Goal: Information Seeking & Learning: Learn about a topic

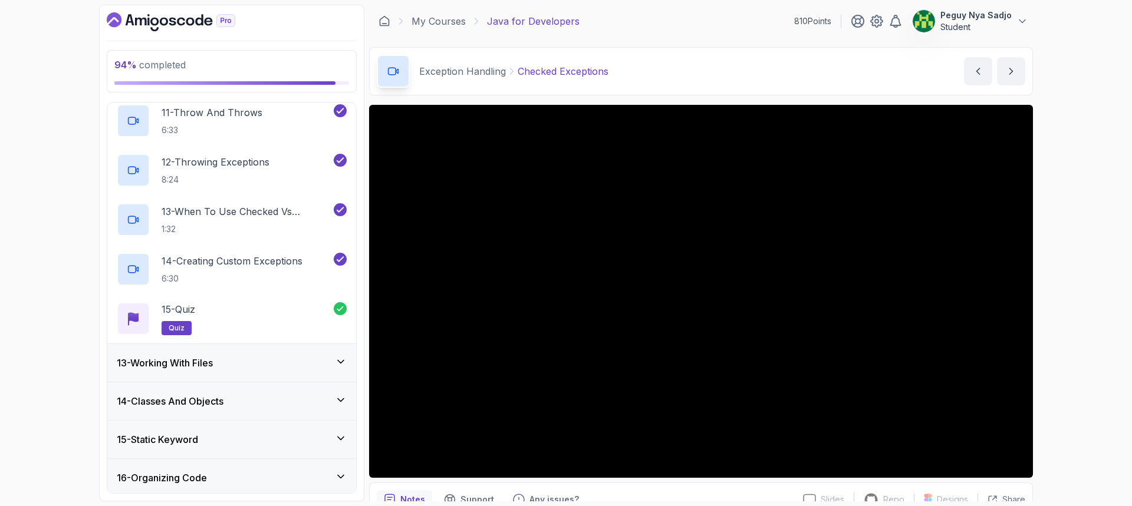
scroll to position [1080, 0]
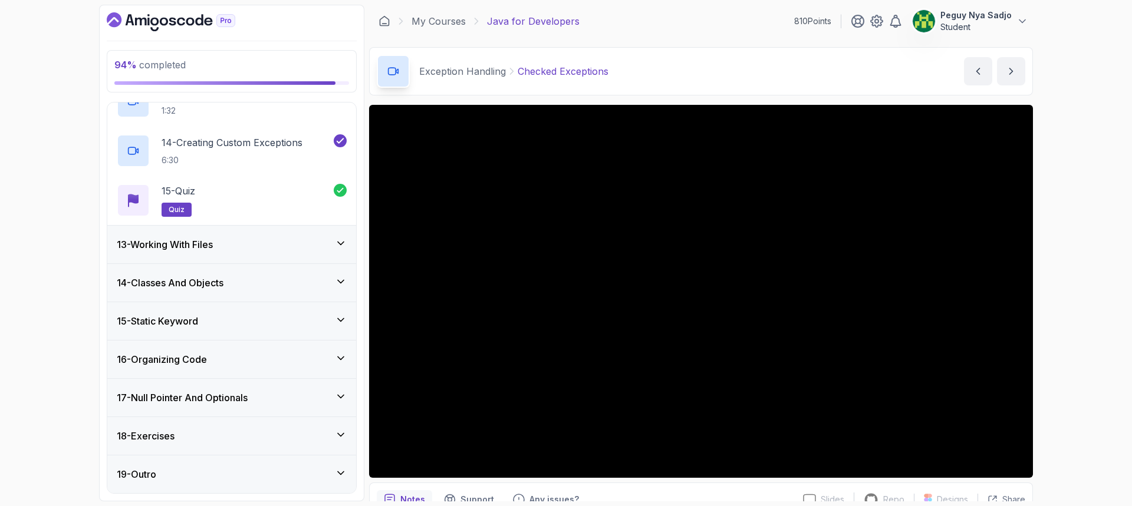
click at [202, 442] on div "18 - Exercises" at bounding box center [232, 436] width 230 height 14
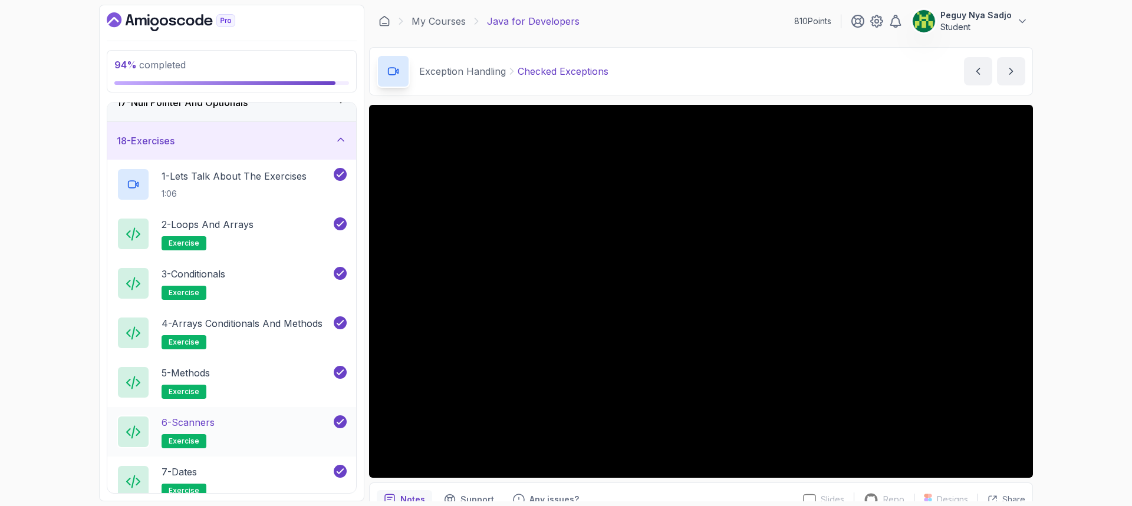
scroll to position [981, 0]
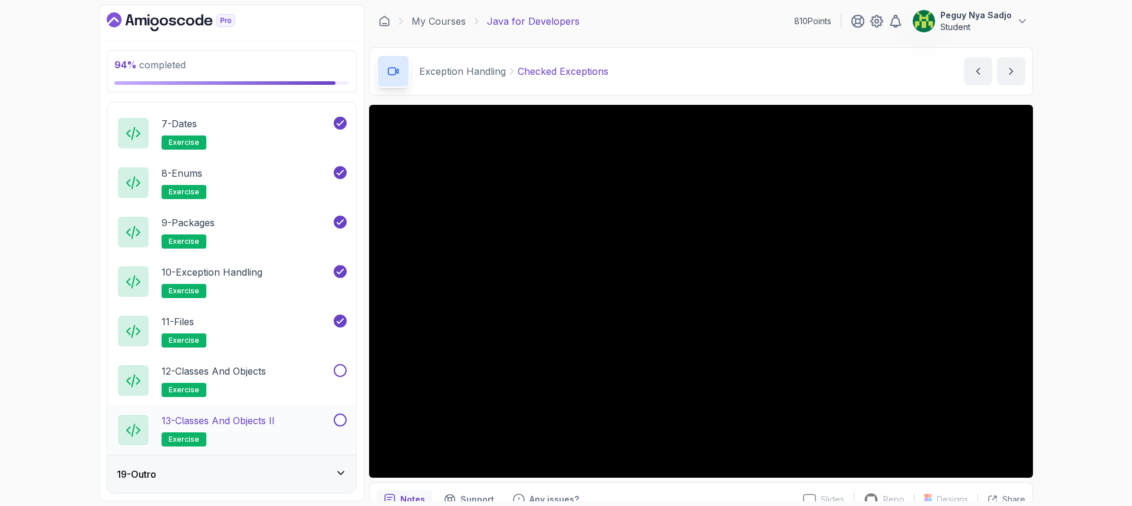
click at [236, 422] on p "13 - Classes and Objects II" at bounding box center [218, 421] width 113 height 14
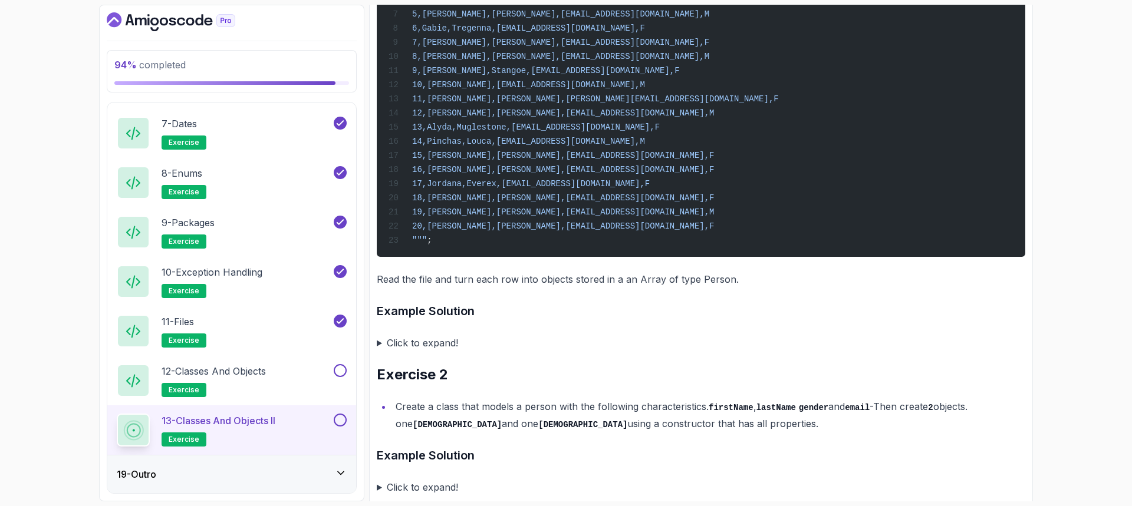
scroll to position [472, 0]
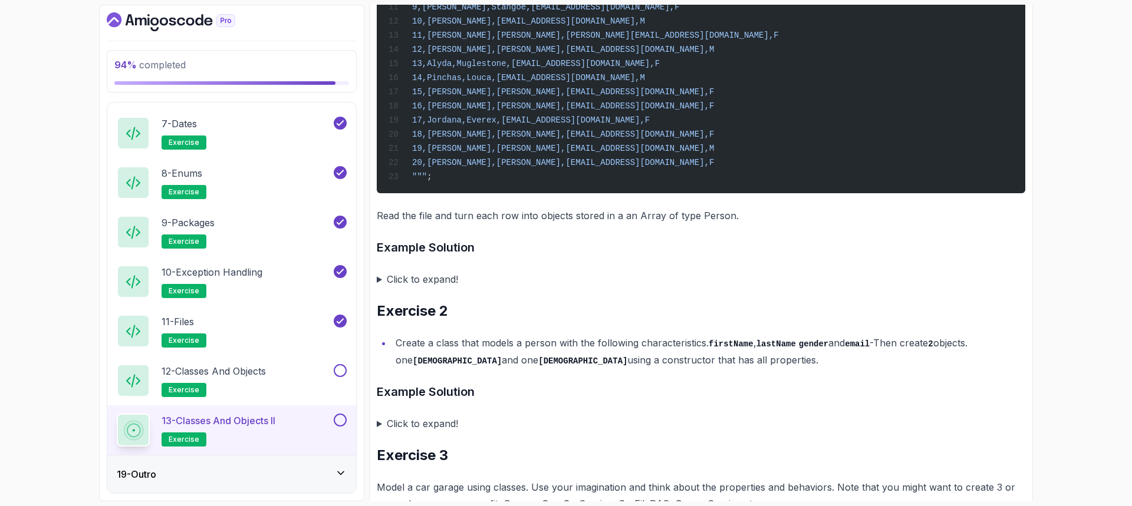
drag, startPoint x: 380, startPoint y: 291, endPoint x: 386, endPoint y: 297, distance: 7.5
click at [381, 288] on summary "Click to expand!" at bounding box center [701, 279] width 649 height 17
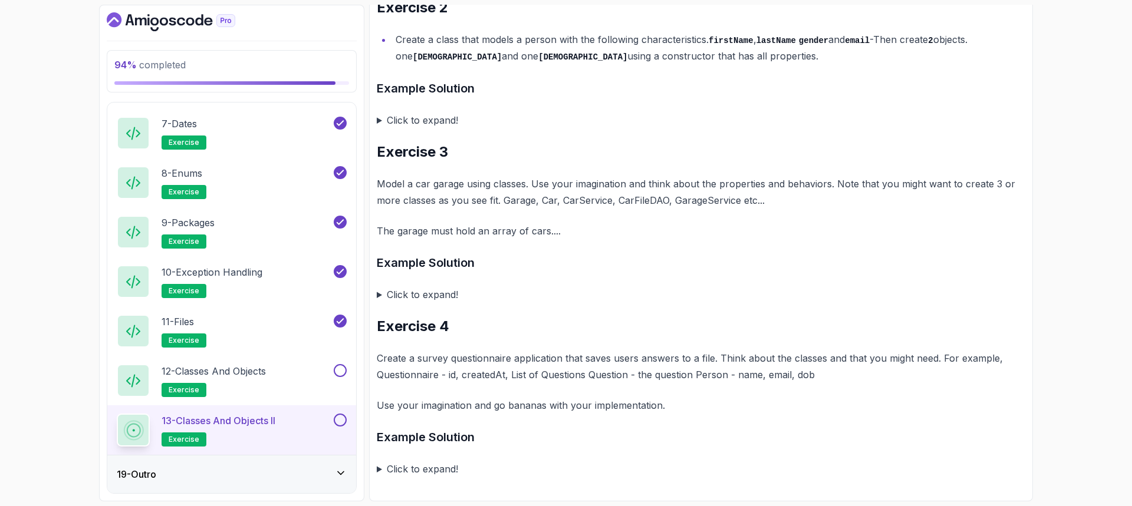
scroll to position [2854, 0]
click at [337, 419] on button at bounding box center [340, 420] width 13 height 13
click at [340, 370] on button at bounding box center [340, 370] width 13 height 13
click at [571, 430] on h3 "Example Solution" at bounding box center [701, 437] width 649 height 19
click at [308, 475] on div "19 - Outro" at bounding box center [232, 475] width 230 height 14
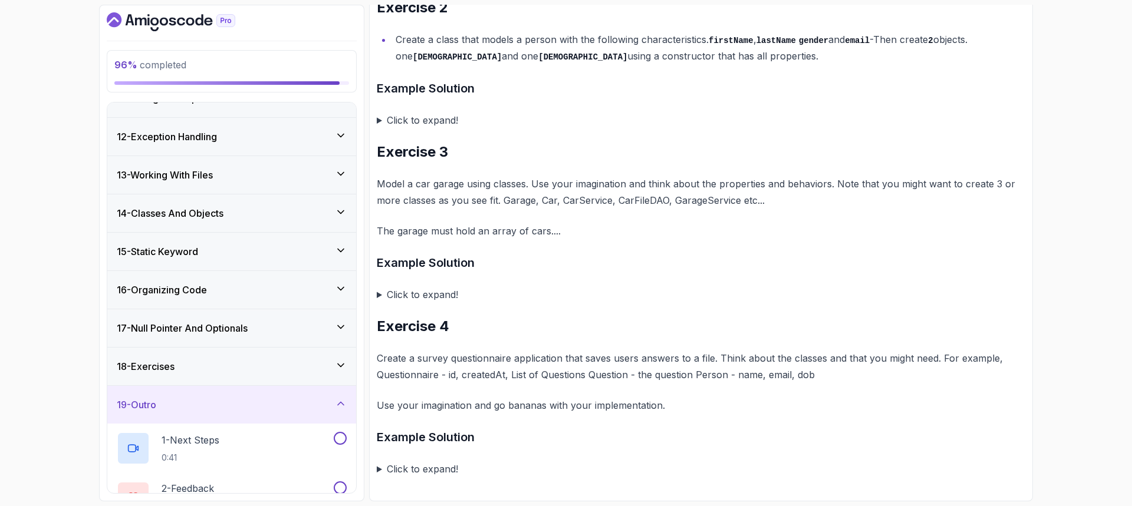
scroll to position [485, 0]
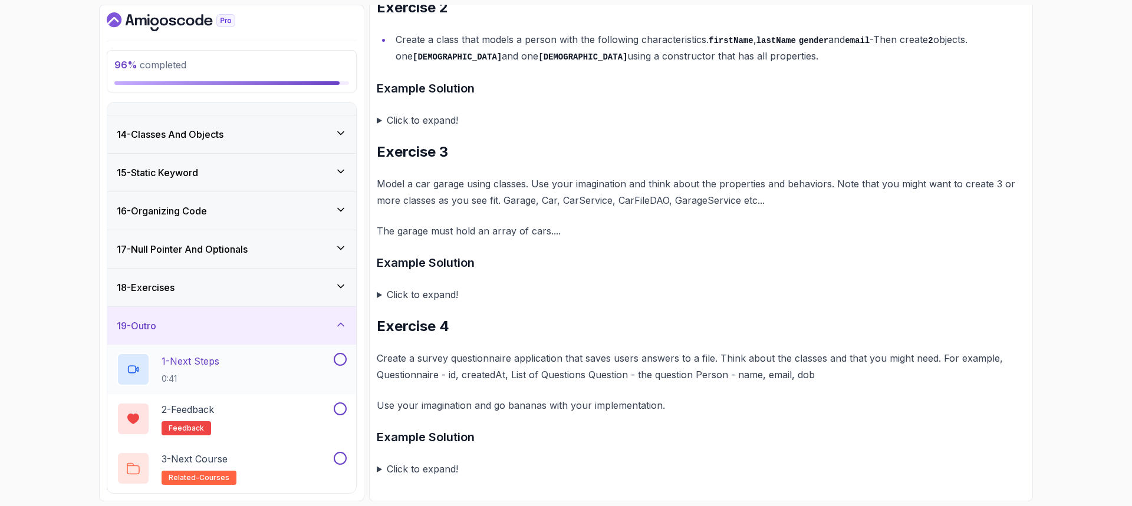
click at [281, 367] on div "1 - Next Steps 0:41" at bounding box center [224, 369] width 215 height 33
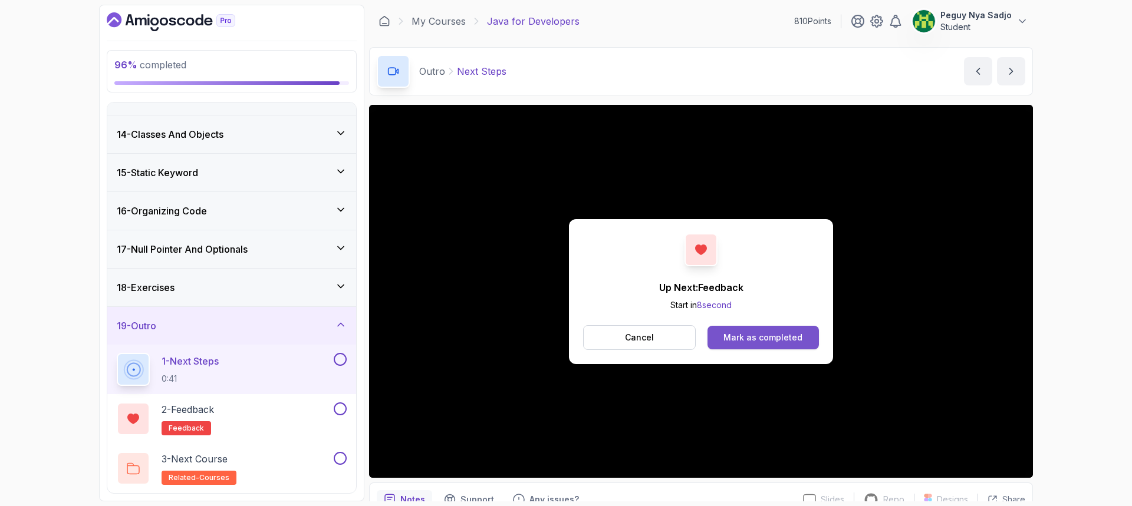
click at [746, 343] on div "Mark as completed" at bounding box center [762, 338] width 79 height 12
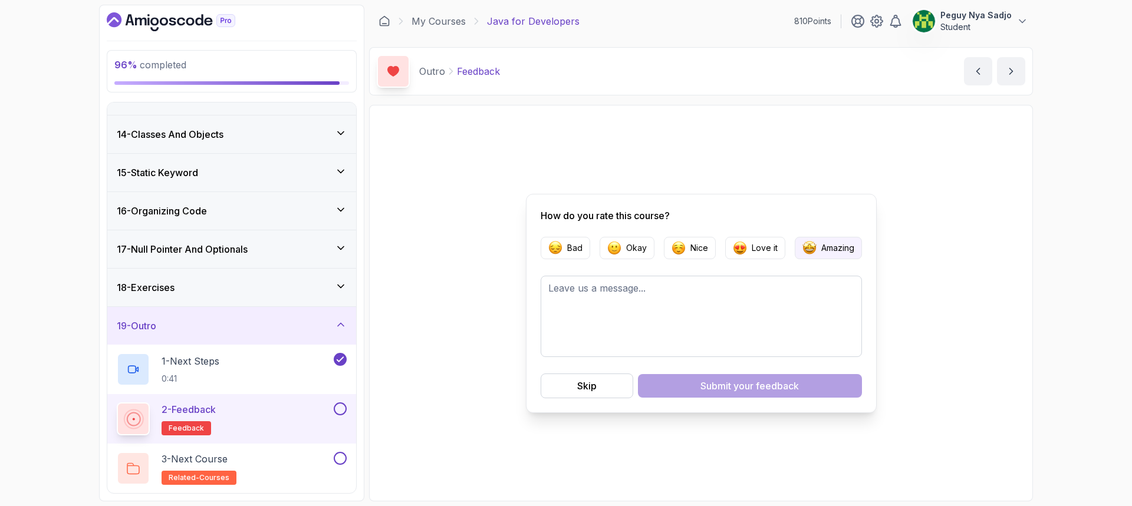
click at [800, 244] on button "Amazing" at bounding box center [828, 248] width 67 height 22
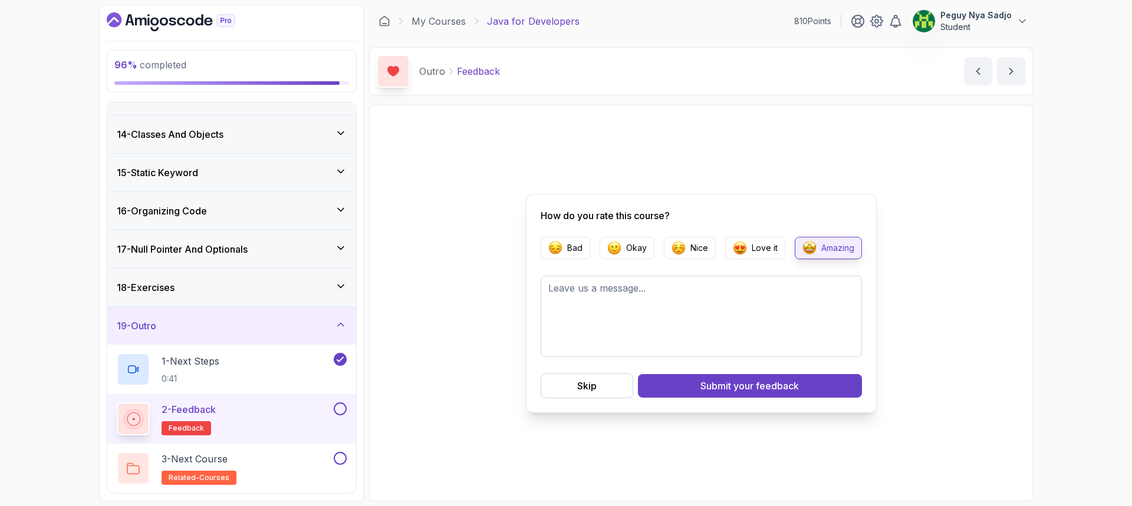
click at [659, 384] on button "Submit your feedback" at bounding box center [750, 386] width 224 height 24
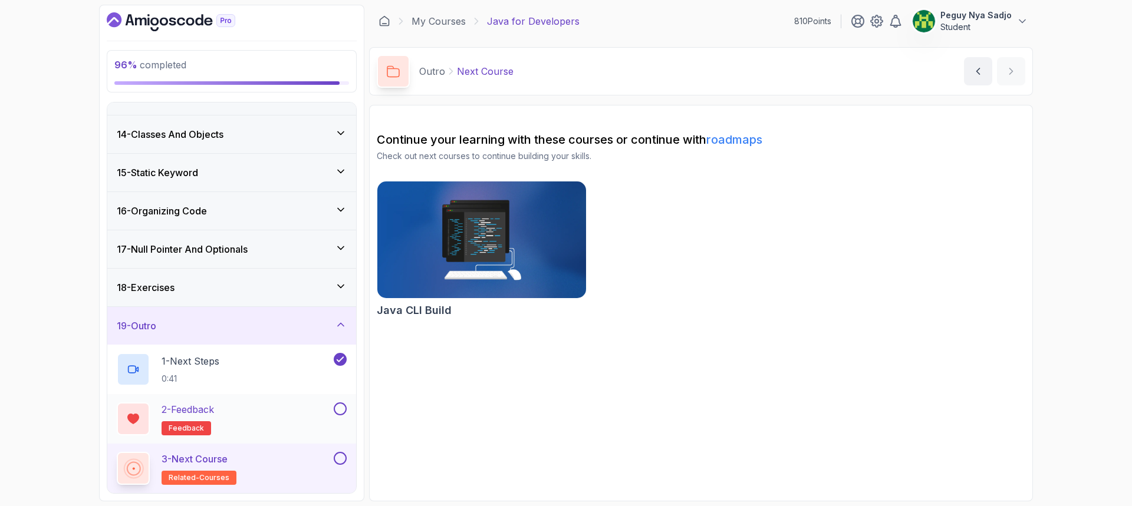
click at [289, 415] on div "2 - Feedback feedback" at bounding box center [224, 419] width 215 height 33
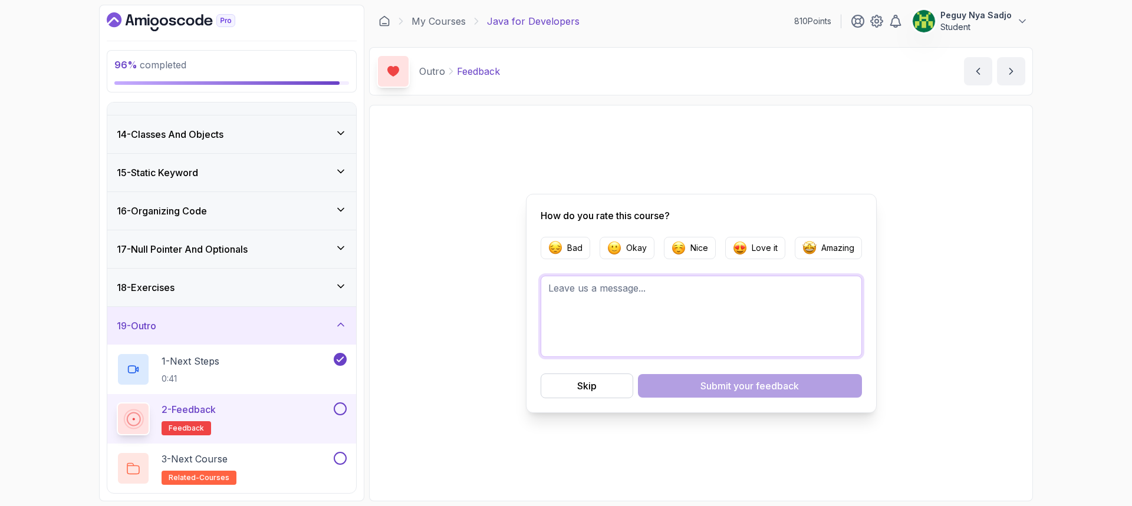
click at [561, 315] on textarea at bounding box center [701, 316] width 321 height 81
type textarea "thanks, it was amazing"
click at [499, 452] on div "How do you rate this course? Bad Okay Nice Love it Amazing thanks, it was amazi…" at bounding box center [701, 303] width 649 height 381
click at [337, 409] on button at bounding box center [340, 409] width 13 height 13
click at [338, 412] on icon at bounding box center [340, 409] width 11 height 12
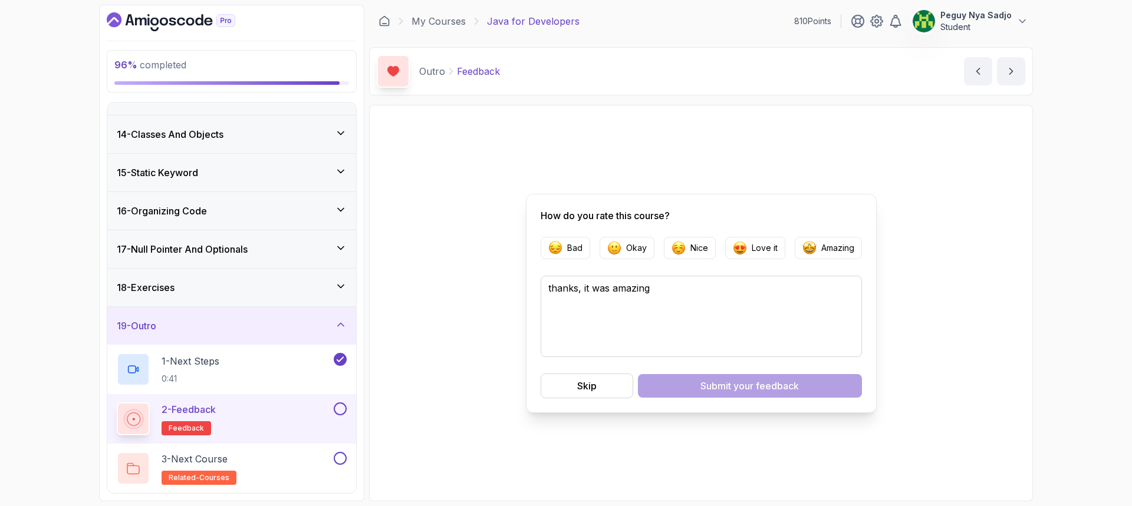
drag, startPoint x: 341, startPoint y: 410, endPoint x: 342, endPoint y: 416, distance: 5.9
click at [342, 410] on button at bounding box center [340, 409] width 13 height 13
click at [277, 462] on div "3 - Next Course related-courses" at bounding box center [224, 468] width 215 height 33
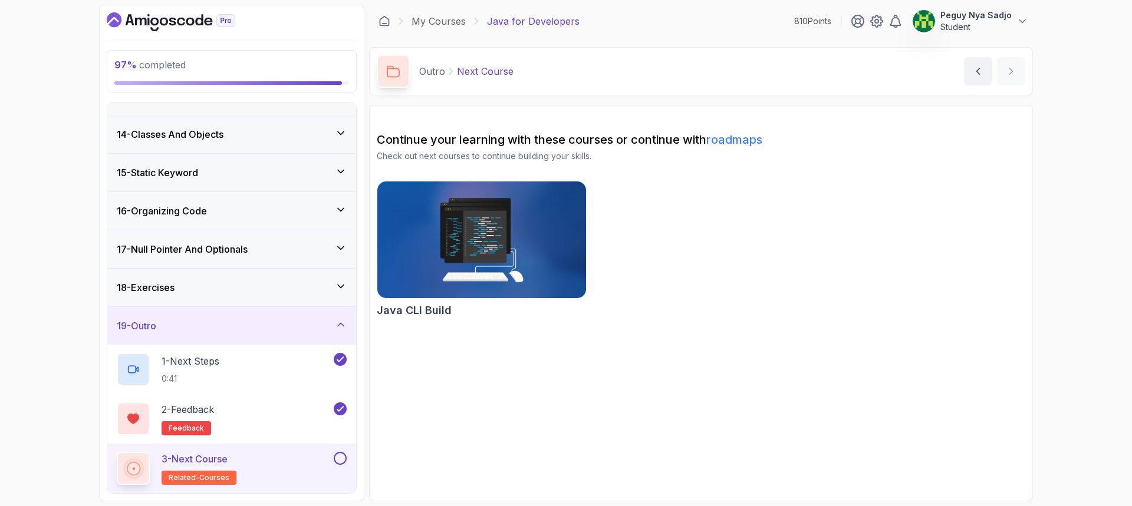
click at [489, 278] on img at bounding box center [481, 240] width 219 height 123
click at [340, 456] on button at bounding box center [340, 458] width 13 height 13
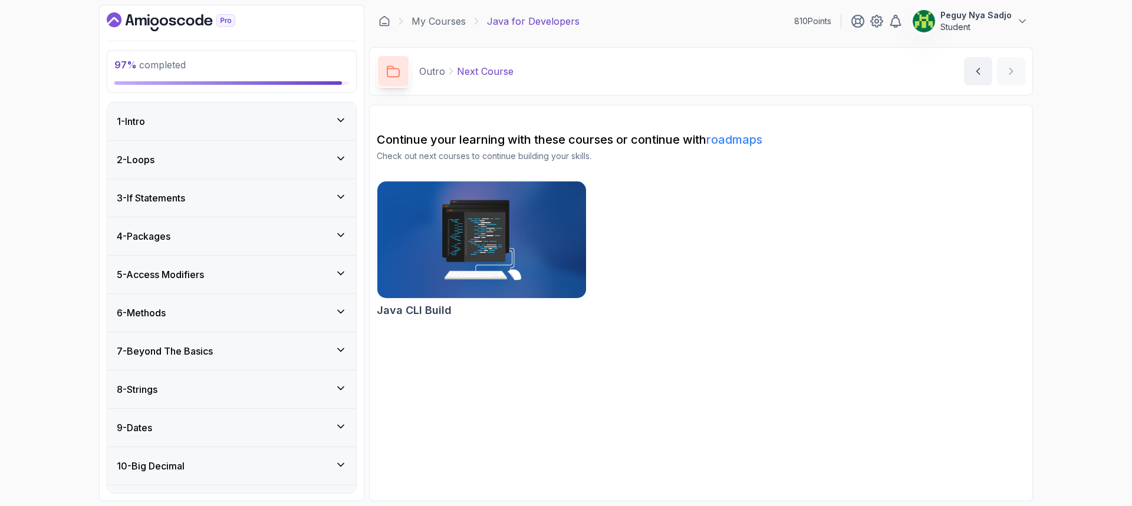
click at [344, 124] on icon at bounding box center [341, 120] width 12 height 12
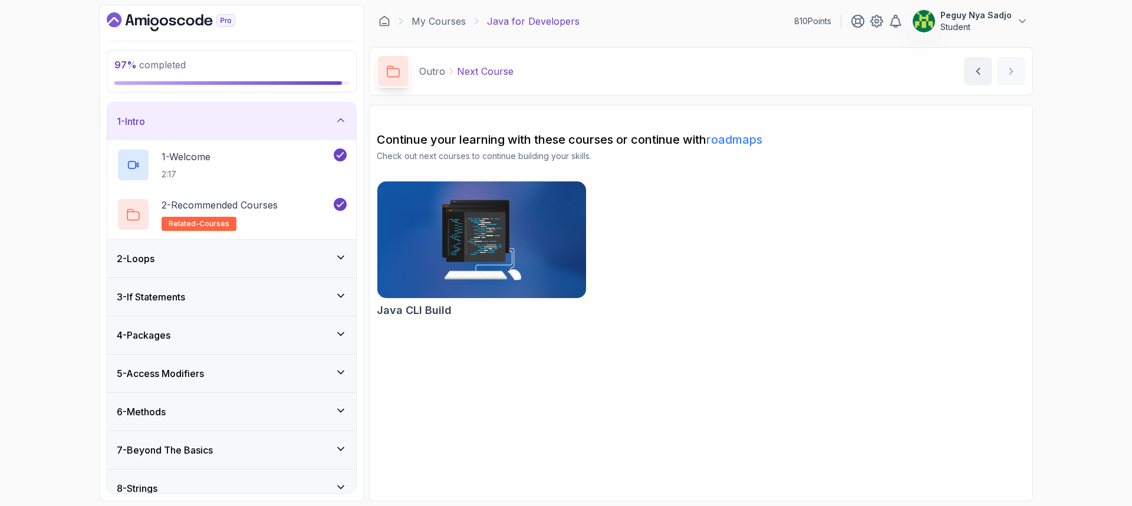
click at [343, 124] on icon at bounding box center [341, 120] width 12 height 12
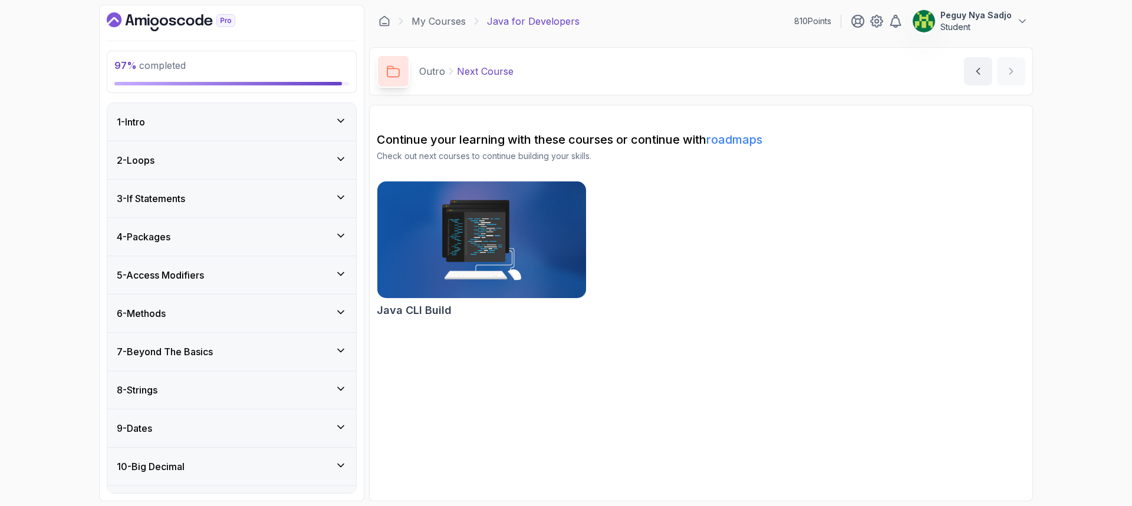
click at [341, 156] on icon at bounding box center [341, 159] width 12 height 12
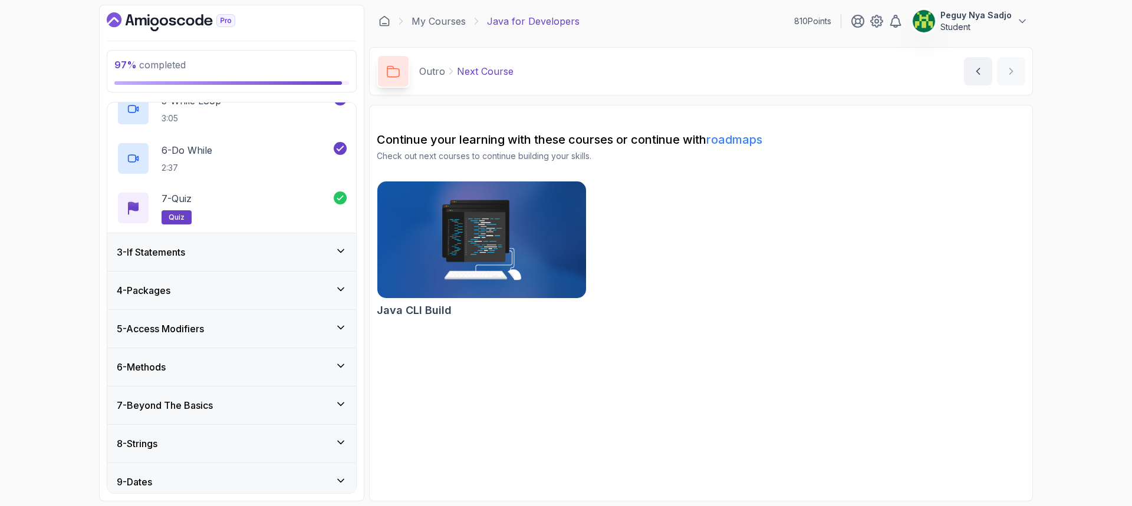
scroll to position [295, 0]
click at [335, 248] on icon at bounding box center [341, 249] width 12 height 12
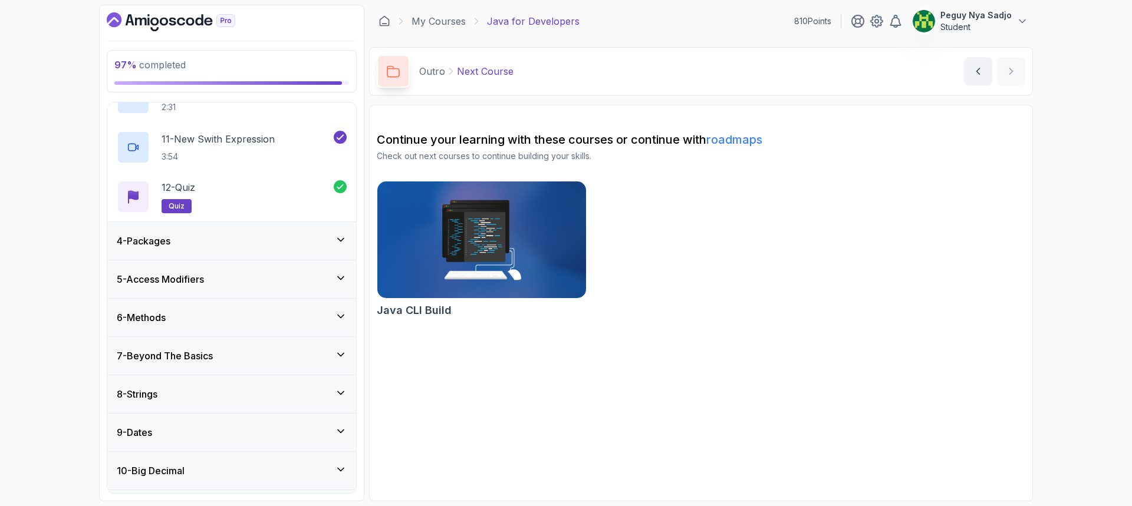
click at [337, 246] on div "4 - Packages" at bounding box center [232, 241] width 230 height 14
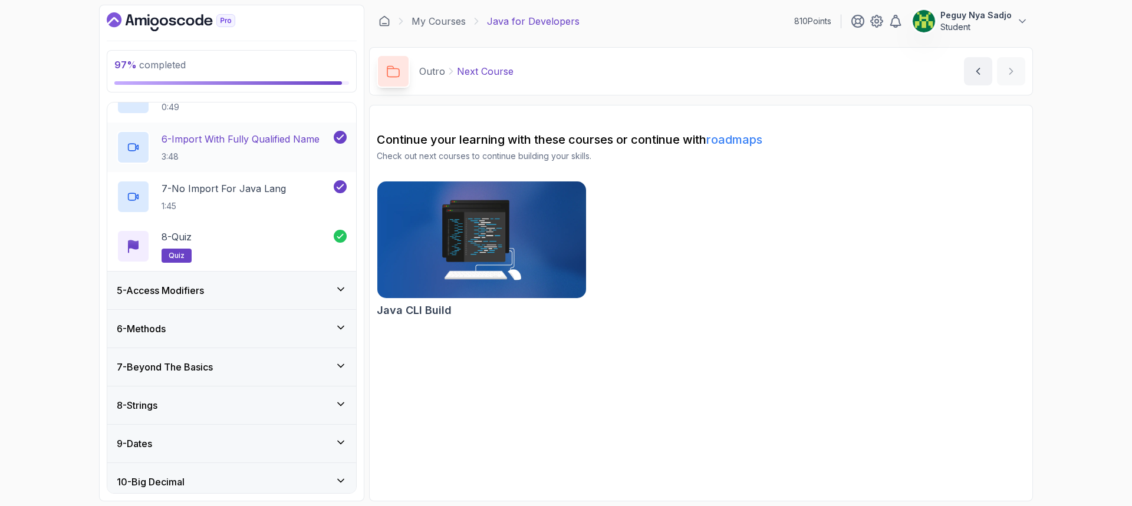
scroll to position [379, 0]
click at [340, 289] on icon at bounding box center [341, 291] width 12 height 12
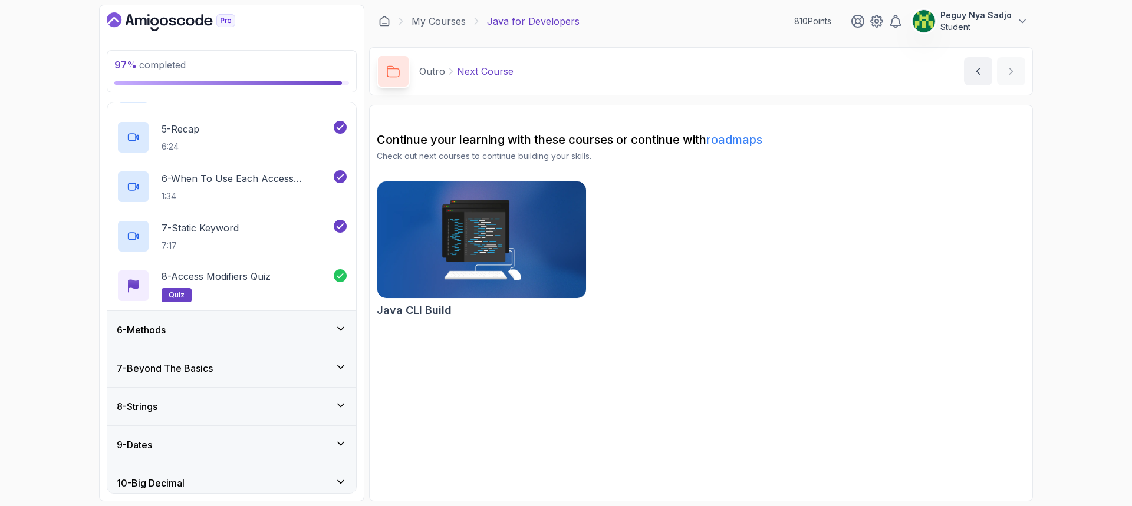
click at [346, 323] on icon at bounding box center [341, 329] width 12 height 12
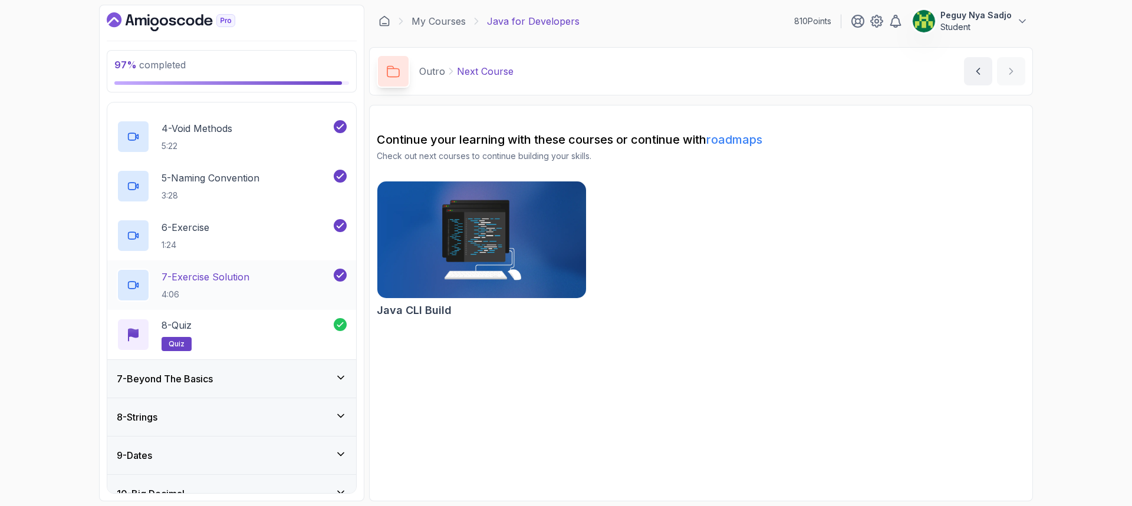
scroll to position [438, 0]
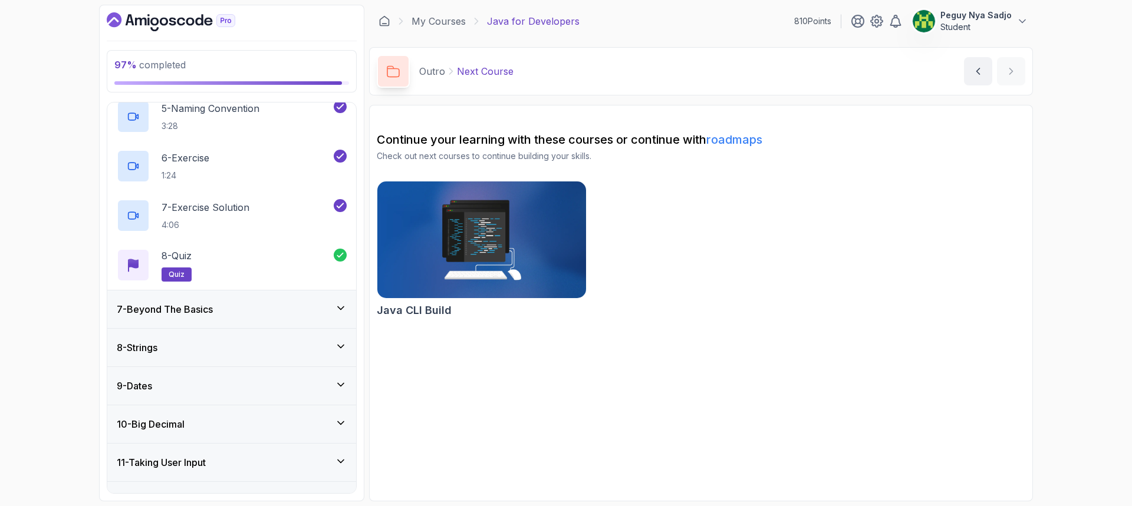
click at [338, 308] on icon at bounding box center [341, 308] width 12 height 12
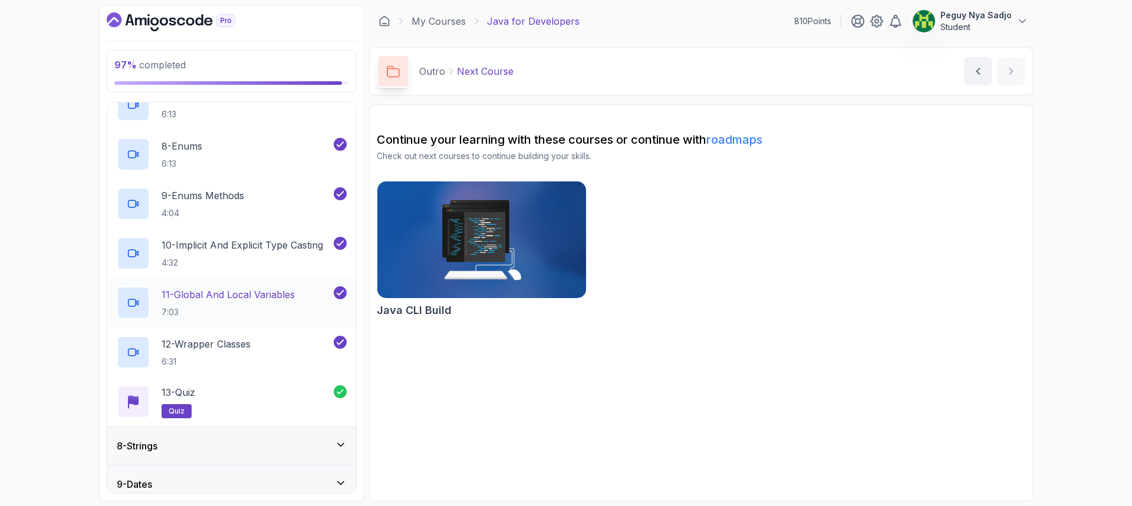
scroll to position [745, 0]
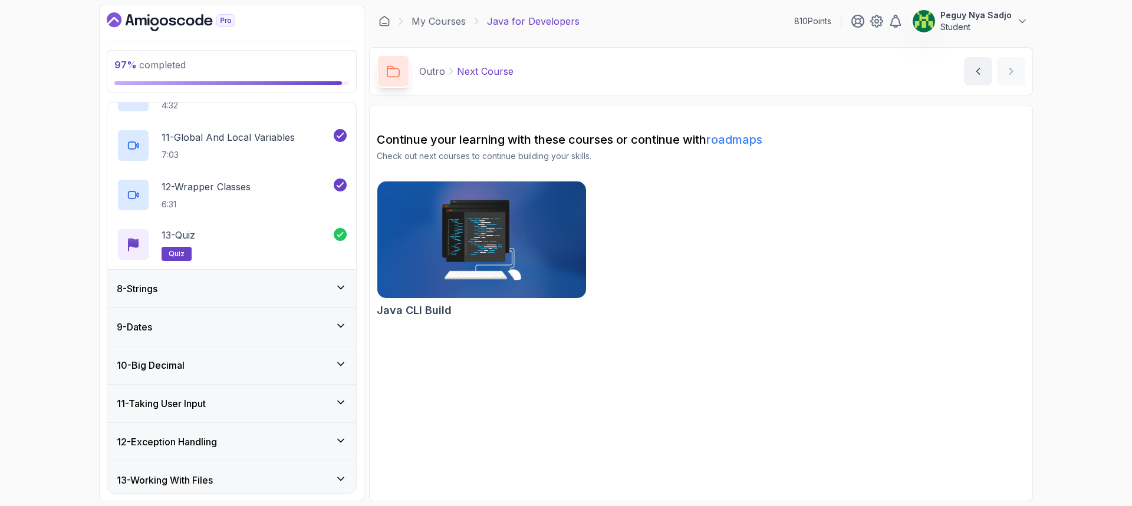
click at [341, 289] on icon at bounding box center [341, 288] width 6 height 3
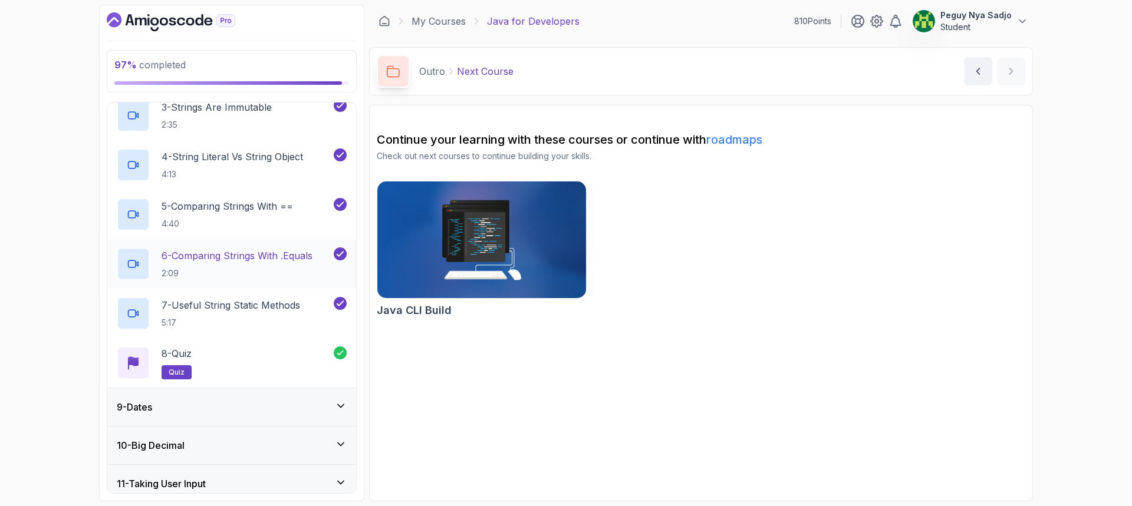
scroll to position [556, 0]
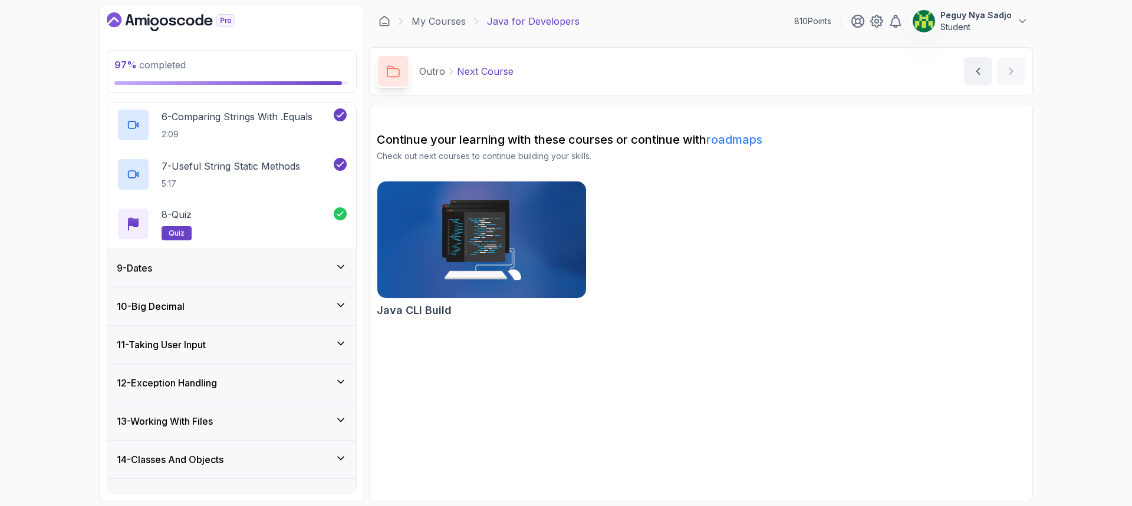
click at [338, 266] on icon at bounding box center [341, 267] width 6 height 3
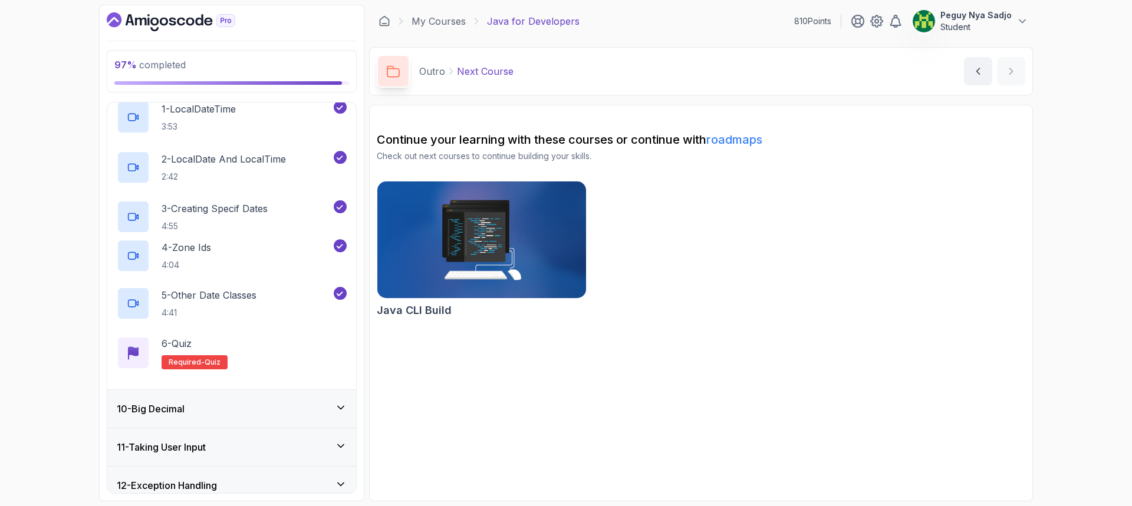
scroll to position [337, 0]
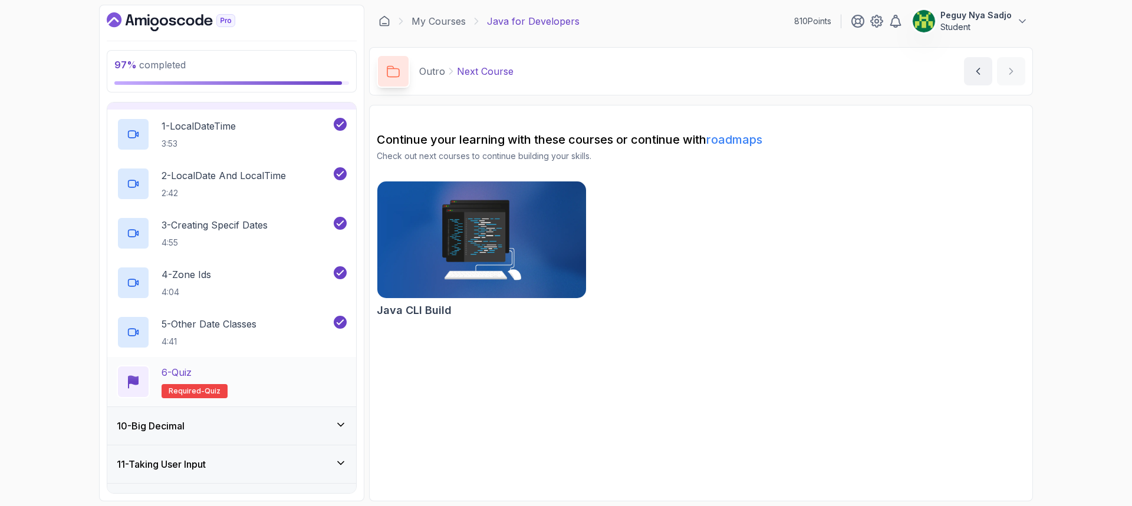
drag, startPoint x: 198, startPoint y: 374, endPoint x: 205, endPoint y: 381, distance: 10.0
click at [198, 375] on div "6 - Quiz" at bounding box center [195, 373] width 66 height 14
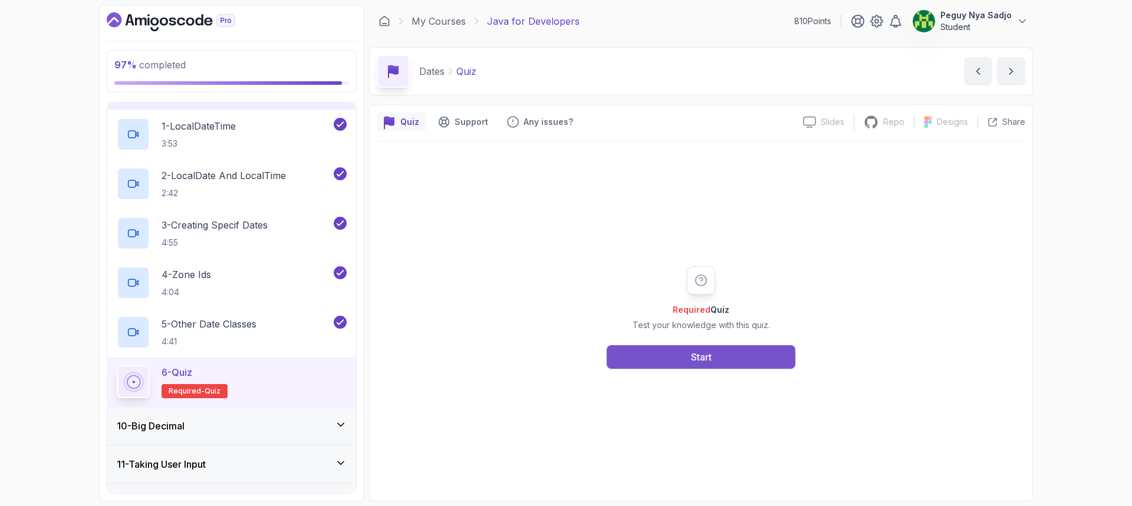
click at [647, 356] on button "Start" at bounding box center [701, 358] width 189 height 24
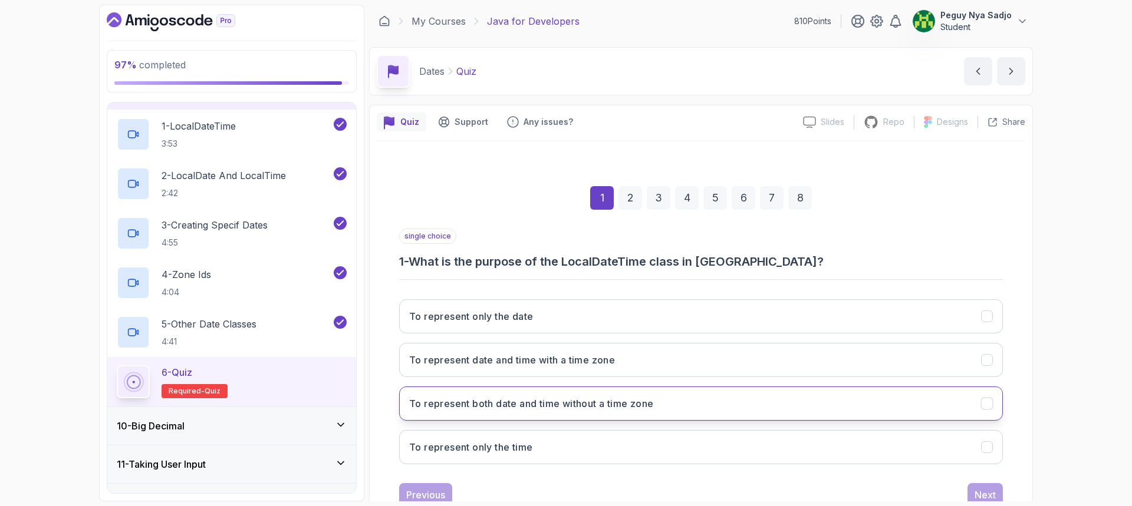
click at [556, 403] on h3 "To represent both date and time without a time zone" at bounding box center [531, 404] width 244 height 14
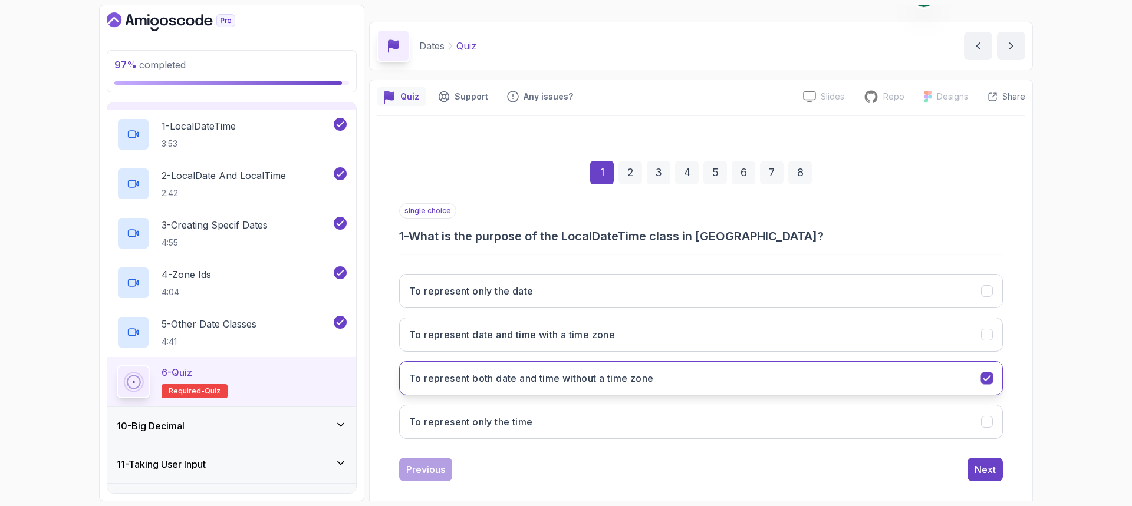
scroll to position [39, 0]
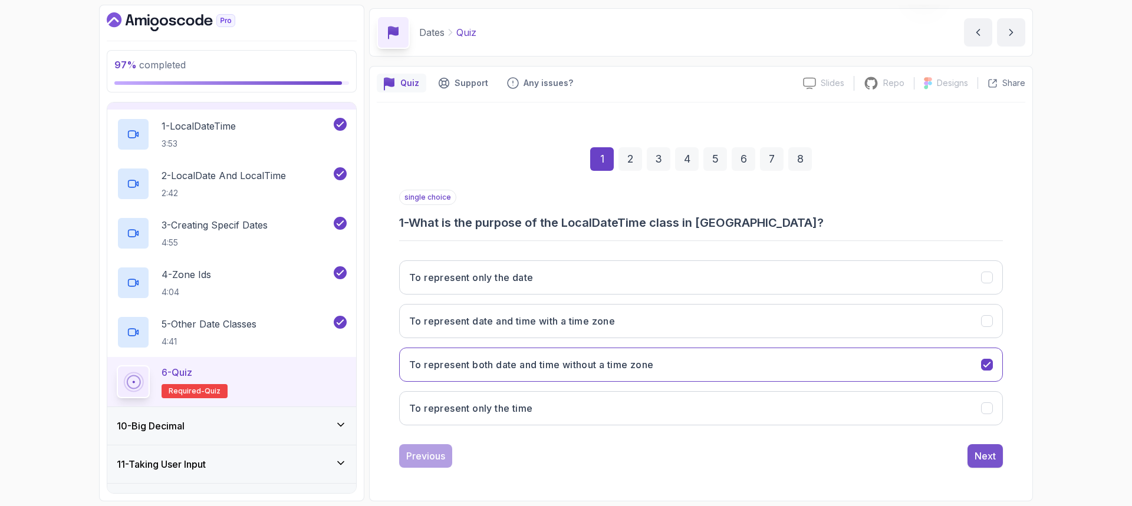
click at [981, 455] on div "Next" at bounding box center [985, 456] width 21 height 14
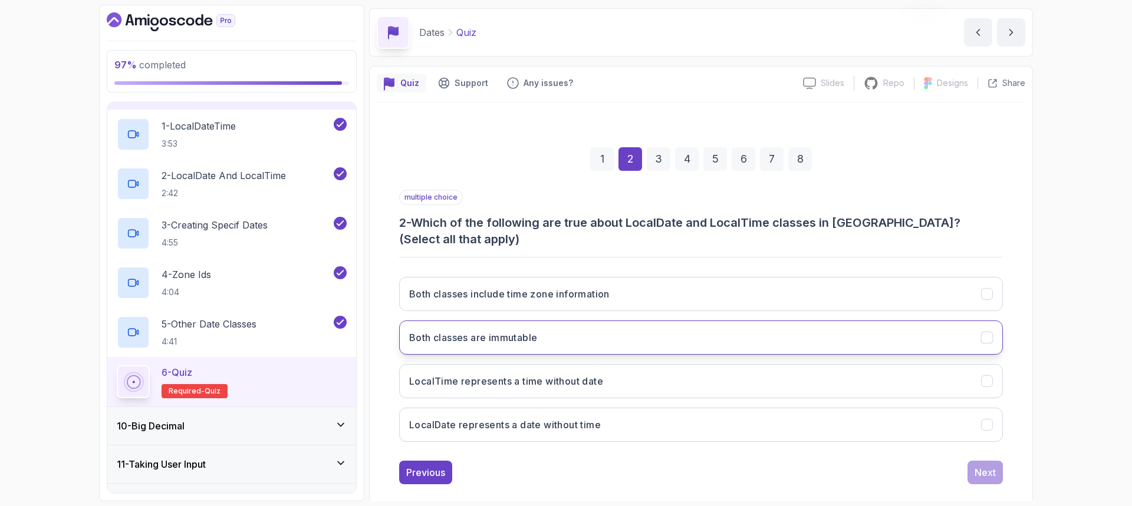
click at [654, 321] on button "Both classes are immutable" at bounding box center [701, 338] width 604 height 34
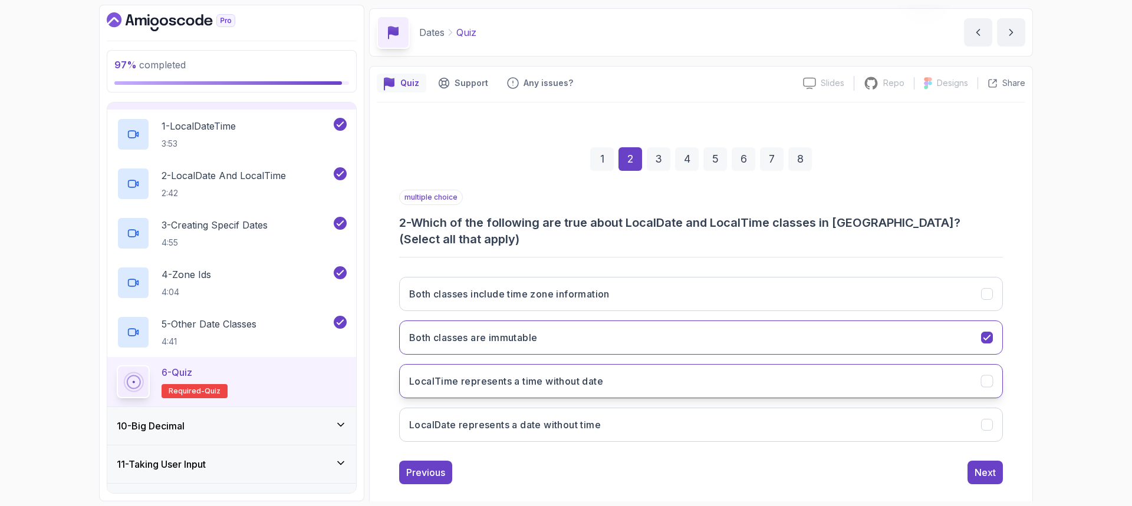
click at [625, 367] on button "LocalTime represents a time without date" at bounding box center [701, 381] width 604 height 34
click at [666, 415] on button "LocalDate represents a date without time" at bounding box center [701, 425] width 604 height 34
drag, startPoint x: 978, startPoint y: 455, endPoint x: 950, endPoint y: 454, distance: 27.7
click at [975, 466] on div "Next" at bounding box center [985, 473] width 21 height 14
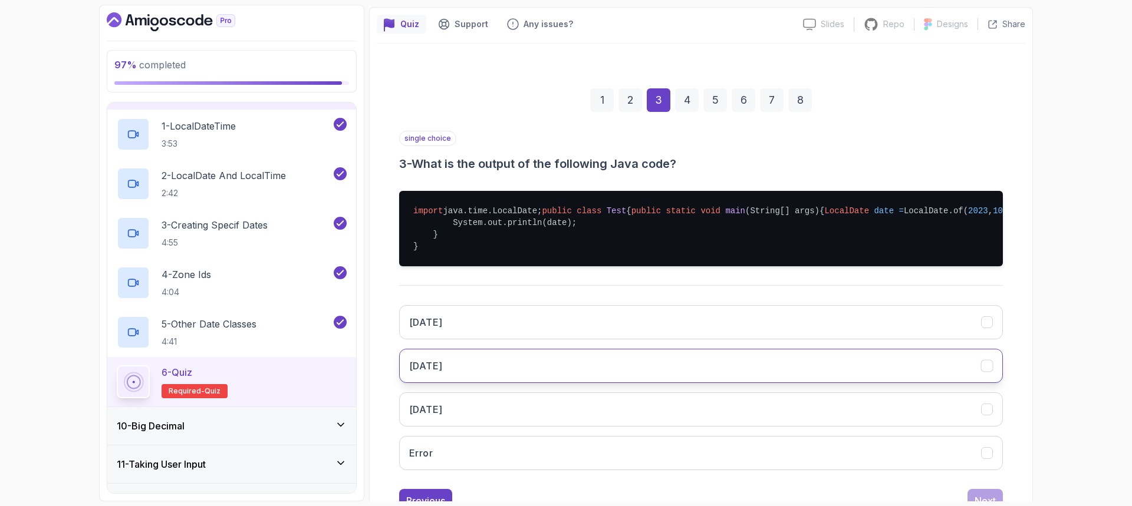
scroll to position [157, 0]
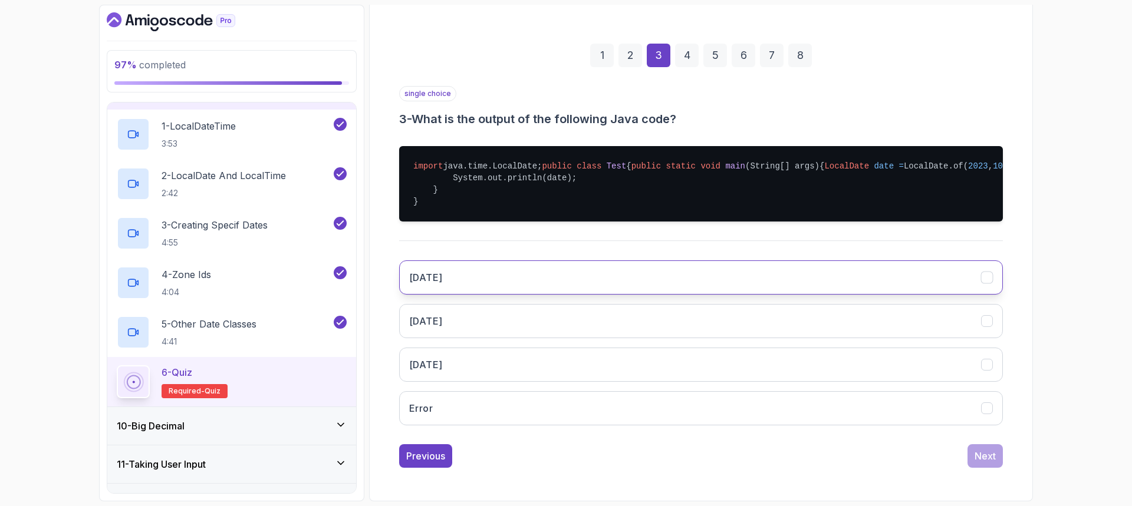
click at [526, 295] on button "2023-10-05" at bounding box center [701, 278] width 604 height 34
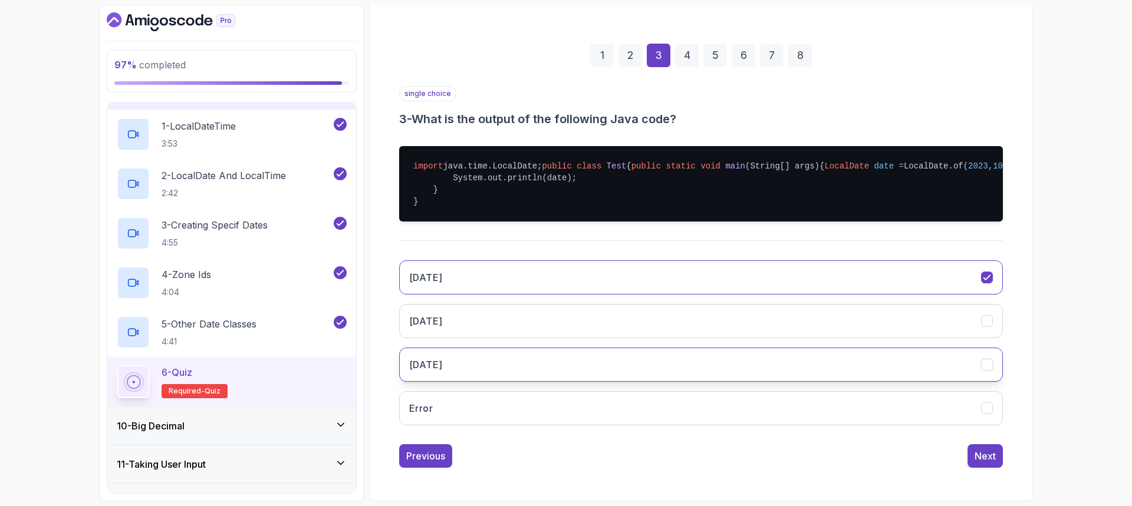
drag, startPoint x: 983, startPoint y: 479, endPoint x: 706, endPoint y: 380, distance: 294.5
click at [981, 463] on div "Next" at bounding box center [985, 456] width 21 height 14
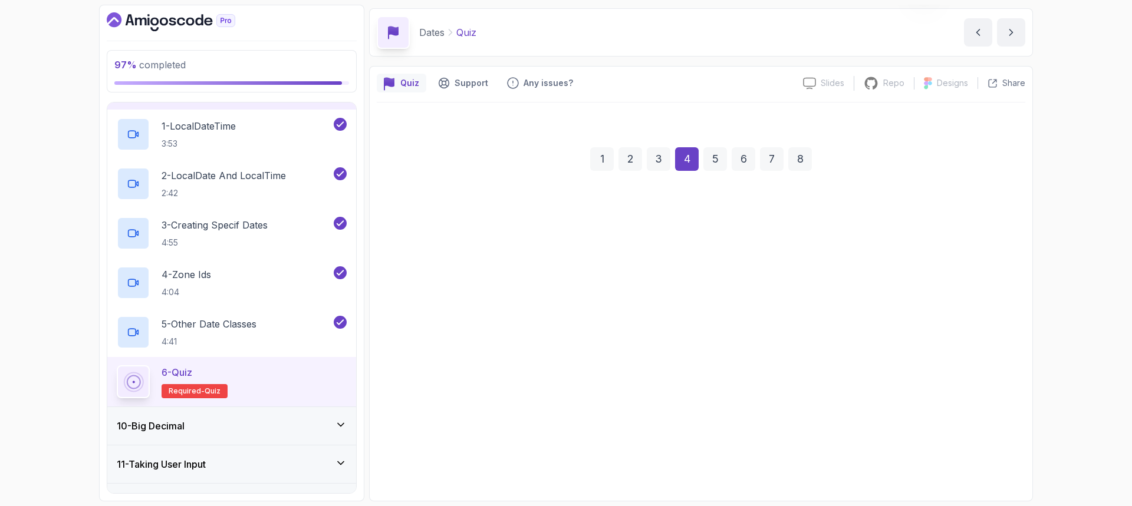
scroll to position [39, 0]
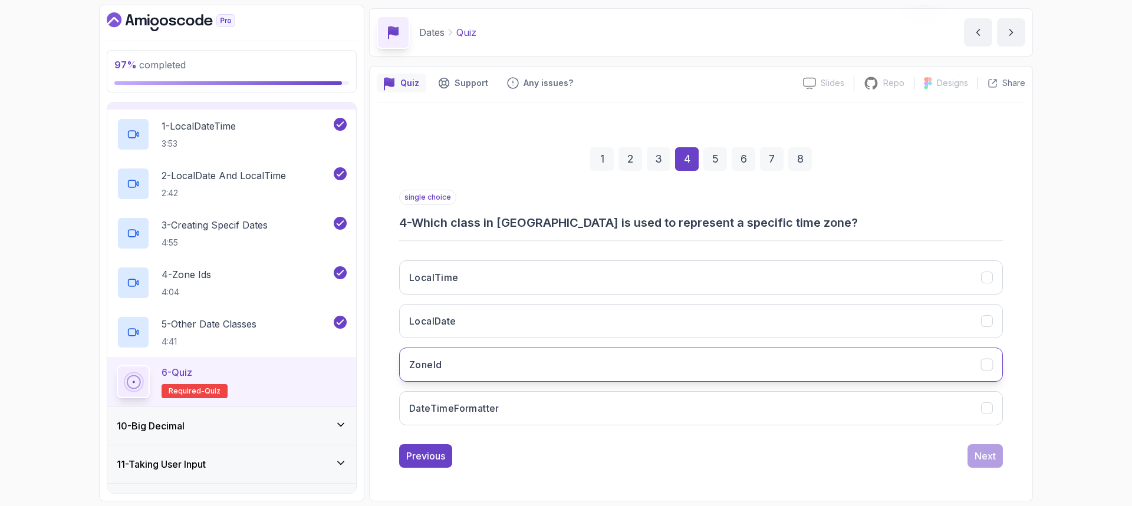
click at [520, 366] on button "ZoneId" at bounding box center [701, 365] width 604 height 34
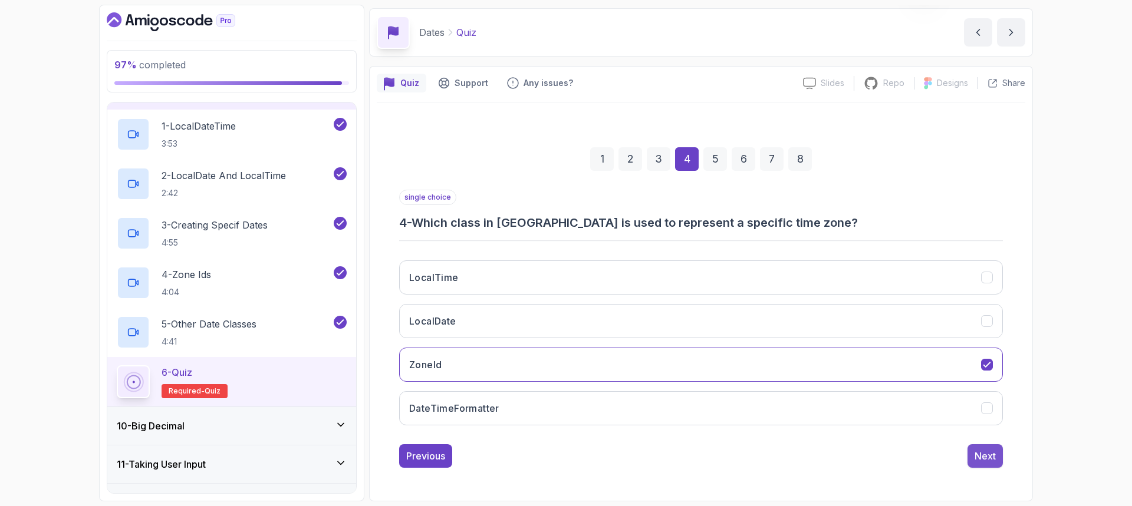
click at [995, 456] on div "Next" at bounding box center [985, 456] width 21 height 14
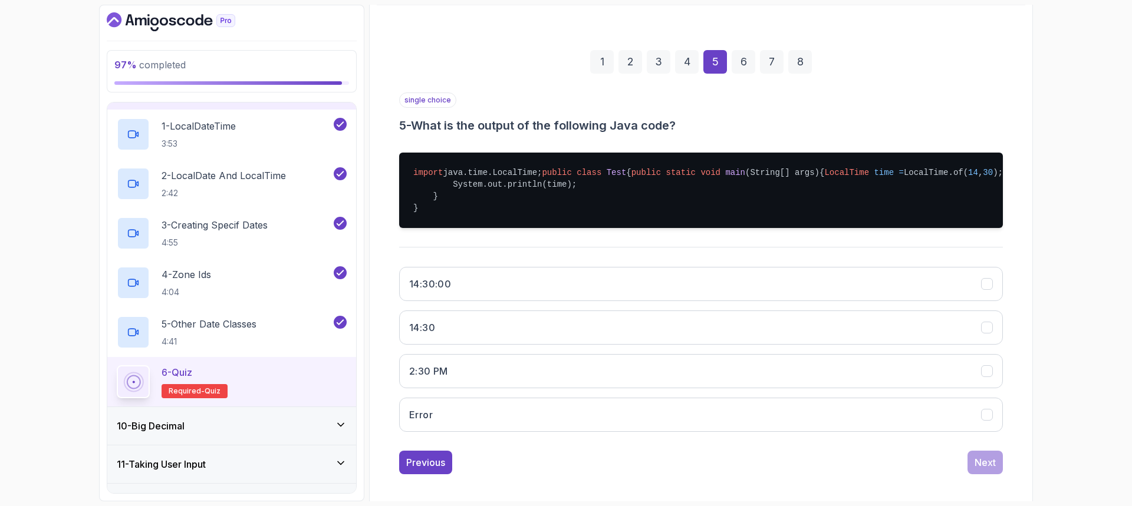
scroll to position [157, 0]
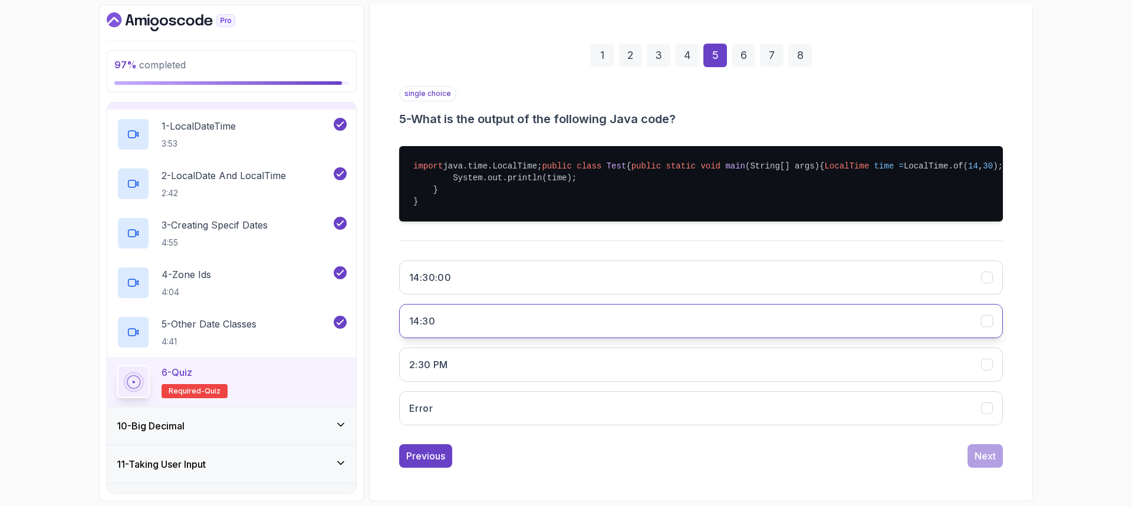
click at [544, 338] on button "14:30" at bounding box center [701, 321] width 604 height 34
click at [978, 463] on div "Next" at bounding box center [985, 456] width 21 height 14
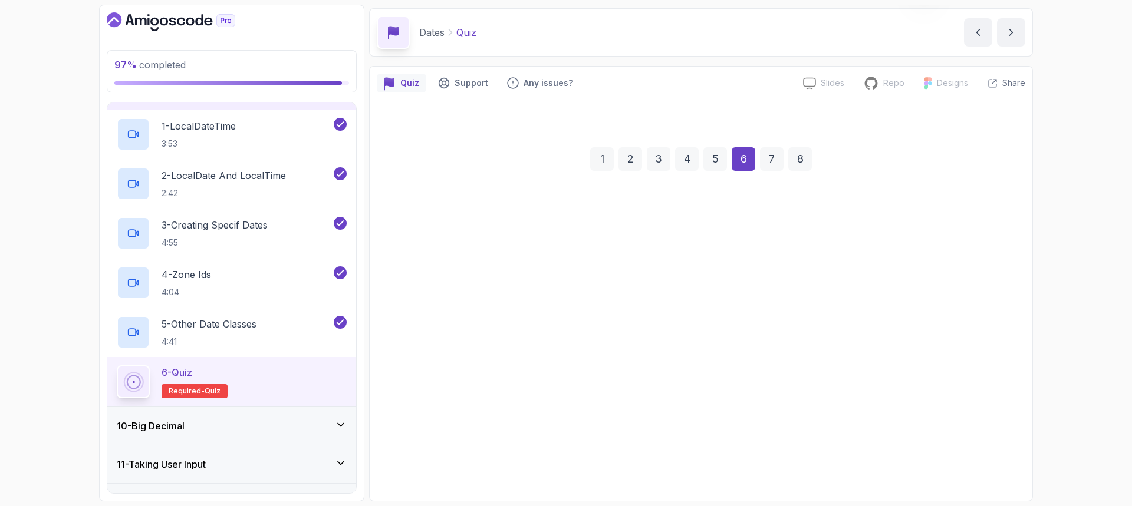
scroll to position [39, 0]
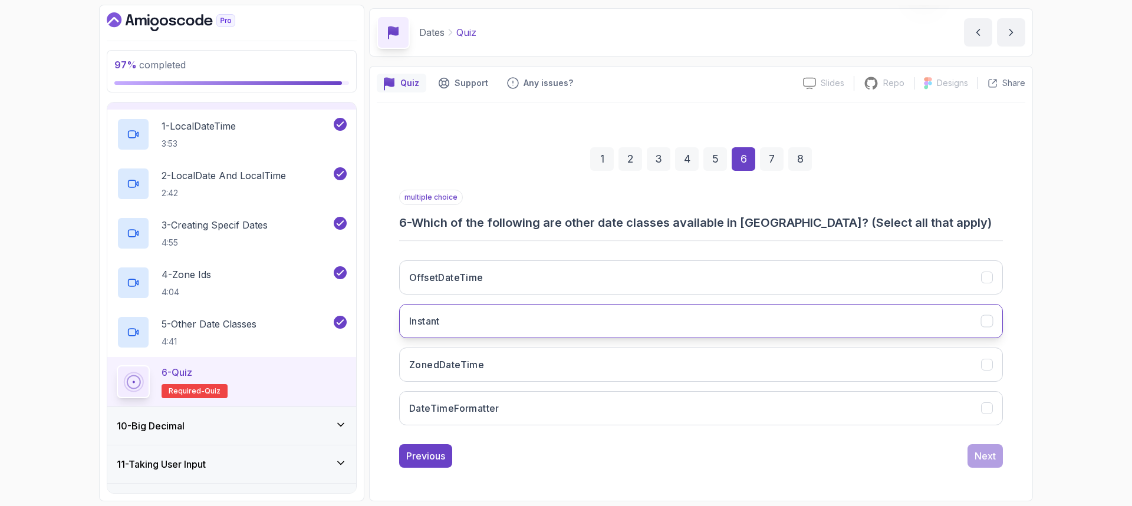
click at [709, 328] on button "Instant" at bounding box center [701, 321] width 604 height 34
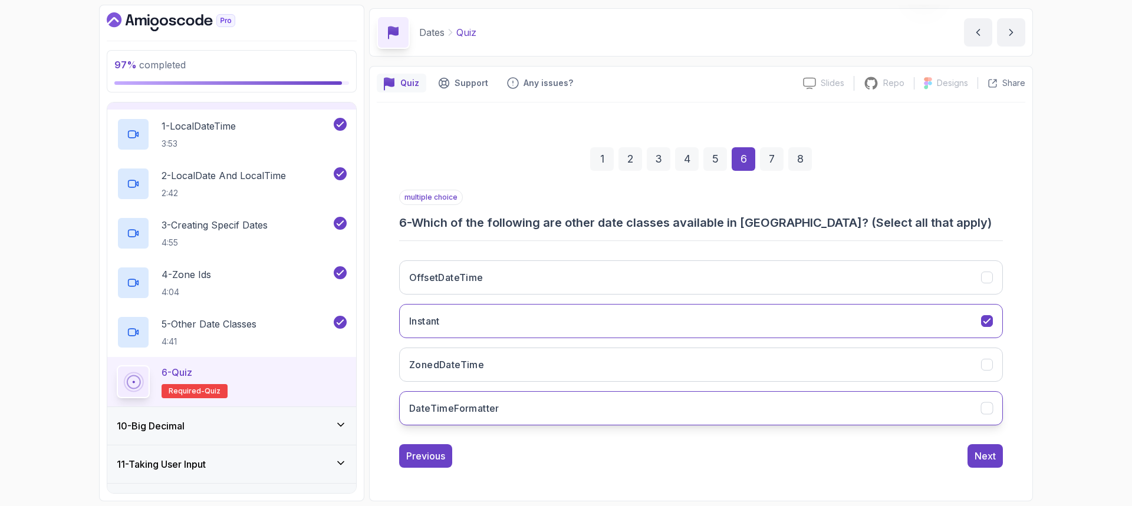
click at [723, 397] on button "DateTimeFormatter" at bounding box center [701, 409] width 604 height 34
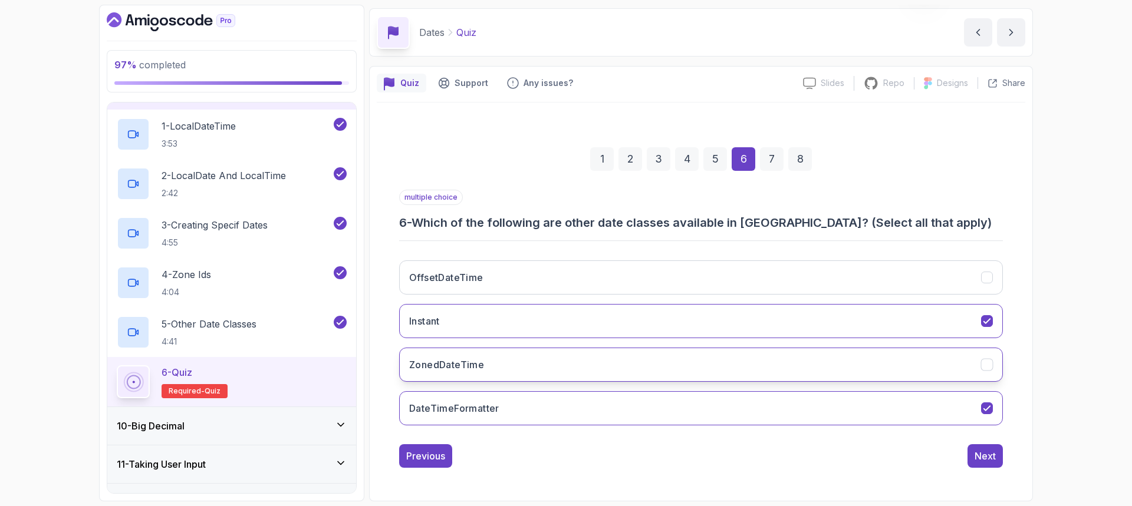
click at [729, 370] on button "ZonedDateTime" at bounding box center [701, 365] width 604 height 34
click at [991, 459] on div "Next" at bounding box center [985, 456] width 21 height 14
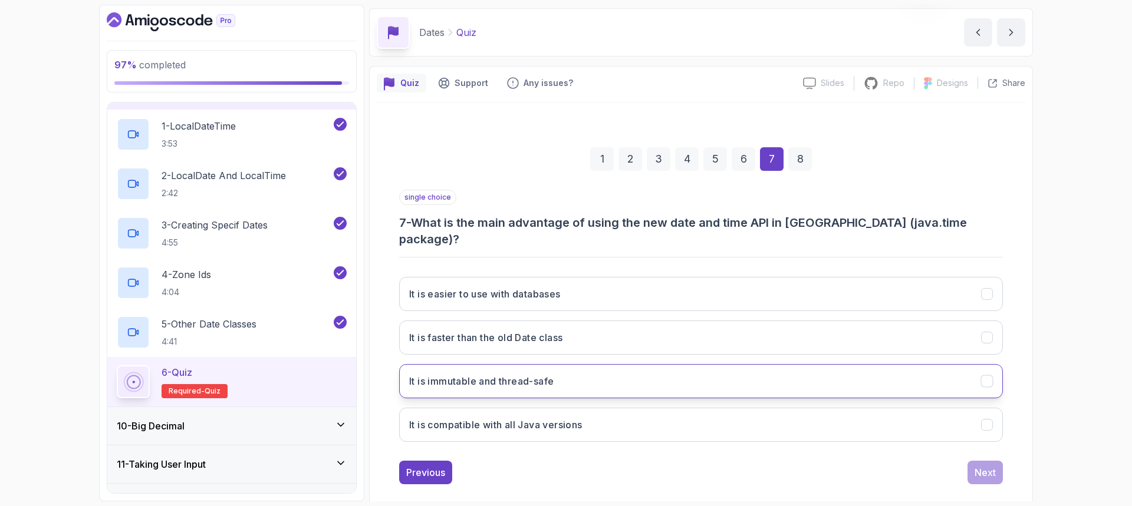
click at [583, 367] on button "It is immutable and thread-safe" at bounding box center [701, 381] width 604 height 34
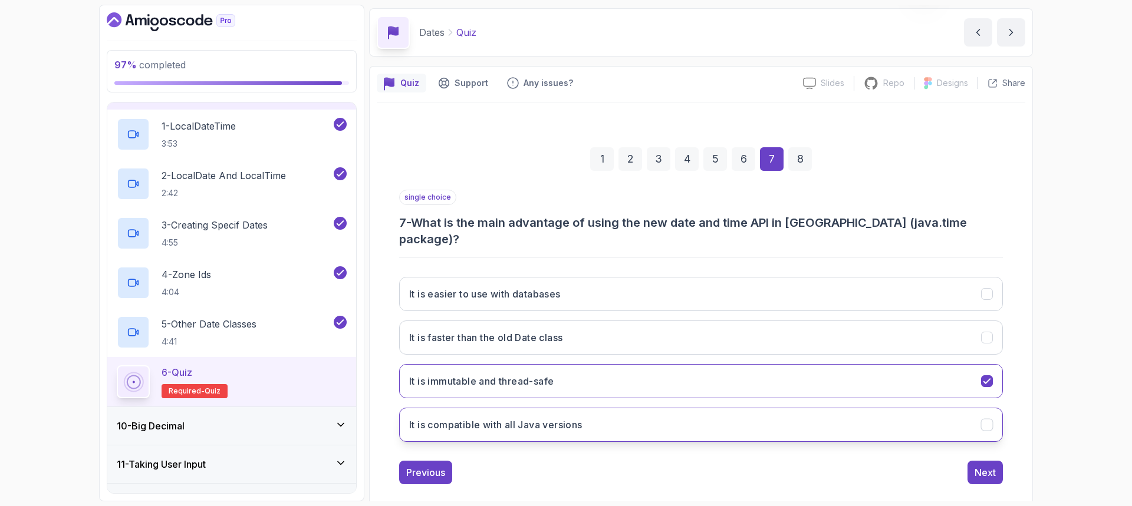
click at [634, 408] on button "It is compatible with all Java versions" at bounding box center [701, 425] width 604 height 34
click at [938, 364] on button "It is immutable and thread-safe" at bounding box center [701, 381] width 604 height 34
click at [976, 466] on div "Next" at bounding box center [985, 473] width 21 height 14
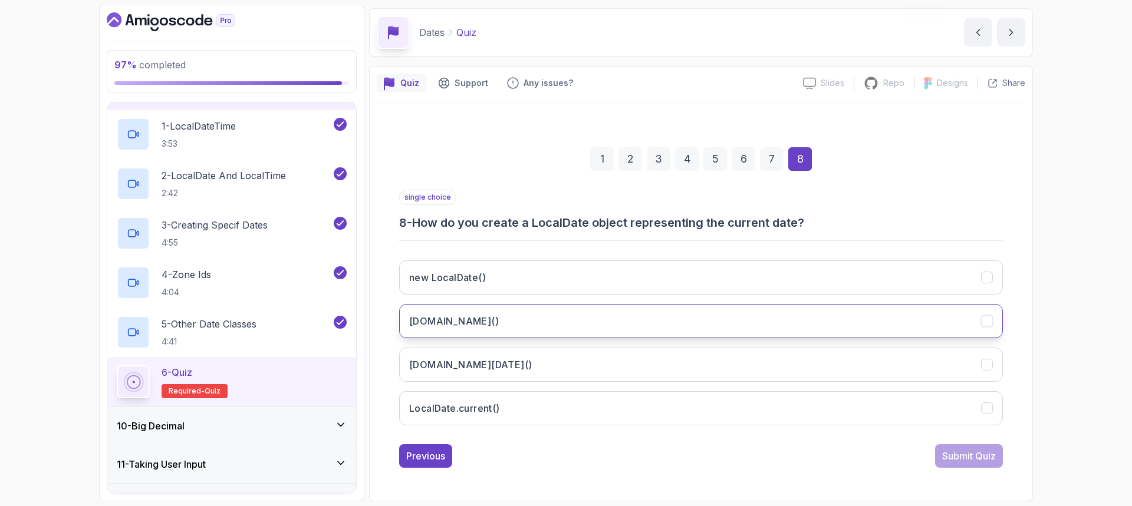
click at [565, 312] on button "LocalDate.now()" at bounding box center [701, 321] width 604 height 34
click at [945, 455] on div "Submit Quiz" at bounding box center [969, 456] width 54 height 14
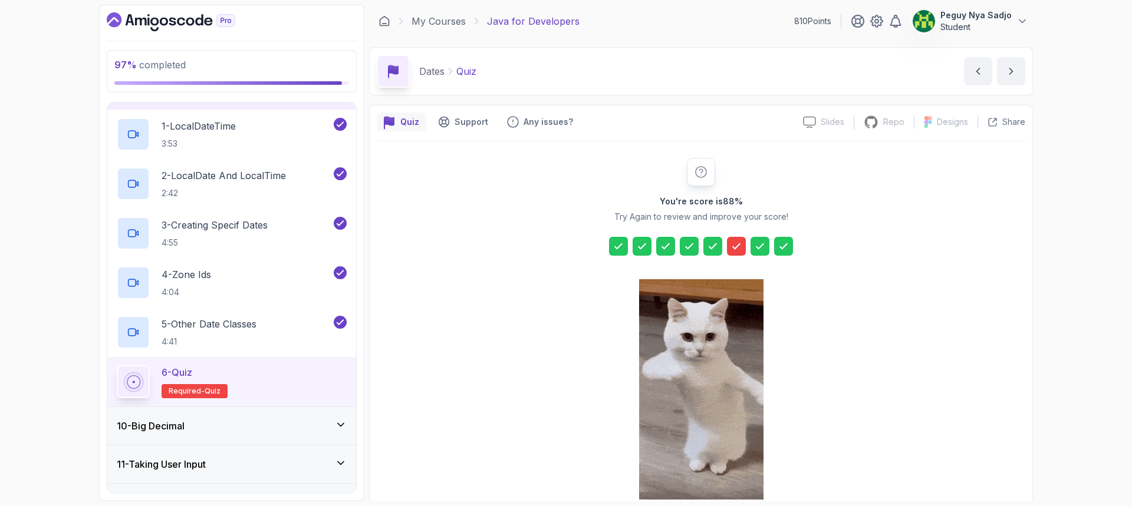
scroll to position [59, 0]
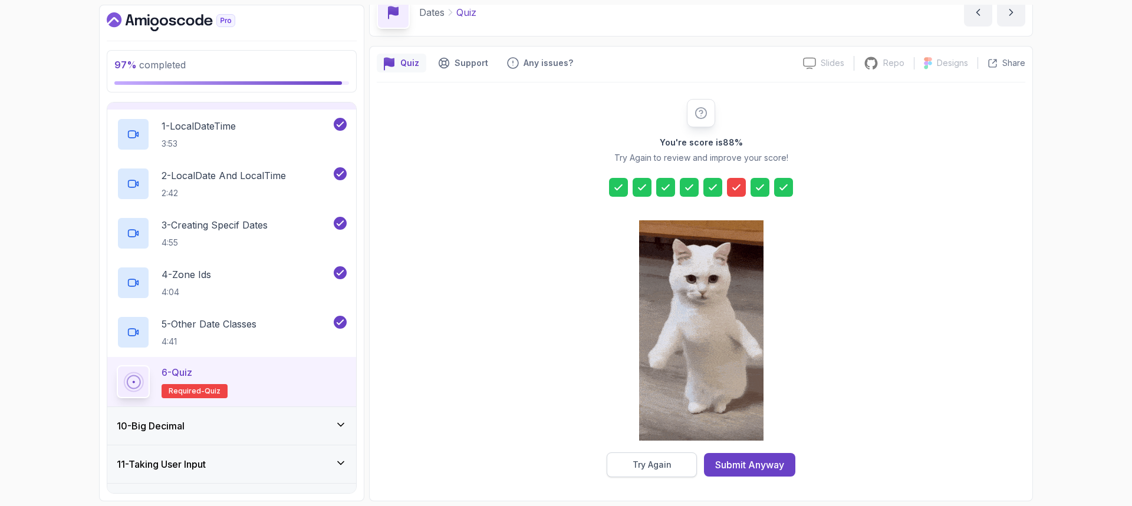
click at [649, 466] on div "Try Again" at bounding box center [652, 465] width 39 height 12
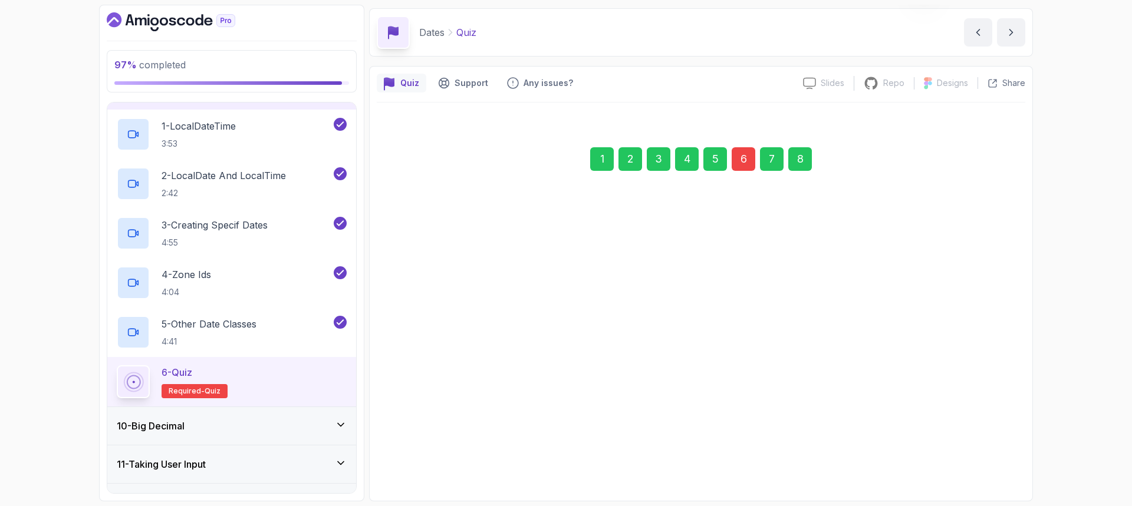
scroll to position [39, 0]
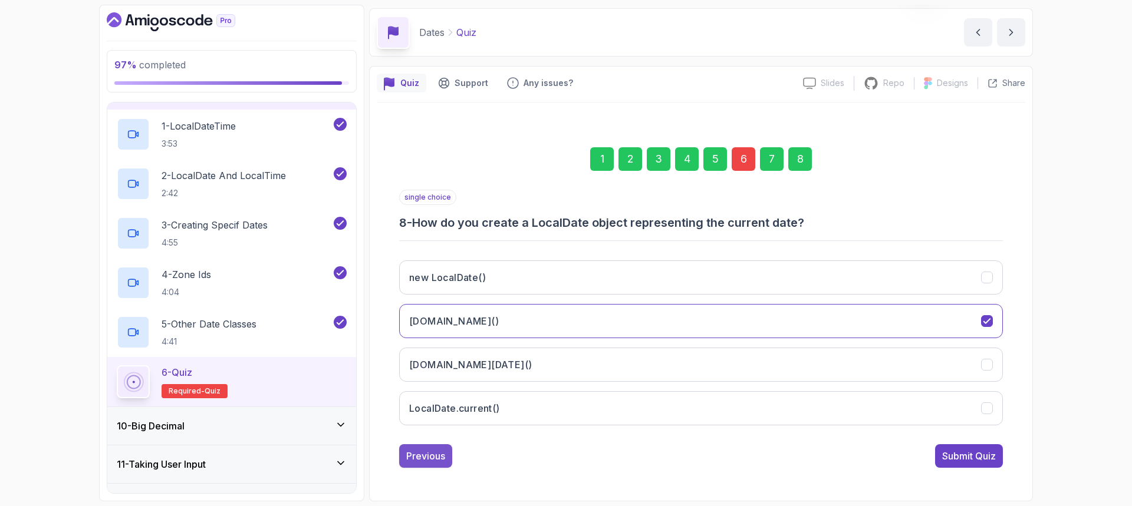
click at [429, 454] on div "Previous" at bounding box center [425, 456] width 39 height 14
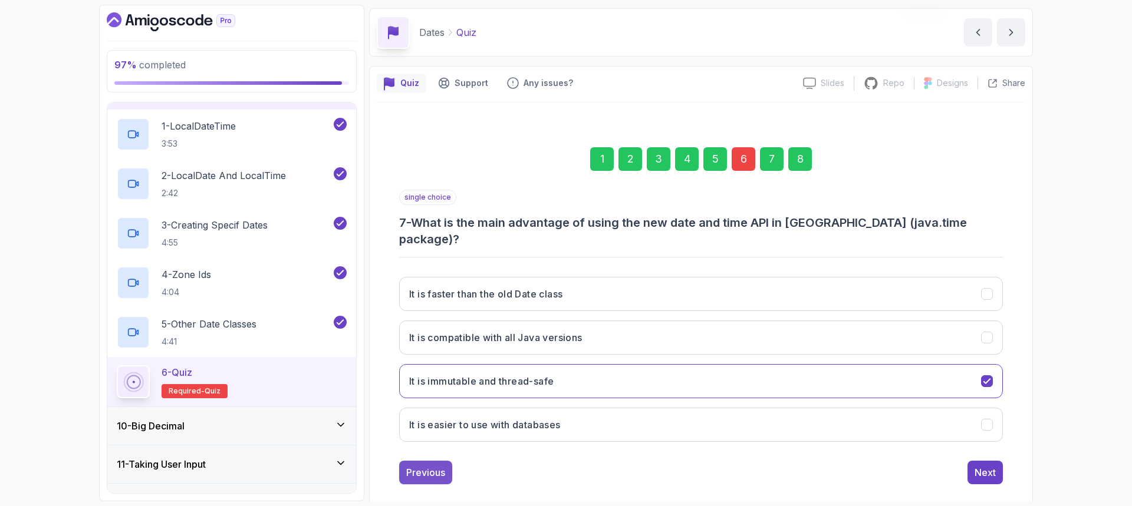
click at [429, 466] on div "Previous" at bounding box center [425, 473] width 39 height 14
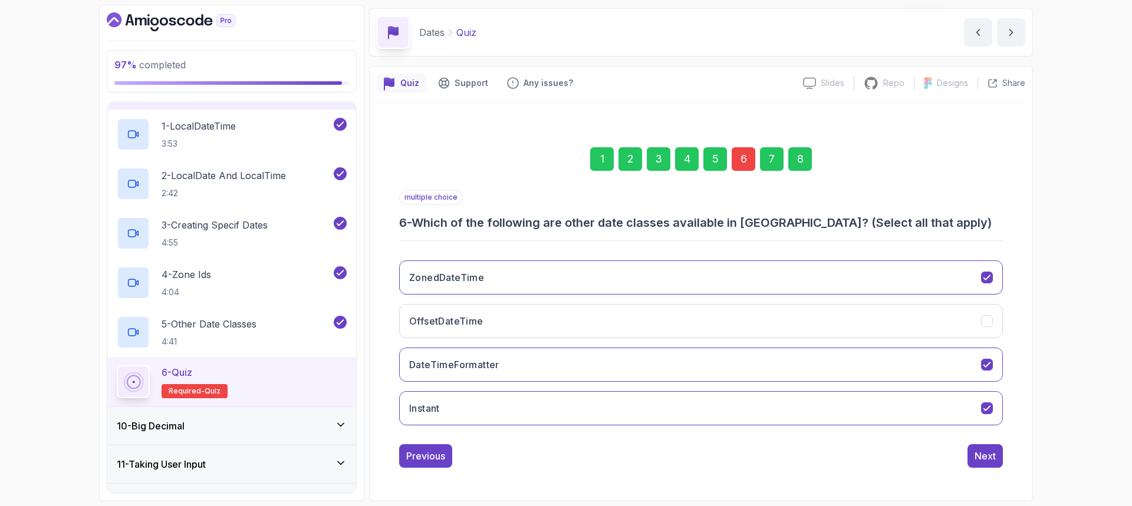
click at [340, 426] on icon at bounding box center [341, 425] width 12 height 12
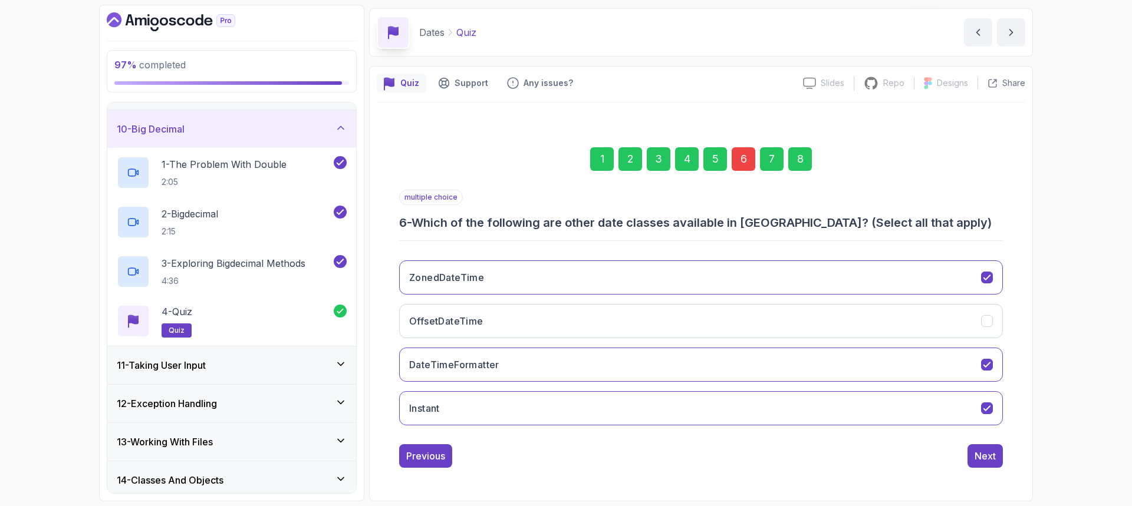
click at [344, 374] on div "11 - Taking User Input" at bounding box center [231, 366] width 249 height 38
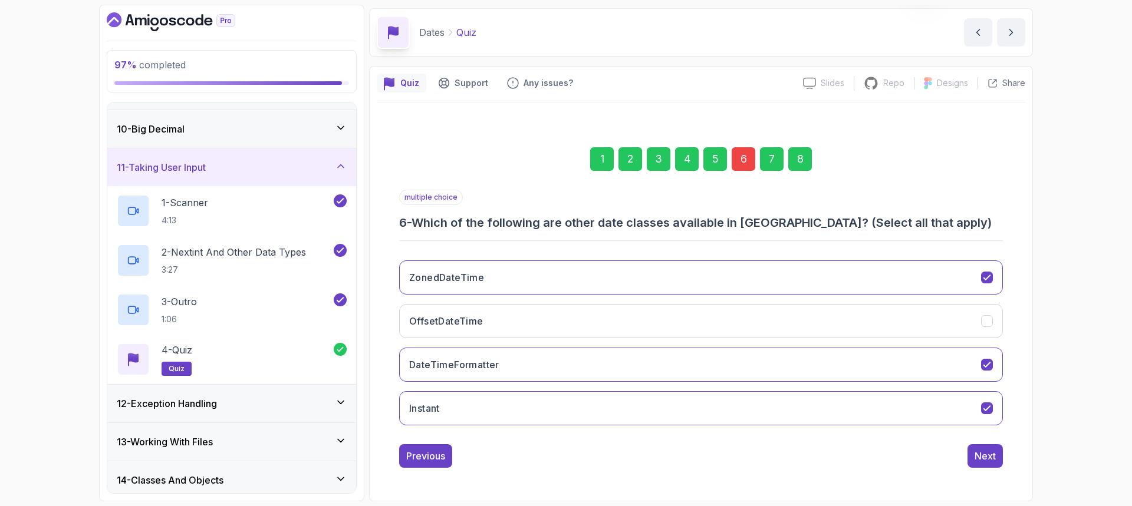
click at [340, 403] on icon at bounding box center [341, 403] width 12 height 12
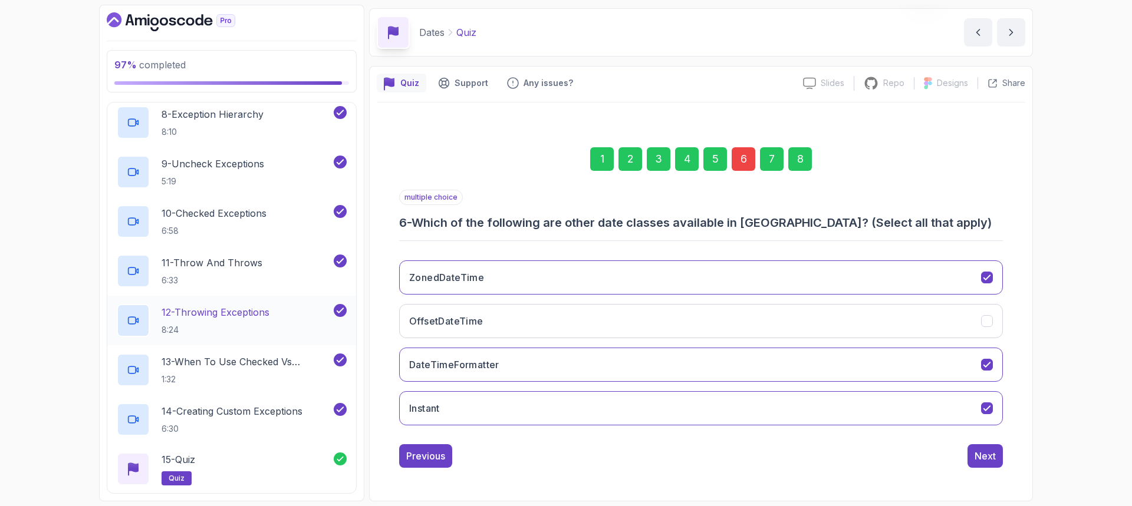
scroll to position [927, 0]
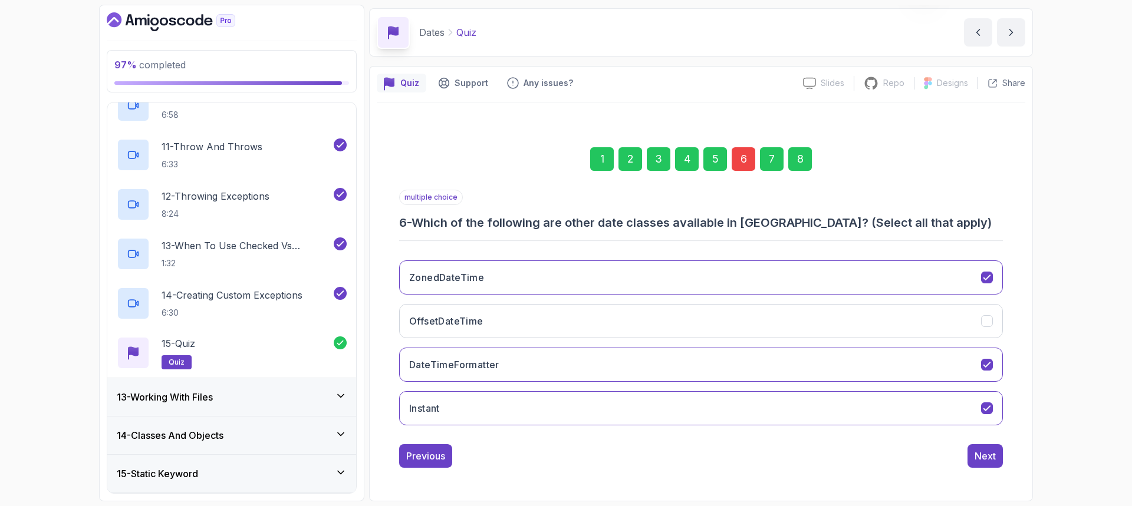
click at [343, 402] on div "13 - Working With Files" at bounding box center [232, 397] width 230 height 14
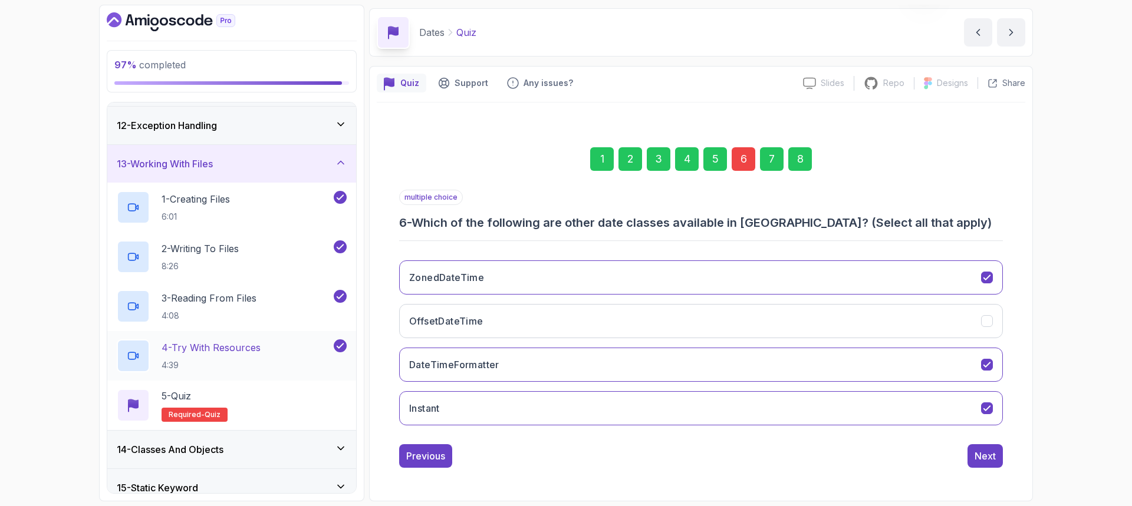
scroll to position [514, 0]
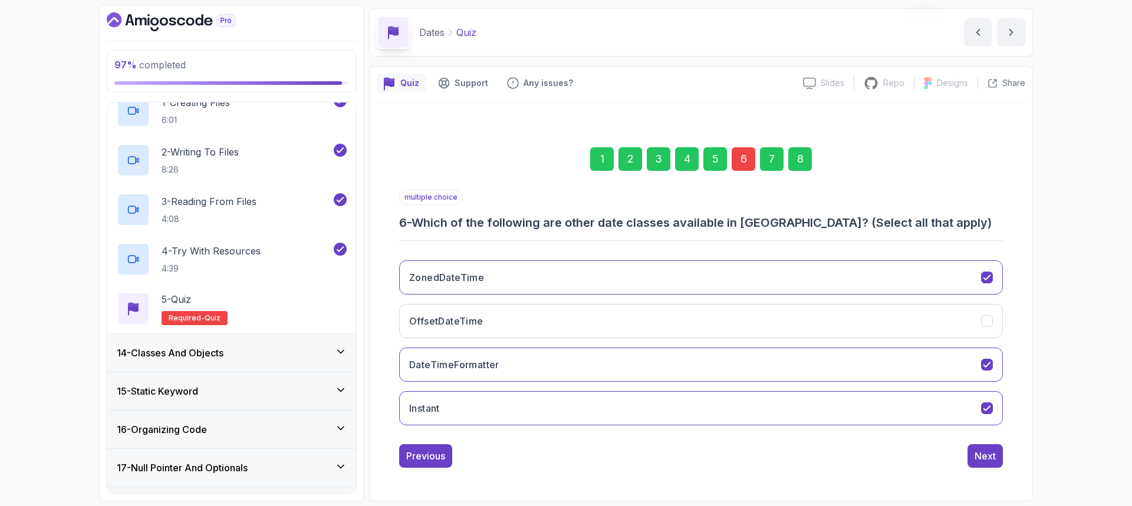
click at [344, 361] on div "14 - Classes And Objects" at bounding box center [231, 353] width 249 height 38
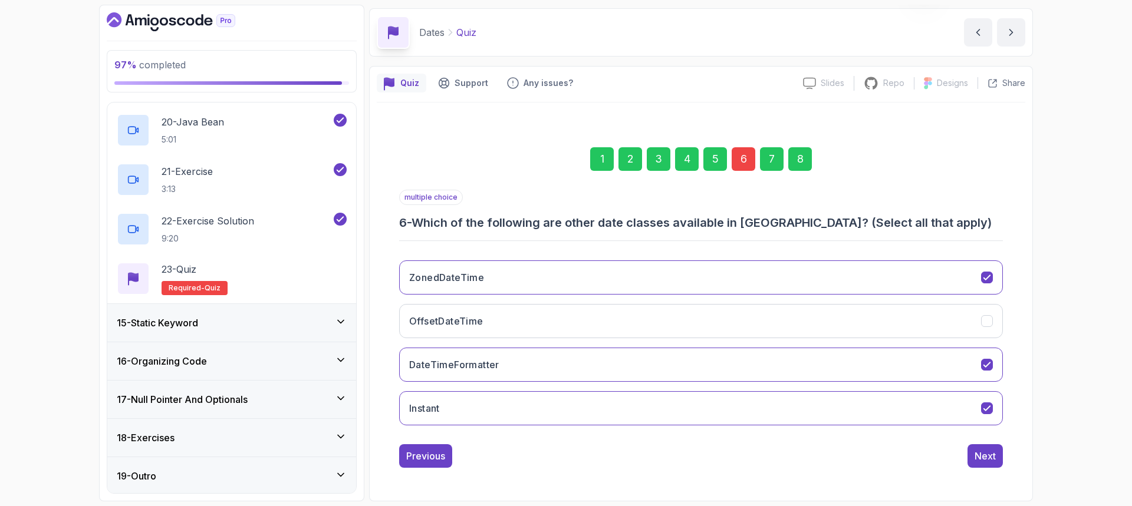
scroll to position [1476, 0]
click at [341, 330] on div "15 - Static Keyword" at bounding box center [231, 321] width 249 height 38
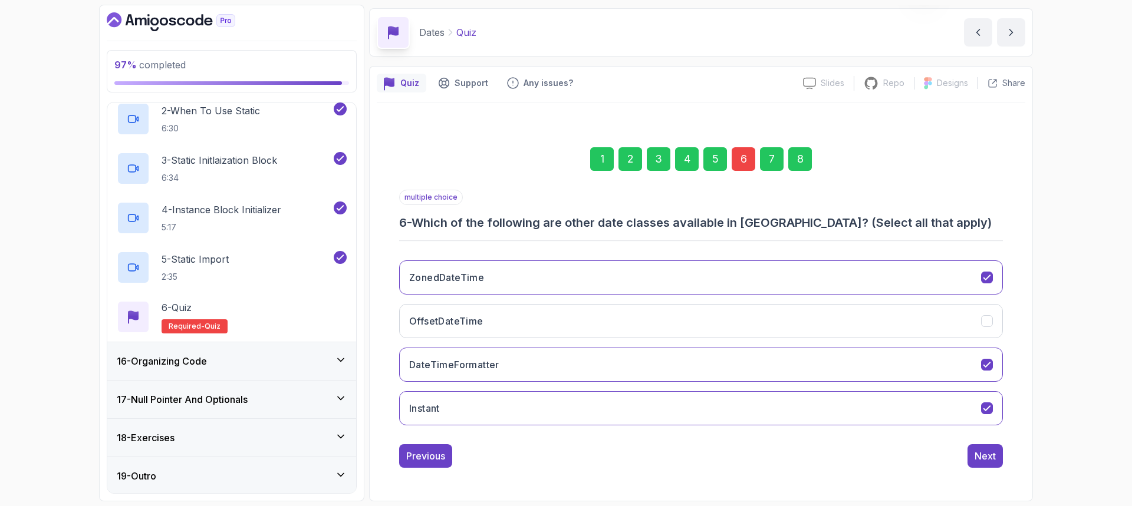
scroll to position [634, 0]
click at [342, 354] on icon at bounding box center [341, 359] width 12 height 12
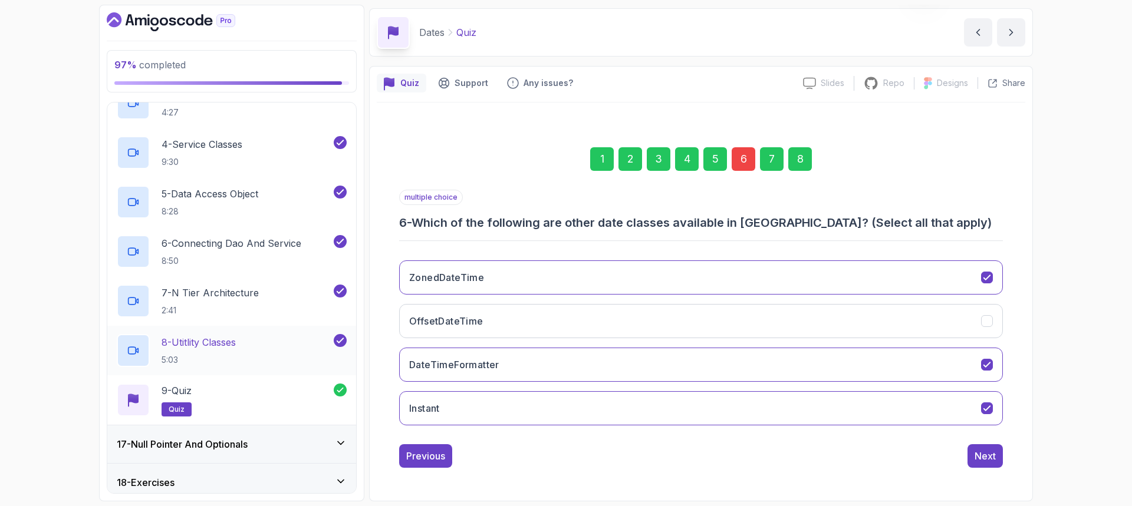
scroll to position [782, 0]
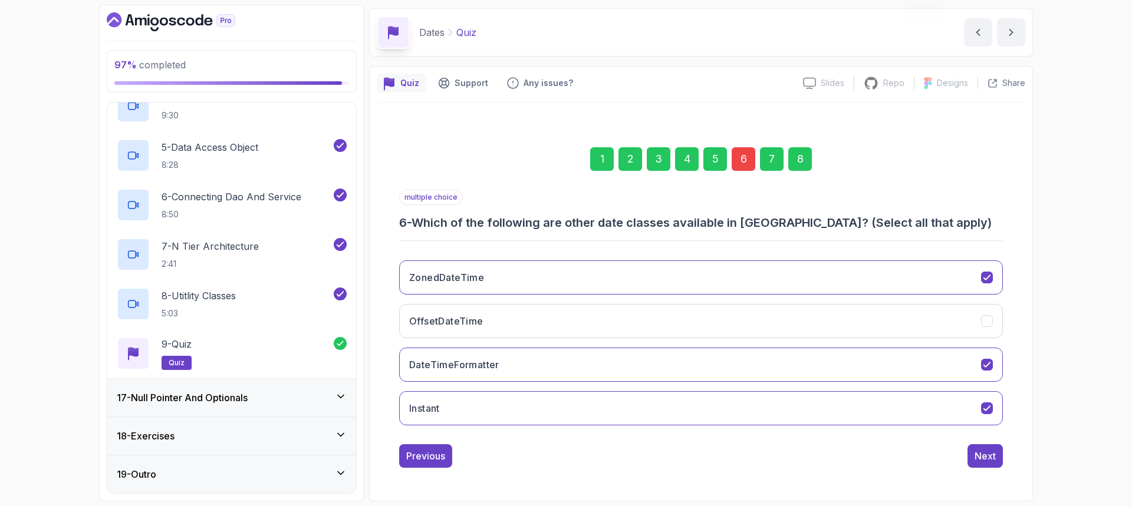
click at [337, 407] on div "17 - Null Pointer And Optionals" at bounding box center [231, 398] width 249 height 38
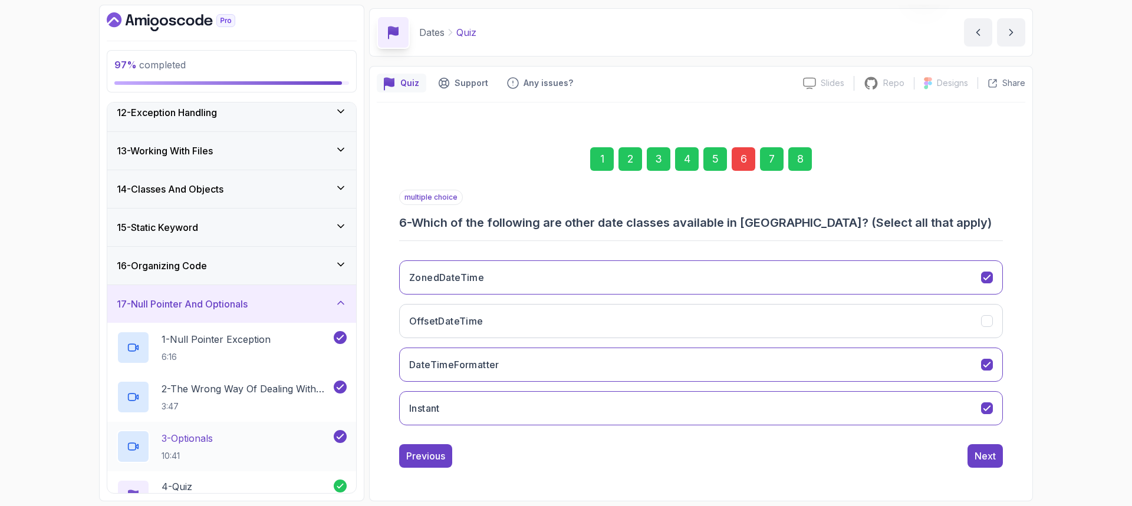
scroll to position [535, 0]
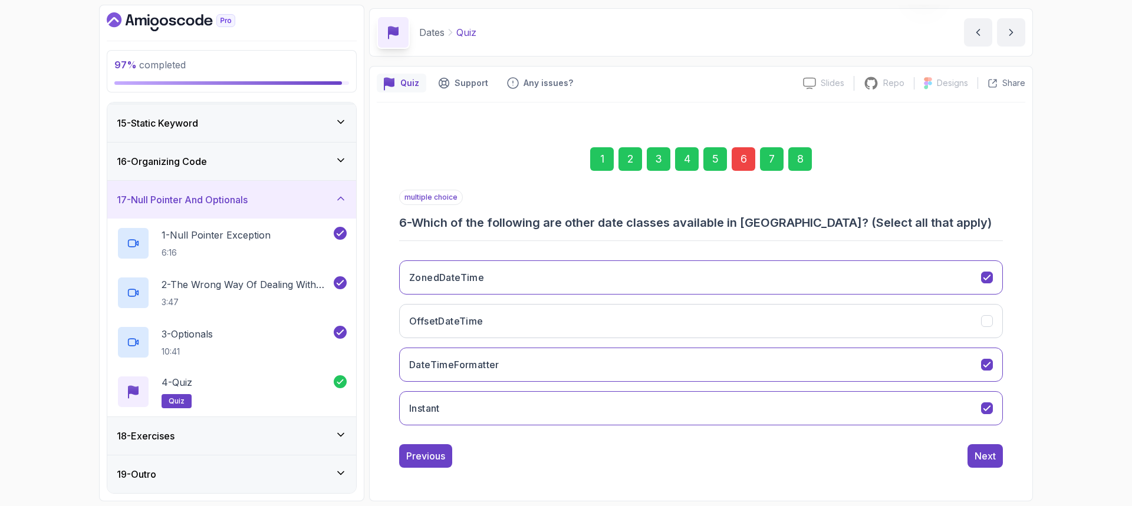
click at [338, 432] on icon at bounding box center [341, 435] width 12 height 12
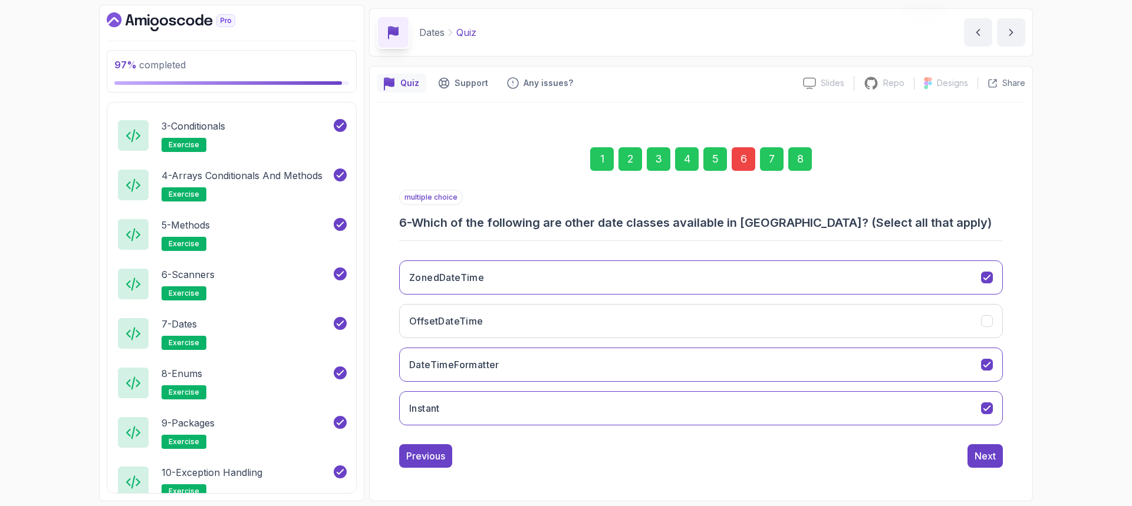
scroll to position [981, 0]
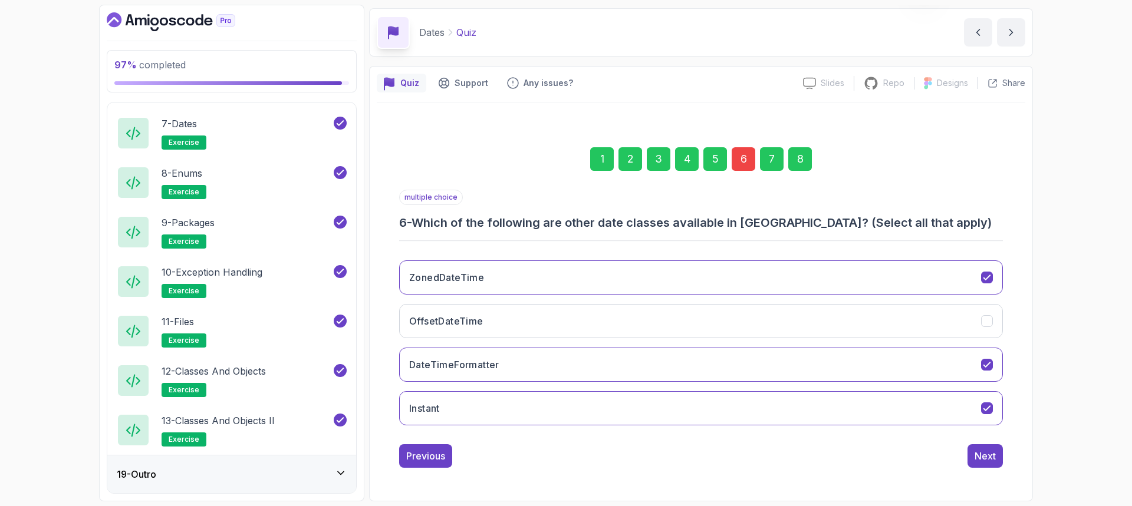
click at [337, 468] on icon at bounding box center [341, 474] width 12 height 12
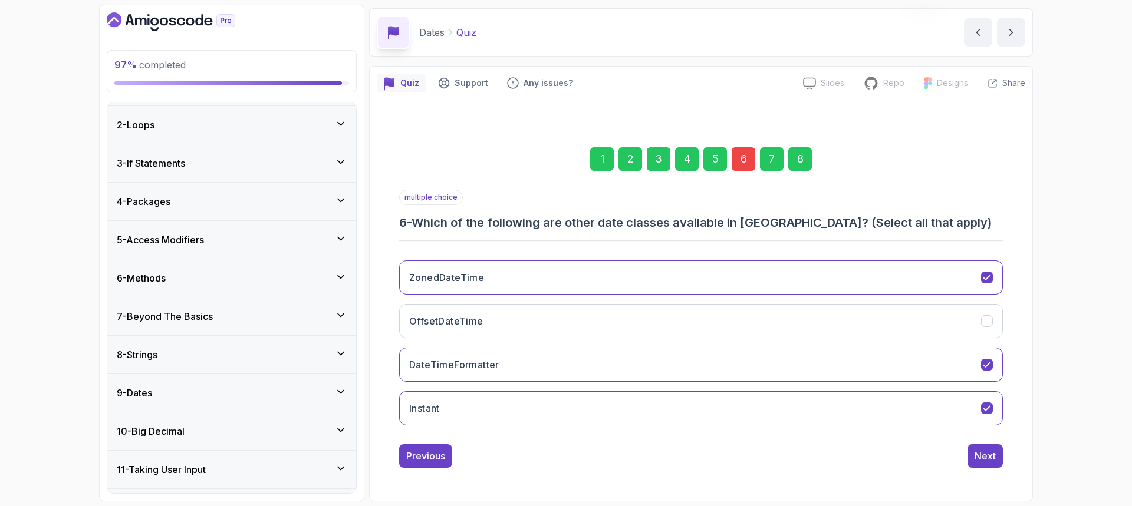
scroll to position [0, 0]
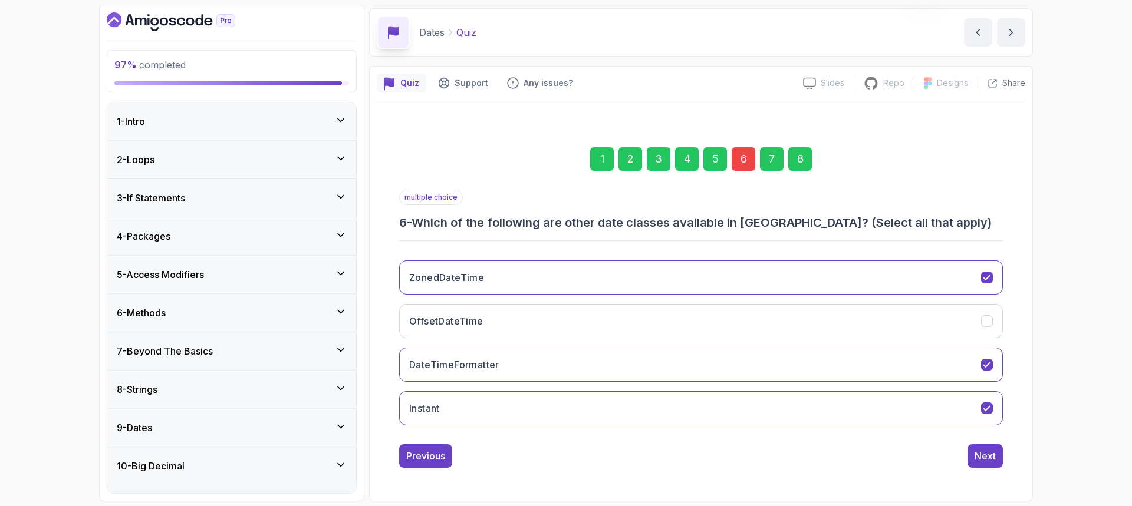
click at [57, 297] on div "97 % completed 1 - Intro 2 - Loops 3 - If Statements 4 - Packages 5 - Access Mo…" at bounding box center [566, 253] width 1132 height 506
click at [978, 325] on button "OffsetDateTime" at bounding box center [701, 321] width 604 height 34
click at [988, 451] on div "Next" at bounding box center [985, 456] width 21 height 14
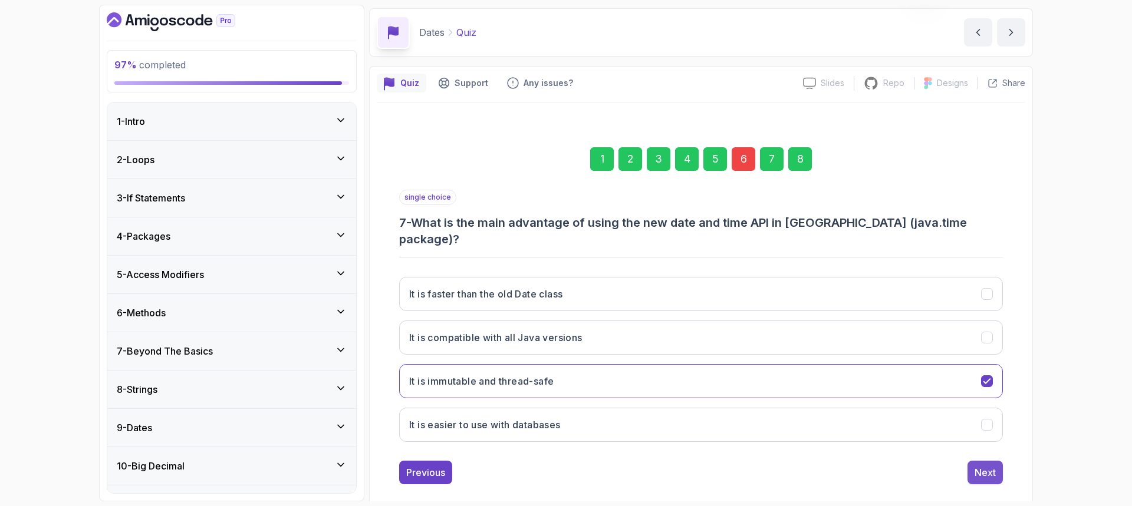
click at [987, 466] on div "Next" at bounding box center [985, 473] width 21 height 14
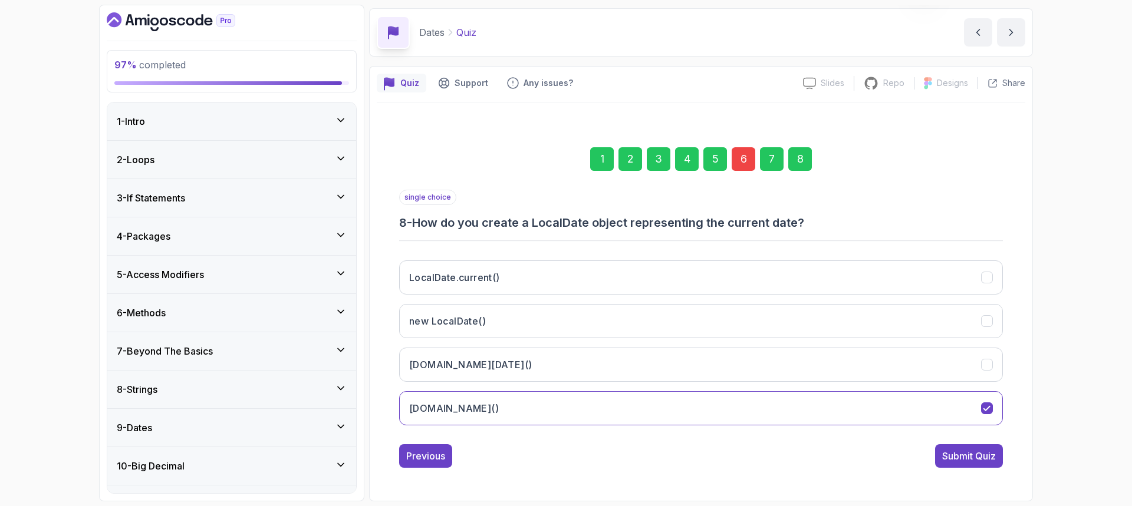
click at [987, 451] on div "Submit Quiz" at bounding box center [969, 456] width 54 height 14
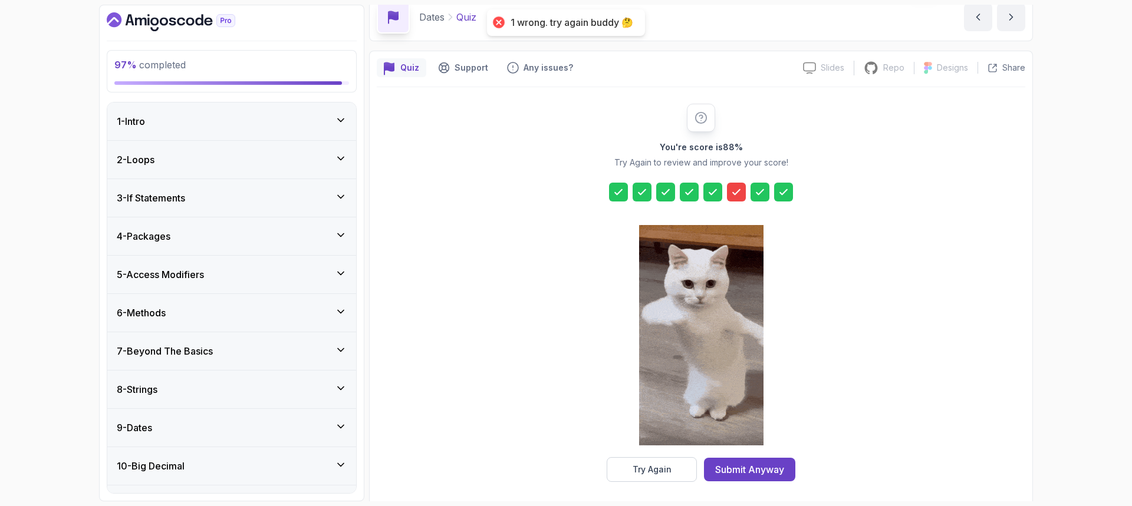
scroll to position [59, 0]
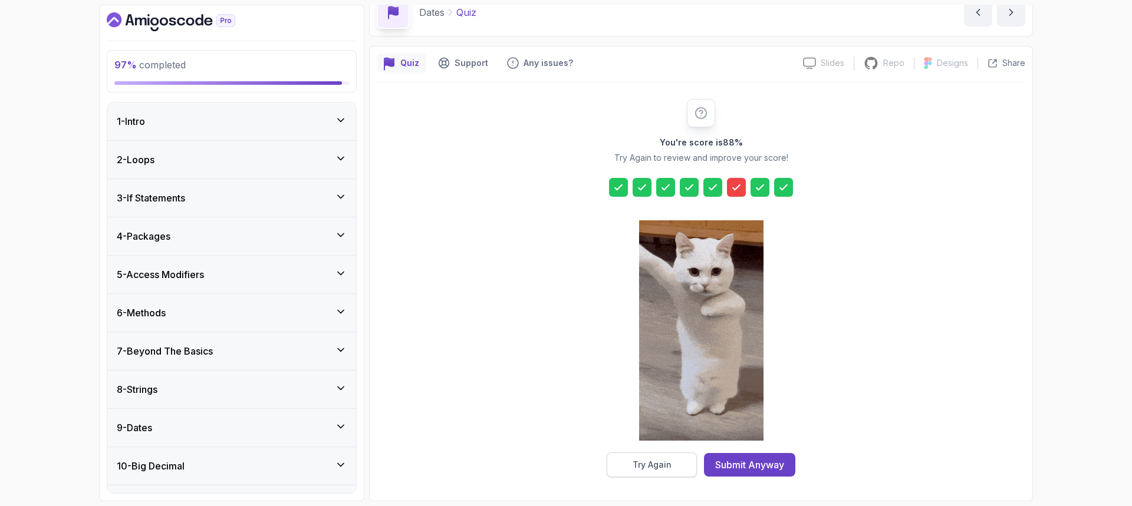
click at [660, 463] on div "Try Again" at bounding box center [652, 465] width 39 height 12
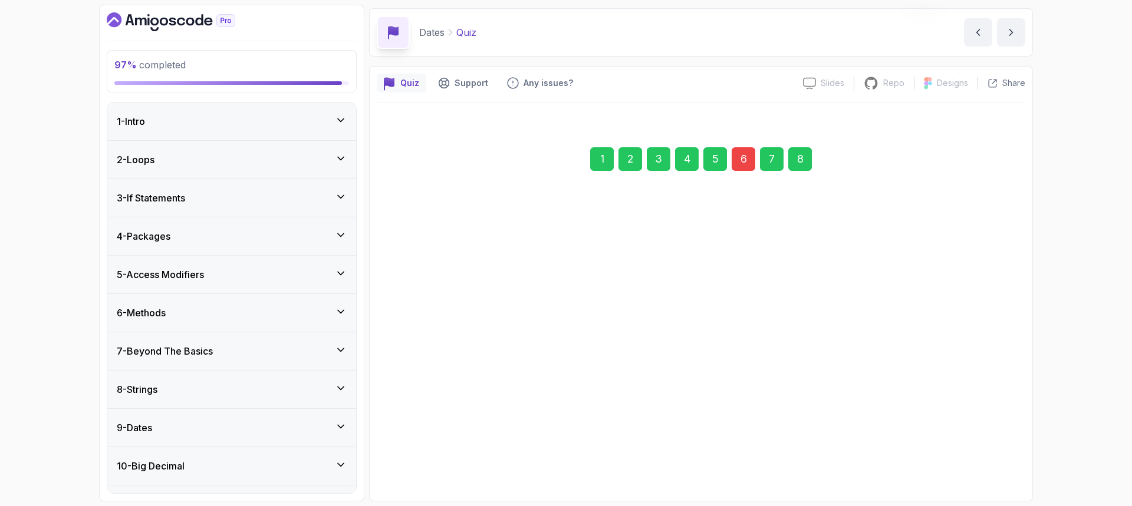
scroll to position [39, 0]
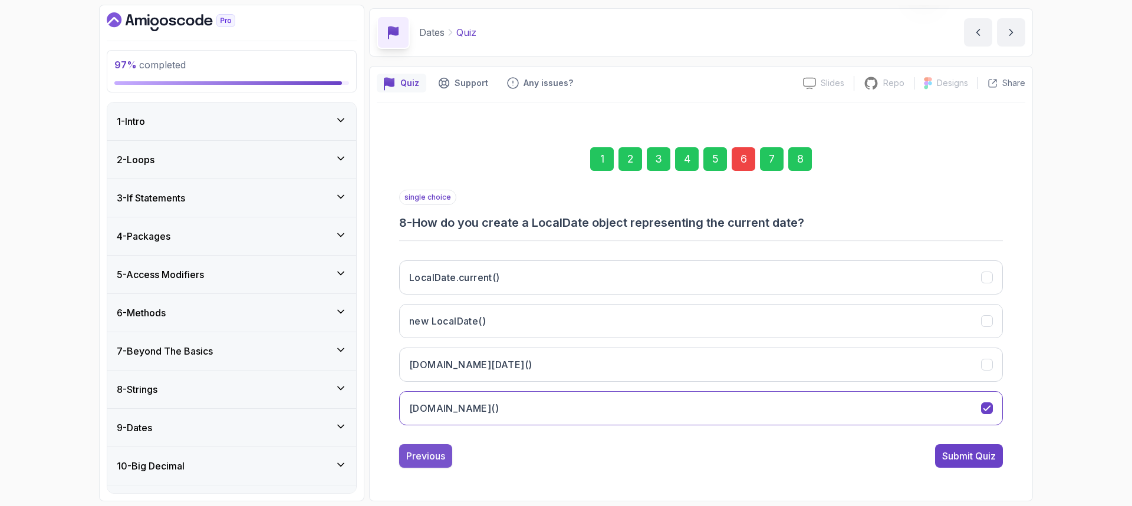
click at [426, 458] on div "Previous" at bounding box center [425, 456] width 39 height 14
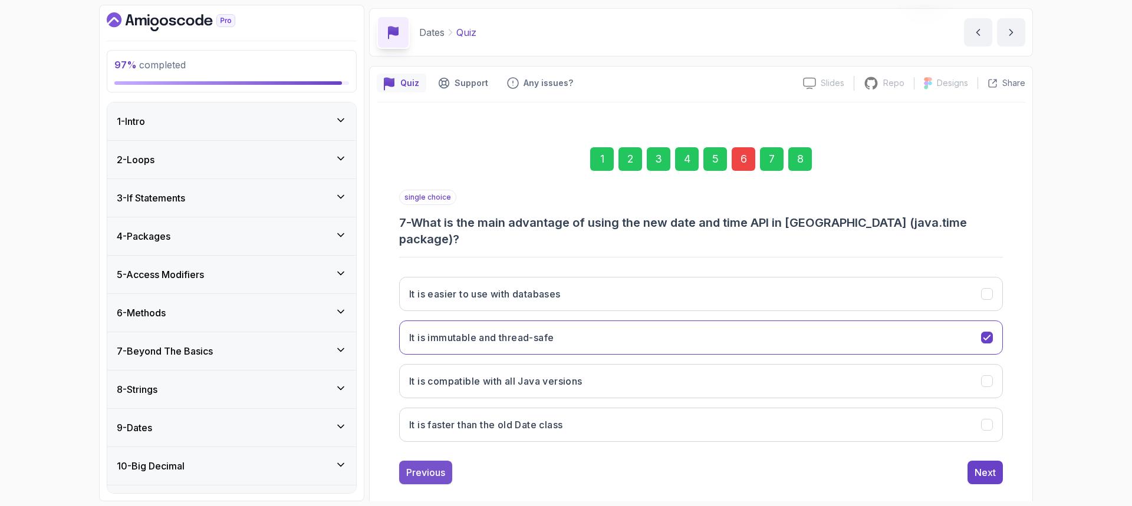
click at [426, 466] on div "Previous" at bounding box center [425, 473] width 39 height 14
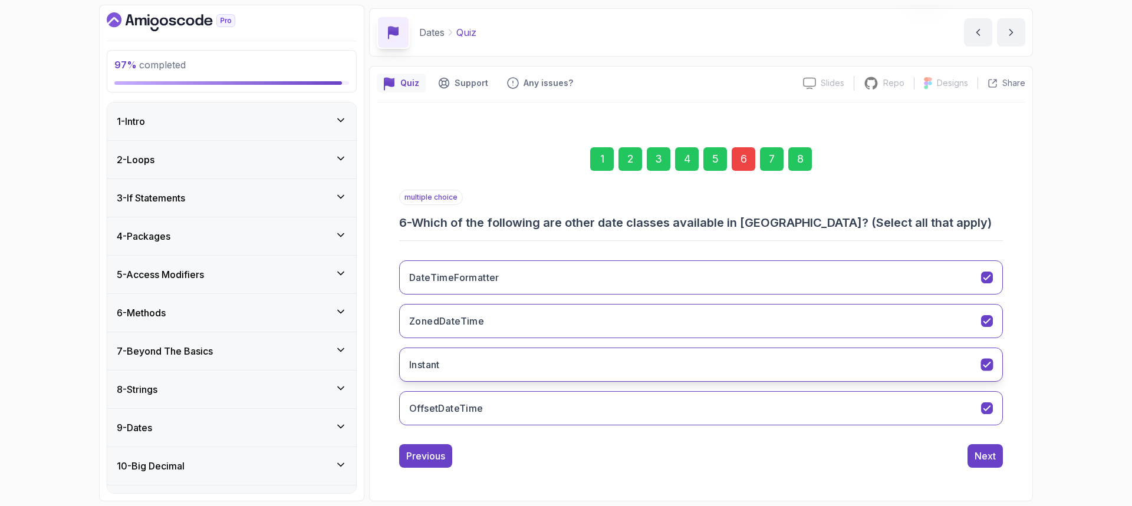
click at [985, 363] on icon "Instant" at bounding box center [987, 365] width 11 height 11
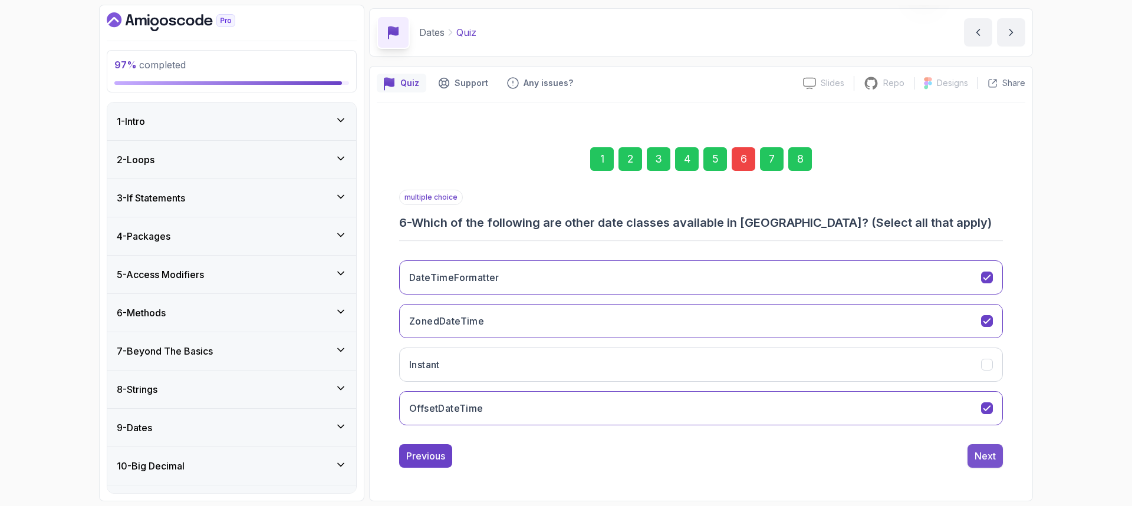
click at [991, 452] on div "Next" at bounding box center [985, 456] width 21 height 14
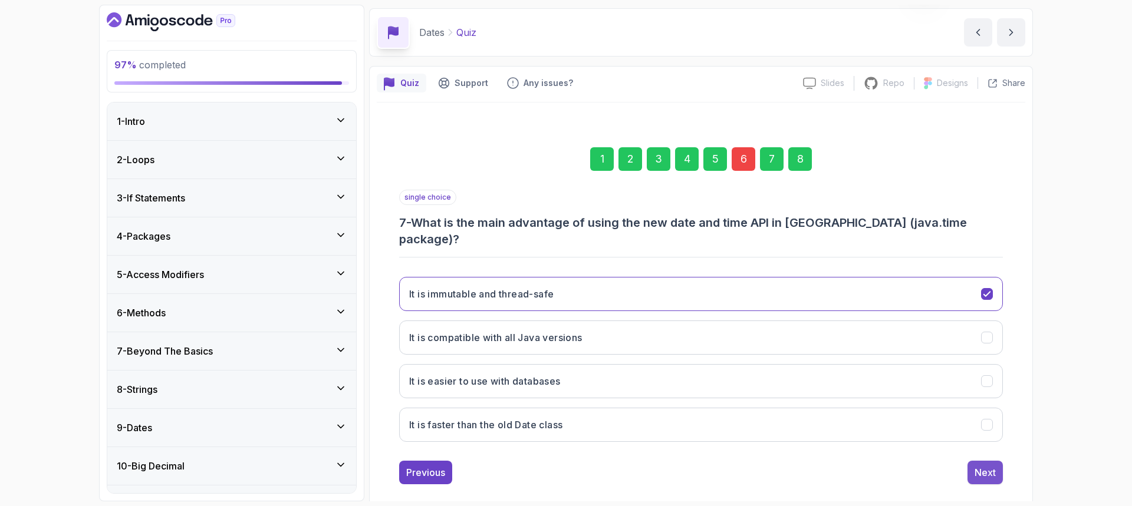
click at [991, 466] on div "Next" at bounding box center [985, 473] width 21 height 14
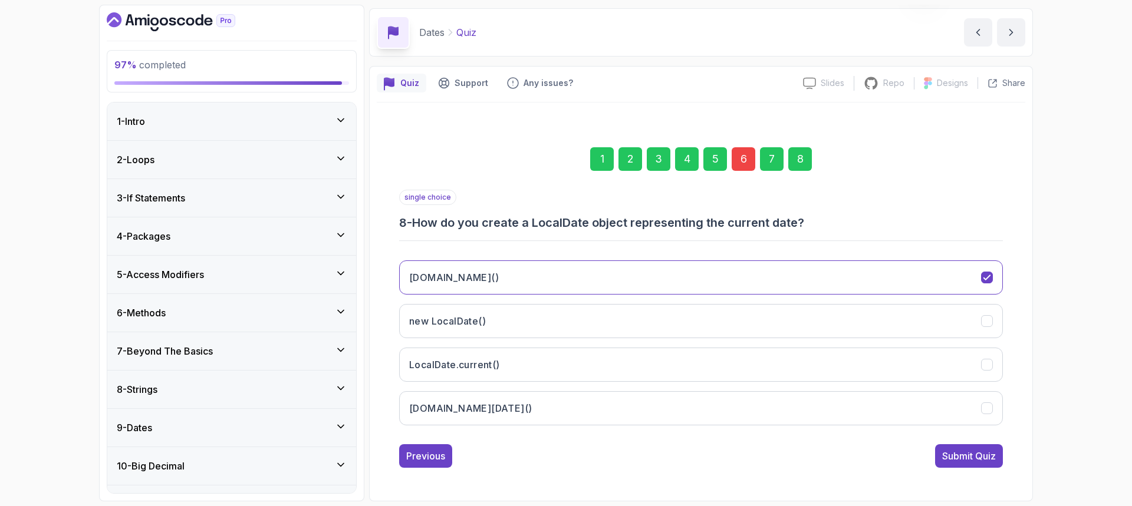
click at [991, 450] on div "Submit Quiz" at bounding box center [969, 456] width 54 height 14
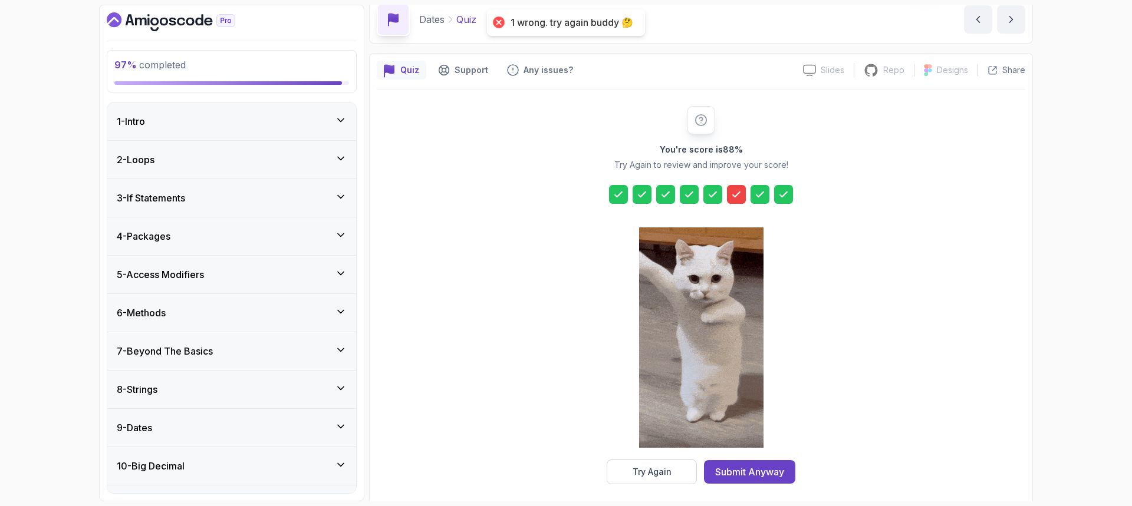
scroll to position [59, 0]
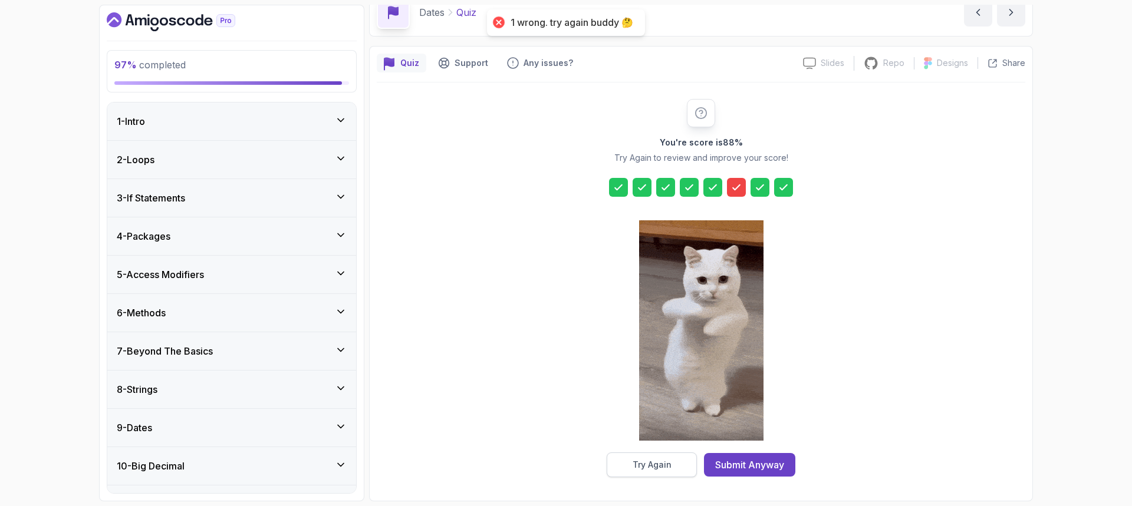
click at [633, 466] on button "Try Again" at bounding box center [652, 465] width 90 height 25
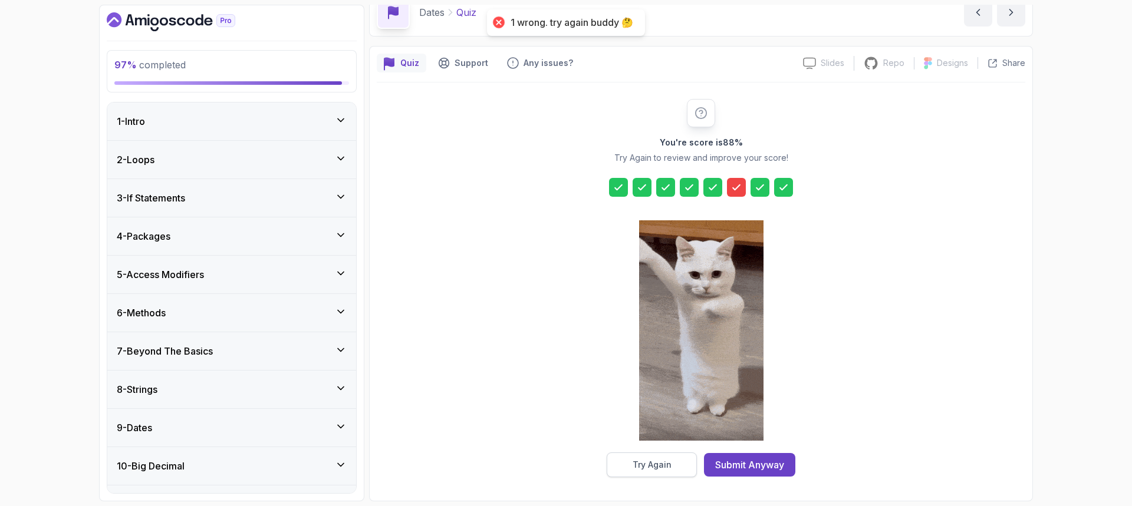
scroll to position [39, 0]
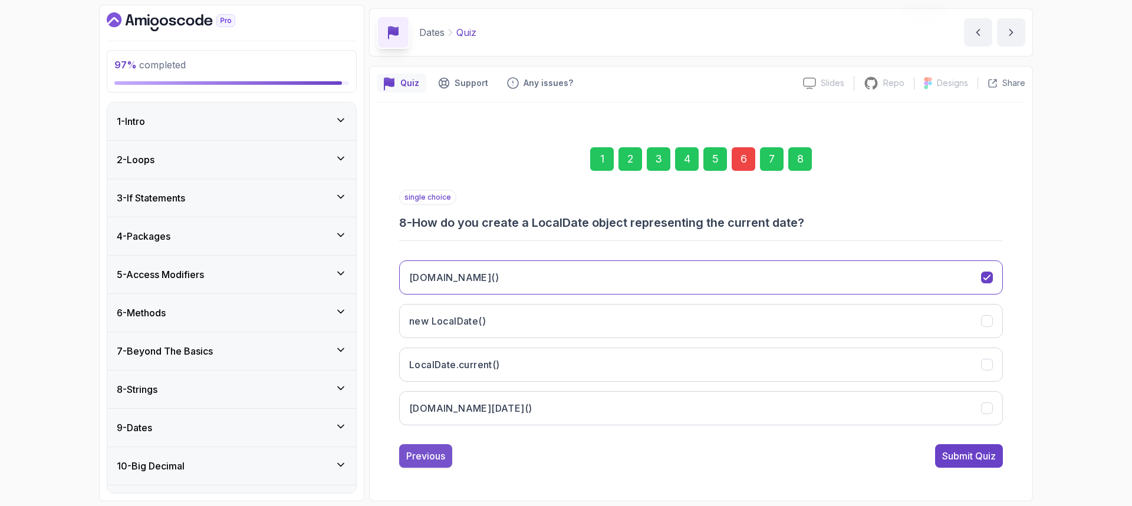
click at [425, 456] on div "Previous" at bounding box center [425, 456] width 39 height 14
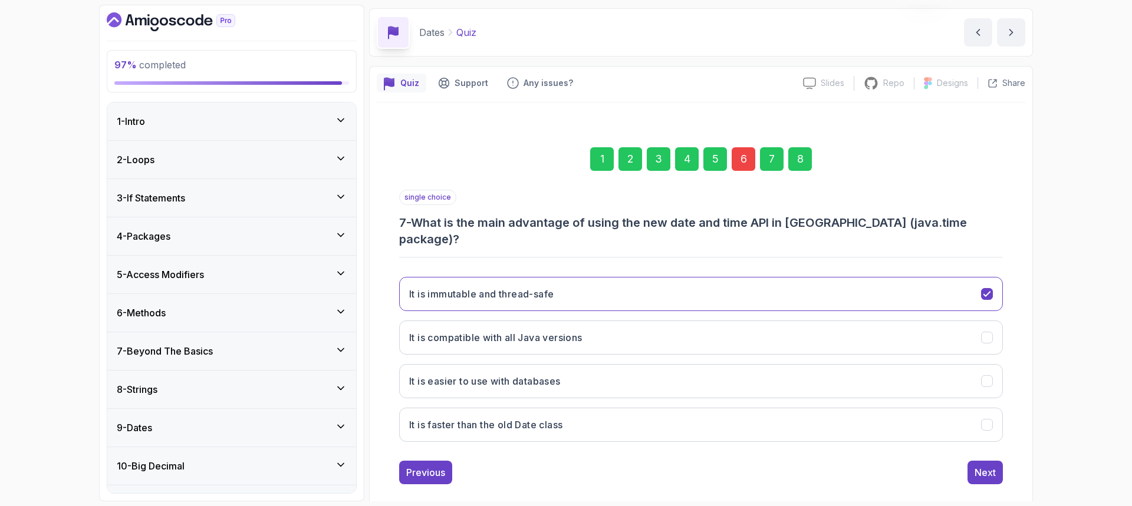
click at [425, 466] on div "Previous" at bounding box center [425, 473] width 39 height 14
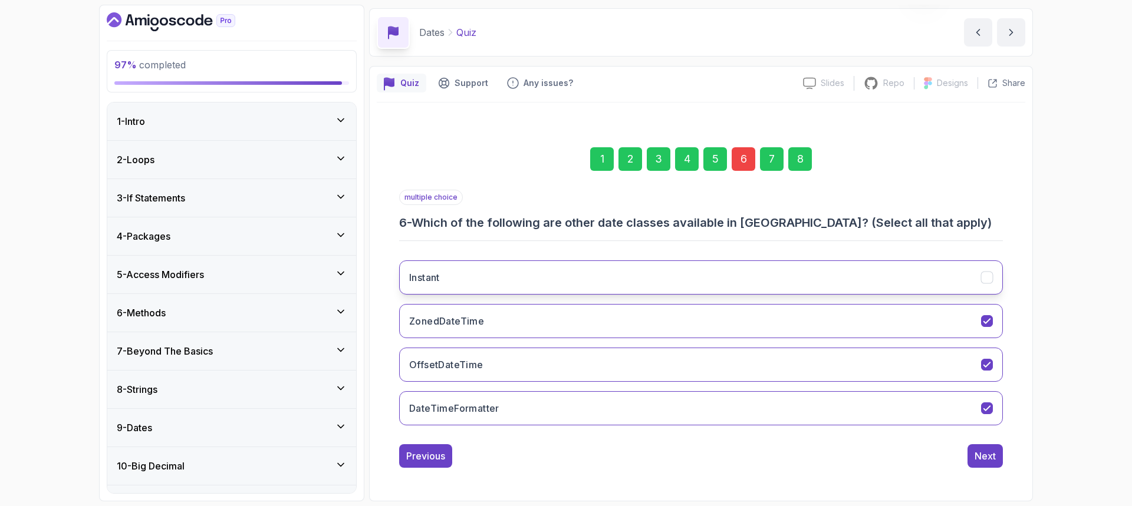
click at [986, 279] on icon "Instant" at bounding box center [986, 277] width 6 height 5
click at [983, 410] on icon "DateTimeFormatter" at bounding box center [987, 408] width 11 height 11
click at [976, 453] on div "Next" at bounding box center [985, 456] width 21 height 14
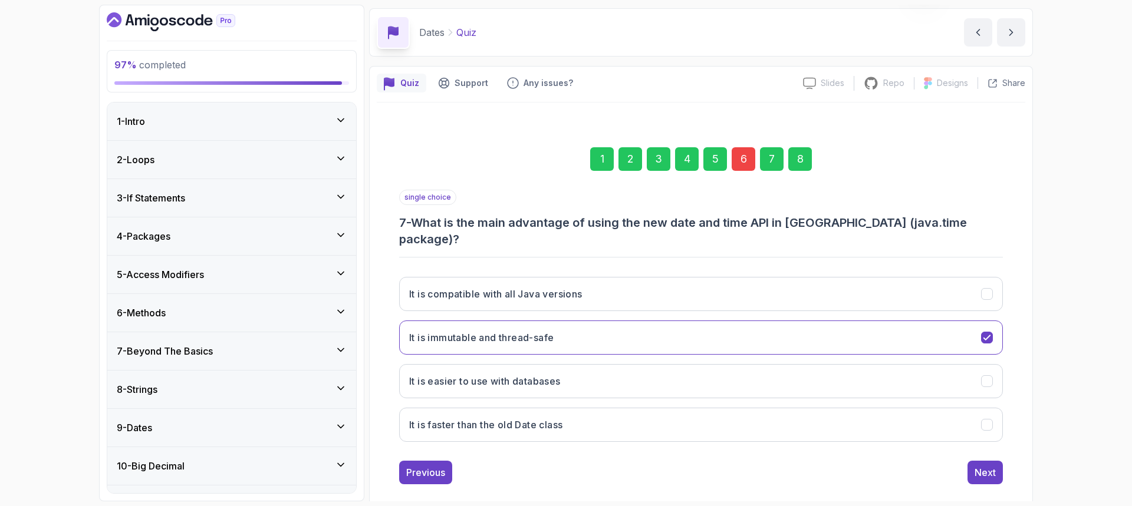
click at [976, 466] on div "Next" at bounding box center [985, 473] width 21 height 14
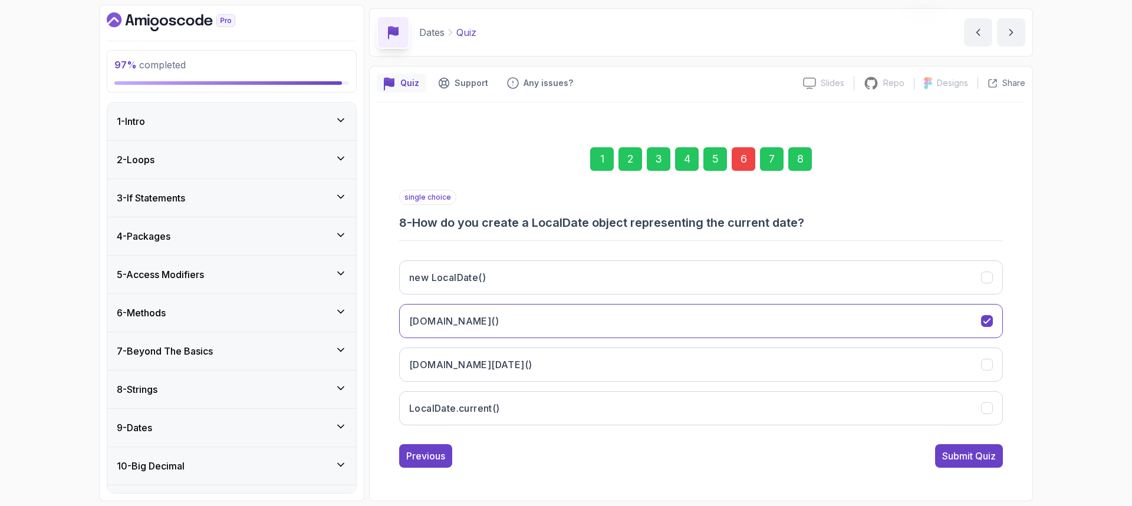
click at [976, 453] on div "Submit Quiz" at bounding box center [969, 456] width 54 height 14
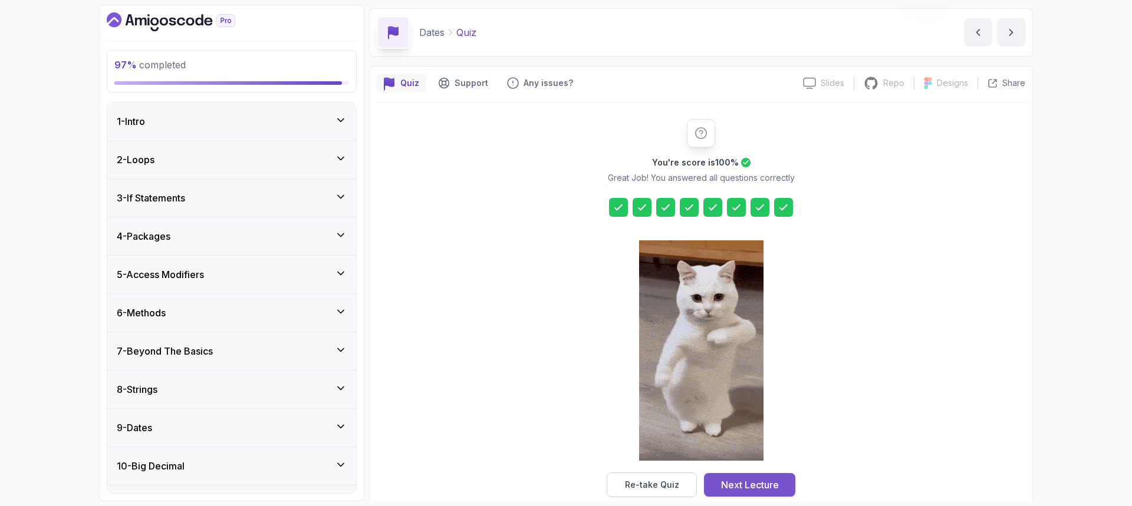
click at [755, 483] on div "Next Lecture" at bounding box center [750, 485] width 58 height 14
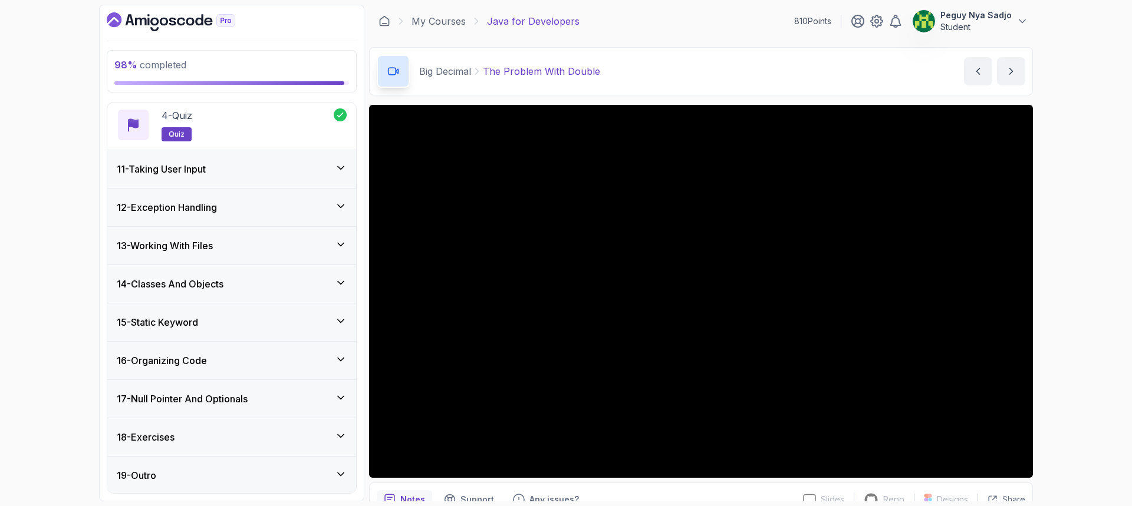
scroll to position [535, 0]
click at [440, 24] on link "My Courses" at bounding box center [439, 21] width 54 height 14
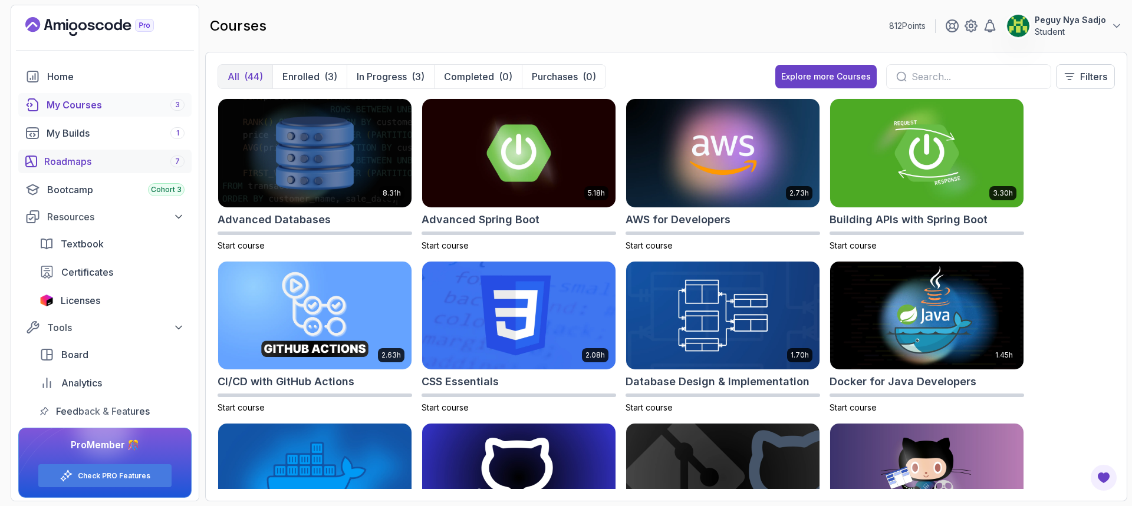
click at [62, 162] on div "Roadmaps 7" at bounding box center [114, 161] width 140 height 14
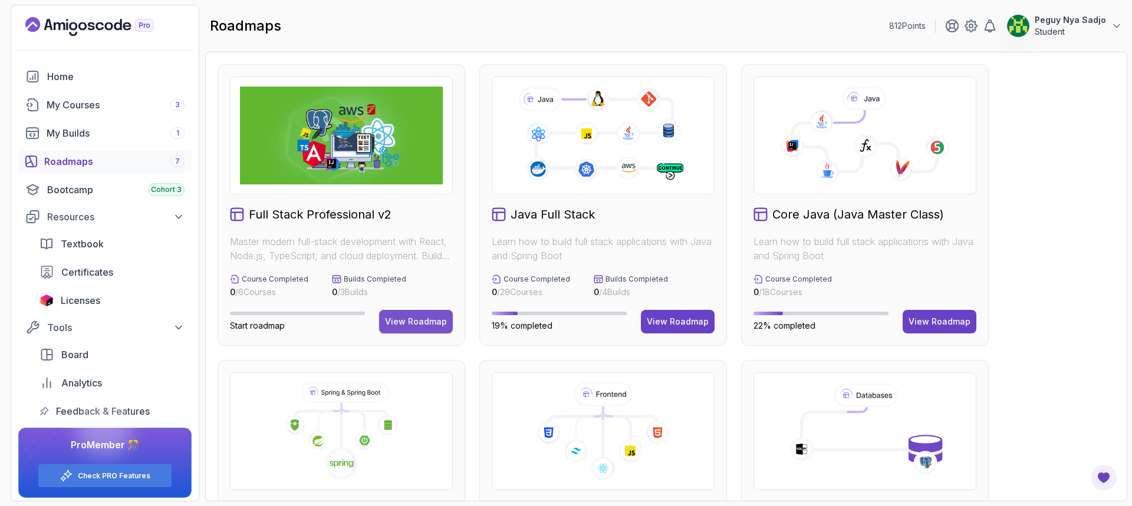
drag, startPoint x: 400, startPoint y: 321, endPoint x: 405, endPoint y: 315, distance: 7.1
click at [399, 319] on div "View Roadmap" at bounding box center [416, 322] width 62 height 12
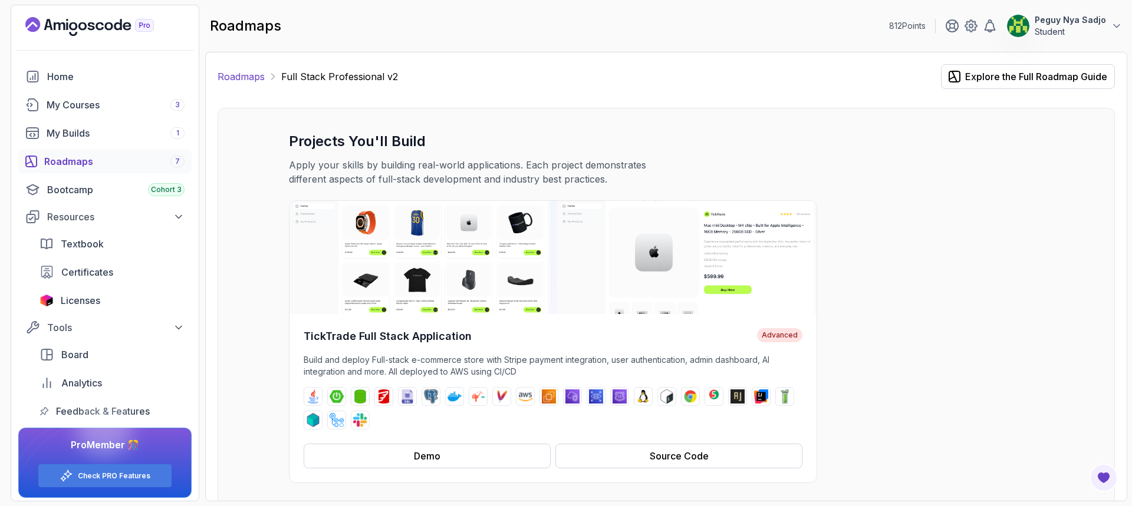
click at [249, 75] on link "Roadmaps" at bounding box center [241, 77] width 47 height 14
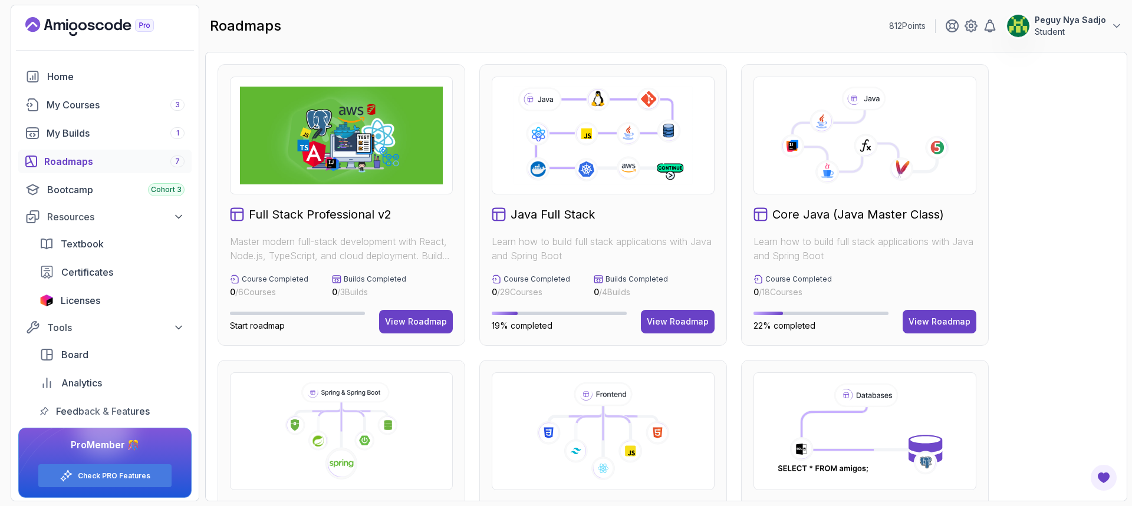
click at [670, 147] on icon at bounding box center [603, 135] width 182 height 101
click at [666, 323] on div "View Roadmap" at bounding box center [678, 322] width 62 height 12
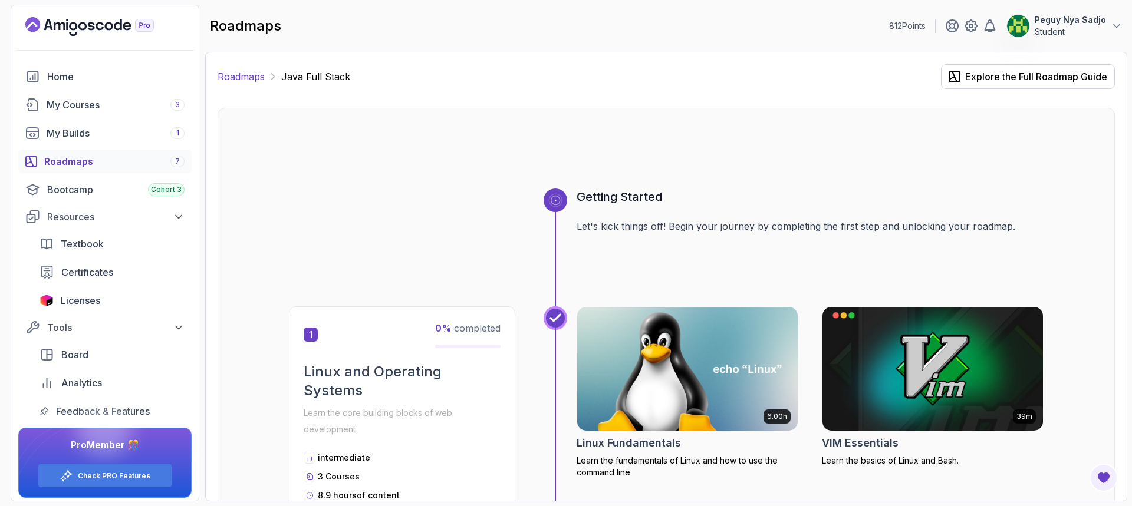
drag, startPoint x: 246, startPoint y: 75, endPoint x: 252, endPoint y: 82, distance: 8.4
click at [246, 75] on link "Roadmaps" at bounding box center [241, 77] width 47 height 14
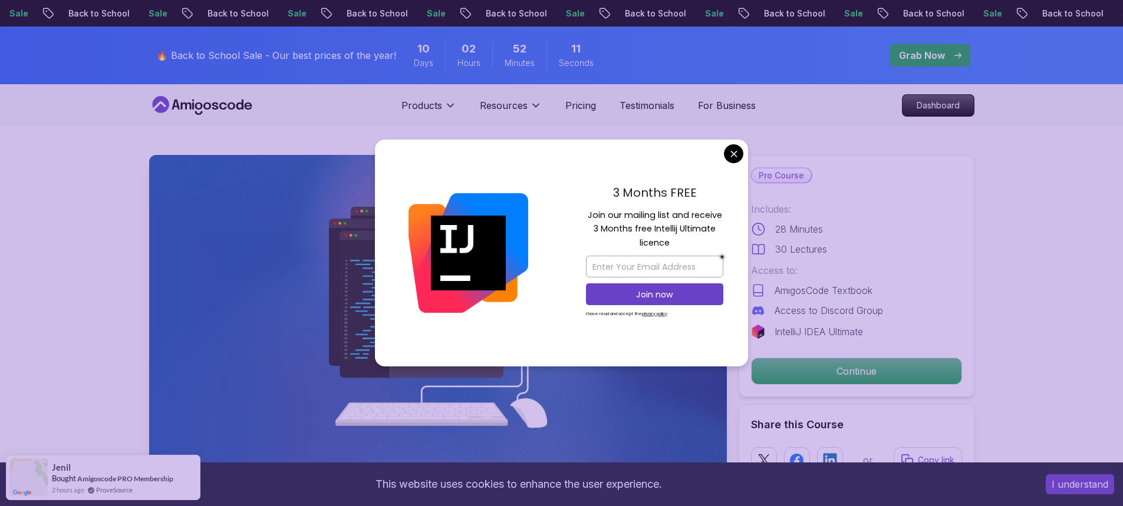
click at [745, 153] on div "3 Months FREE Join our mailing list and receive 3 Months free Intellij Ultimate…" at bounding box center [654, 254] width 187 height 228
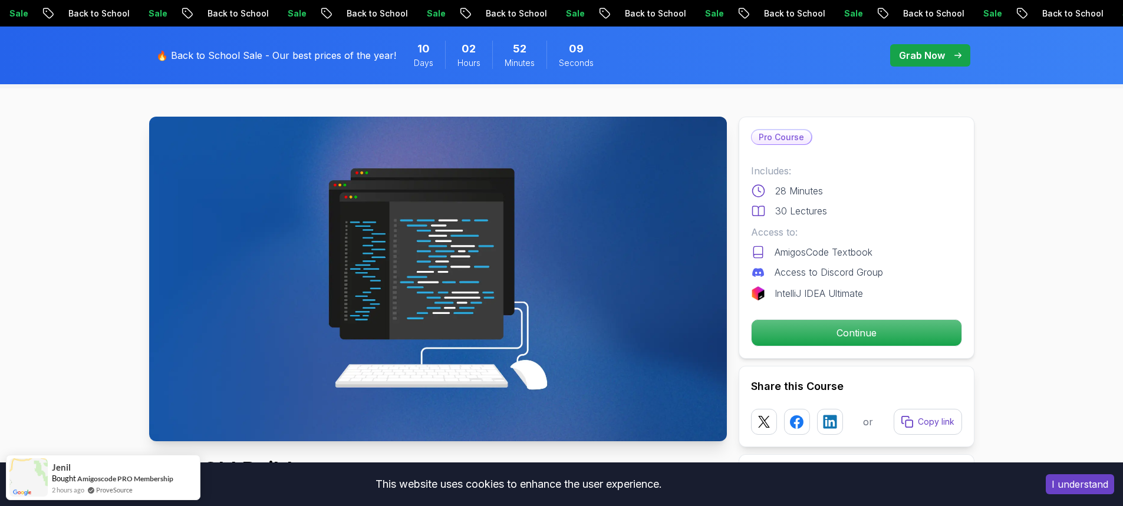
scroll to position [118, 0]
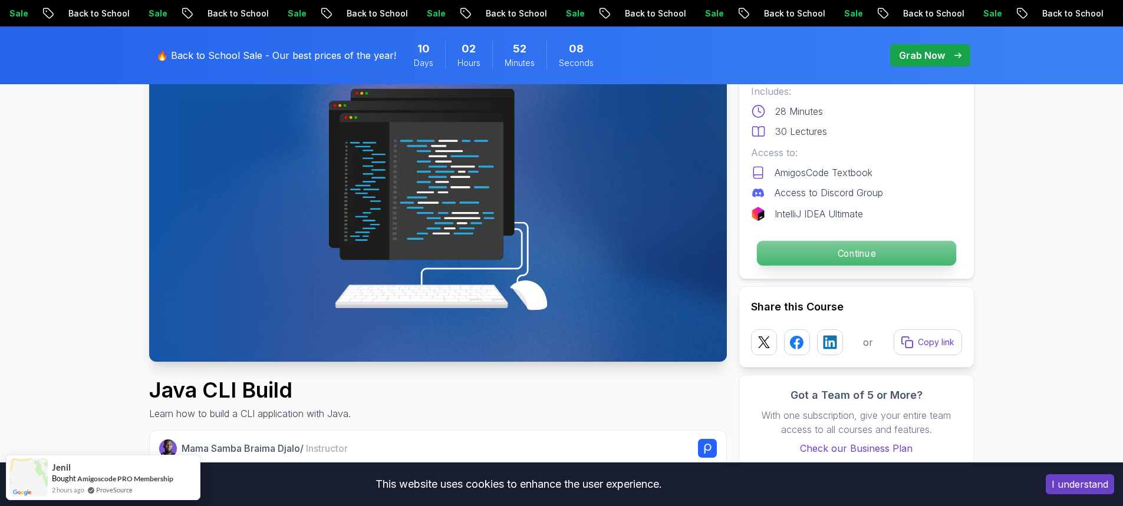
click at [818, 254] on p "Continue" at bounding box center [855, 253] width 199 height 25
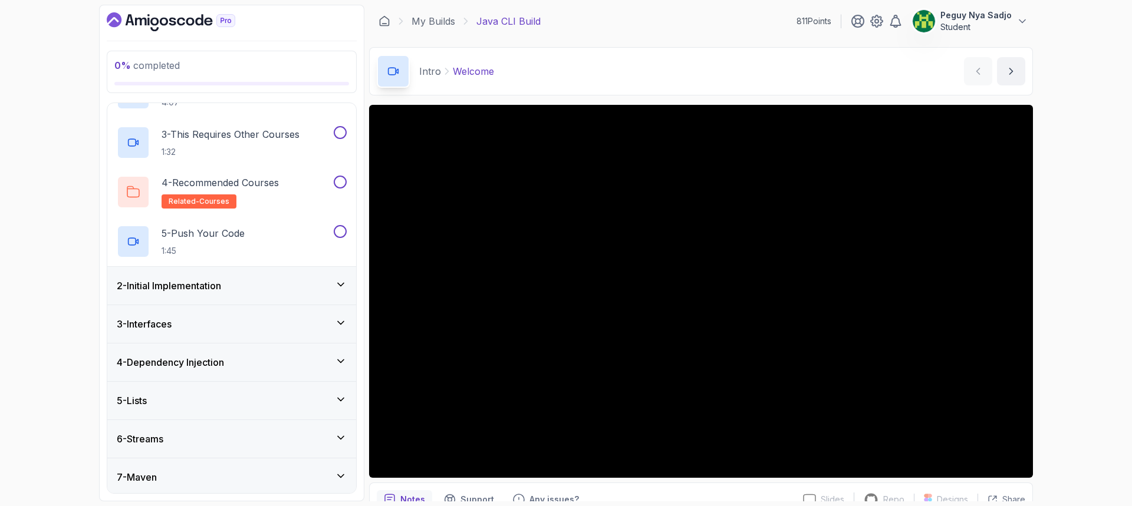
scroll to position [63, 0]
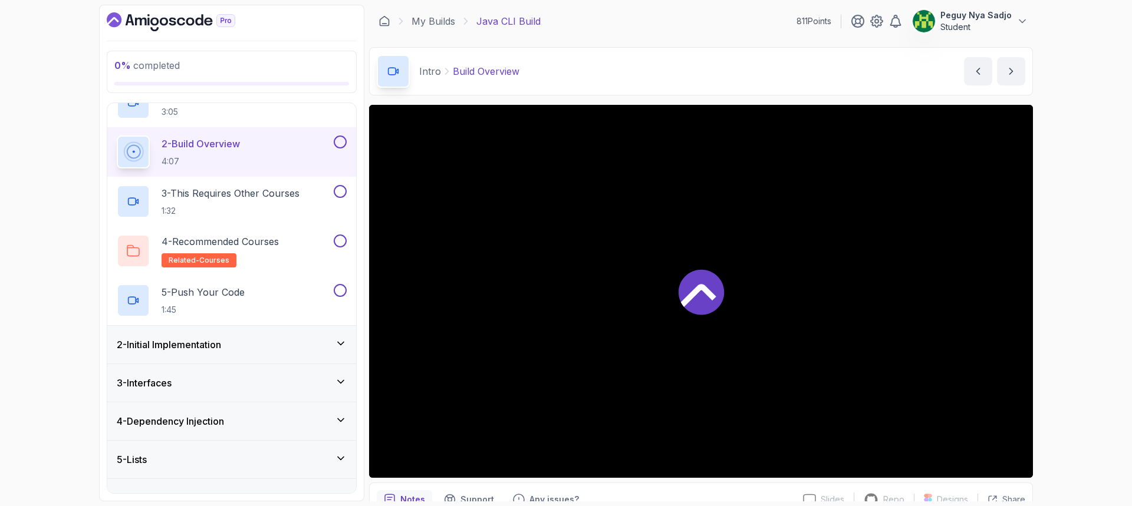
scroll to position [71, 0]
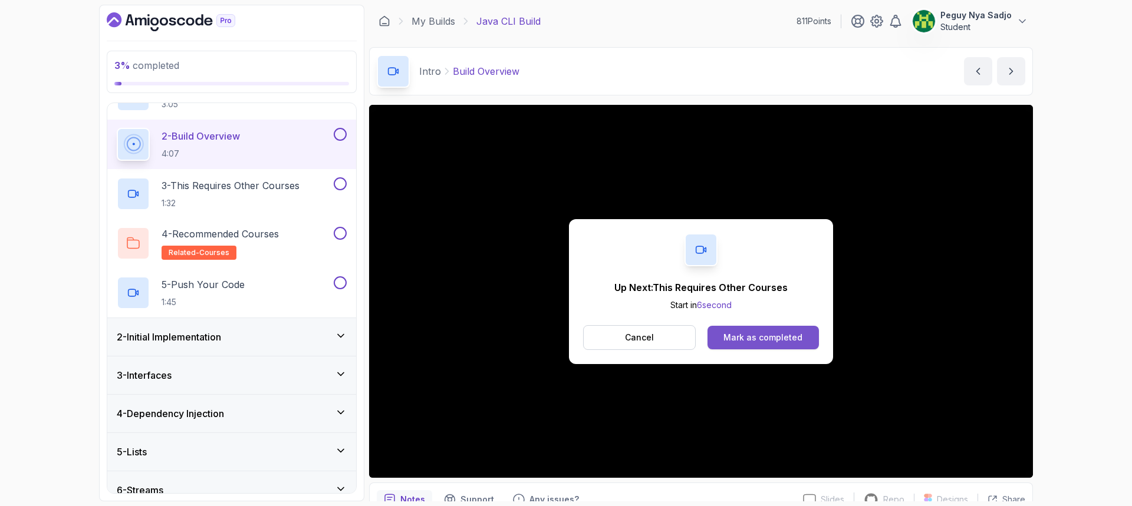
click at [769, 341] on div "Mark as completed" at bounding box center [762, 338] width 79 height 12
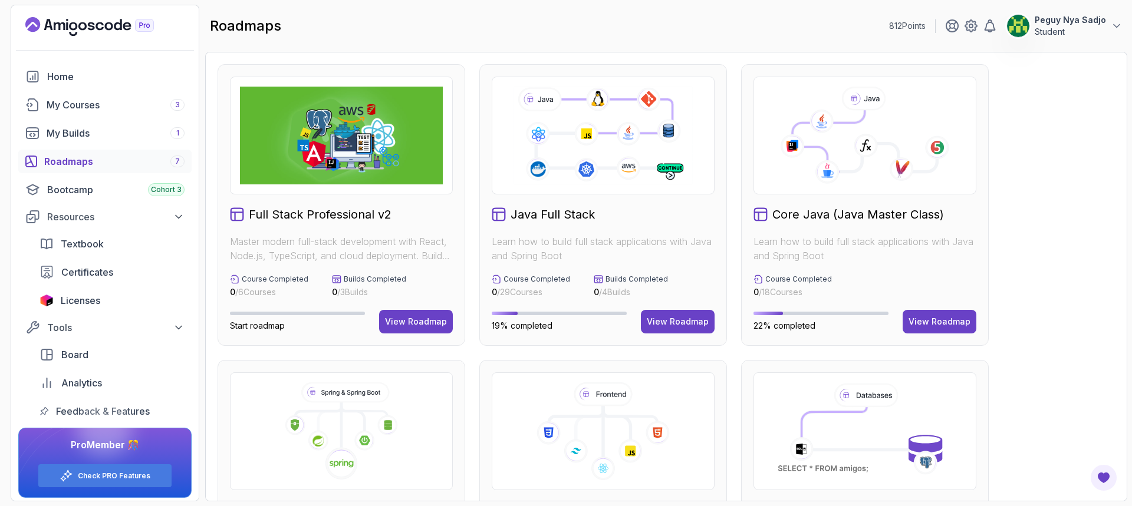
click at [899, 111] on icon at bounding box center [865, 136] width 203 height 98
click at [924, 321] on div "View Roadmap" at bounding box center [940, 322] width 62 height 12
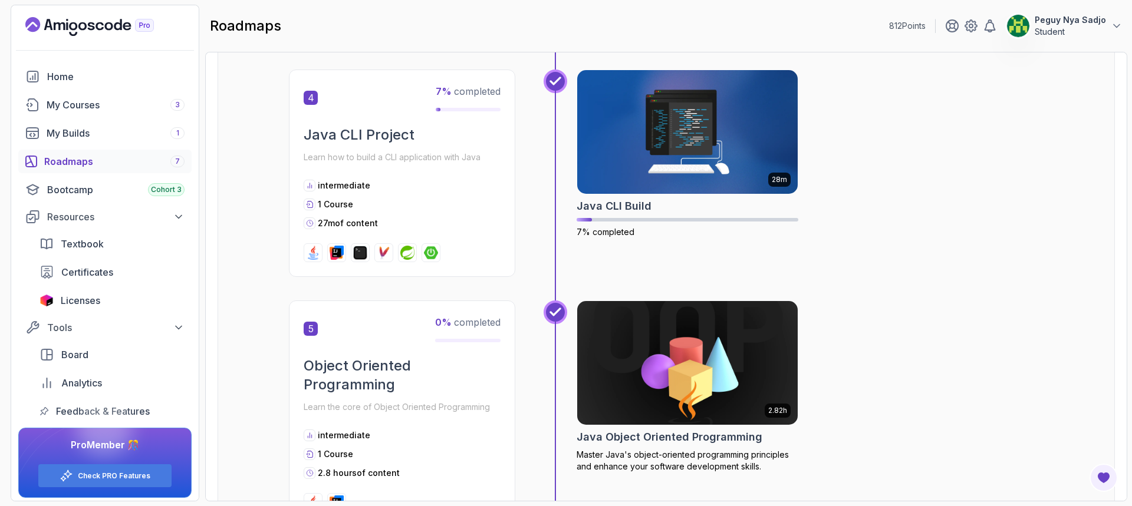
scroll to position [943, 0]
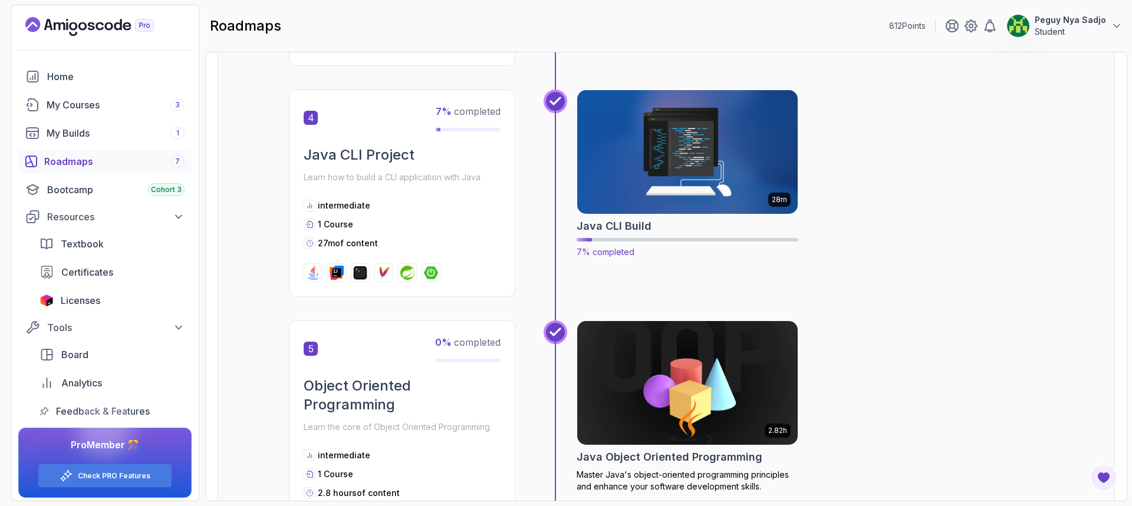
click at [732, 189] on img at bounding box center [688, 152] width 232 height 130
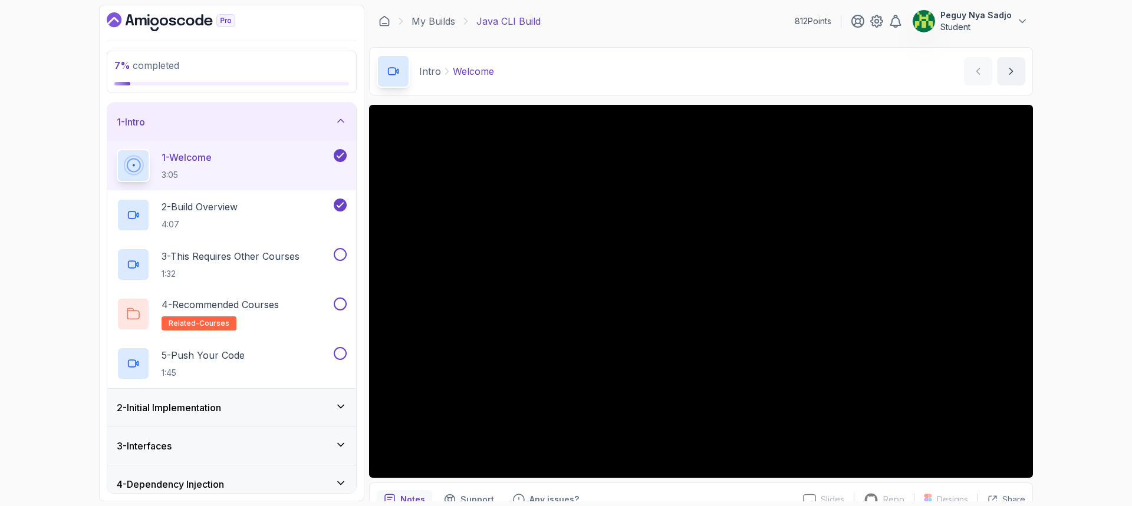
scroll to position [58, 0]
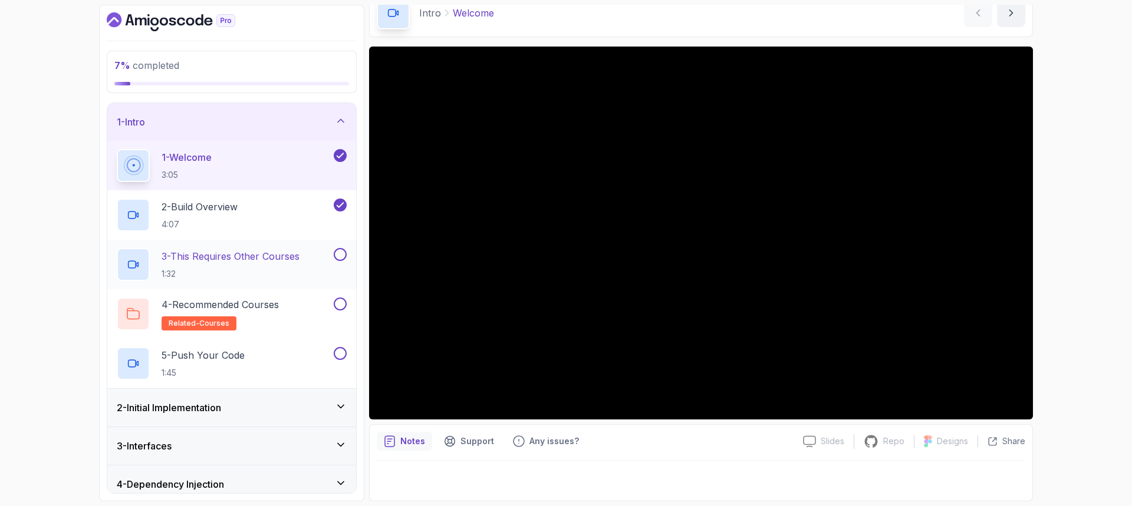
click at [306, 251] on div "3 - This Requires Other Courses 1:32" at bounding box center [224, 264] width 215 height 33
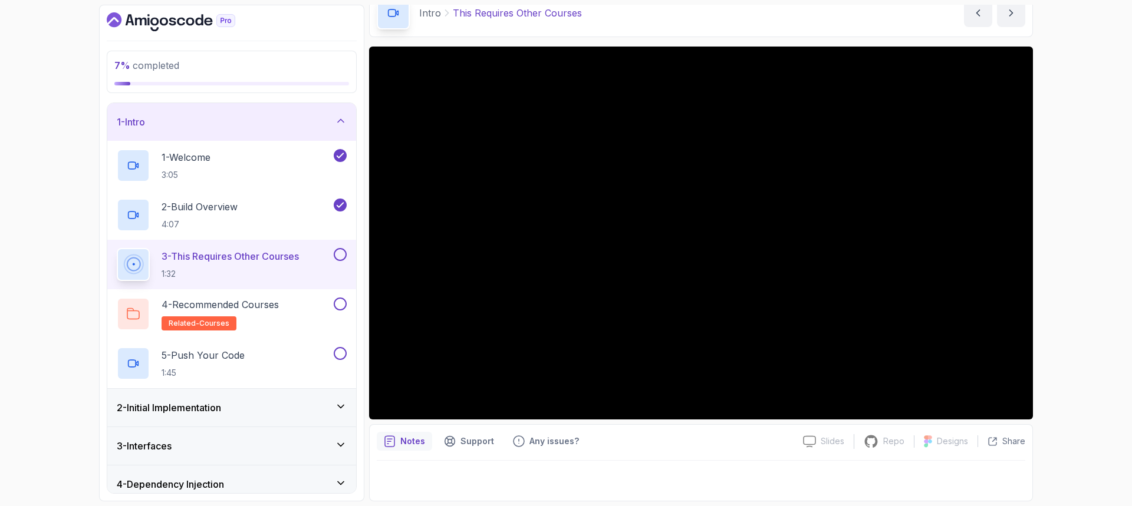
click at [344, 255] on button at bounding box center [340, 254] width 13 height 13
click at [261, 304] on p "4 - Recommended Courses" at bounding box center [220, 305] width 117 height 14
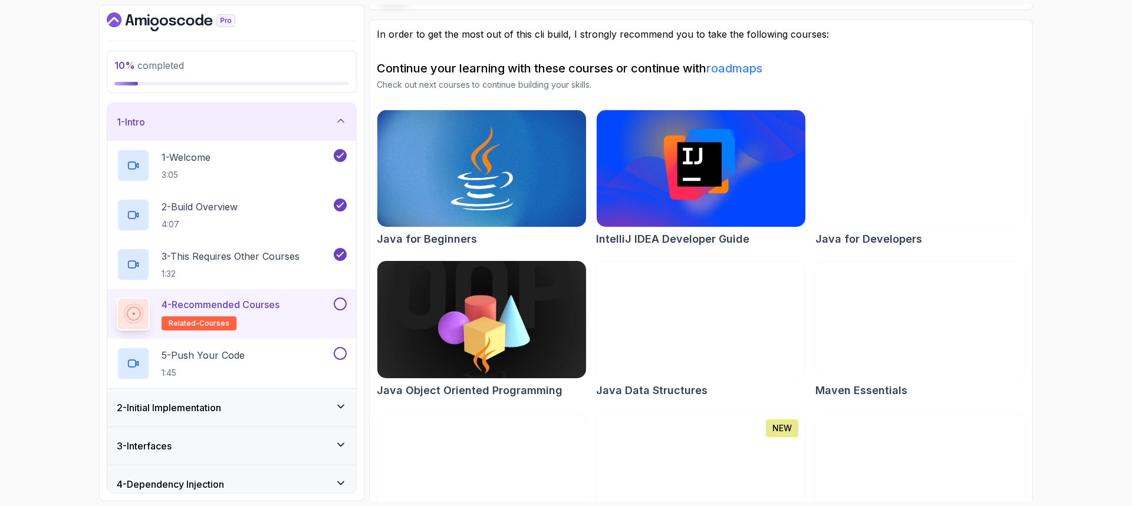
scroll to position [86, 0]
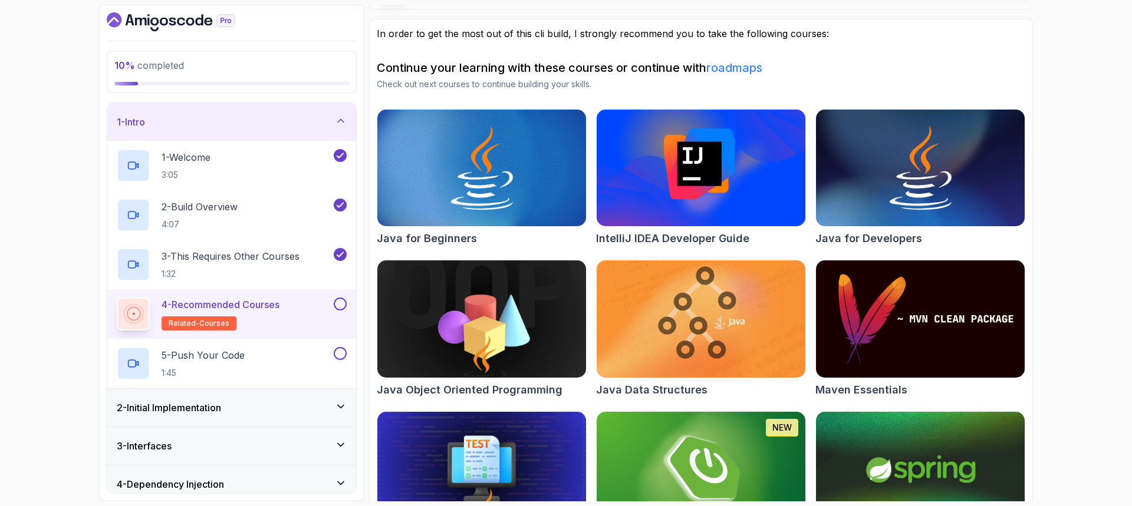
click at [455, 312] on img at bounding box center [481, 319] width 219 height 123
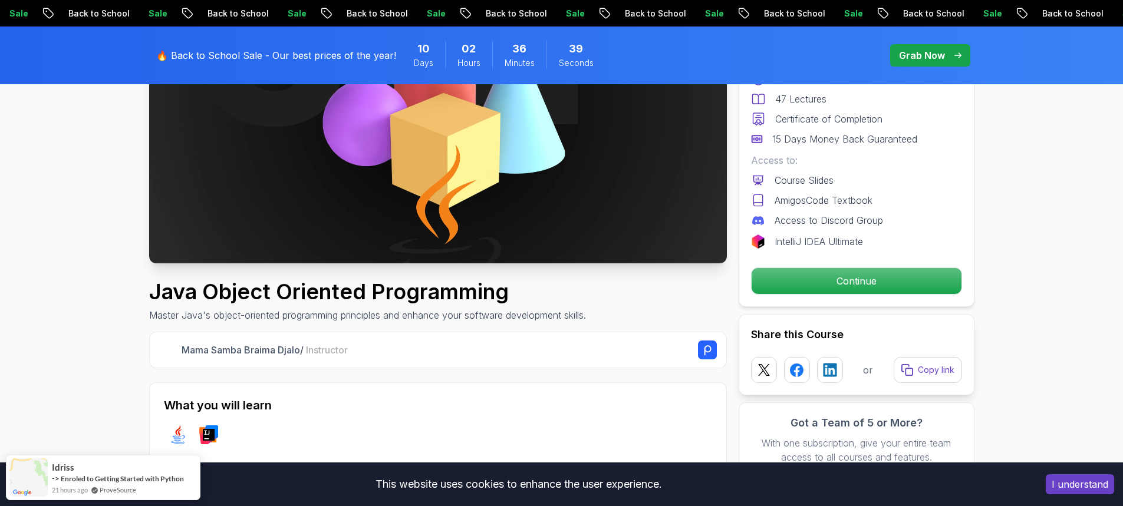
scroll to position [236, 0]
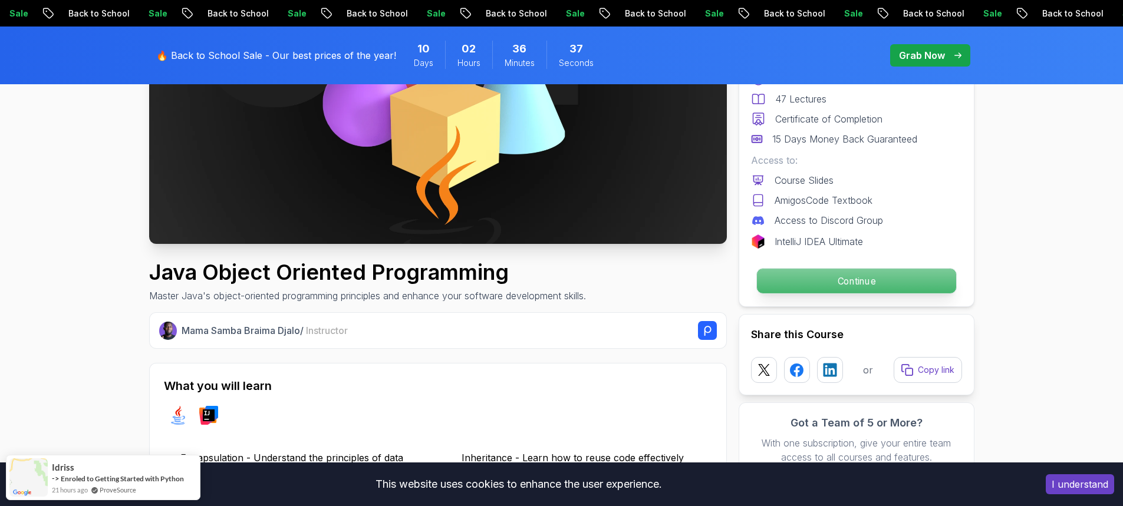
click at [805, 285] on p "Continue" at bounding box center [855, 281] width 199 height 25
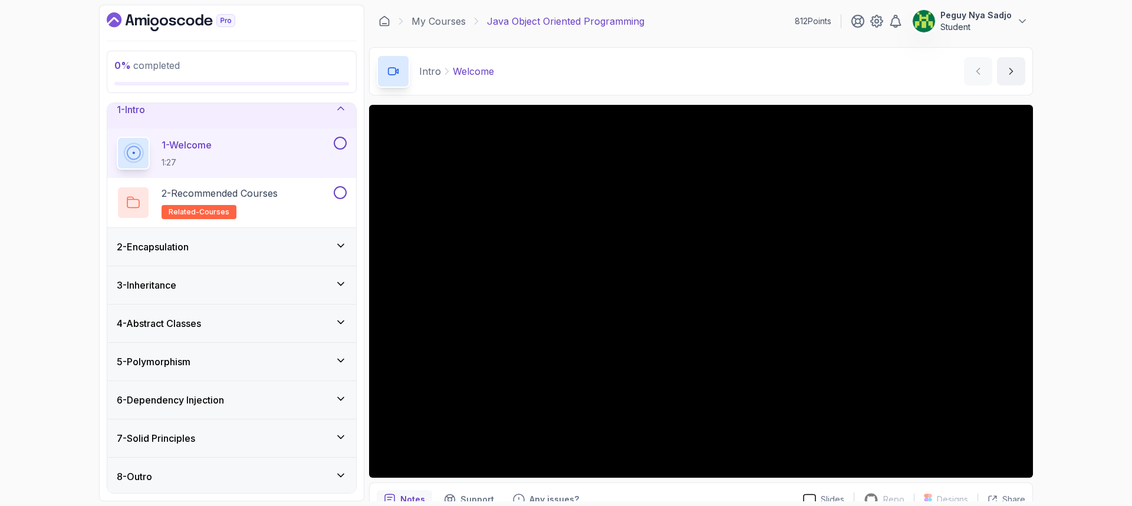
scroll to position [15, 0]
click at [432, 20] on link "My Courses" at bounding box center [439, 21] width 54 height 14
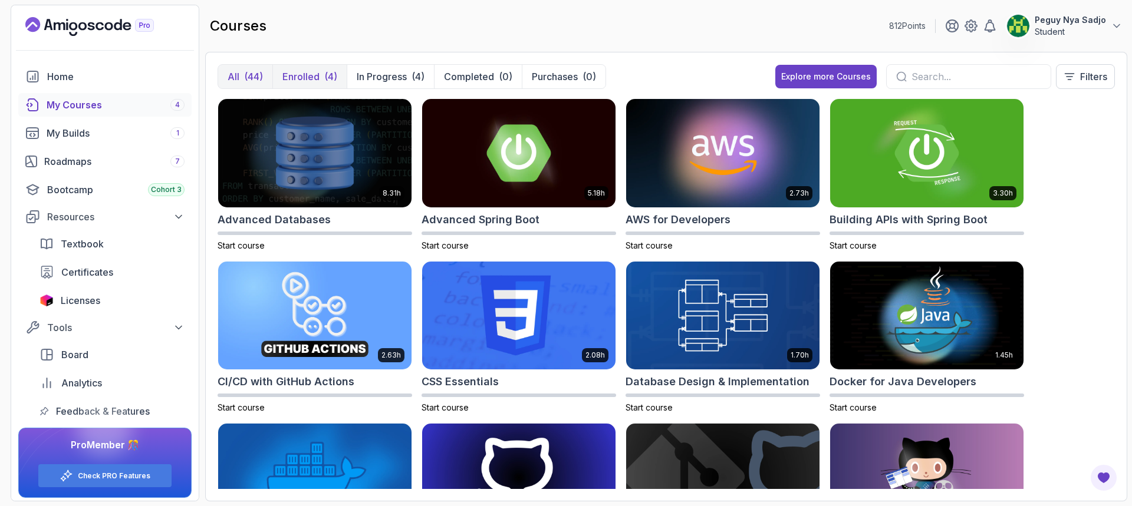
click at [325, 80] on div "(4)" at bounding box center [330, 77] width 13 height 14
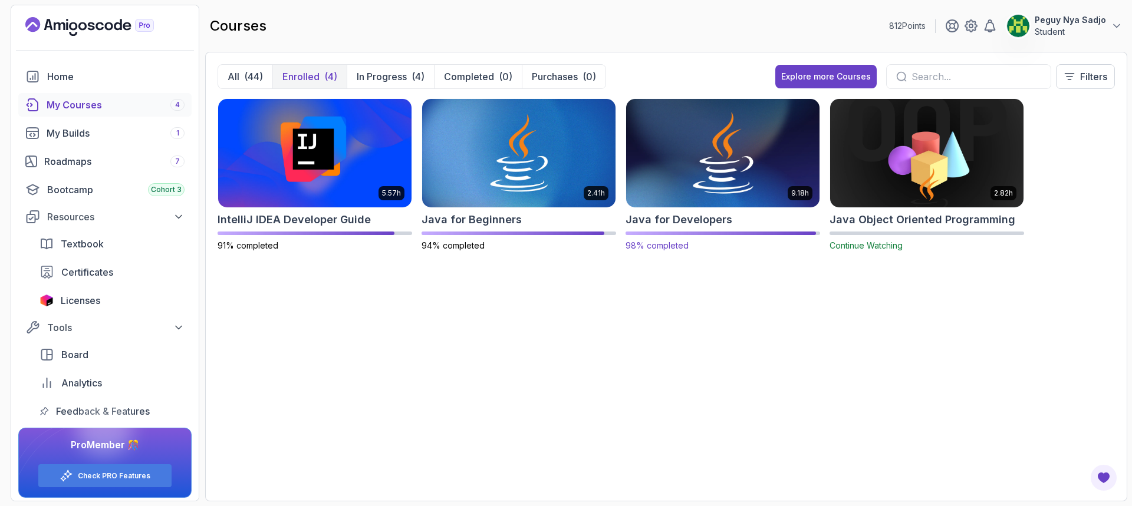
click at [722, 152] on img at bounding box center [722, 153] width 203 height 114
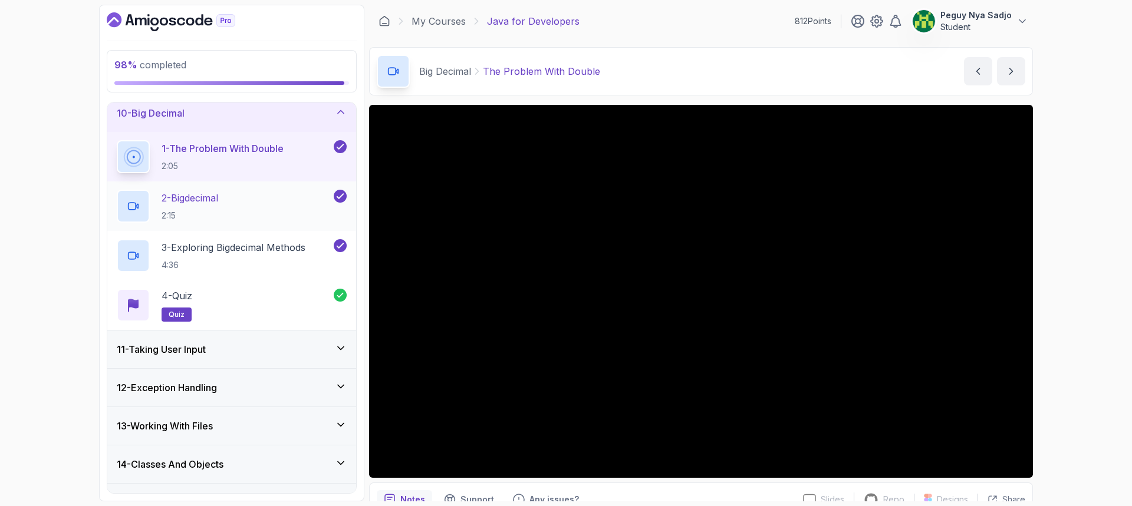
scroll to position [354, 0]
click at [338, 344] on icon at bounding box center [341, 348] width 12 height 12
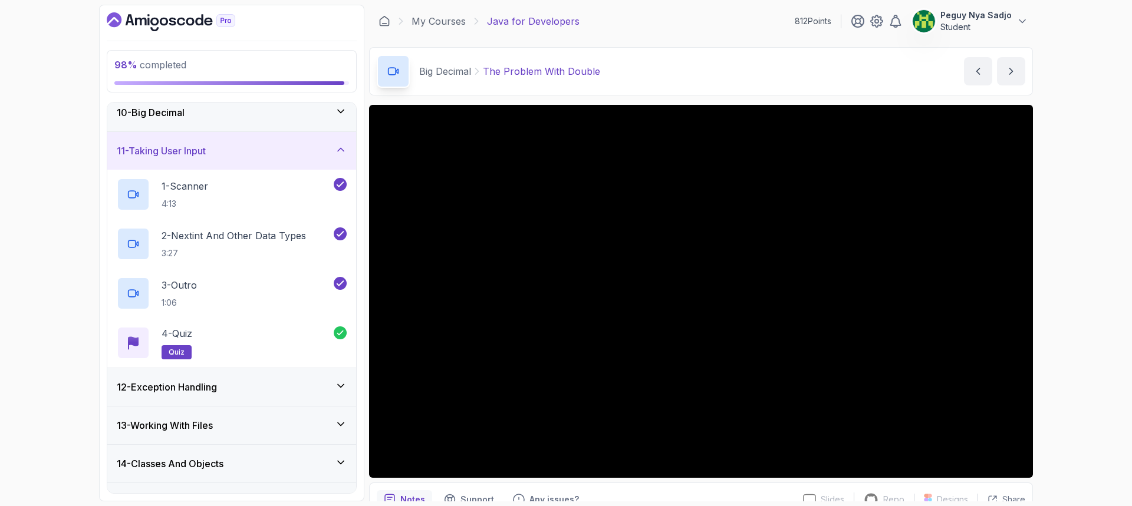
click at [340, 389] on icon at bounding box center [341, 386] width 12 height 12
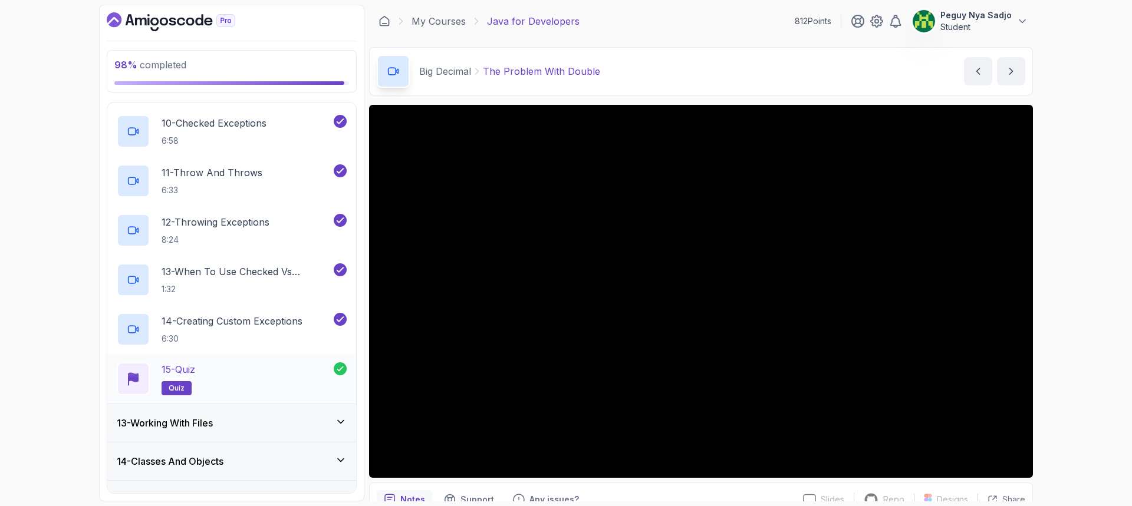
scroll to position [1002, 0]
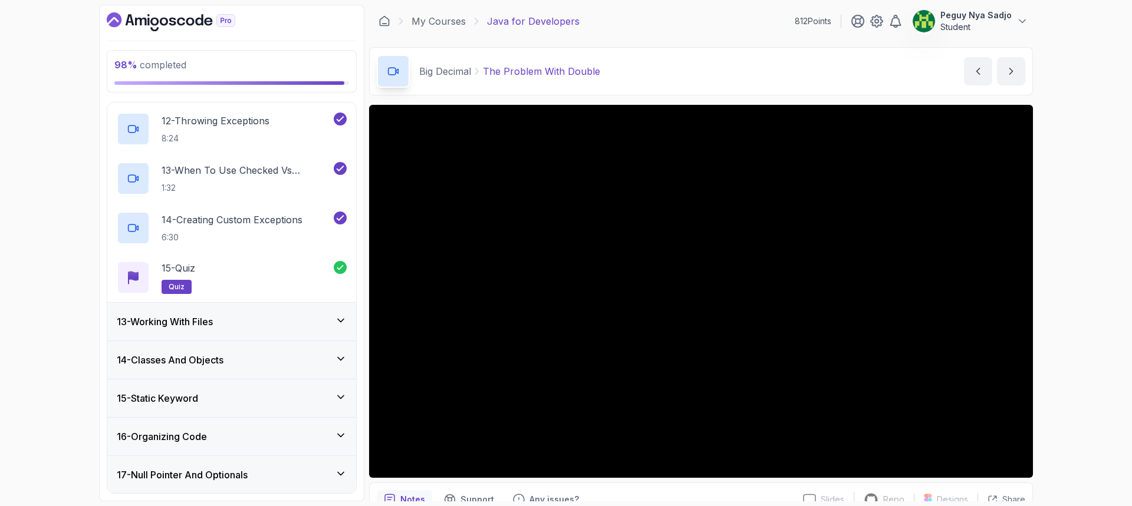
click at [338, 323] on icon at bounding box center [341, 321] width 12 height 12
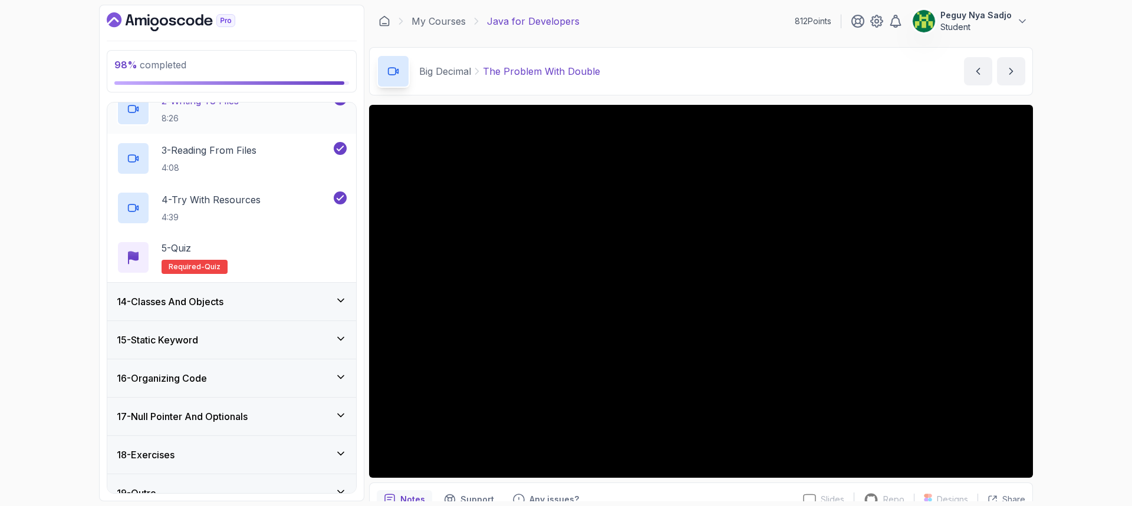
scroll to position [573, 0]
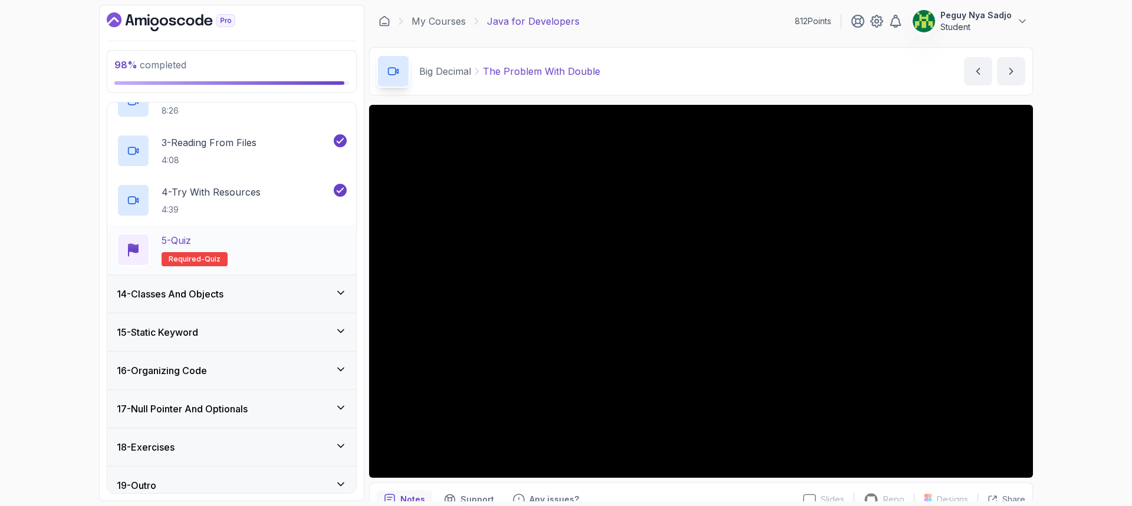
click at [192, 258] on span "Required-" at bounding box center [187, 259] width 36 height 9
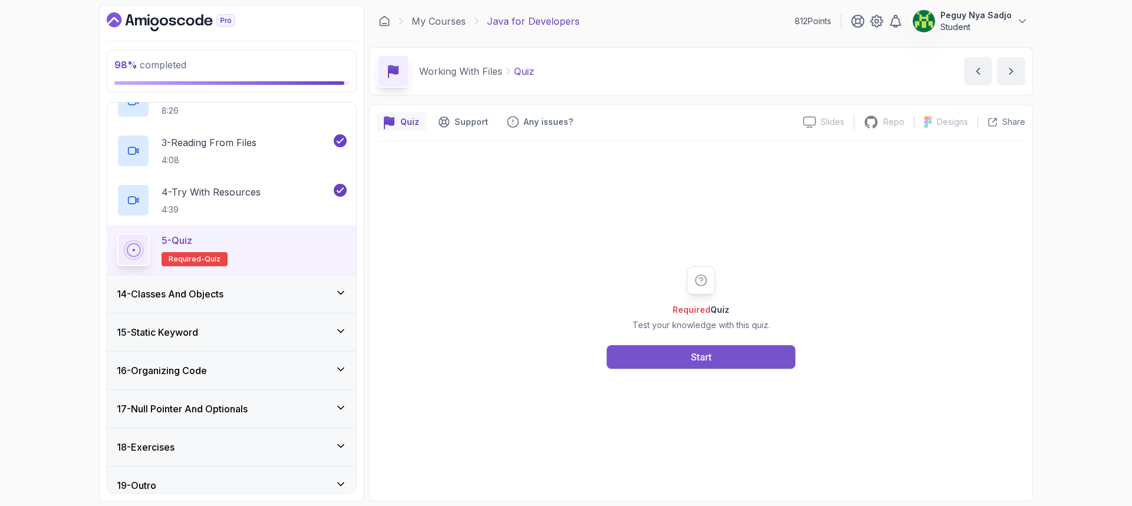
click at [655, 361] on button "Start" at bounding box center [701, 358] width 189 height 24
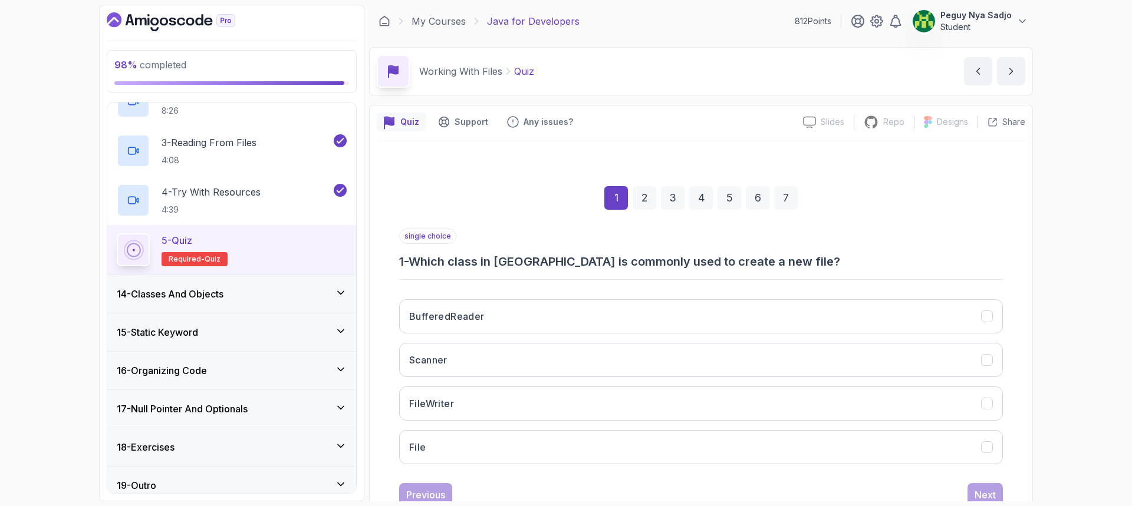
scroll to position [39, 0]
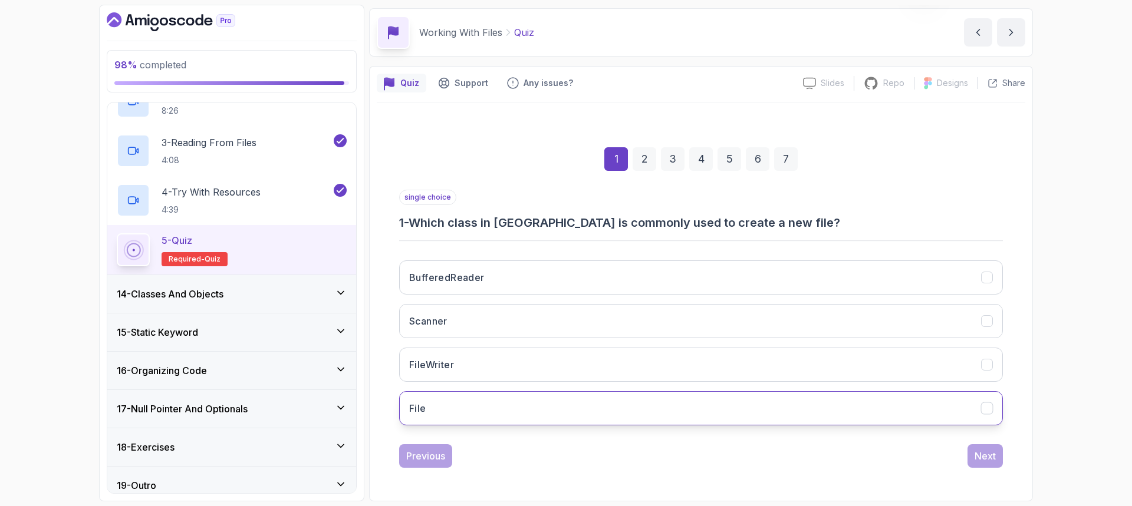
click at [592, 402] on button "File" at bounding box center [701, 409] width 604 height 34
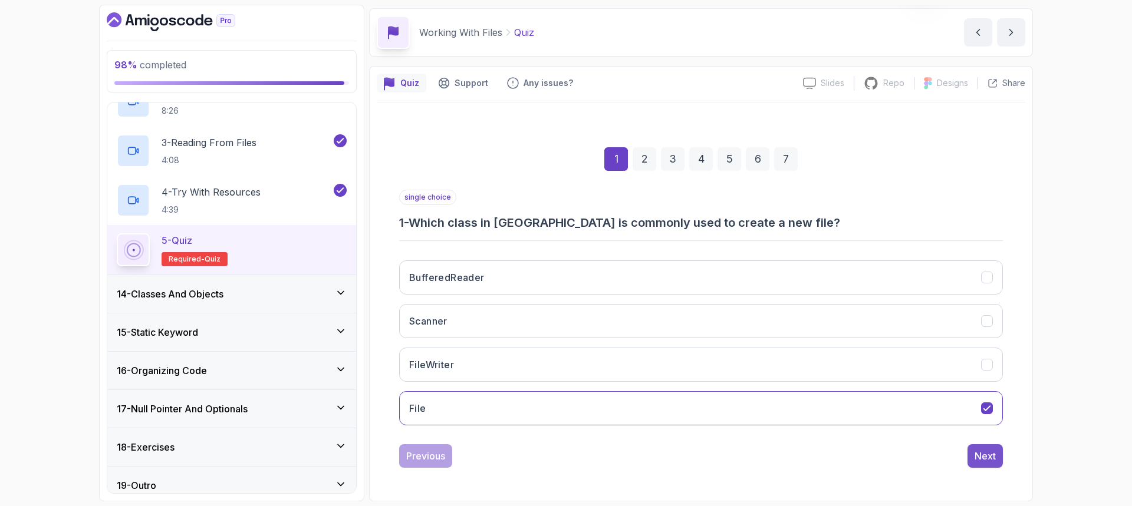
click at [976, 453] on div "Next" at bounding box center [985, 456] width 21 height 14
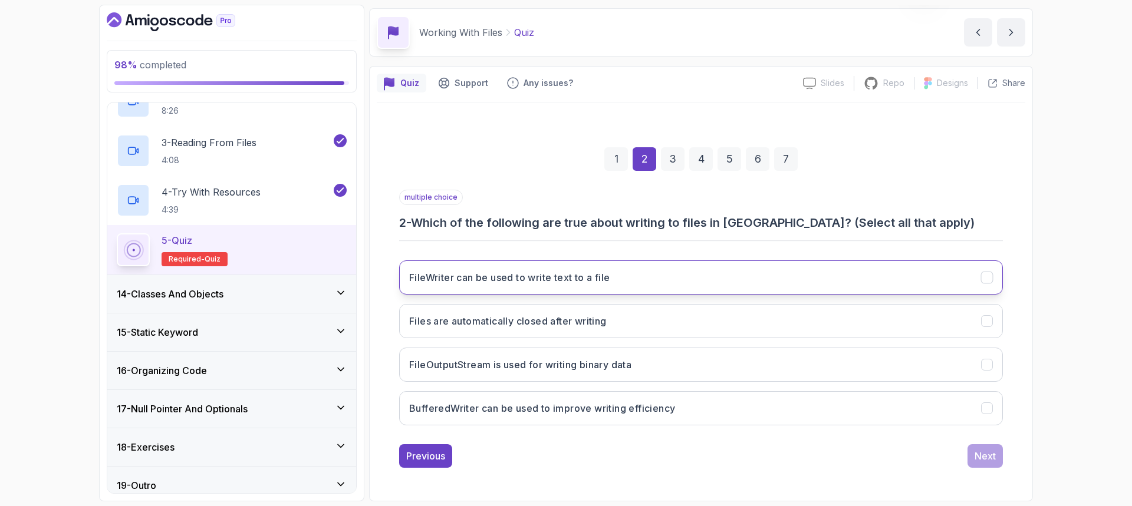
click at [672, 272] on button "FileWriter can be used to write text to a file" at bounding box center [701, 278] width 604 height 34
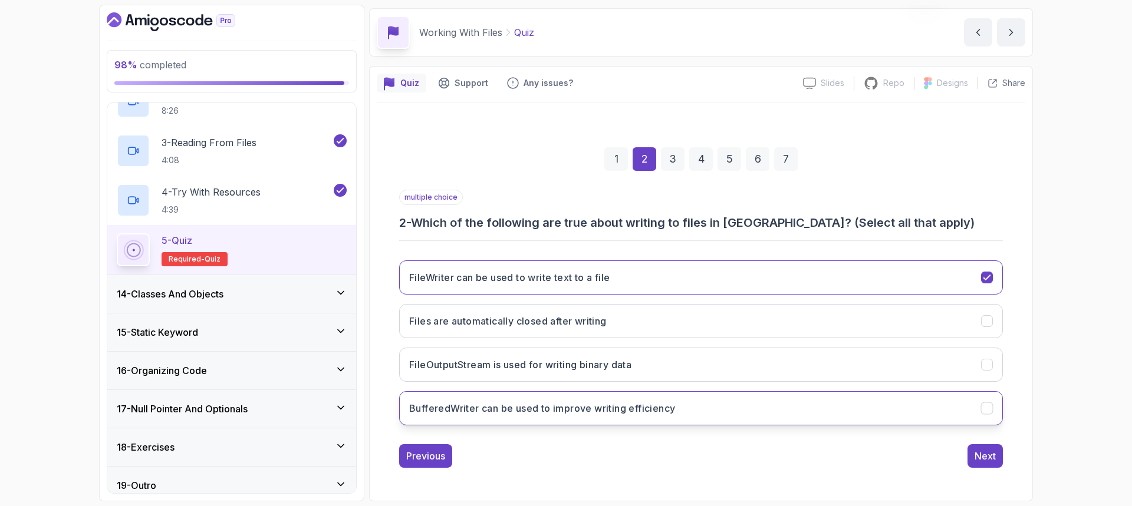
click at [641, 411] on h3 "BufferedWriter can be used to improve writing efficiency" at bounding box center [542, 409] width 266 height 14
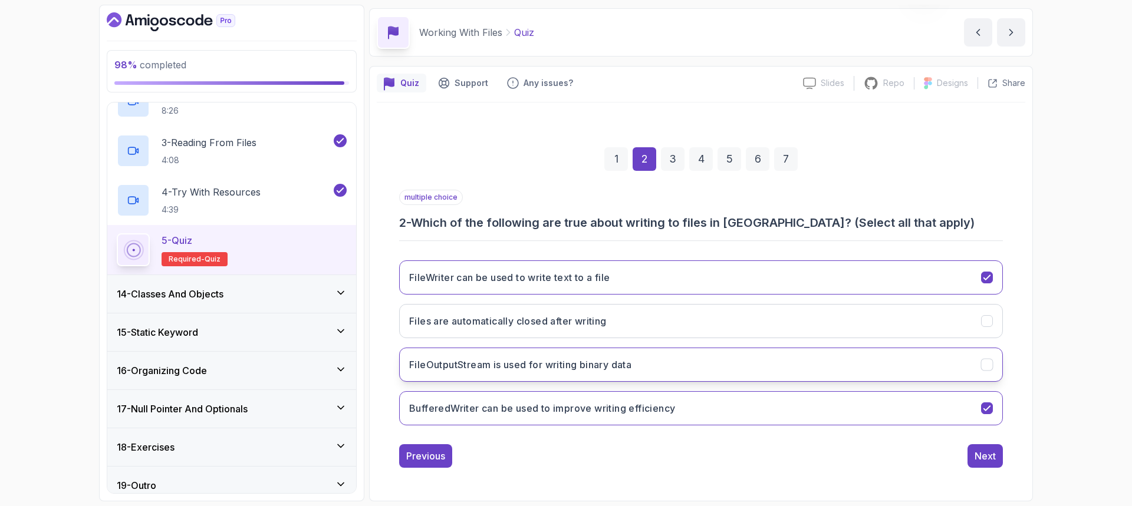
click at [900, 373] on button "FileOutputStream is used for writing binary data" at bounding box center [701, 365] width 604 height 34
click at [988, 453] on div "Next" at bounding box center [985, 456] width 21 height 14
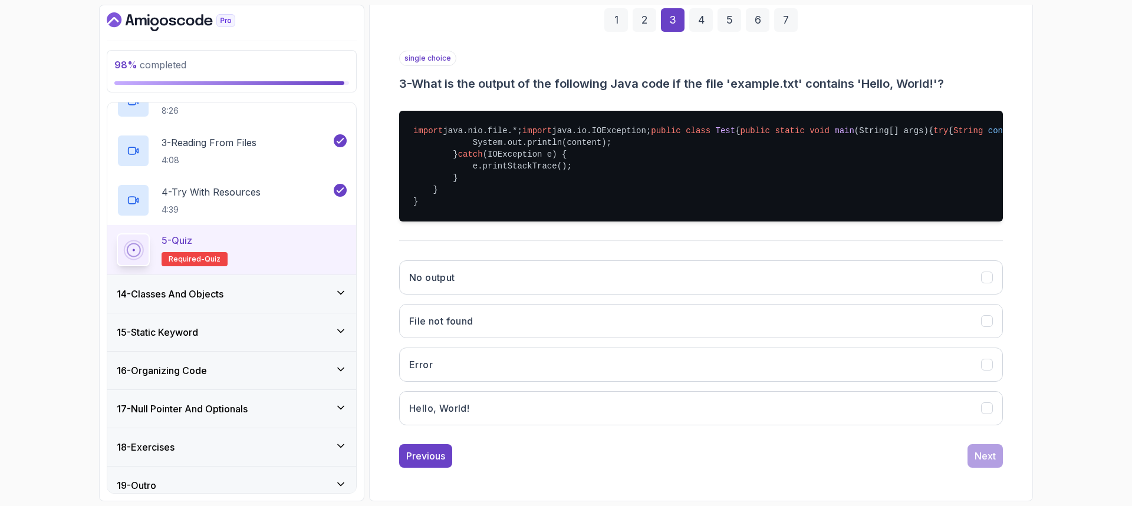
scroll to position [237, 0]
click at [571, 406] on button "Hello, World!" at bounding box center [701, 409] width 604 height 34
drag, startPoint x: 976, startPoint y: 457, endPoint x: 833, endPoint y: 449, distance: 143.5
click at [975, 457] on div "Next" at bounding box center [985, 456] width 21 height 14
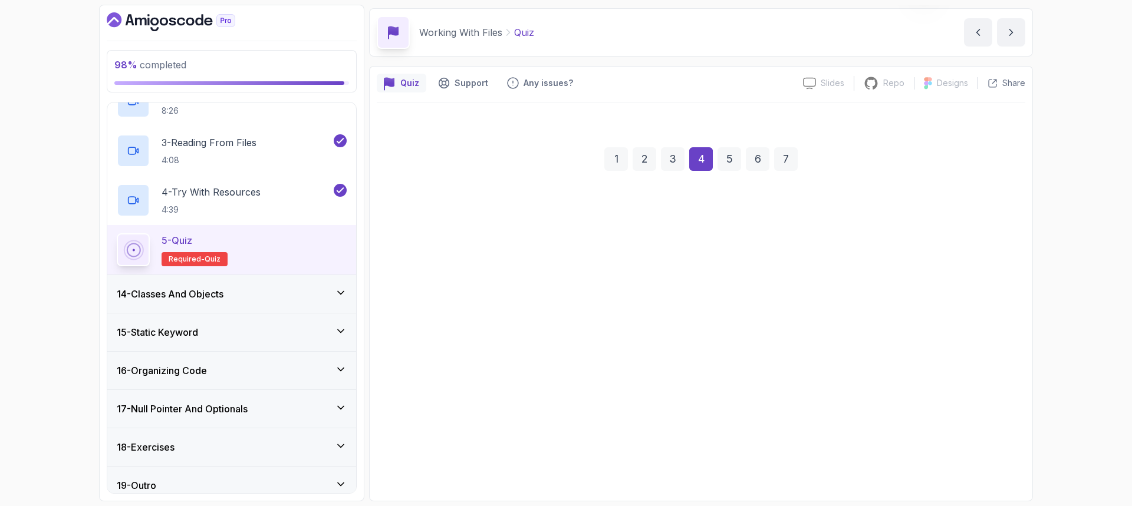
scroll to position [39, 0]
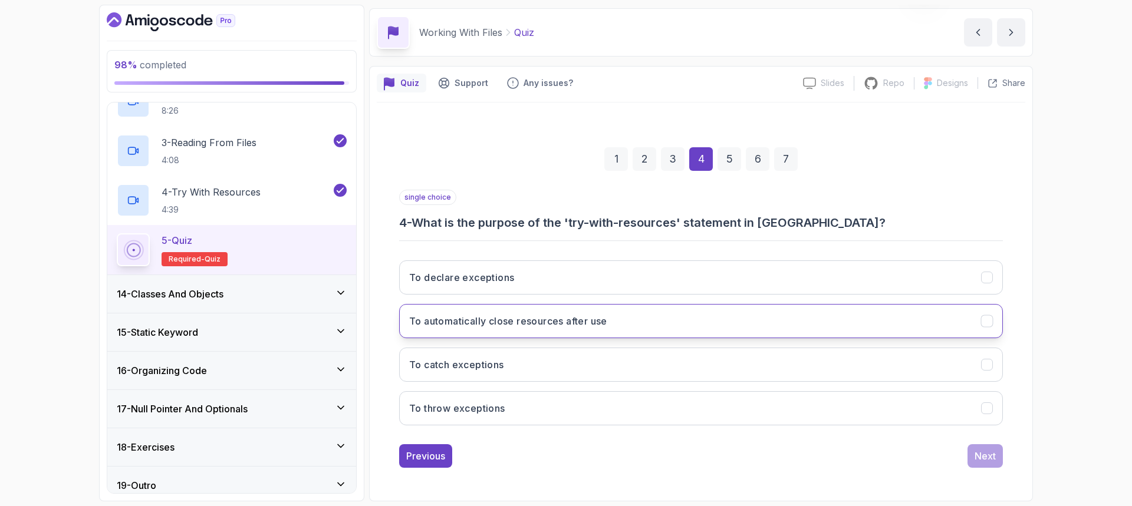
click at [677, 332] on button "To automatically close resources after use" at bounding box center [701, 321] width 604 height 34
drag, startPoint x: 984, startPoint y: 454, endPoint x: 975, endPoint y: 456, distance: 9.0
click at [982, 453] on div "Next" at bounding box center [985, 456] width 21 height 14
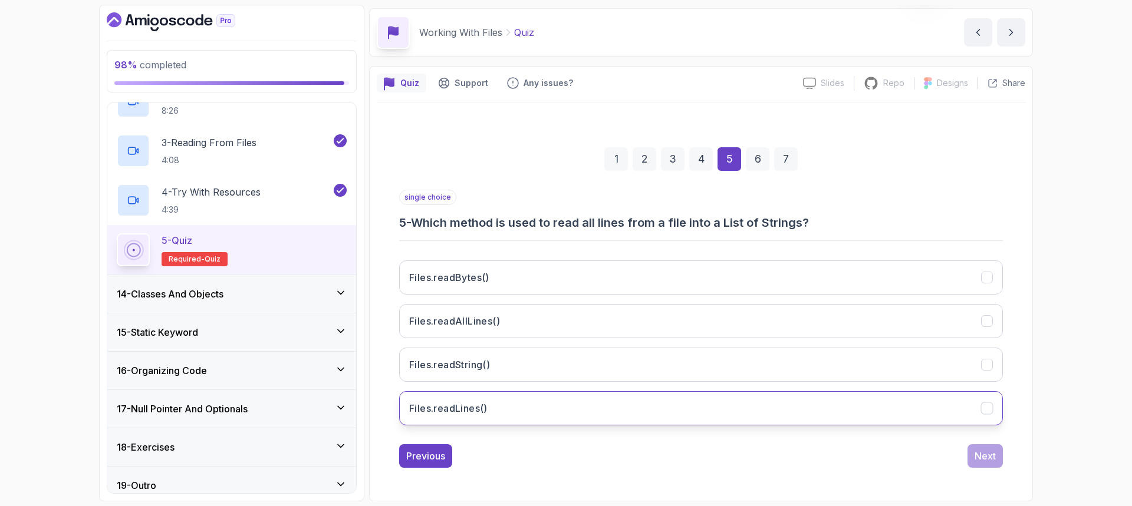
click at [807, 415] on button "Files.readLines()" at bounding box center [701, 409] width 604 height 34
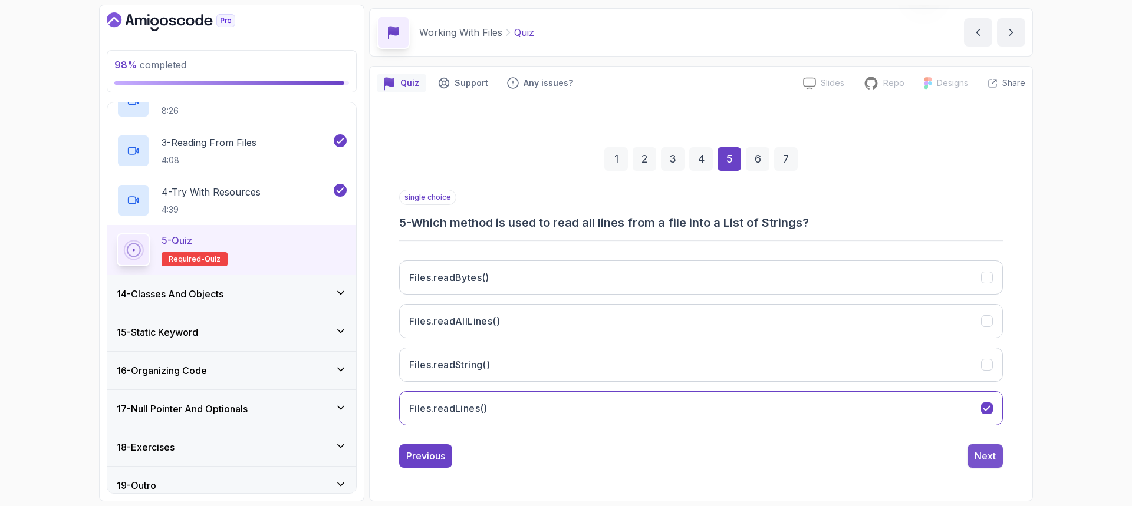
click at [980, 449] on button "Next" at bounding box center [985, 457] width 35 height 24
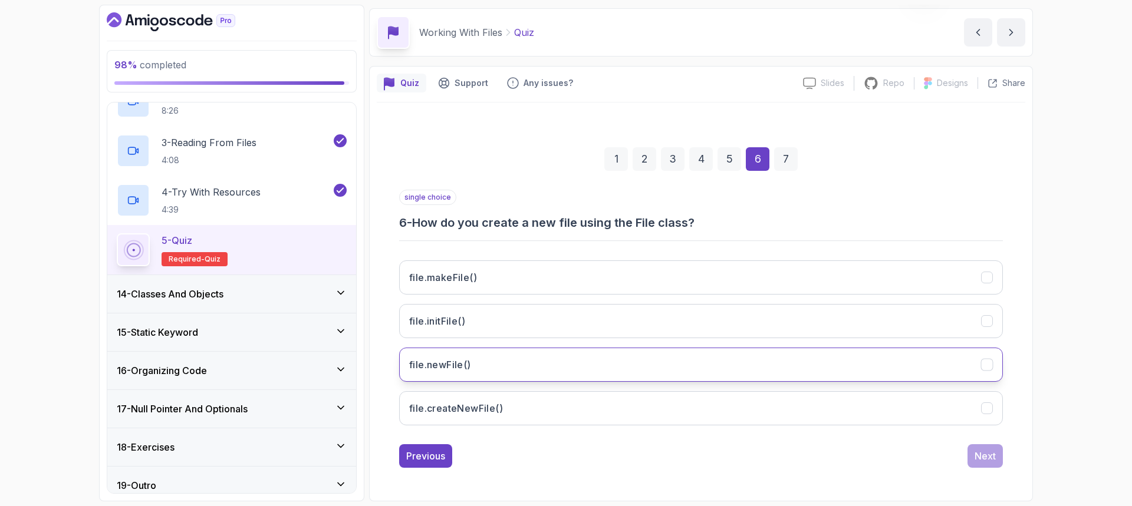
click at [581, 370] on button "file.newFile()" at bounding box center [701, 365] width 604 height 34
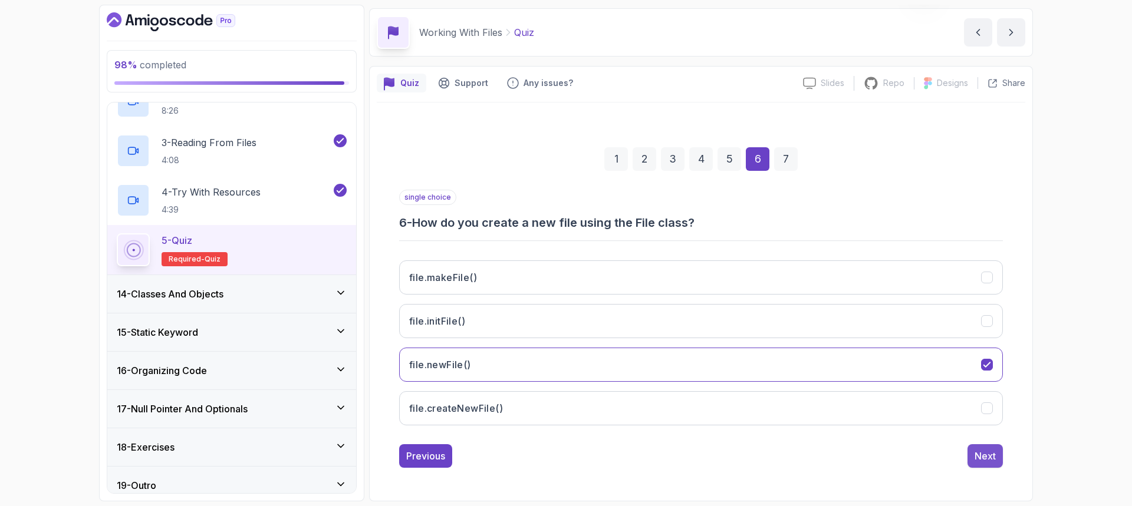
click at [991, 459] on div "Next" at bounding box center [985, 456] width 21 height 14
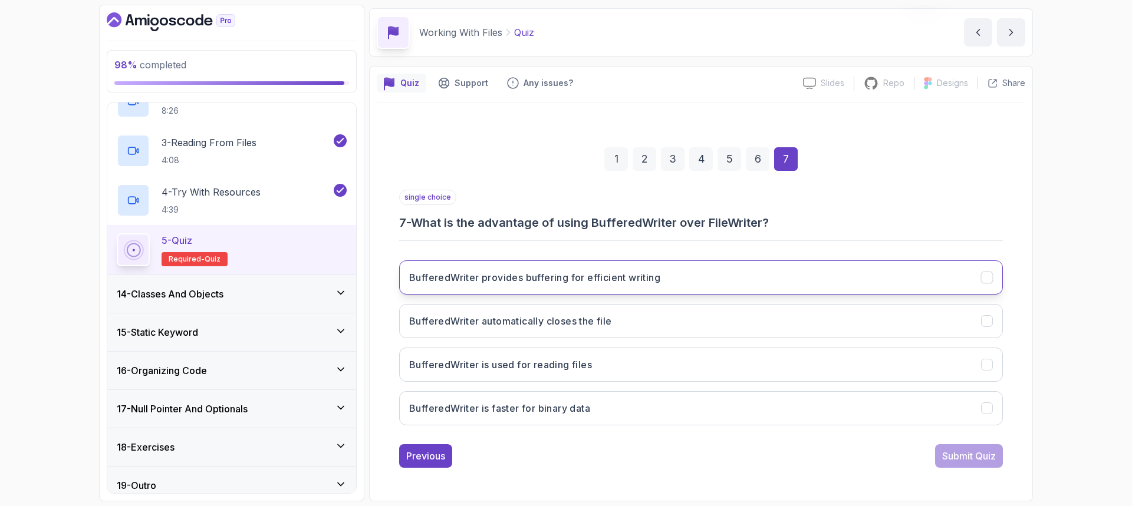
click at [897, 287] on button "BufferedWriter provides buffering for efficient writing" at bounding box center [701, 278] width 604 height 34
click at [971, 456] on div "Submit Quiz" at bounding box center [969, 456] width 54 height 14
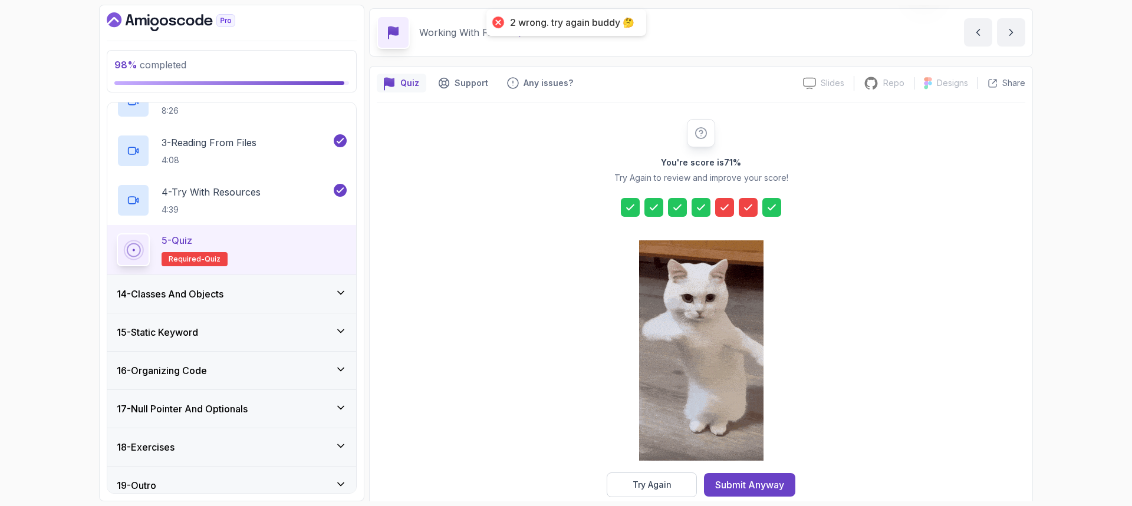
scroll to position [59, 0]
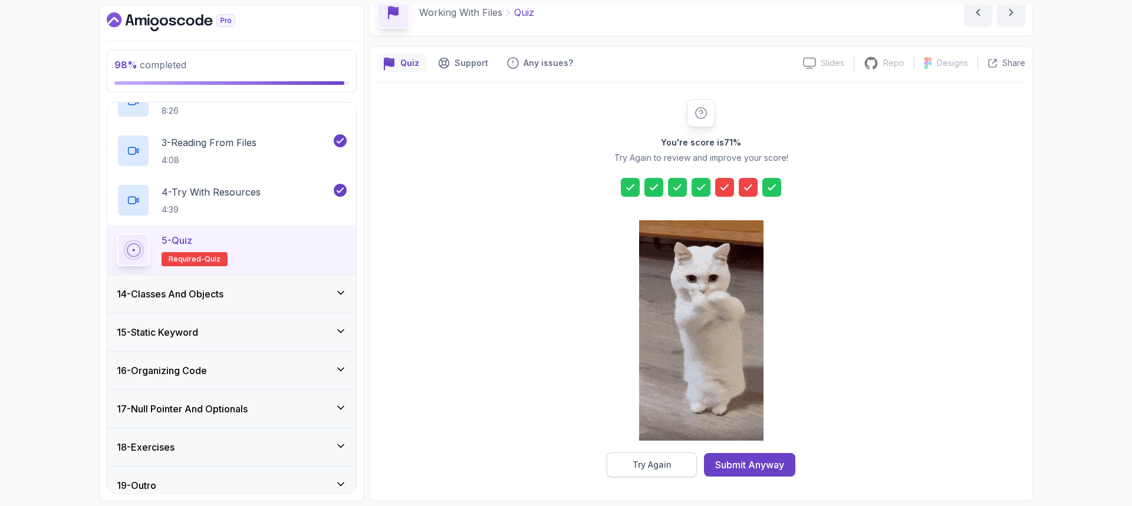
click at [662, 467] on div "Try Again" at bounding box center [652, 465] width 39 height 12
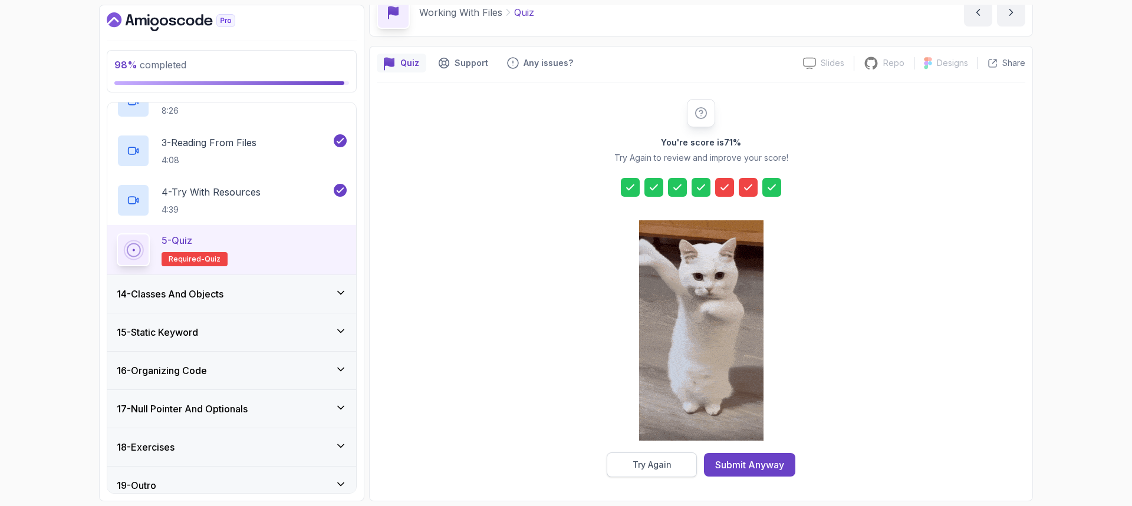
scroll to position [39, 0]
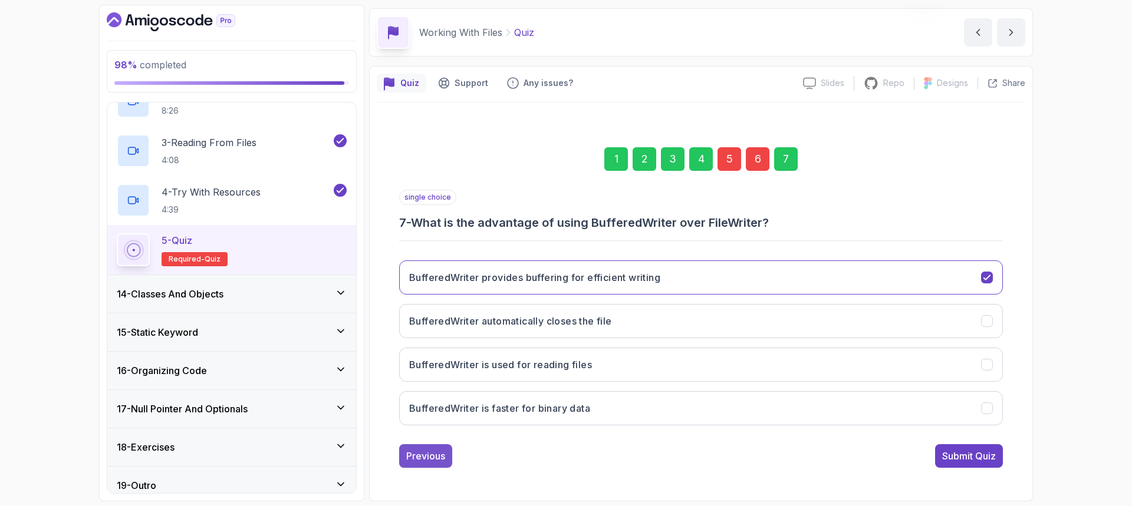
click at [435, 450] on div "Previous" at bounding box center [425, 456] width 39 height 14
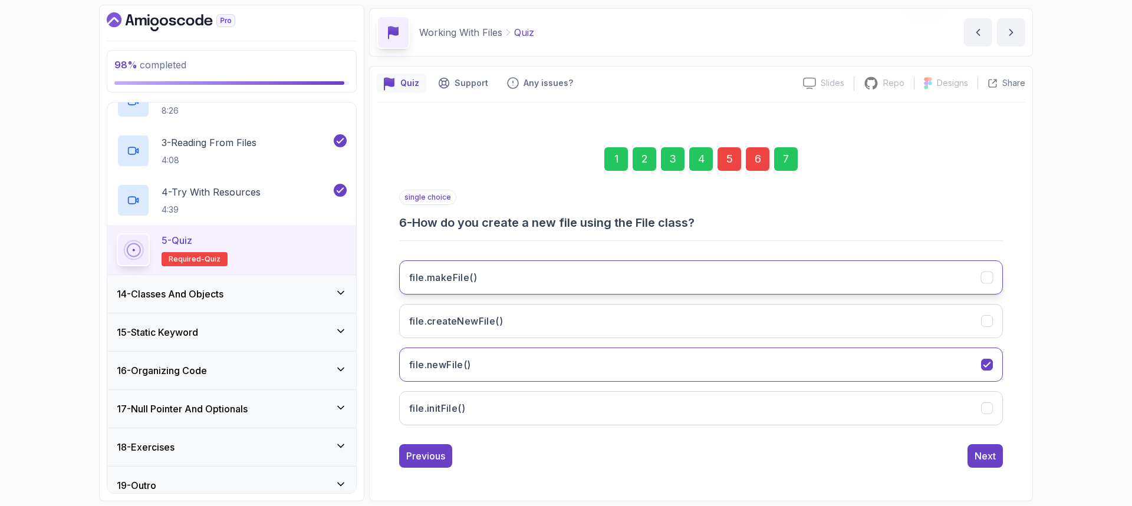
click at [742, 273] on button "file.makeFile()" at bounding box center [701, 278] width 604 height 34
click at [986, 459] on div "Next" at bounding box center [985, 456] width 21 height 14
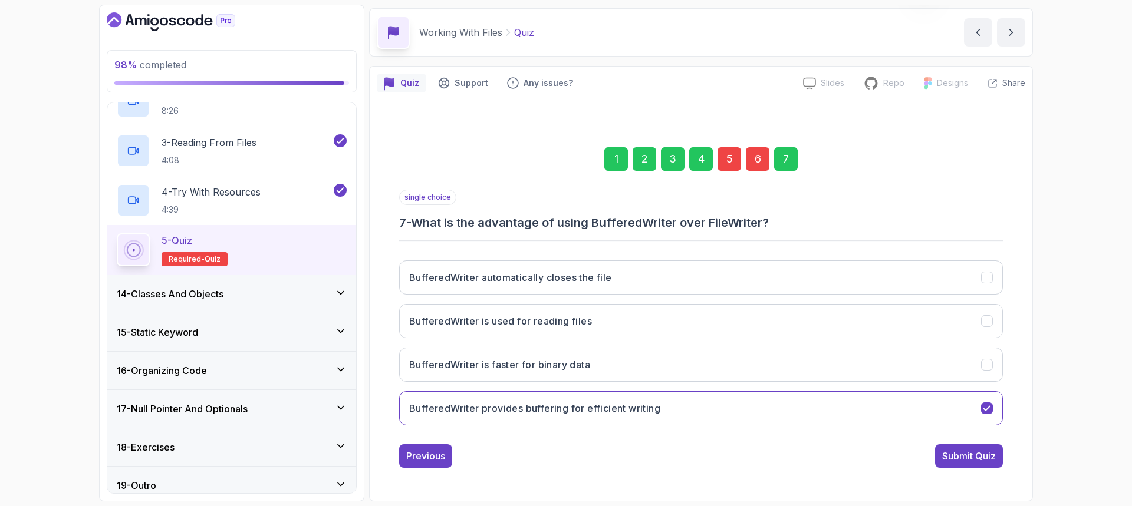
click at [986, 459] on div "Submit Quiz" at bounding box center [969, 456] width 54 height 14
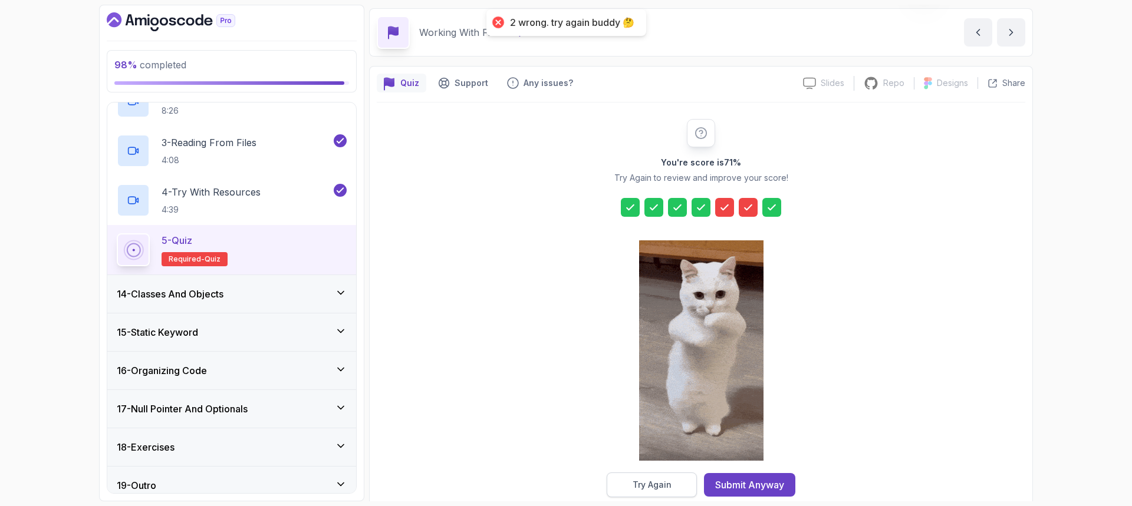
click at [658, 489] on div "Try Again" at bounding box center [652, 485] width 39 height 12
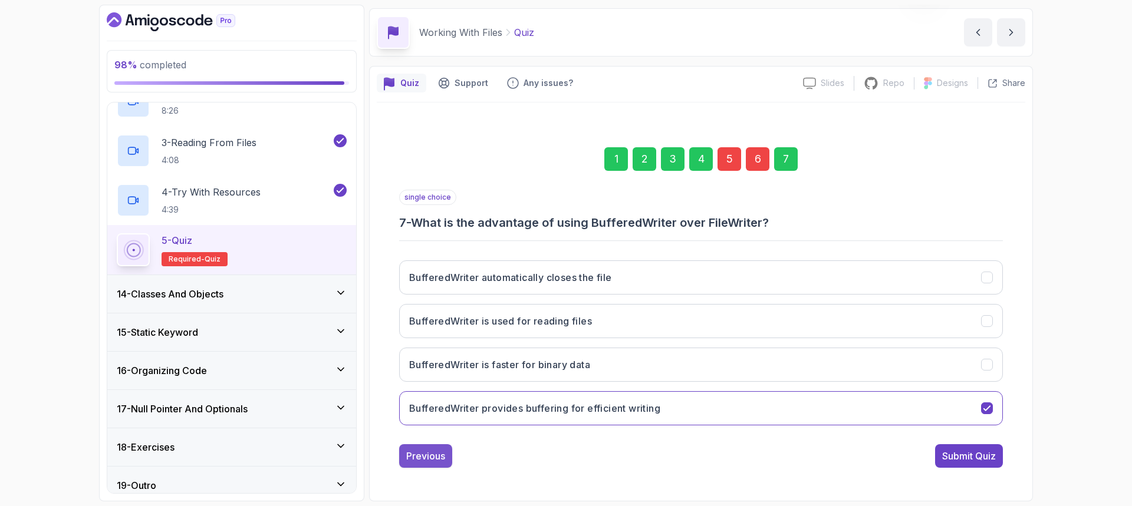
click at [423, 455] on div "Previous" at bounding box center [425, 456] width 39 height 14
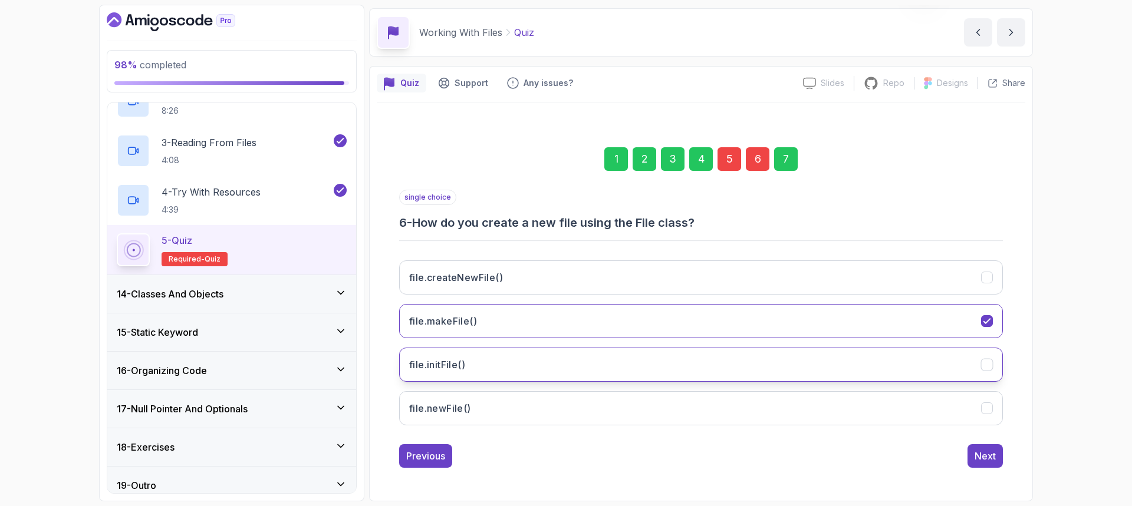
click at [544, 369] on button "file.initFile()" at bounding box center [701, 365] width 604 height 34
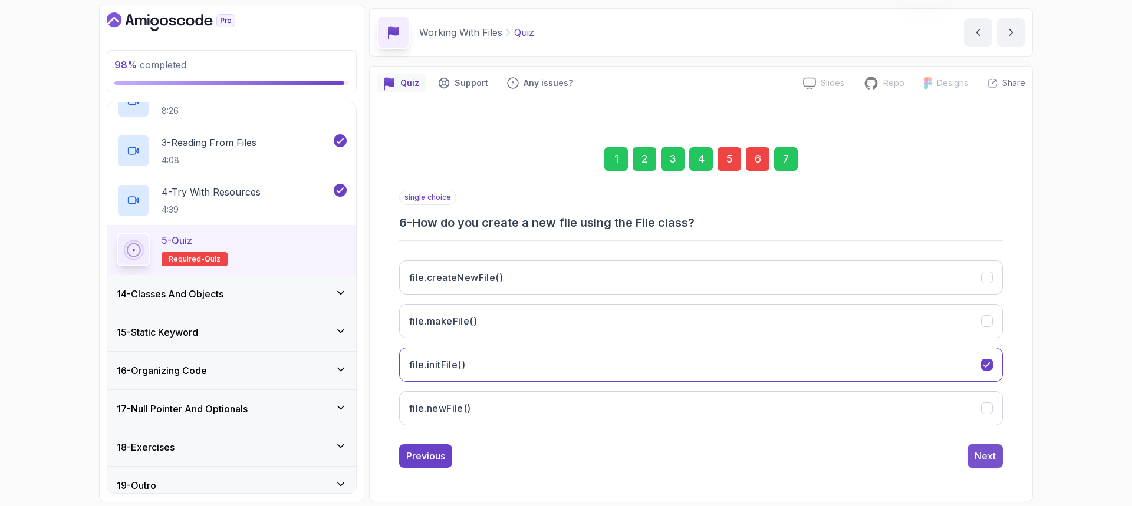
click at [992, 454] on div "Next" at bounding box center [985, 456] width 21 height 14
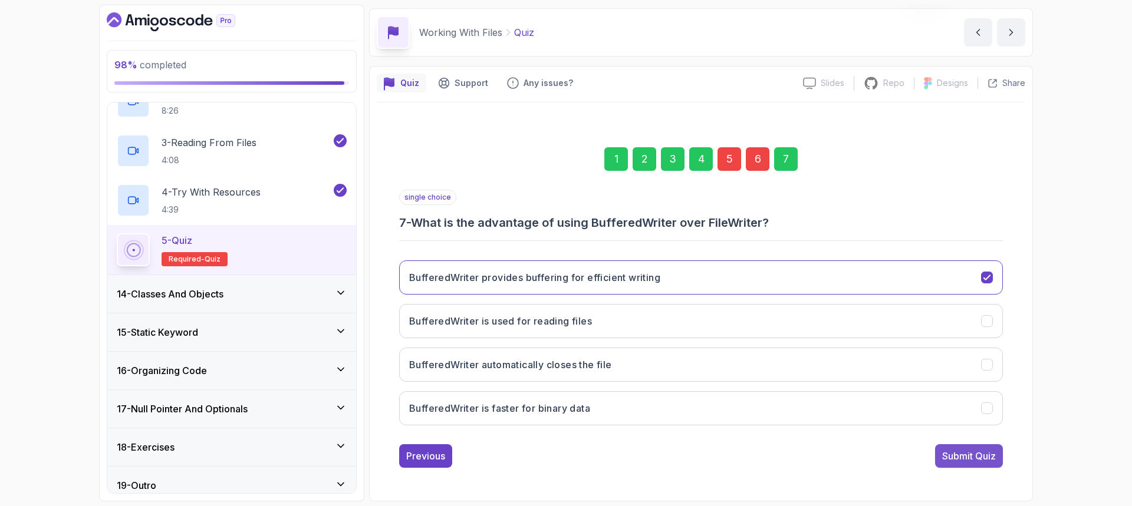
click at [991, 454] on div "Submit Quiz" at bounding box center [969, 456] width 54 height 14
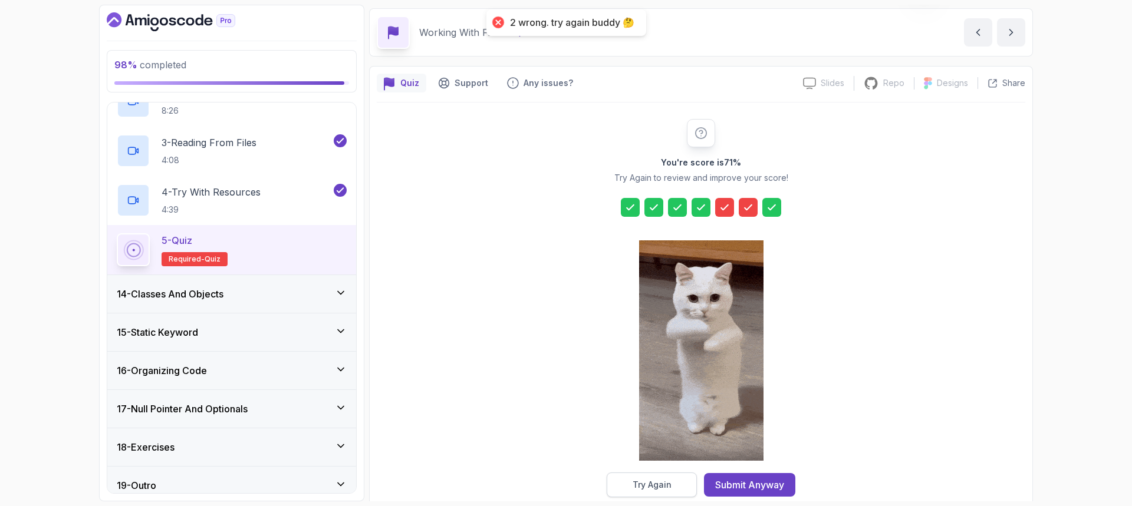
click at [636, 484] on div "Try Again" at bounding box center [652, 485] width 39 height 12
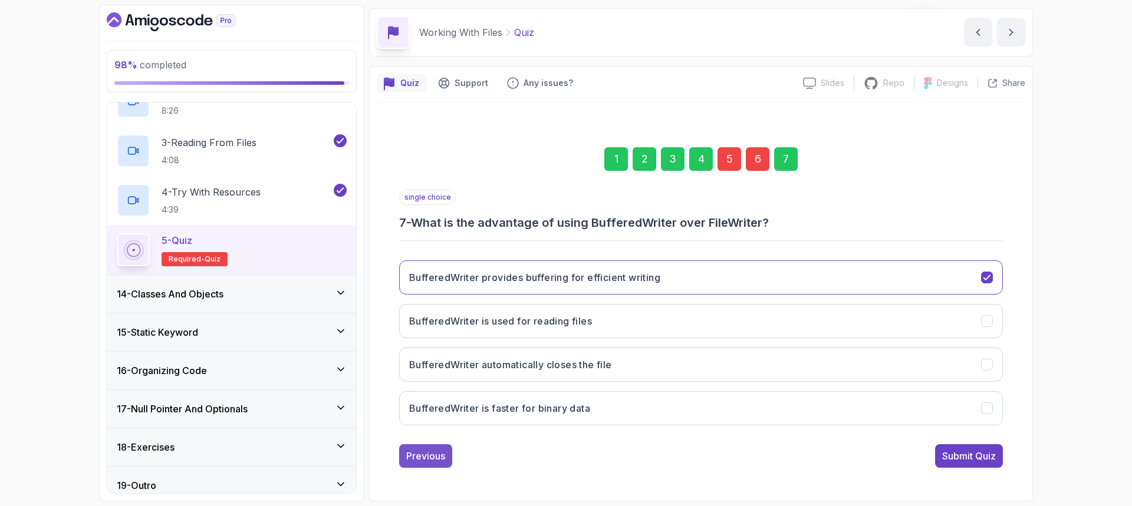
click at [423, 453] on div "Previous" at bounding box center [425, 456] width 39 height 14
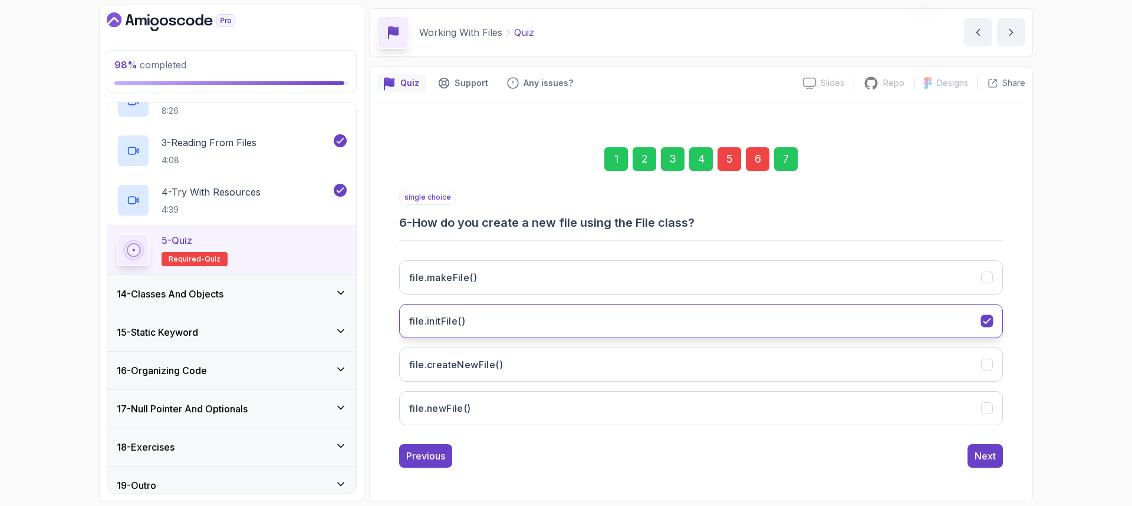
click at [518, 314] on button "file.initFile()" at bounding box center [701, 321] width 604 height 34
click at [541, 361] on button "file.createNewFile()" at bounding box center [701, 365] width 604 height 34
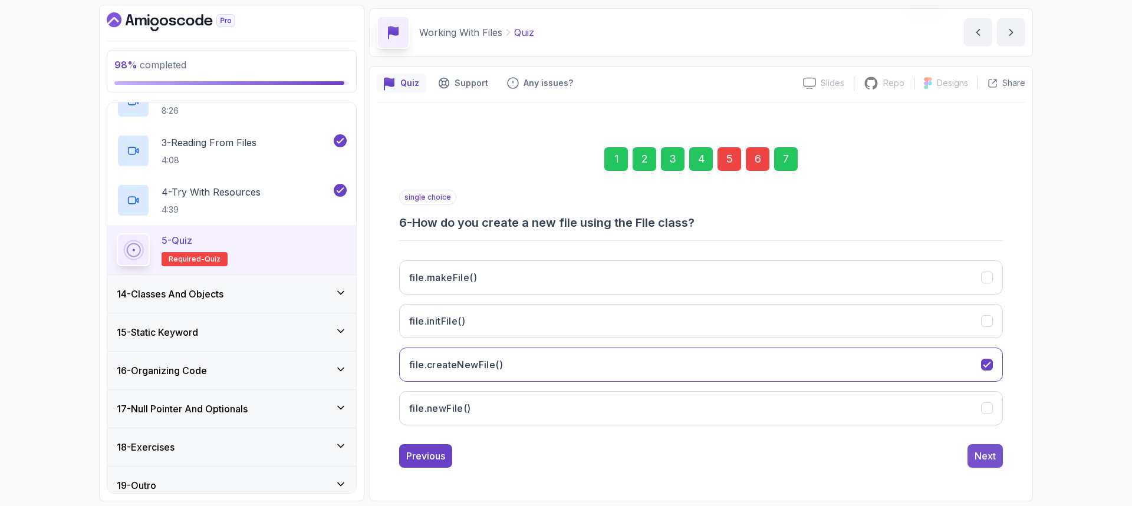
click at [991, 458] on div "Next" at bounding box center [985, 456] width 21 height 14
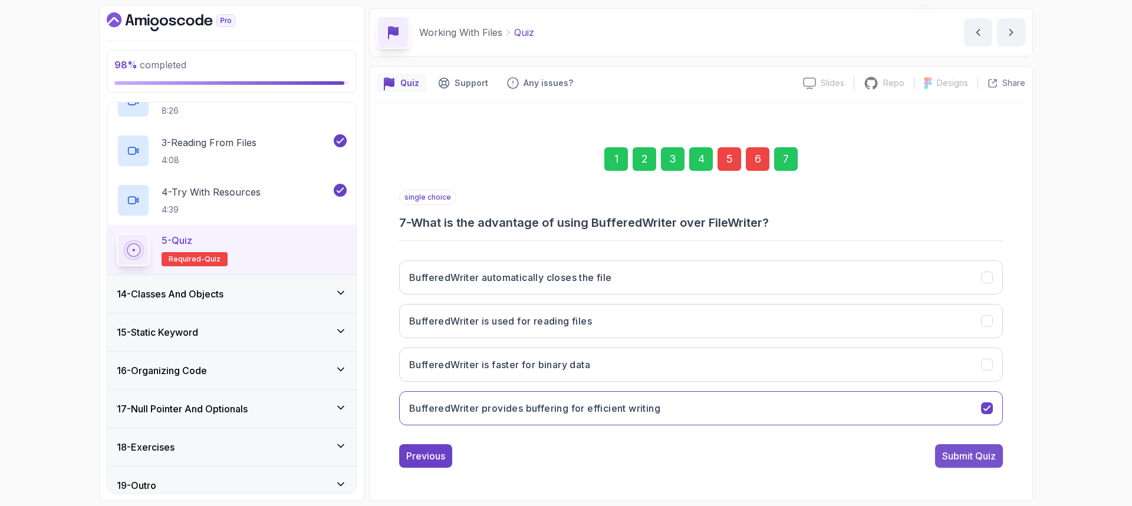
click at [992, 458] on div "Submit Quiz" at bounding box center [969, 456] width 54 height 14
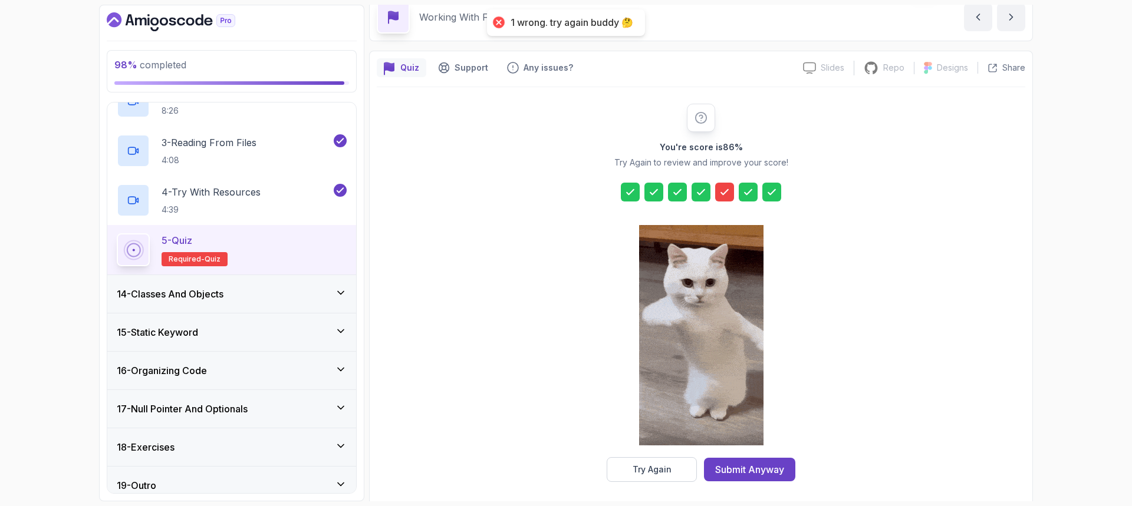
scroll to position [59, 0]
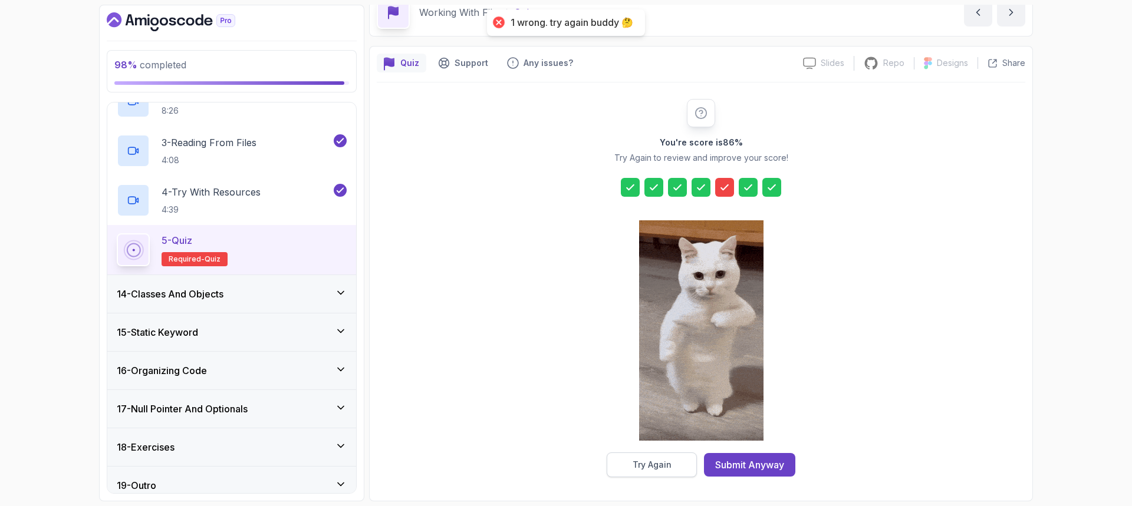
click at [640, 462] on div "Try Again" at bounding box center [652, 465] width 39 height 12
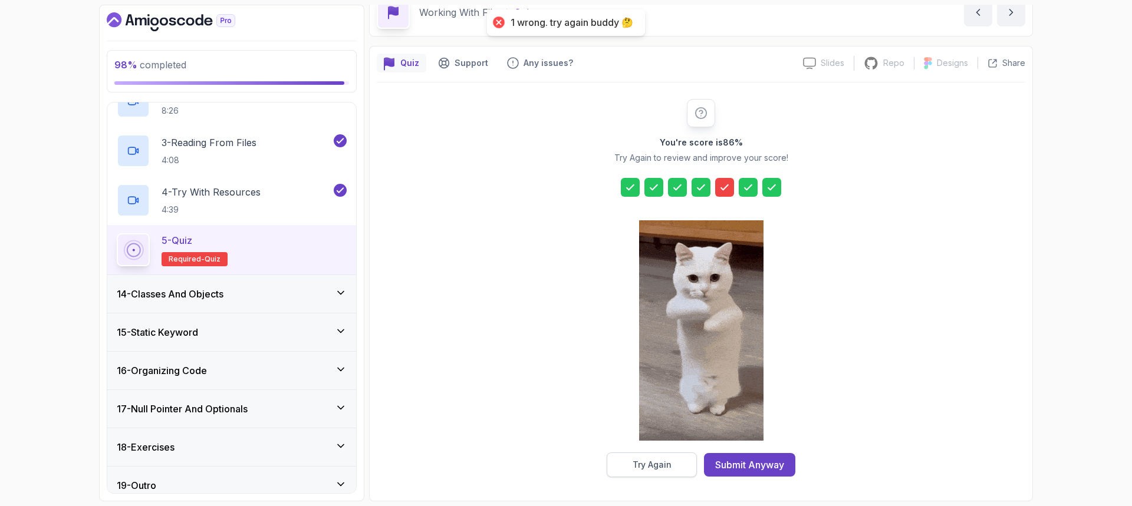
scroll to position [39, 0]
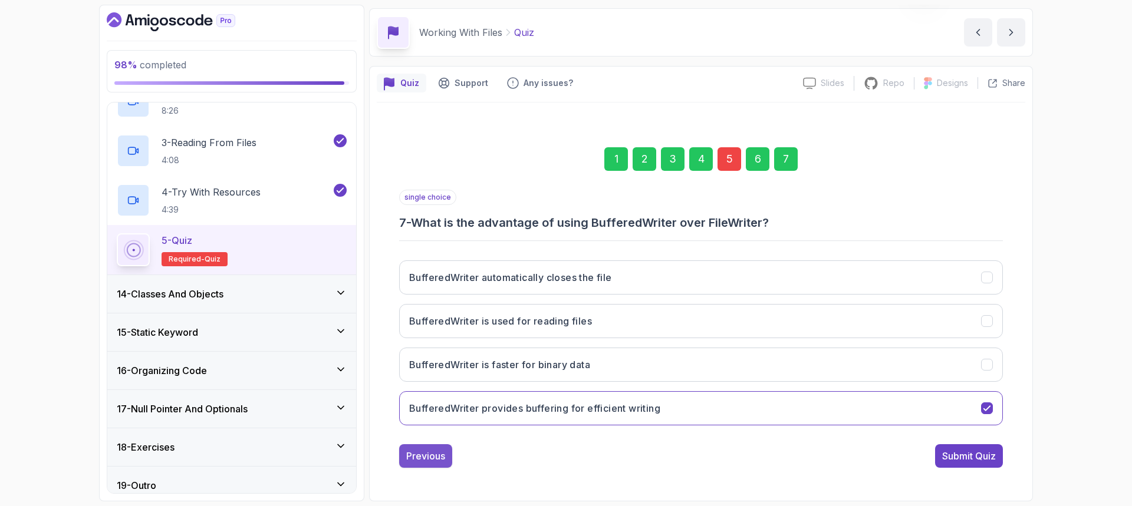
click at [413, 456] on div "Previous" at bounding box center [425, 456] width 39 height 14
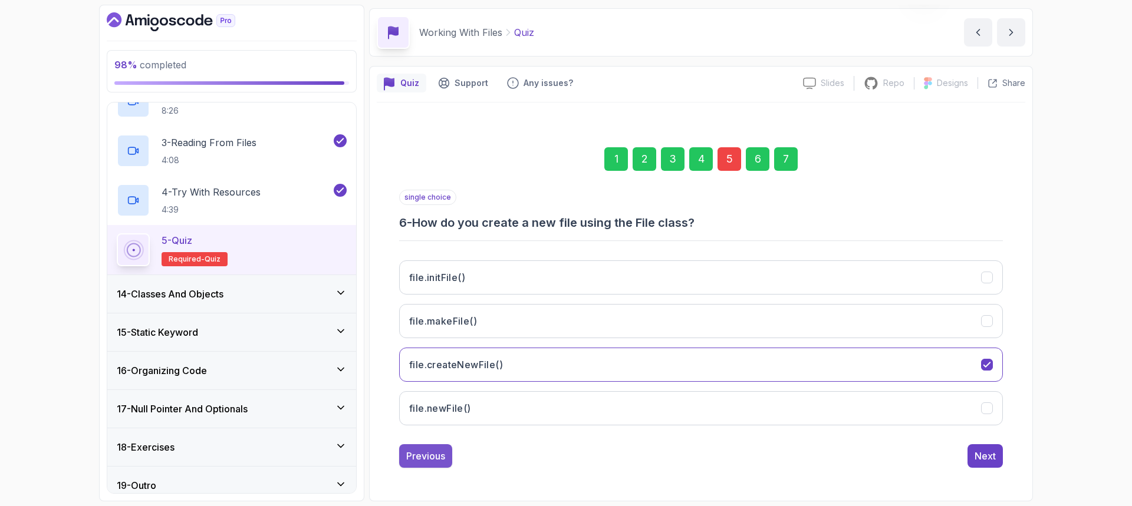
click at [420, 458] on div "Previous" at bounding box center [425, 456] width 39 height 14
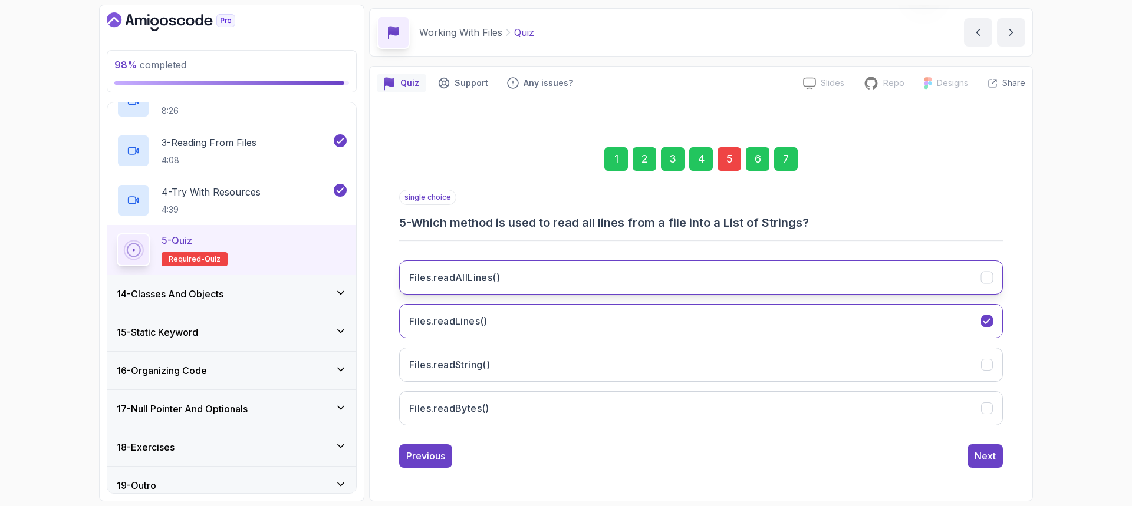
click at [632, 279] on button "Files.readAllLines()" at bounding box center [701, 278] width 604 height 34
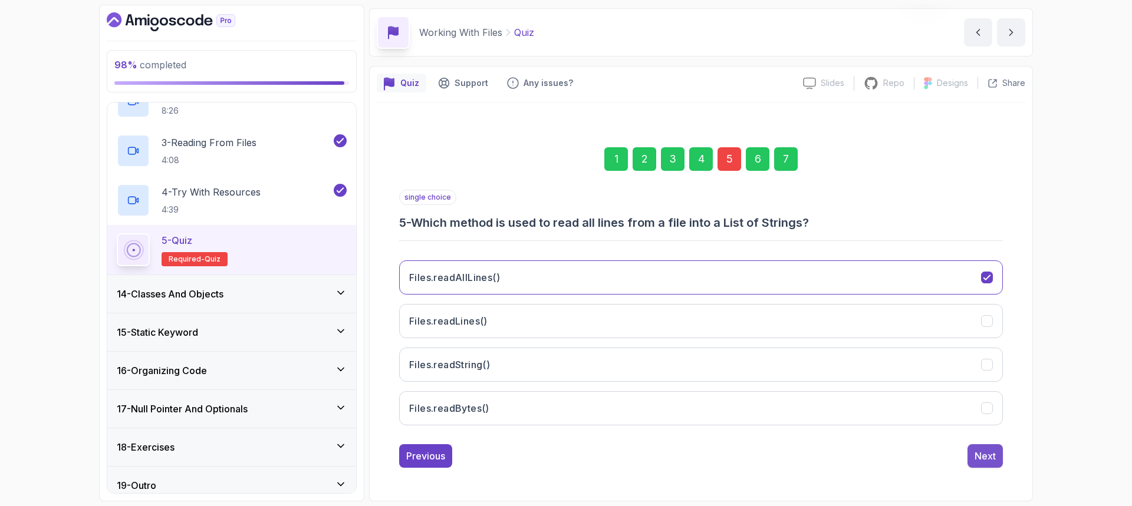
click at [987, 458] on div "Next" at bounding box center [985, 456] width 21 height 14
click at [989, 458] on div "Next" at bounding box center [985, 456] width 21 height 14
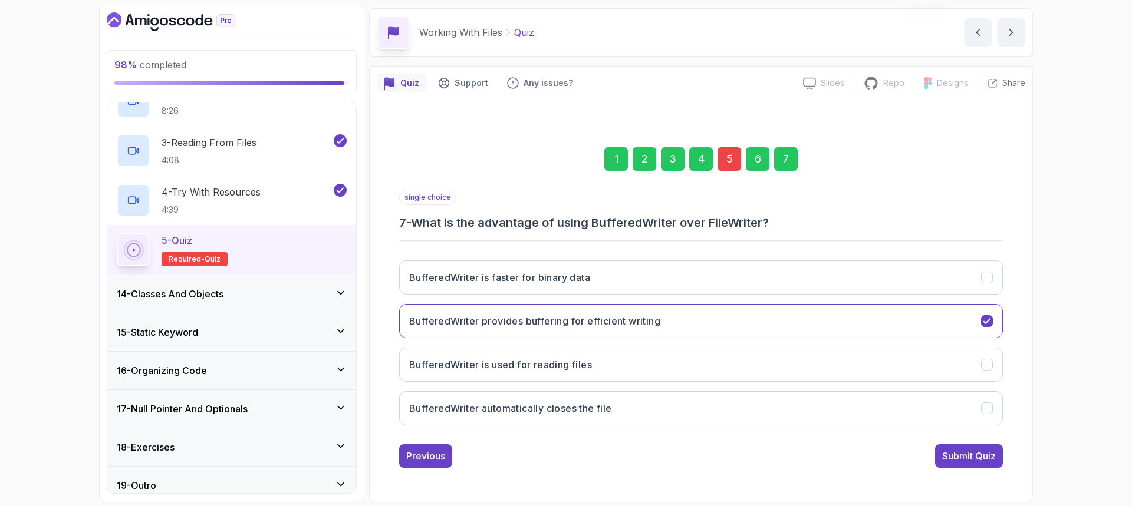
click at [989, 458] on div "Submit Quiz" at bounding box center [969, 456] width 54 height 14
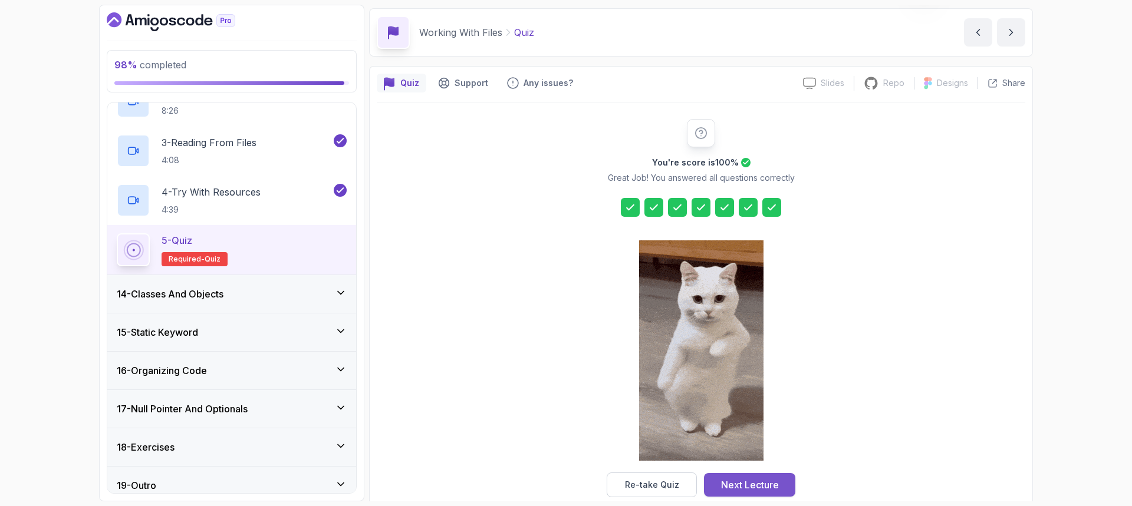
click at [758, 483] on div "Next Lecture" at bounding box center [750, 485] width 58 height 14
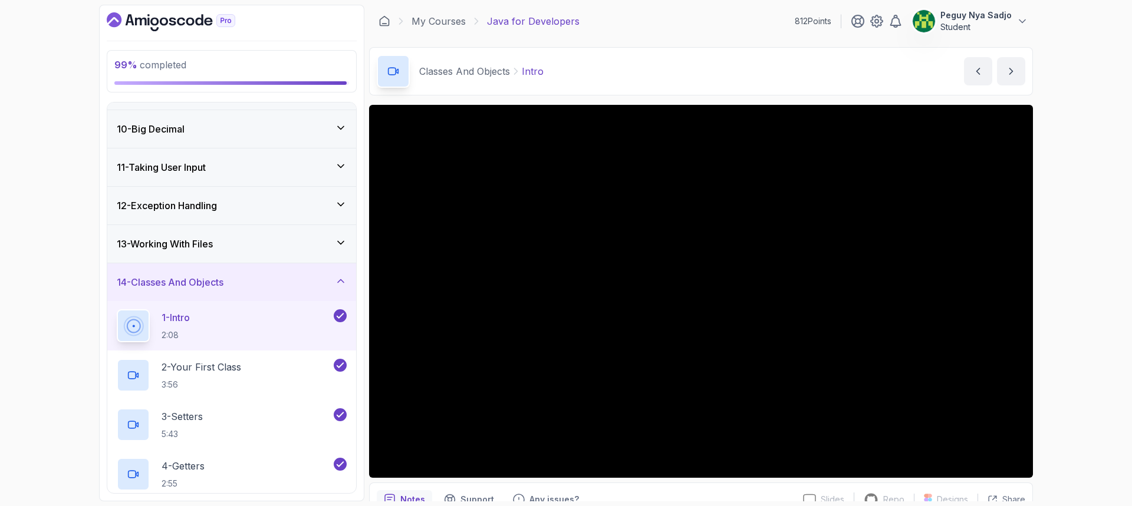
click at [343, 279] on icon at bounding box center [341, 281] width 12 height 12
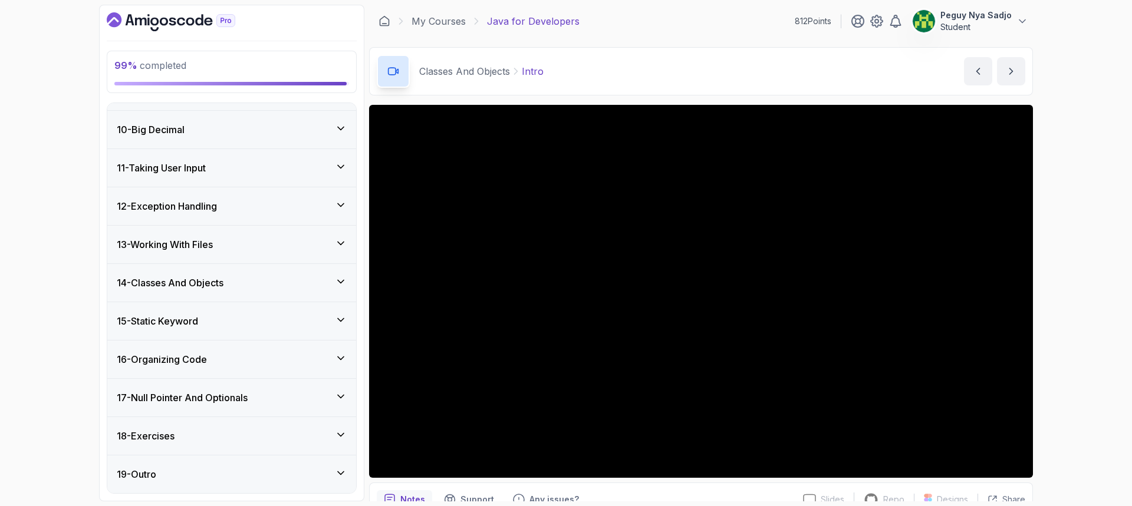
click at [340, 319] on icon at bounding box center [341, 320] width 12 height 12
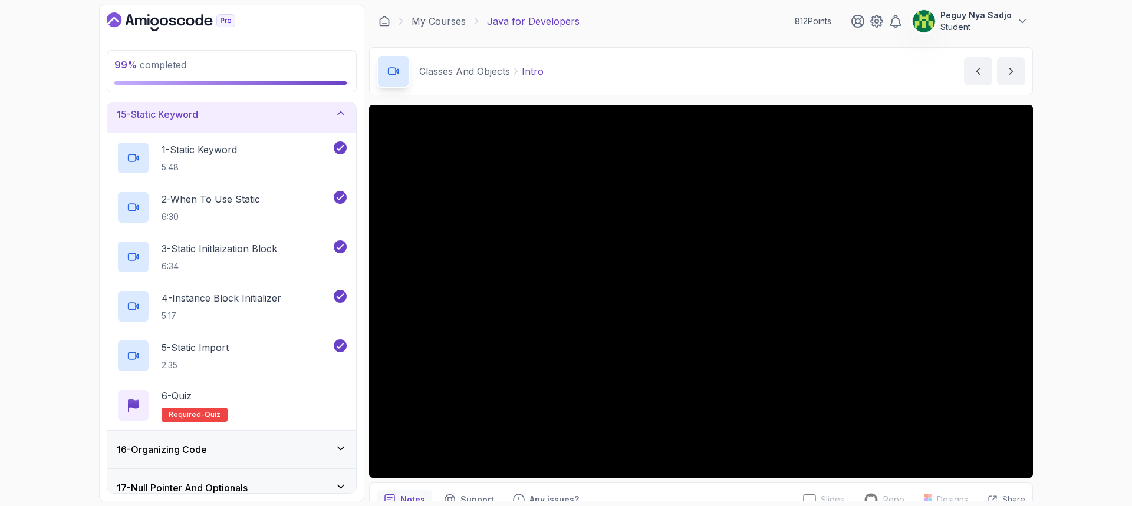
scroll to position [573, 0]
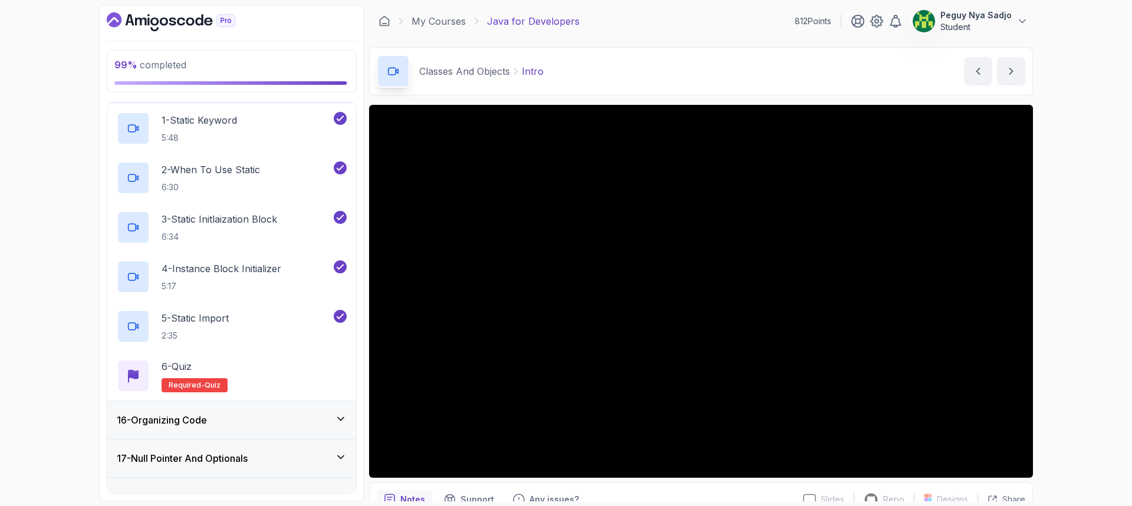
click at [338, 425] on icon at bounding box center [341, 419] width 12 height 12
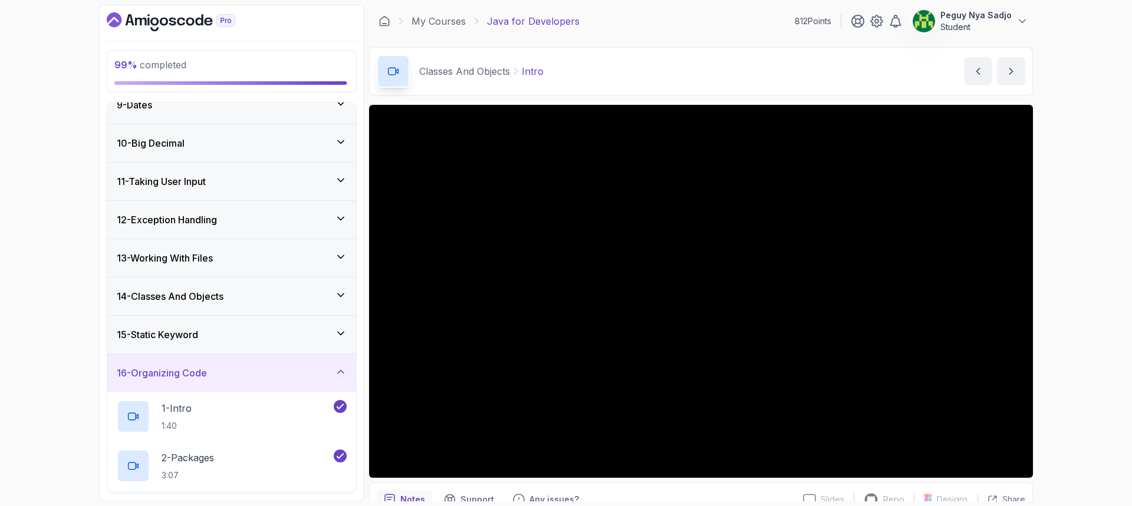
scroll to position [311, 0]
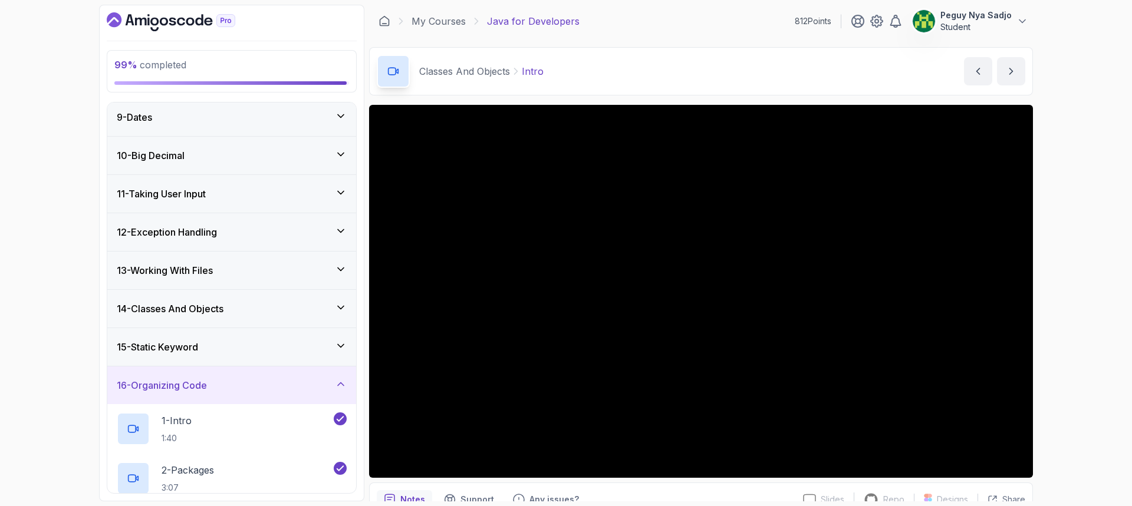
click at [343, 346] on icon at bounding box center [341, 346] width 12 height 12
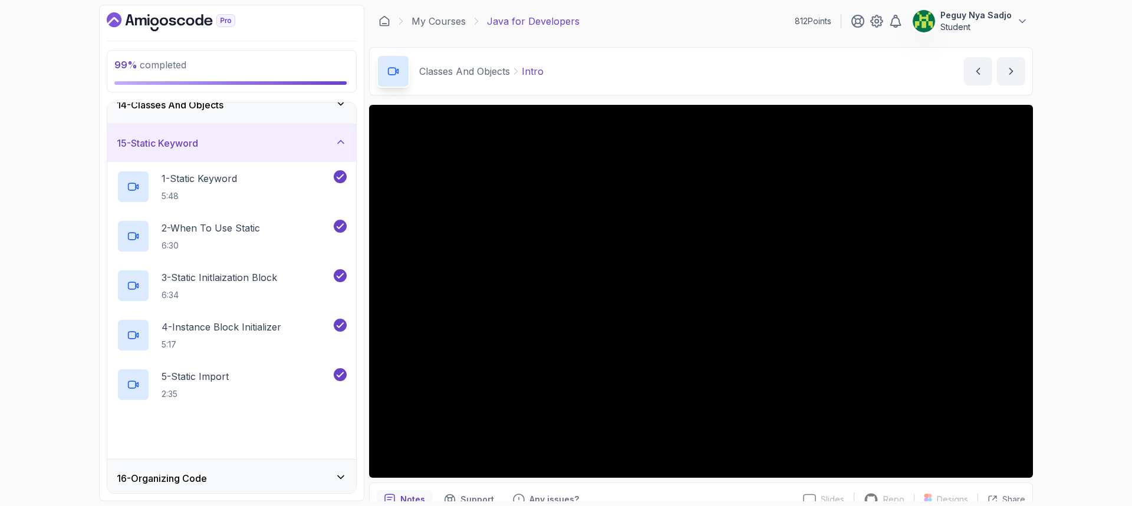
scroll to position [634, 0]
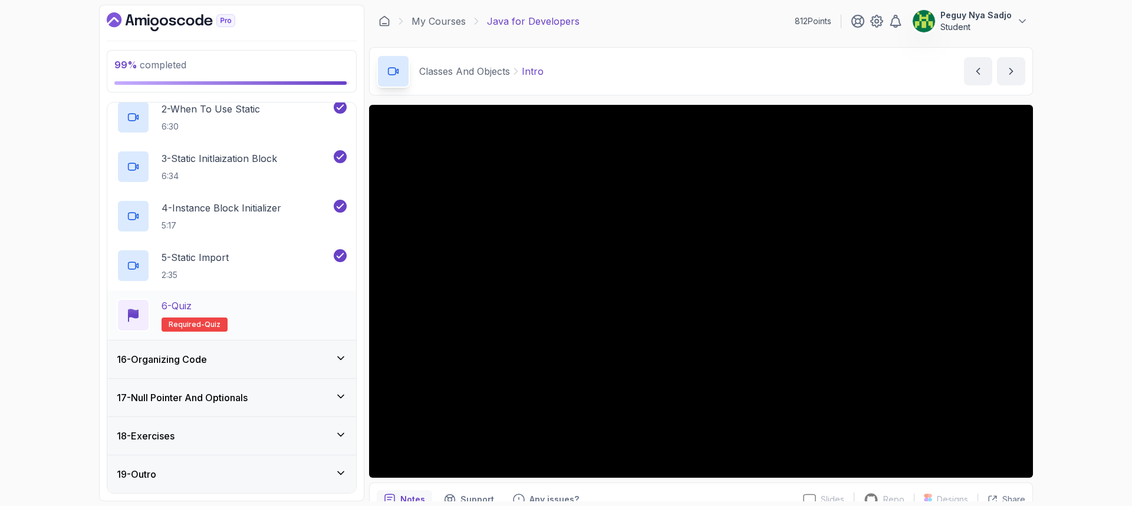
click at [187, 327] on span "Required-" at bounding box center [187, 324] width 36 height 9
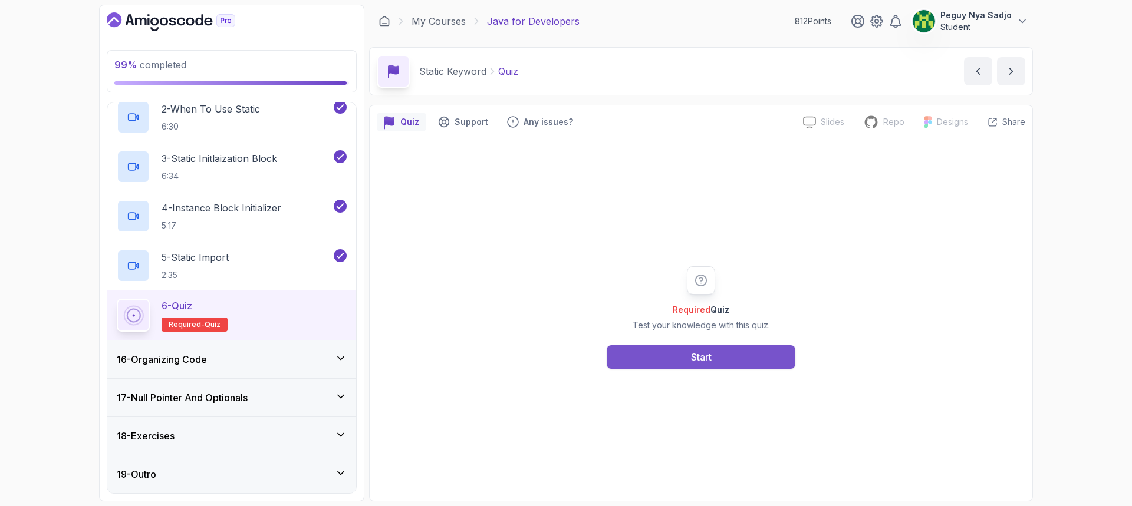
click at [665, 353] on button "Start" at bounding box center [701, 358] width 189 height 24
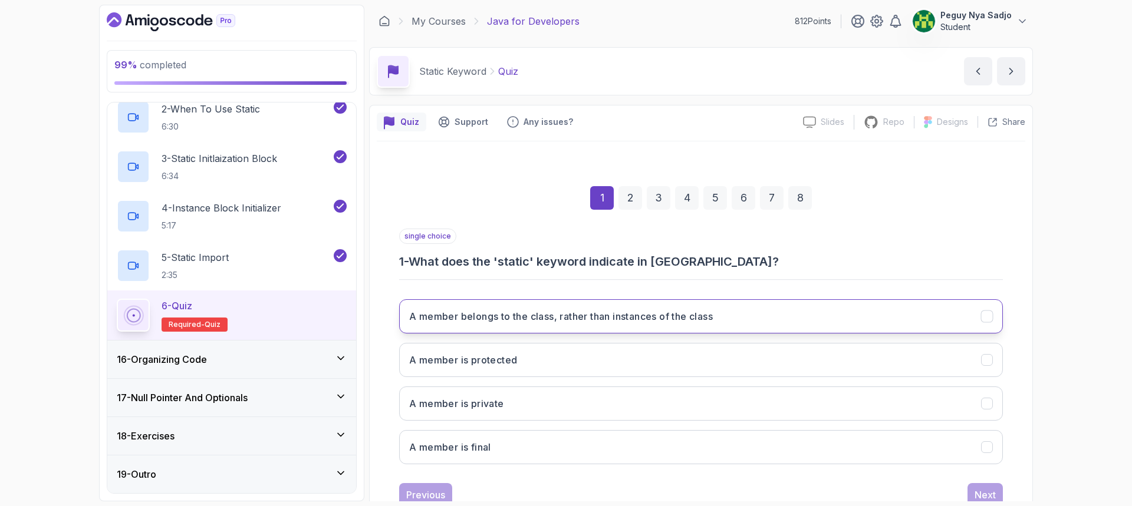
click at [809, 312] on button "A member belongs to the class, rather than instances of the class" at bounding box center [701, 317] width 604 height 34
click at [992, 496] on div "Next" at bounding box center [985, 495] width 21 height 14
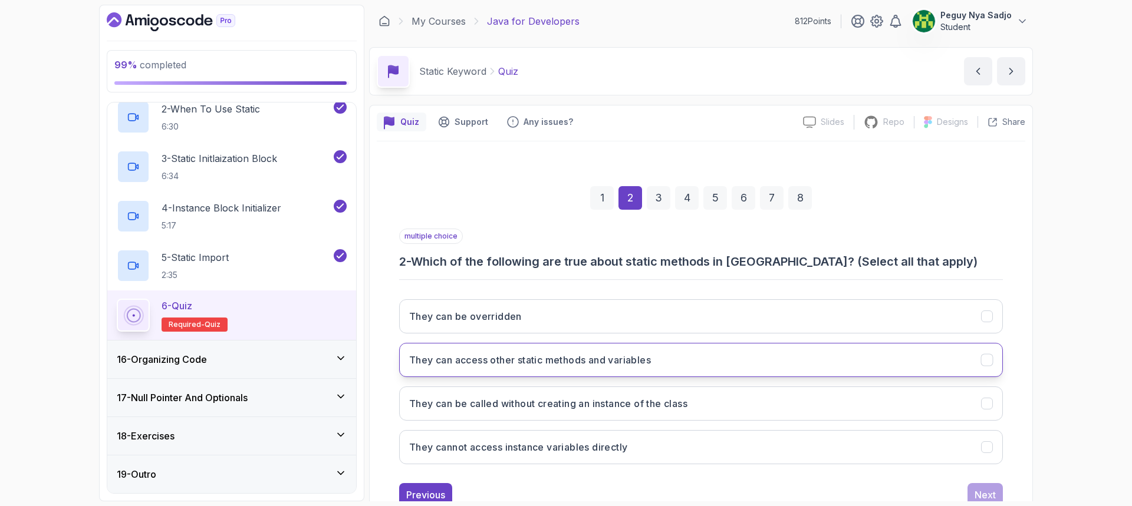
click at [730, 363] on button "They can access other static methods and variables" at bounding box center [701, 360] width 604 height 34
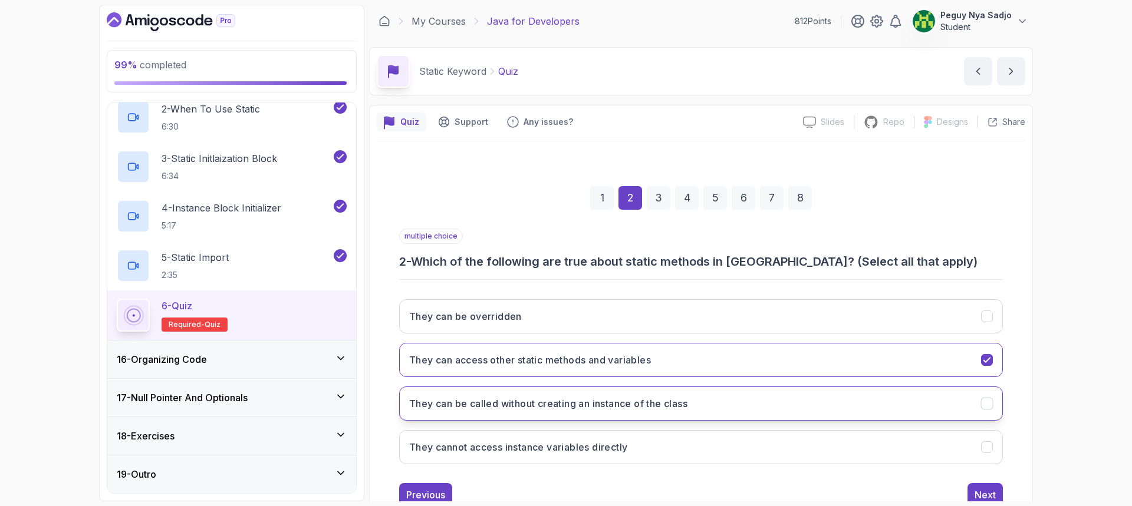
click at [732, 402] on button "They can be called without creating an instance of the class" at bounding box center [701, 404] width 604 height 34
click at [976, 488] on button "Next" at bounding box center [985, 495] width 35 height 24
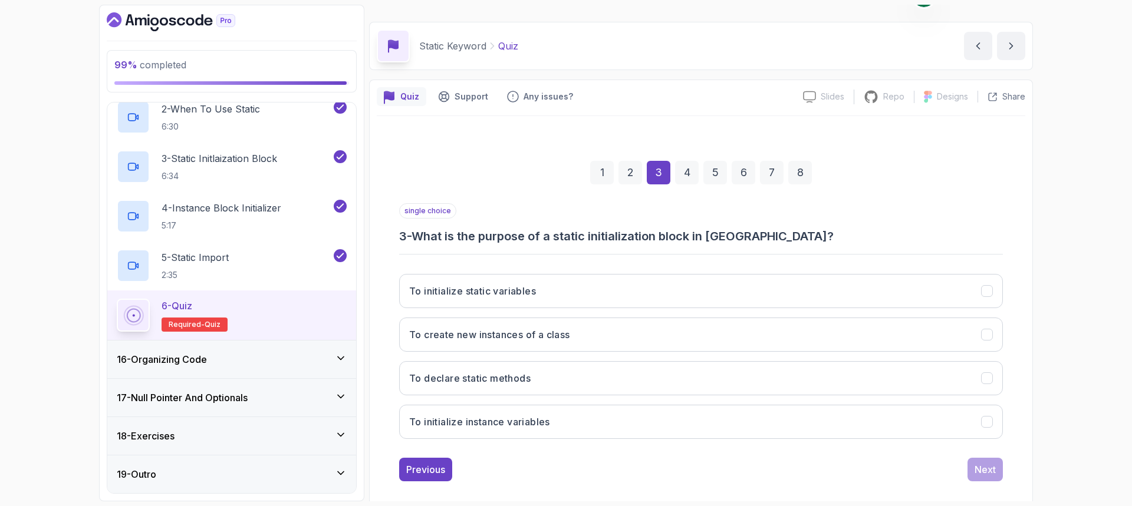
scroll to position [39, 0]
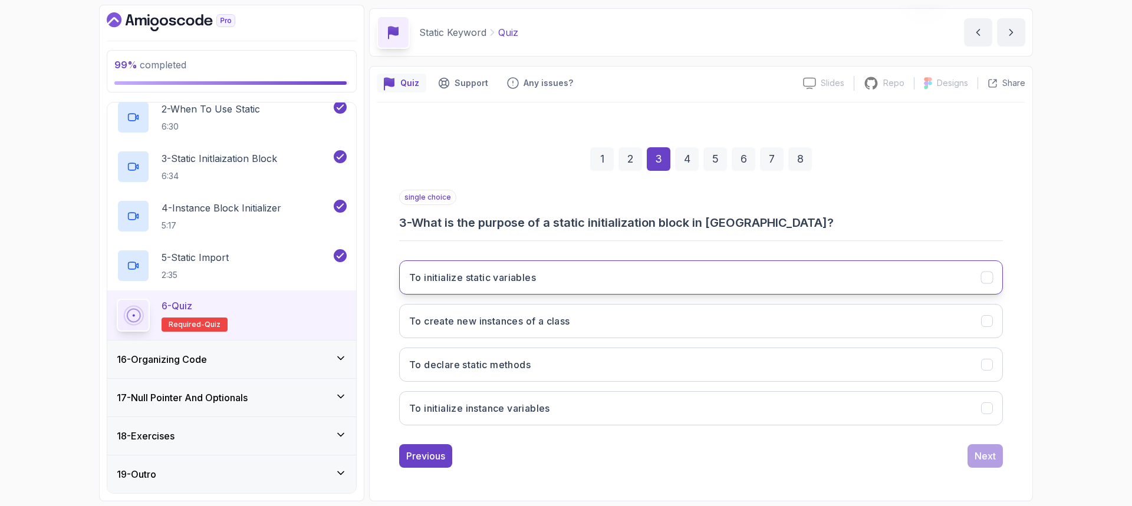
click at [621, 276] on button "To initialize static variables" at bounding box center [701, 278] width 604 height 34
click at [983, 456] on div "Next" at bounding box center [985, 456] width 21 height 14
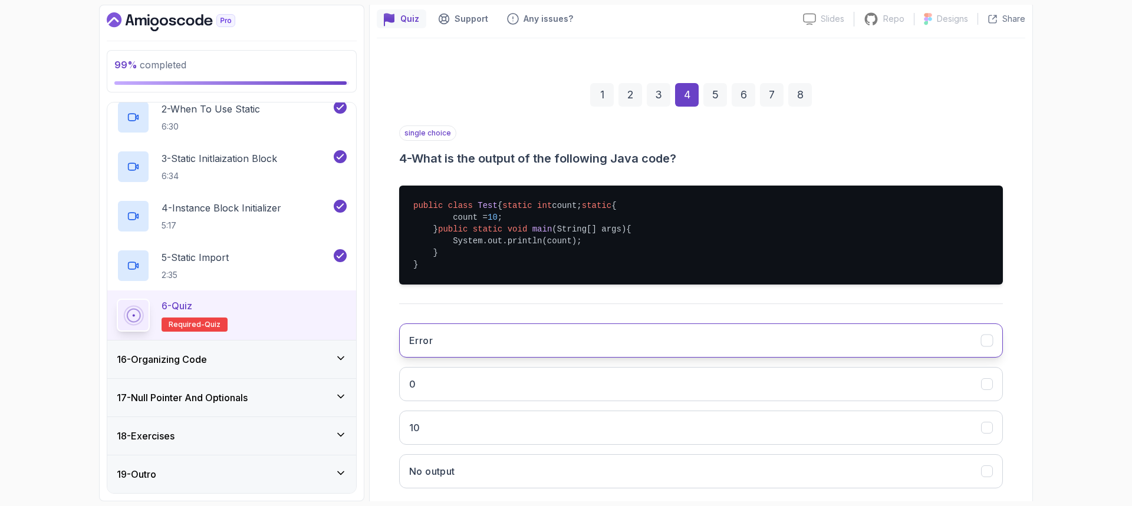
scroll to position [202, 0]
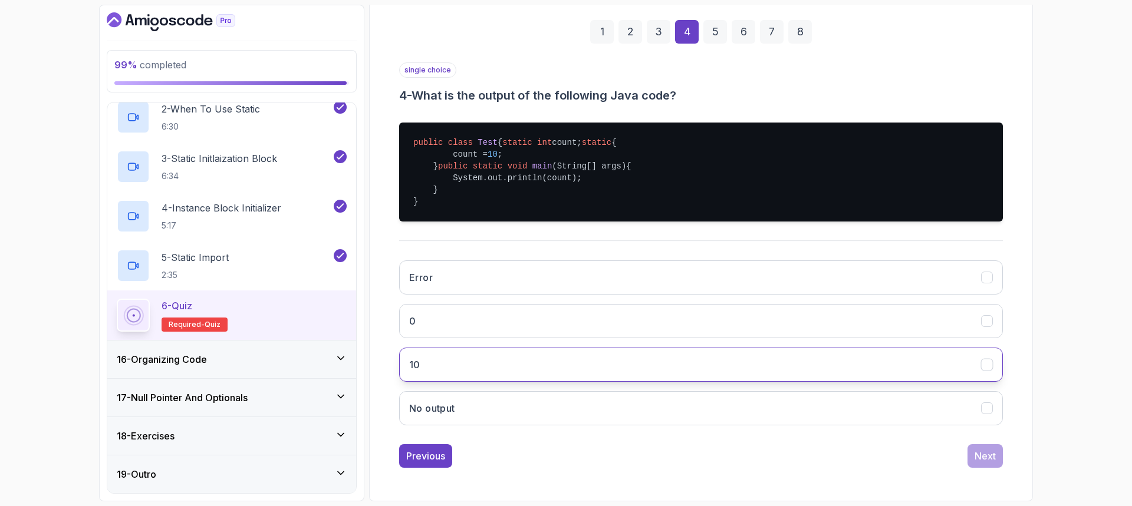
click at [538, 368] on button "10" at bounding box center [701, 365] width 604 height 34
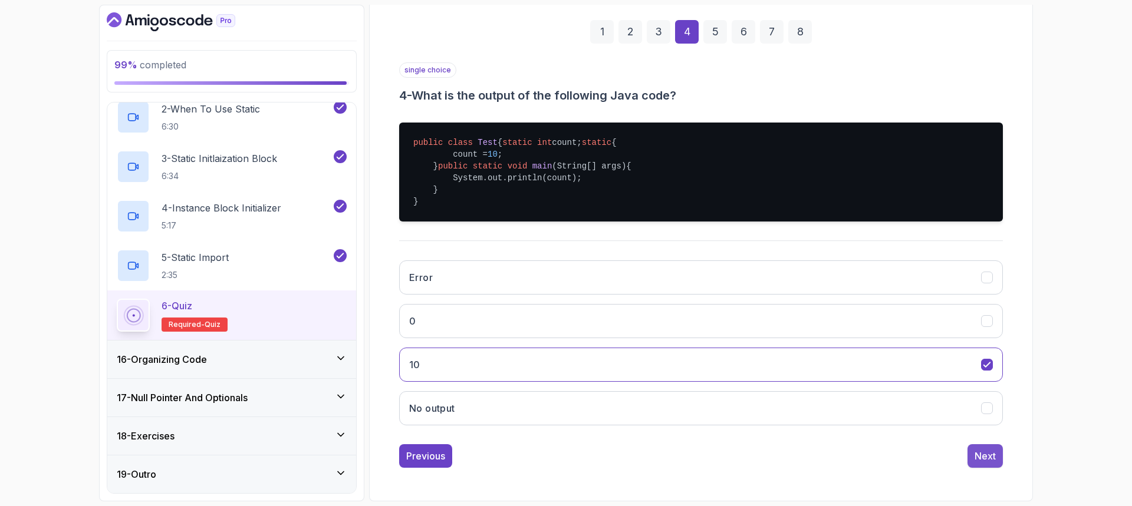
click at [984, 455] on div "Next" at bounding box center [985, 456] width 21 height 14
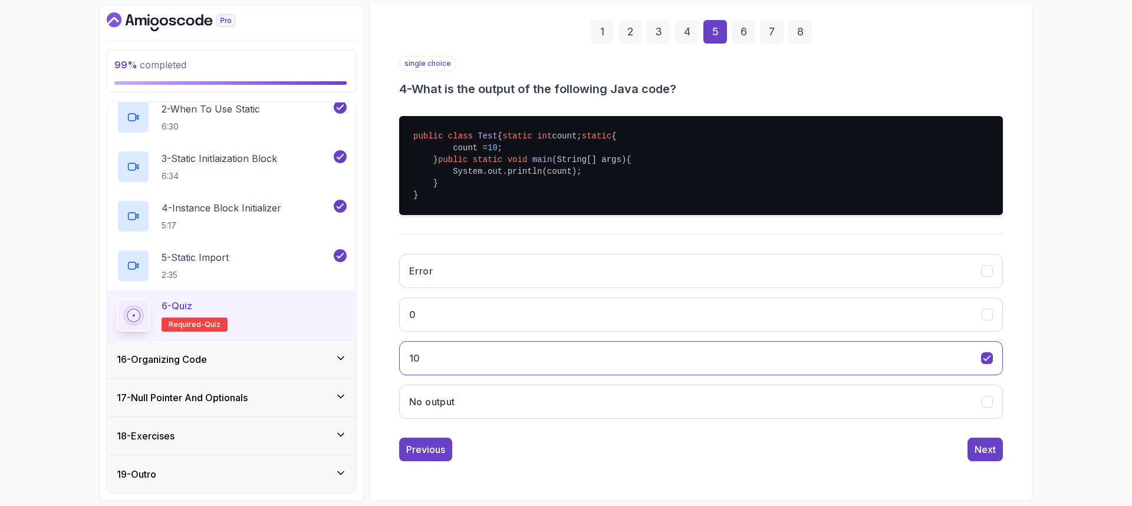
scroll to position [39, 0]
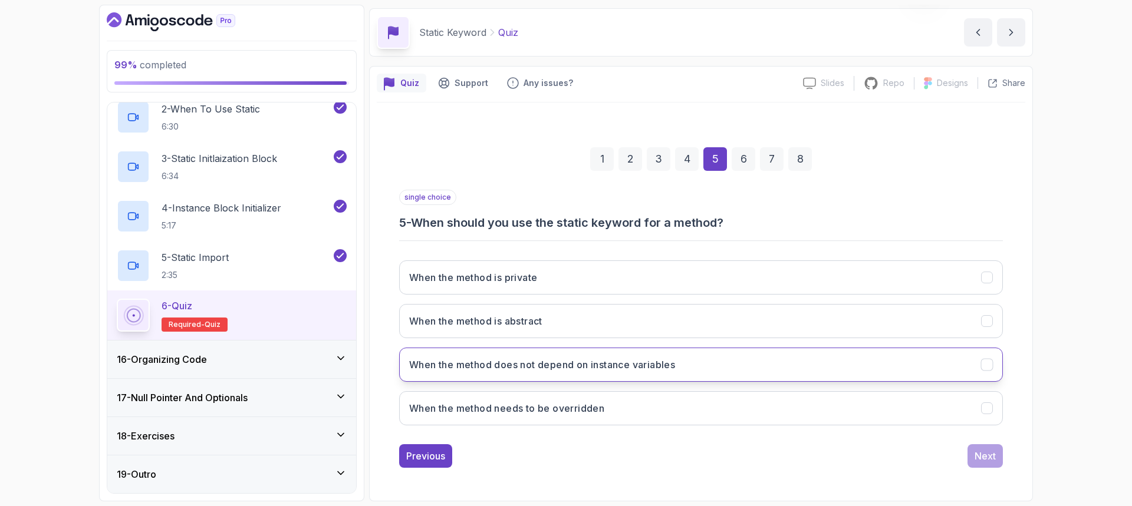
click at [573, 361] on h3 "When the method does not depend on instance variables" at bounding box center [542, 365] width 266 height 14
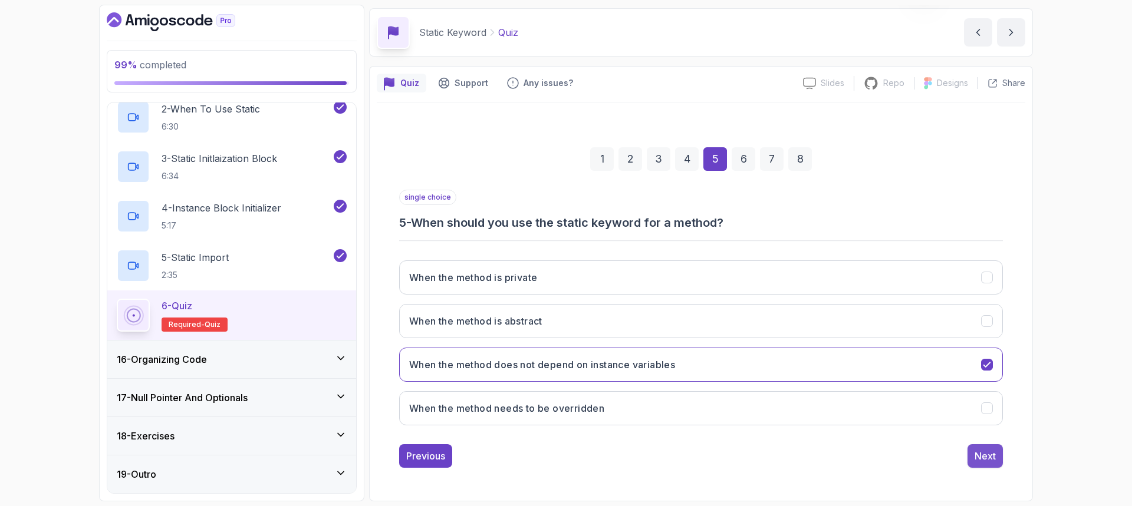
click at [996, 457] on button "Next" at bounding box center [985, 457] width 35 height 24
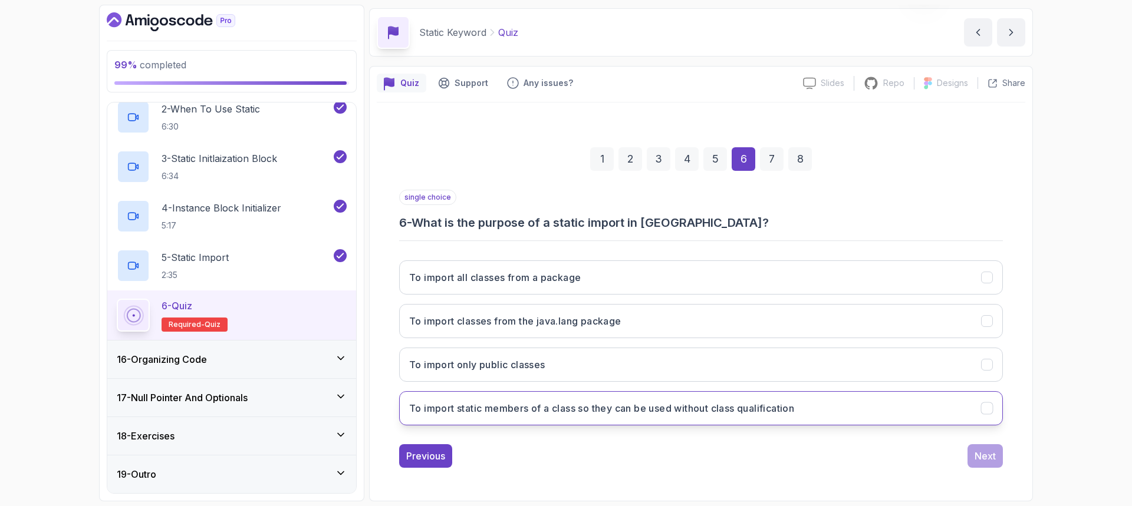
click at [794, 413] on h3 "To import static members of a class so they can be used without class qualifica…" at bounding box center [601, 409] width 385 height 14
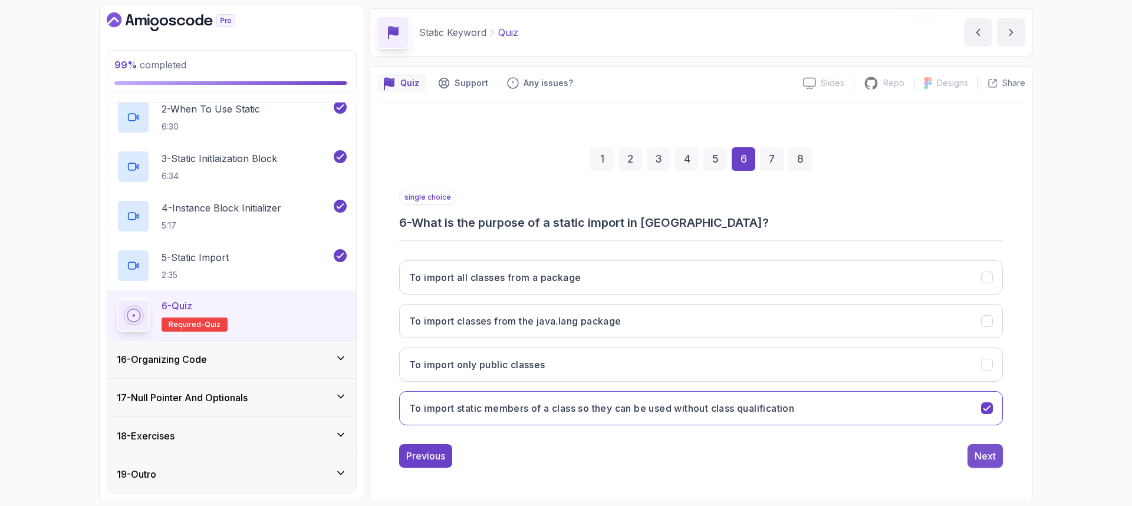
click at [985, 455] on div "Next" at bounding box center [985, 456] width 21 height 14
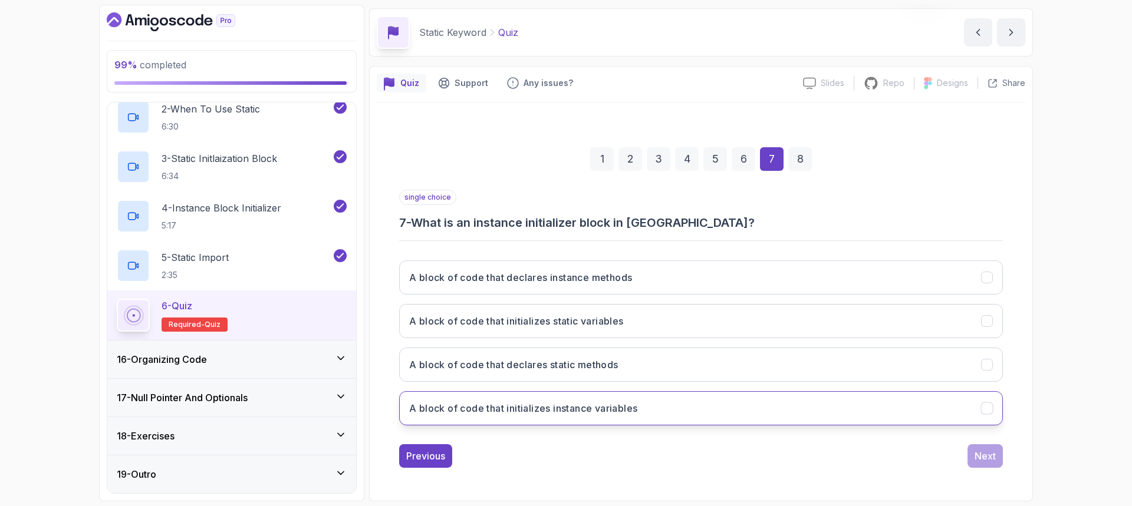
click at [675, 410] on button "A block of code that initializes instance variables" at bounding box center [701, 409] width 604 height 34
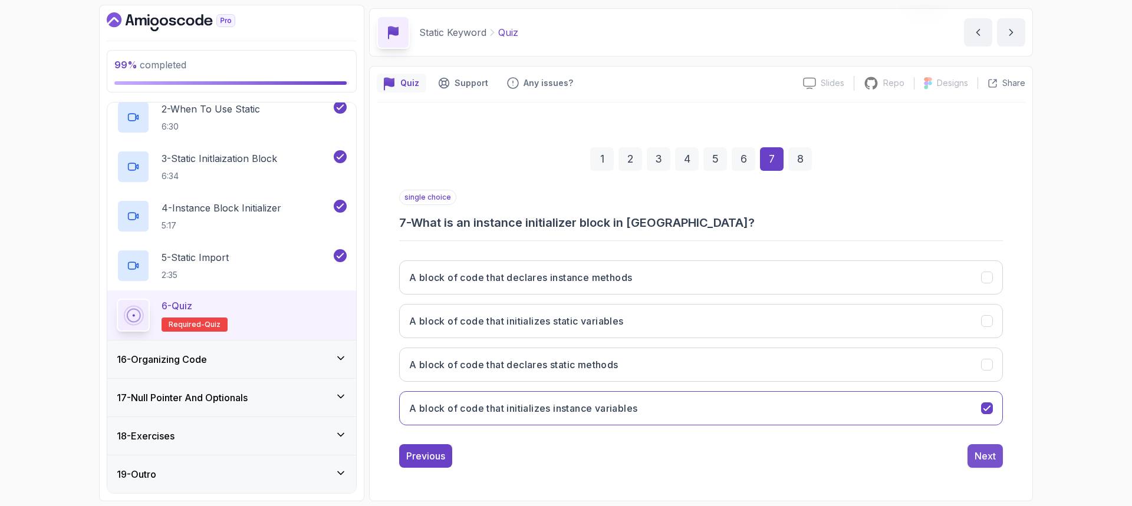
click at [991, 457] on div "Next" at bounding box center [985, 456] width 21 height 14
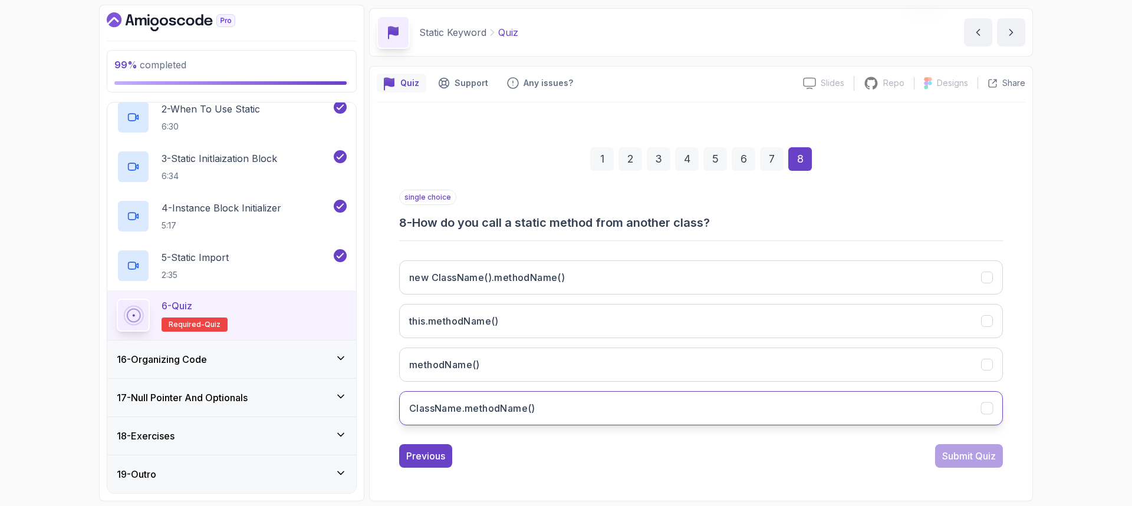
click at [556, 417] on button "ClassName.methodName()" at bounding box center [701, 409] width 604 height 34
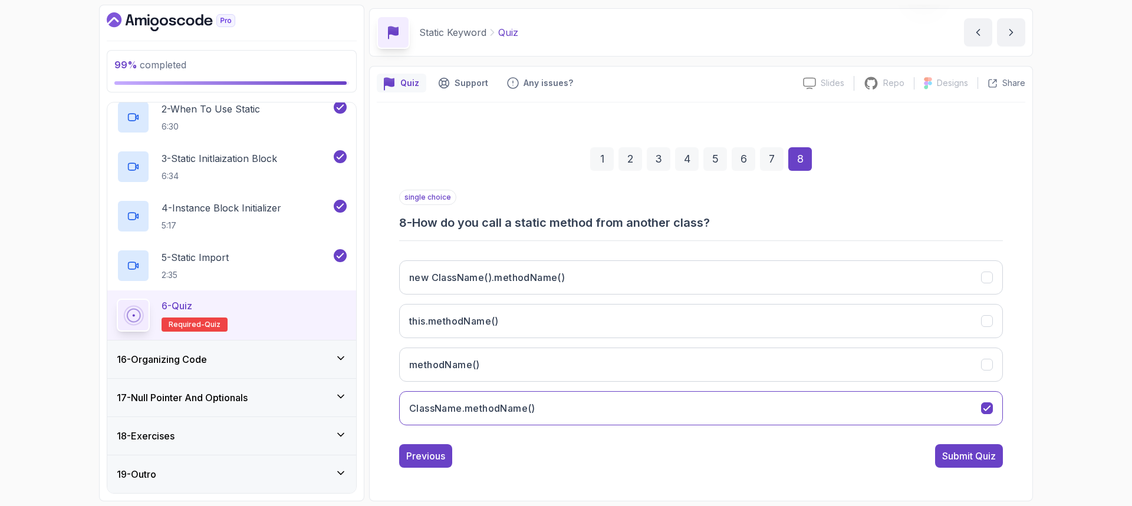
click at [989, 456] on div "Submit Quiz" at bounding box center [969, 456] width 54 height 14
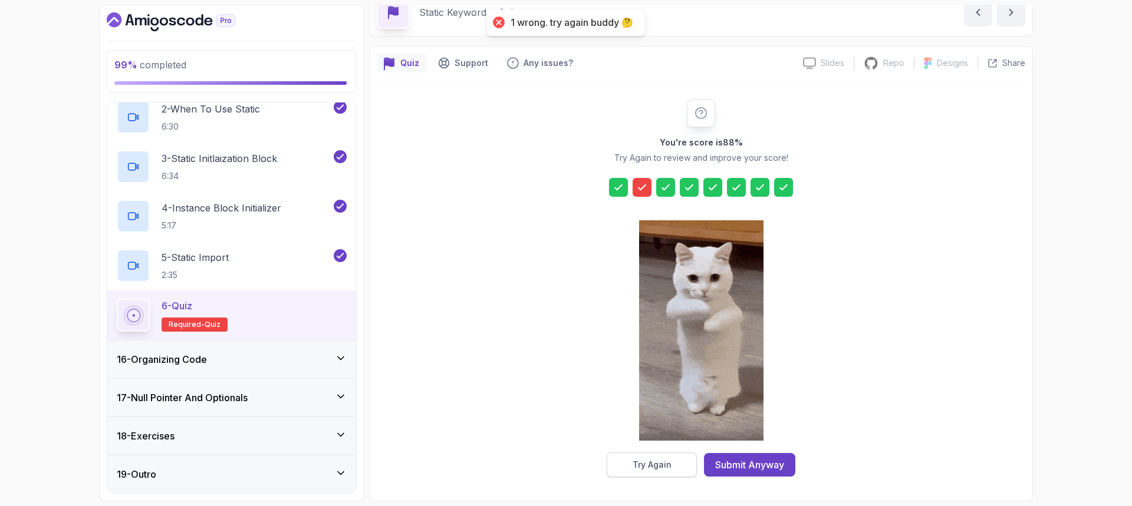
click at [653, 463] on div "Try Again" at bounding box center [652, 465] width 39 height 12
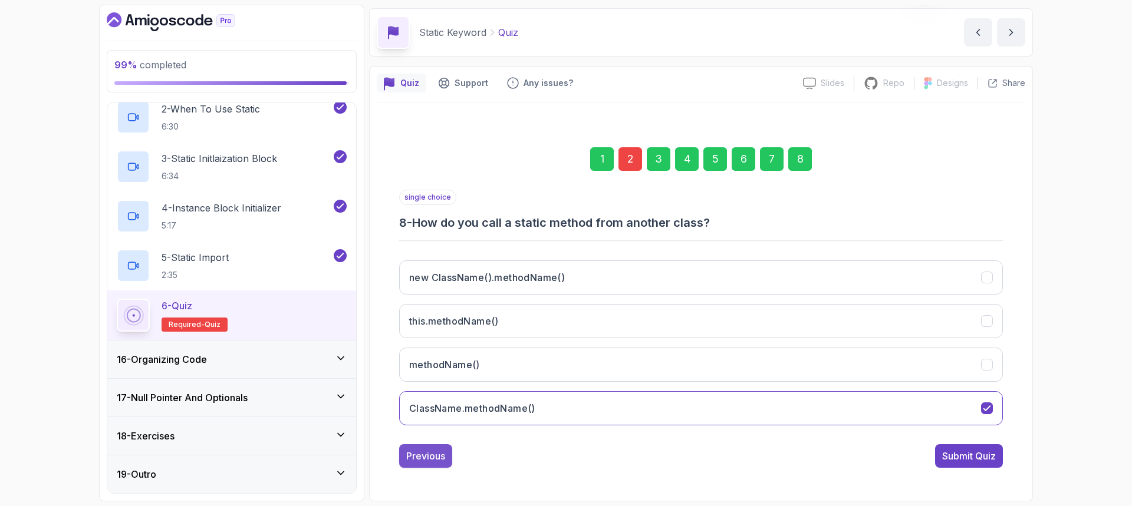
click at [426, 458] on div "Previous" at bounding box center [425, 456] width 39 height 14
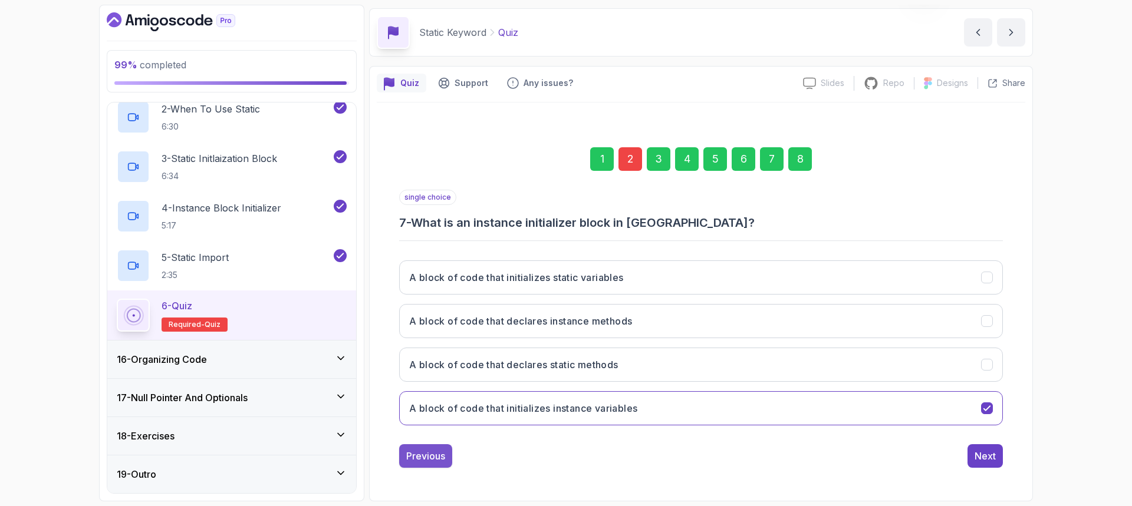
click at [426, 457] on div "Previous" at bounding box center [425, 456] width 39 height 14
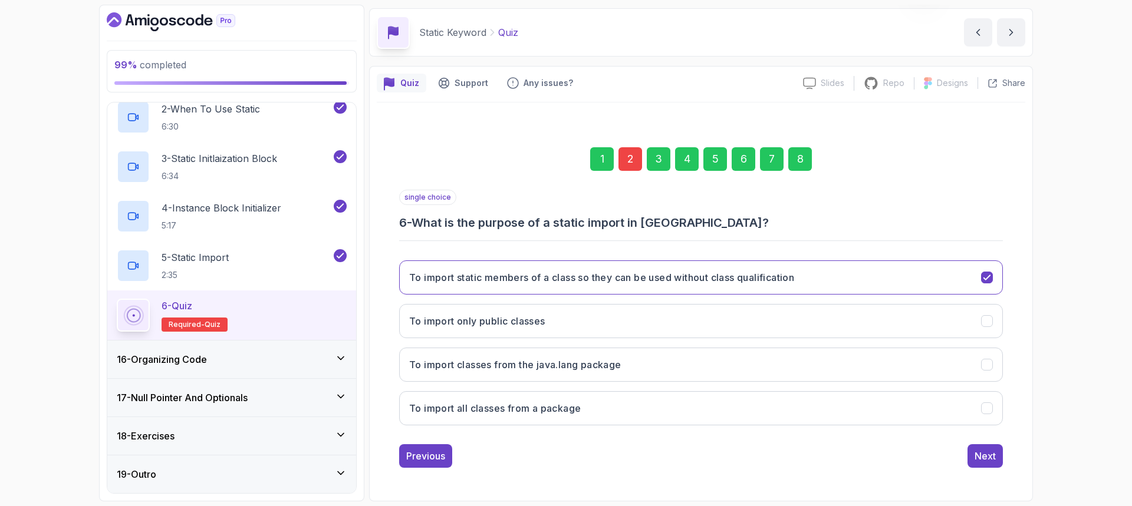
click at [426, 457] on div "Previous" at bounding box center [425, 456] width 39 height 14
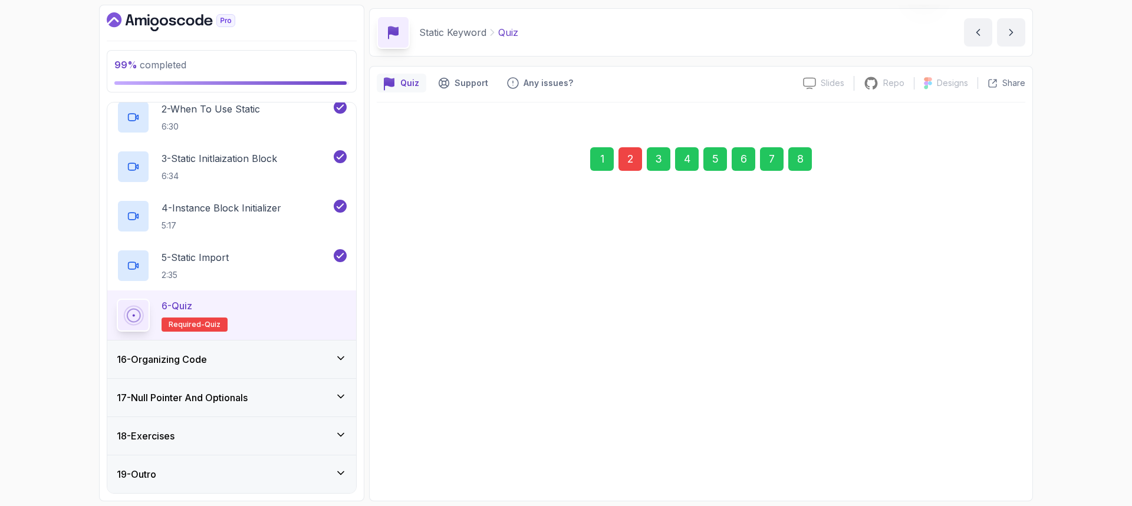
click at [426, 456] on div "Previous" at bounding box center [425, 450] width 39 height 14
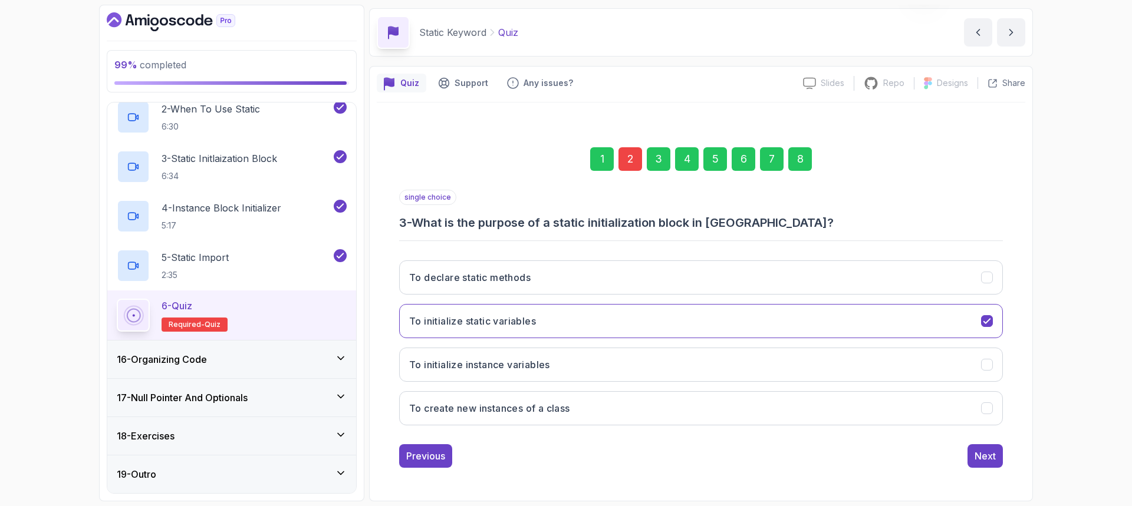
click at [426, 456] on div "Previous" at bounding box center [425, 456] width 39 height 14
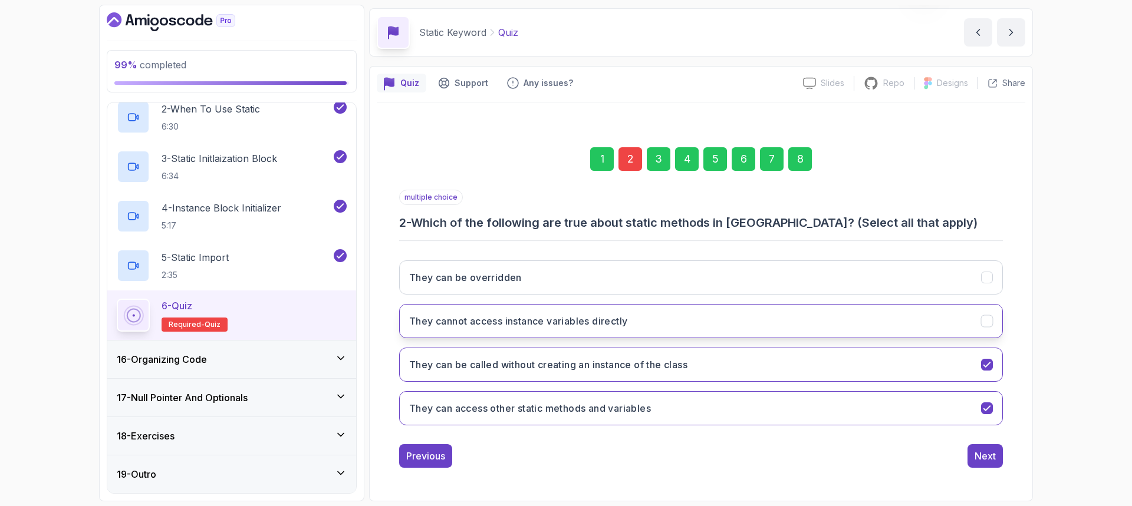
click at [883, 318] on button "They cannot access instance variables directly" at bounding box center [701, 321] width 604 height 34
click at [999, 455] on button "Next" at bounding box center [985, 457] width 35 height 24
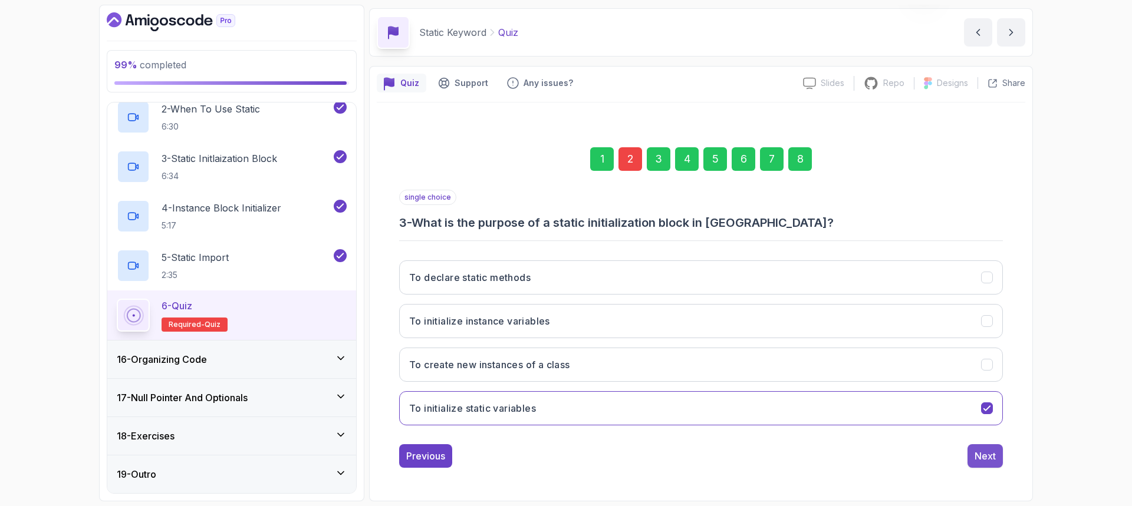
click at [991, 458] on div "Next" at bounding box center [985, 456] width 21 height 14
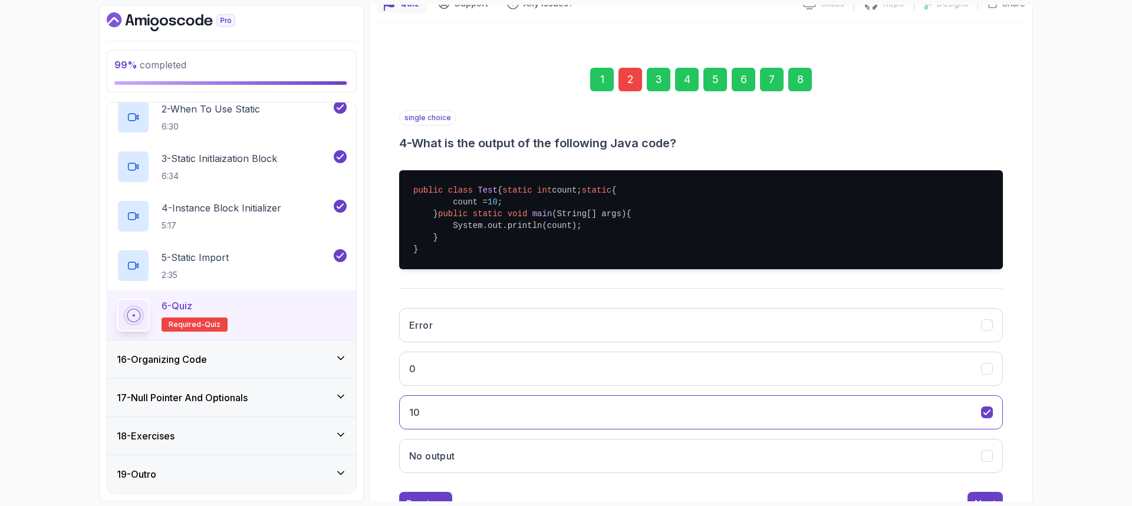
scroll to position [202, 0]
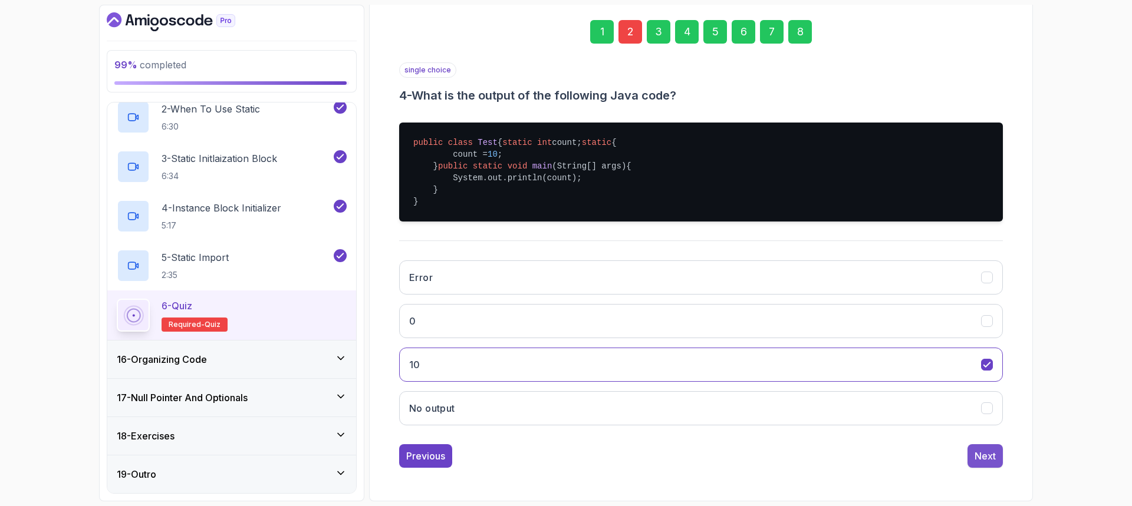
click at [989, 458] on div "Next" at bounding box center [985, 456] width 21 height 14
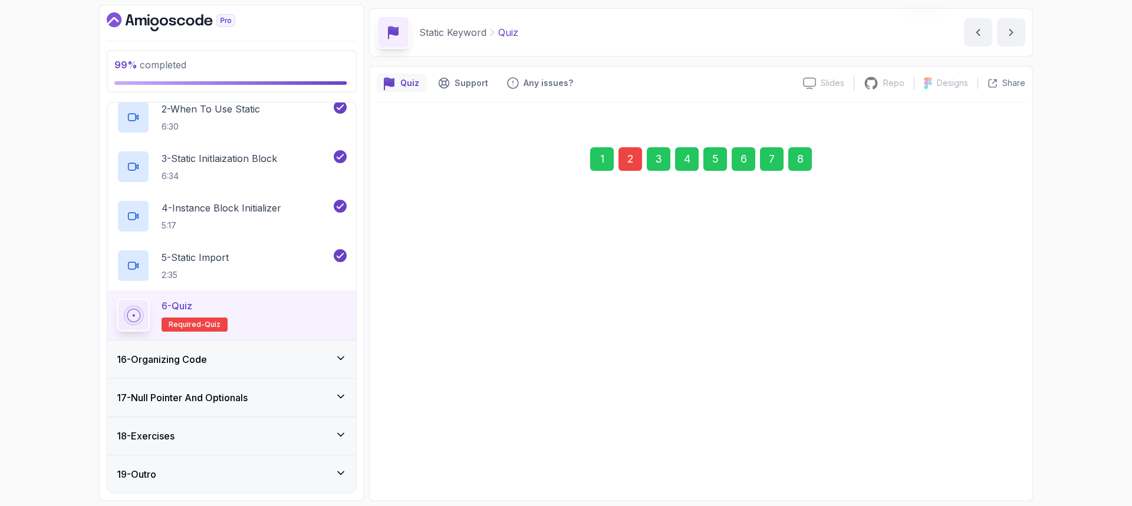
scroll to position [39, 0]
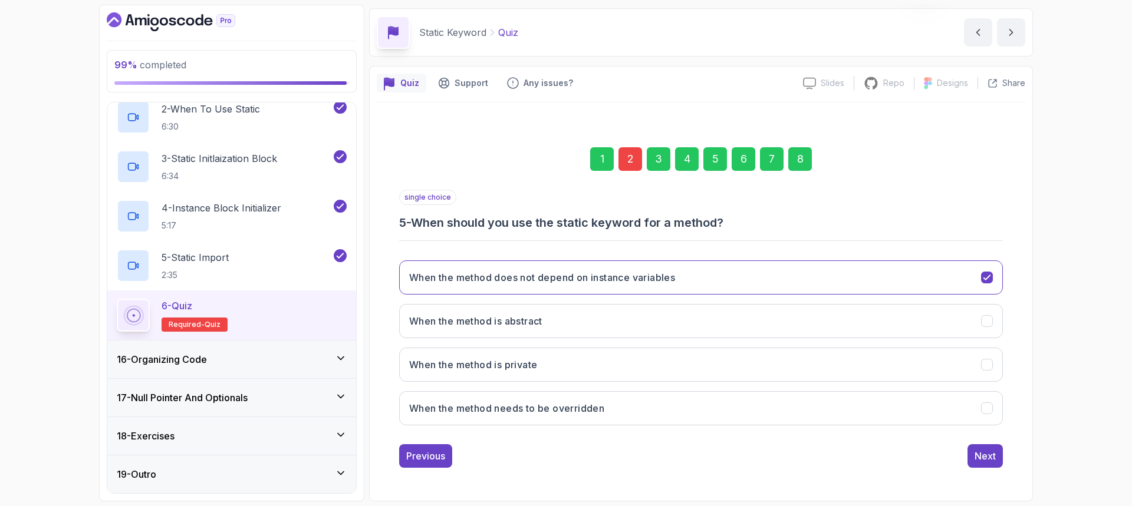
click at [989, 458] on div "Next" at bounding box center [985, 456] width 21 height 14
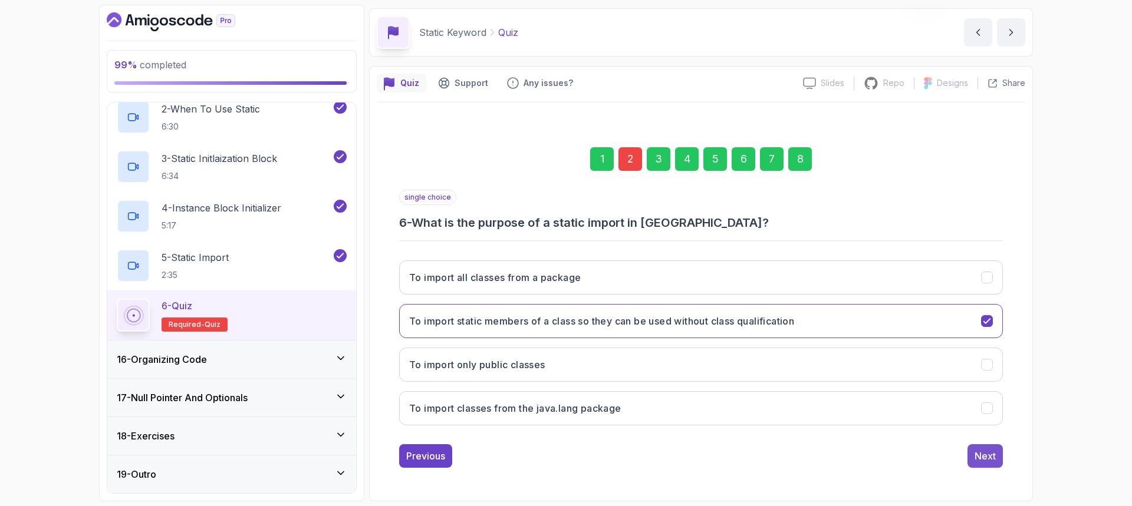
click at [981, 465] on button "Next" at bounding box center [985, 457] width 35 height 24
click at [981, 463] on button "Next" at bounding box center [985, 457] width 35 height 24
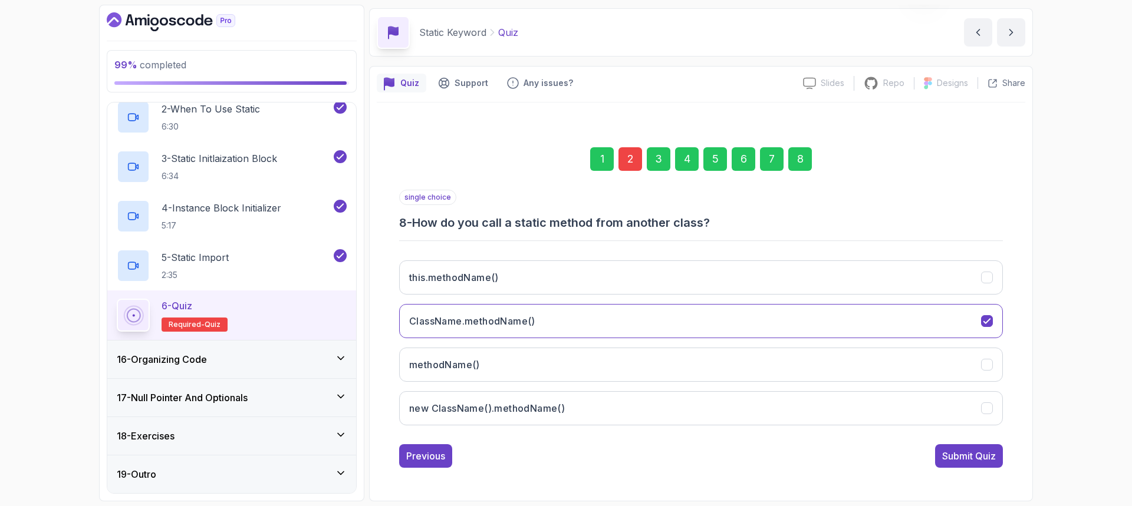
click at [982, 463] on button "Submit Quiz" at bounding box center [969, 457] width 68 height 24
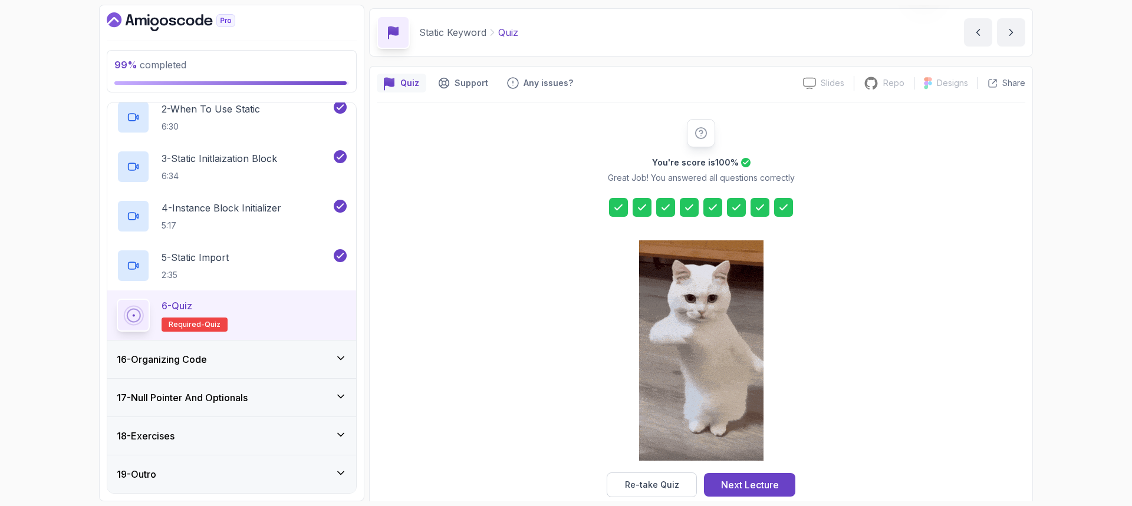
click at [749, 480] on div "Next Lecture" at bounding box center [750, 485] width 58 height 14
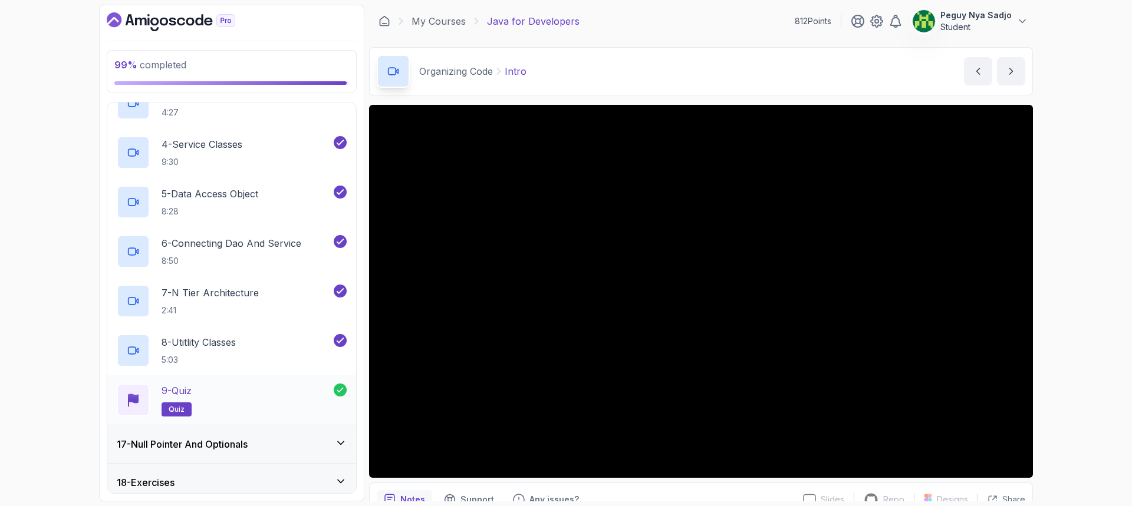
scroll to position [782, 0]
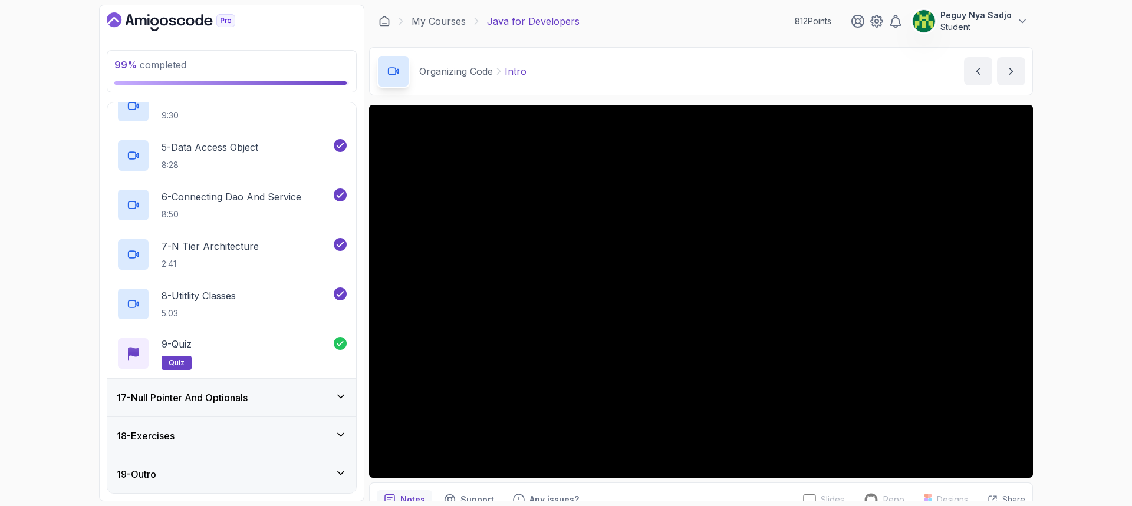
click at [261, 390] on div "17 - Null Pointer And Optionals" at bounding box center [231, 398] width 249 height 38
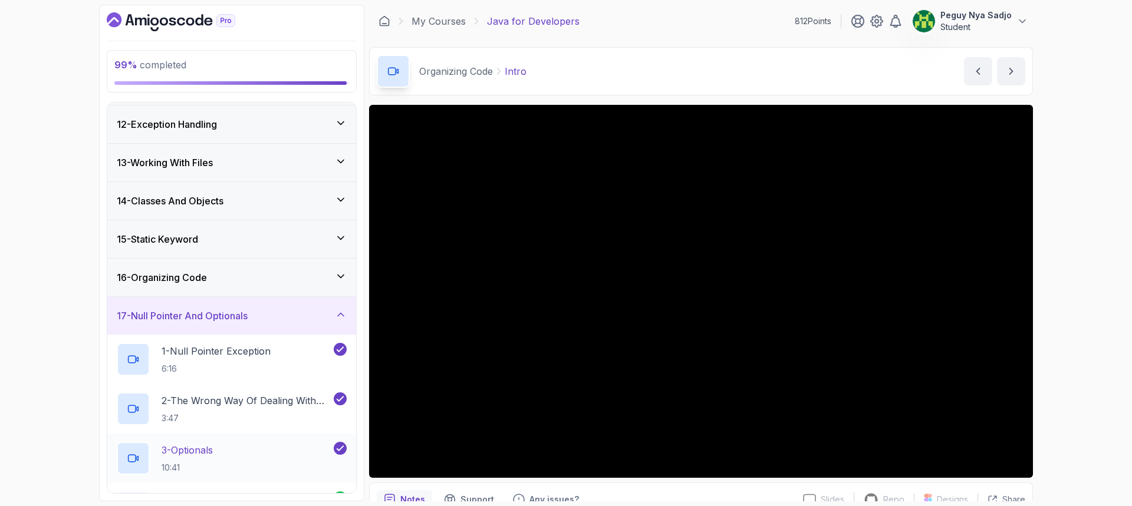
scroll to position [535, 0]
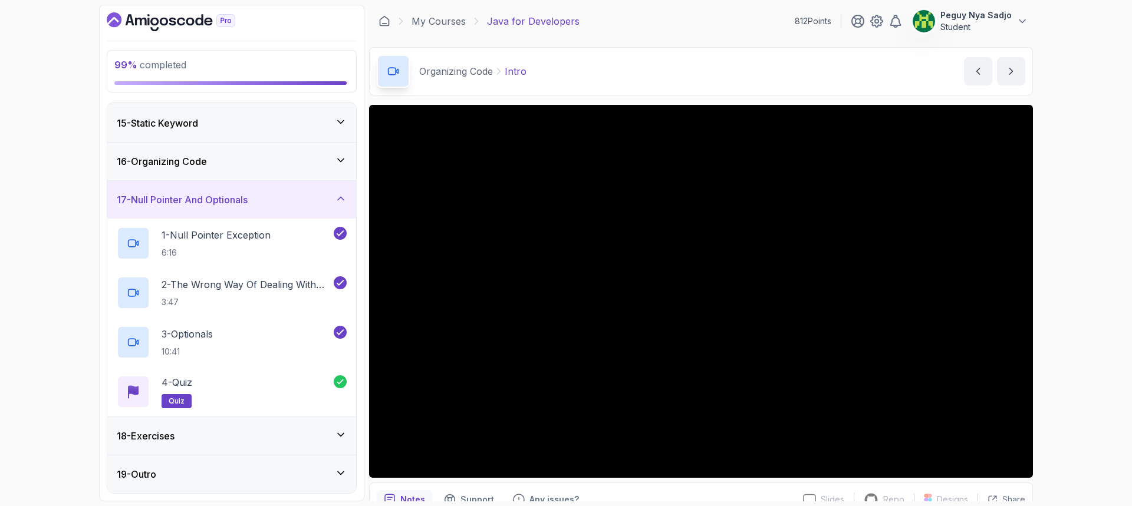
click at [268, 430] on div "18 - Exercises" at bounding box center [232, 436] width 230 height 14
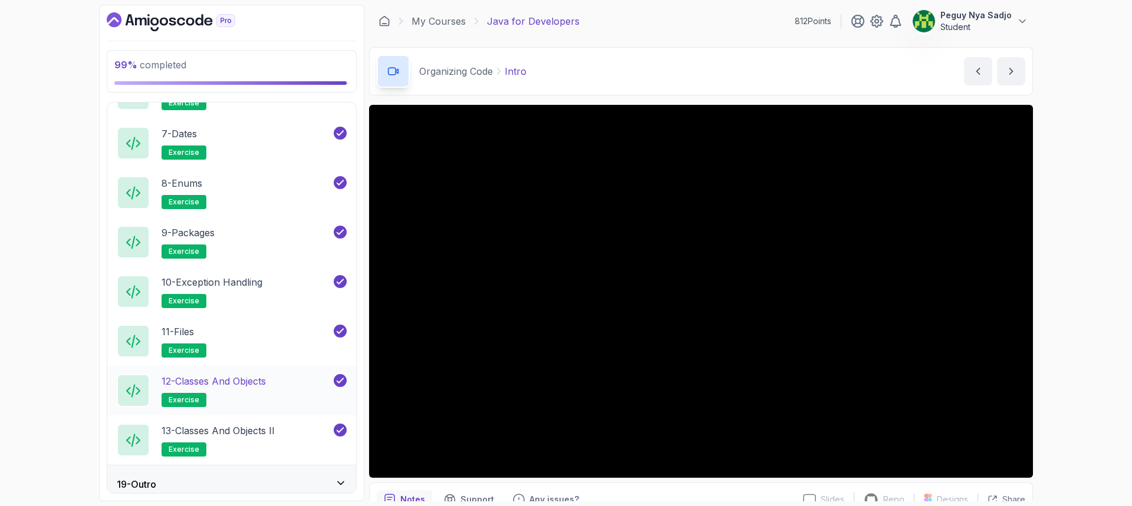
scroll to position [981, 0]
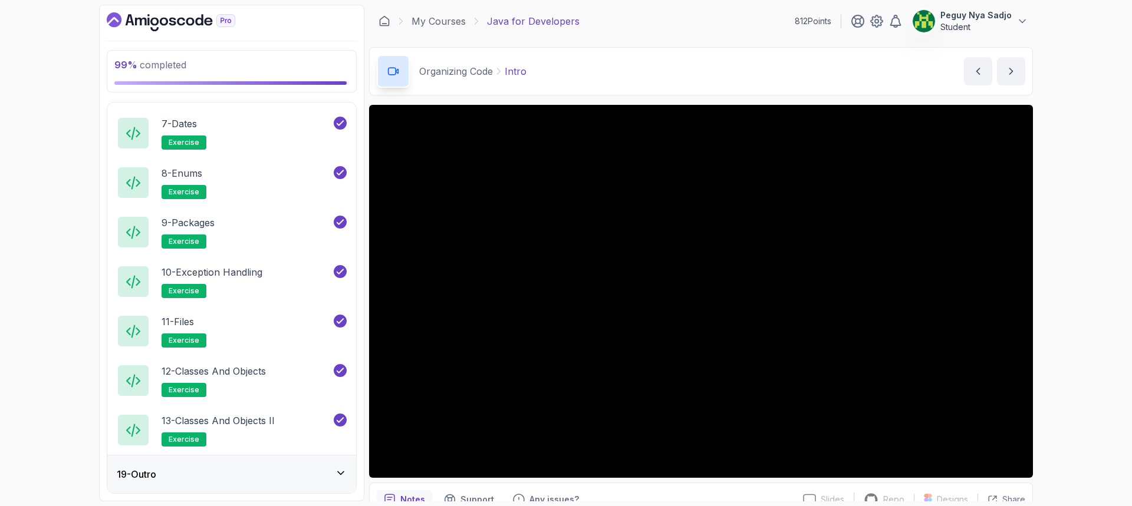
click at [284, 468] on div "19 - Outro" at bounding box center [232, 475] width 230 height 14
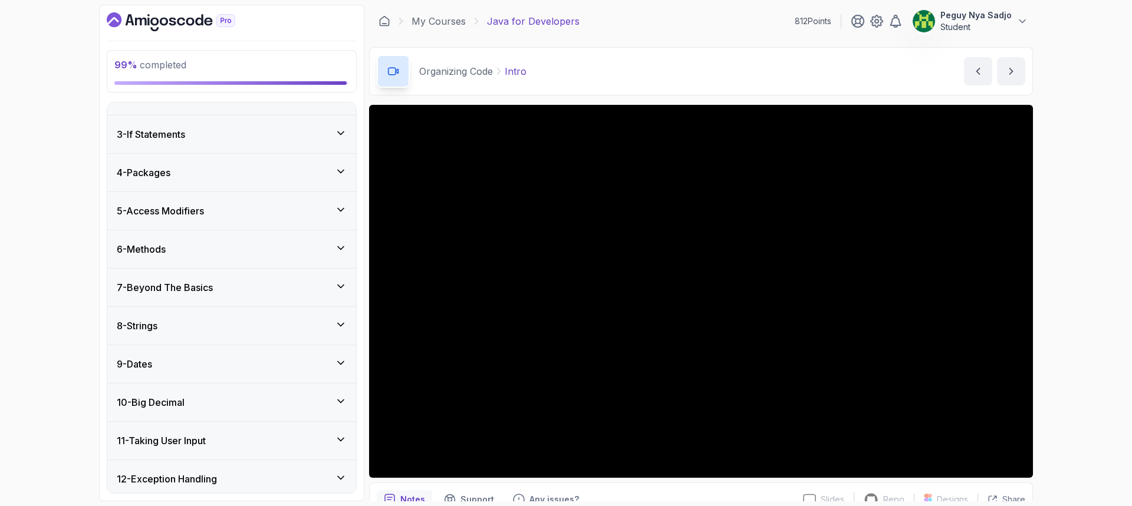
scroll to position [0, 0]
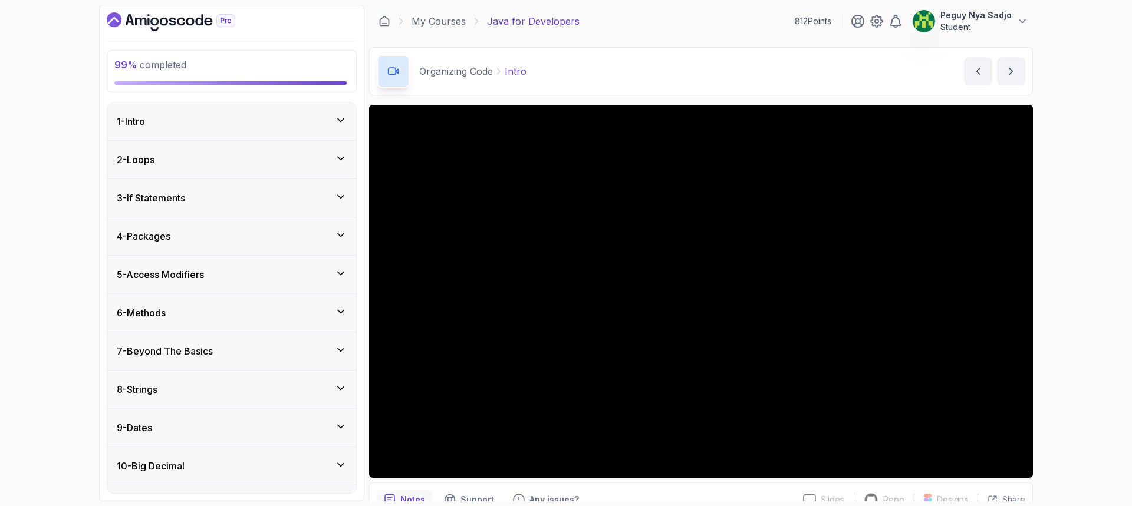
click at [336, 119] on icon at bounding box center [341, 120] width 12 height 12
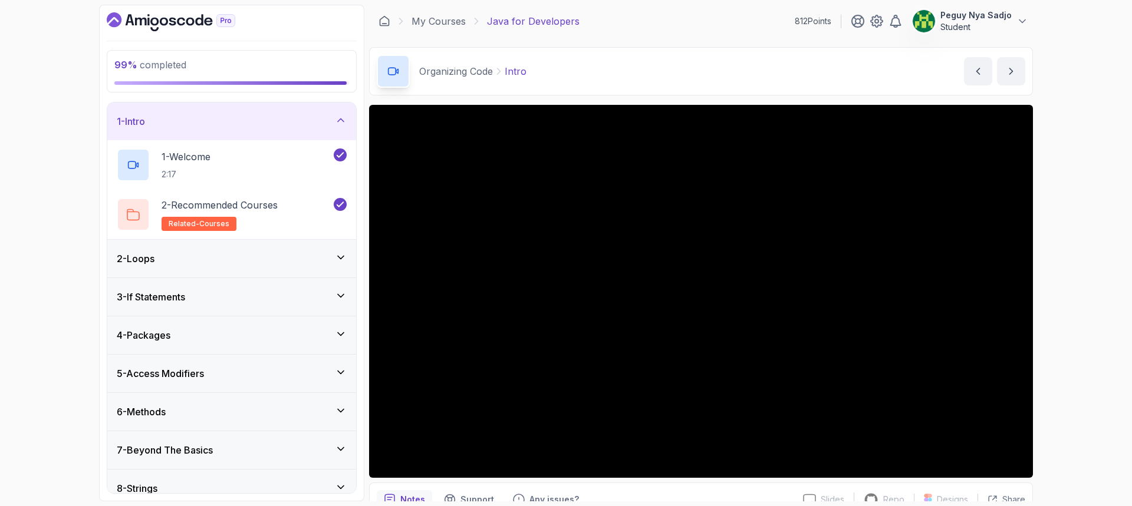
click at [338, 252] on icon at bounding box center [341, 258] width 12 height 12
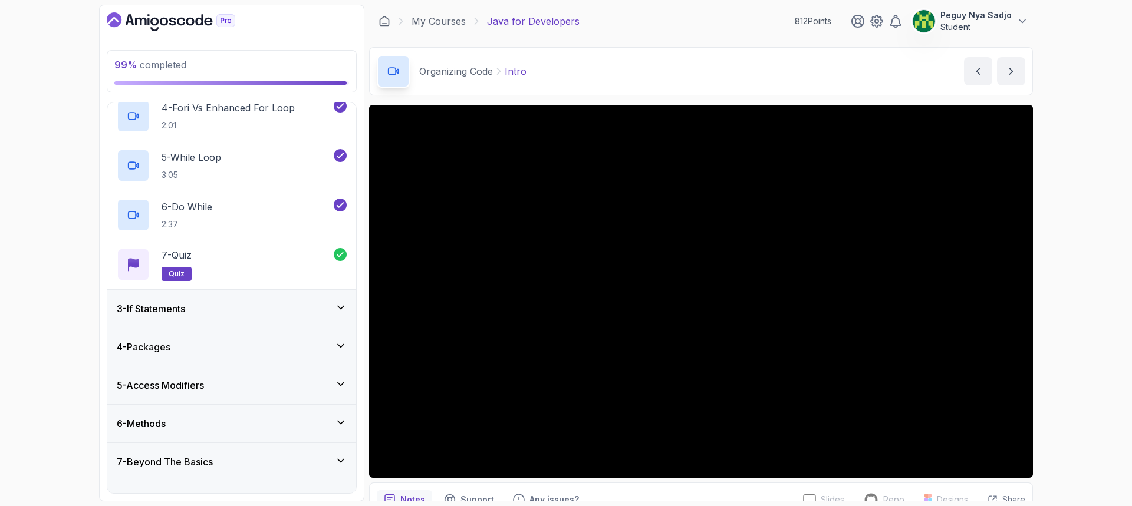
scroll to position [295, 0]
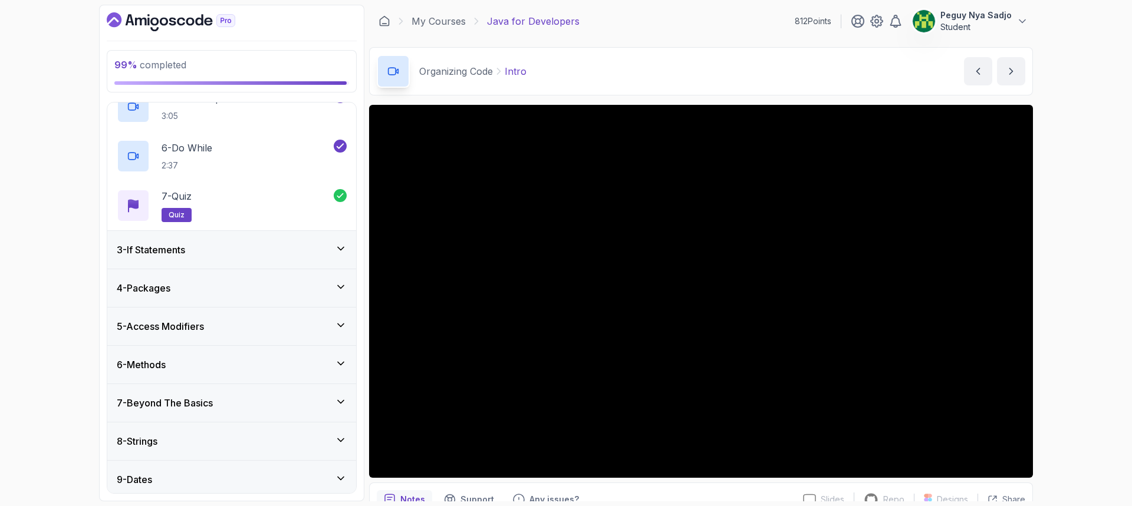
click at [338, 253] on icon at bounding box center [341, 249] width 12 height 12
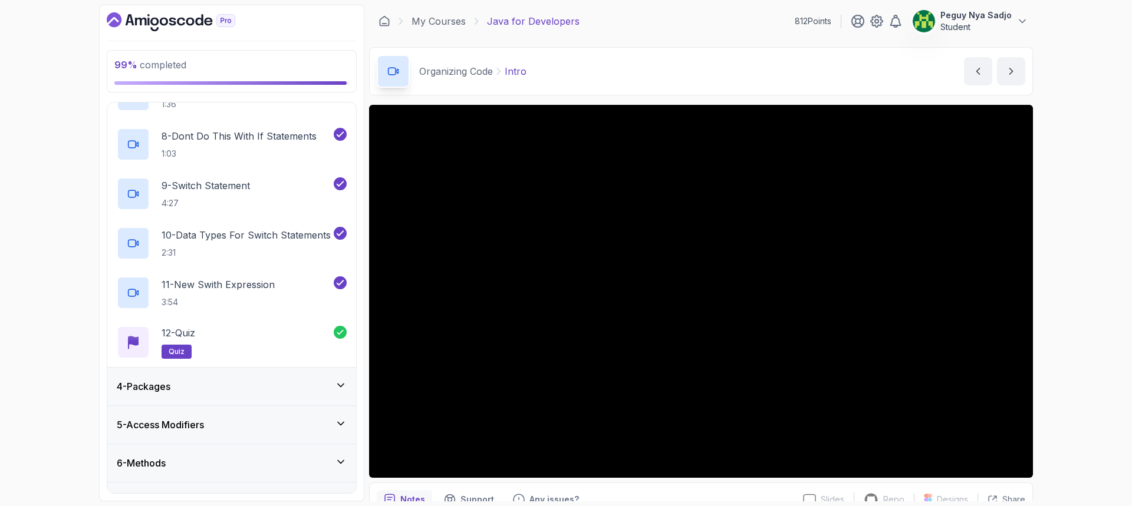
scroll to position [531, 0]
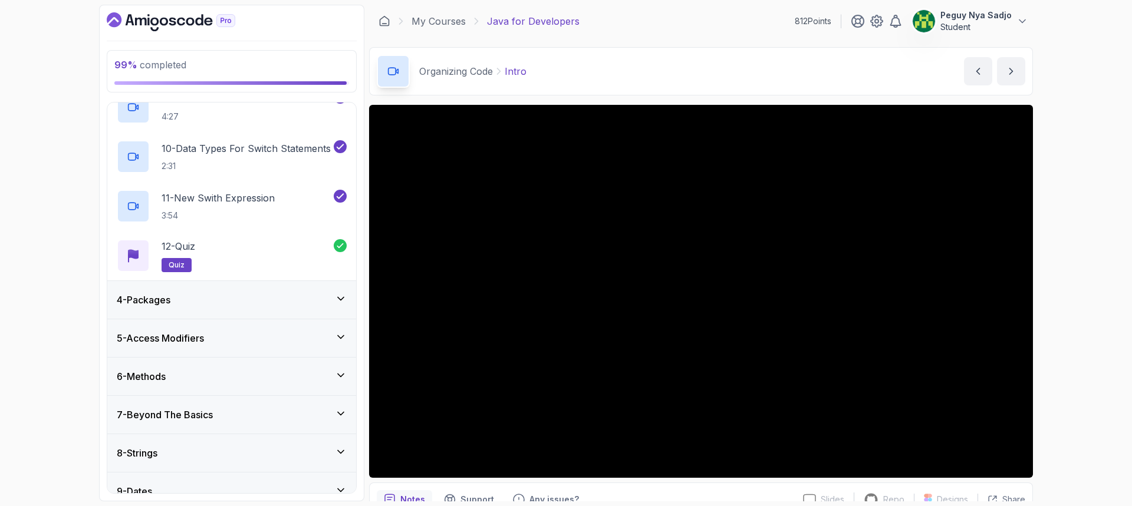
click at [343, 296] on icon at bounding box center [341, 299] width 12 height 12
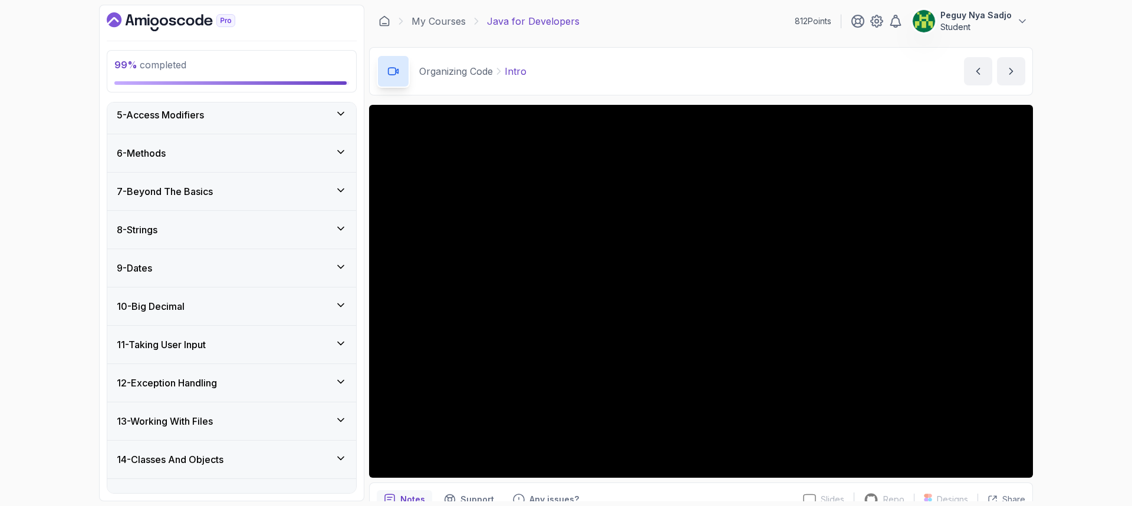
scroll to position [261, 0]
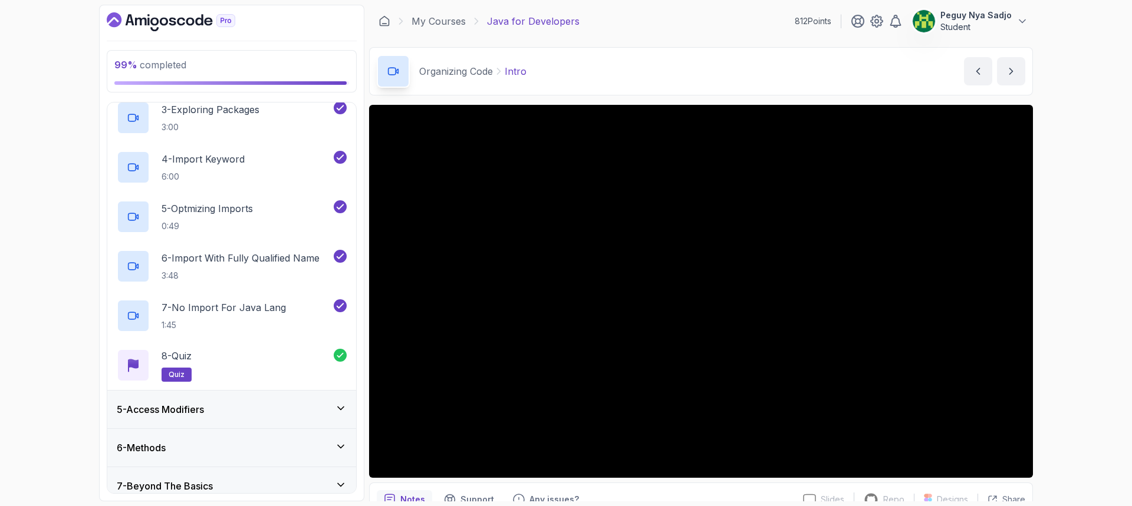
click at [344, 404] on icon at bounding box center [341, 409] width 12 height 12
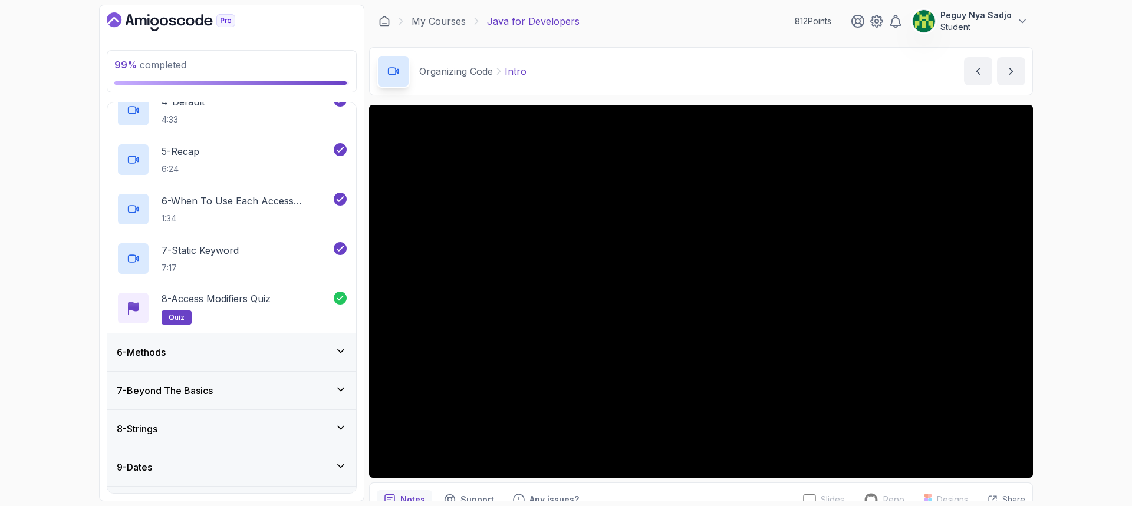
scroll to position [416, 0]
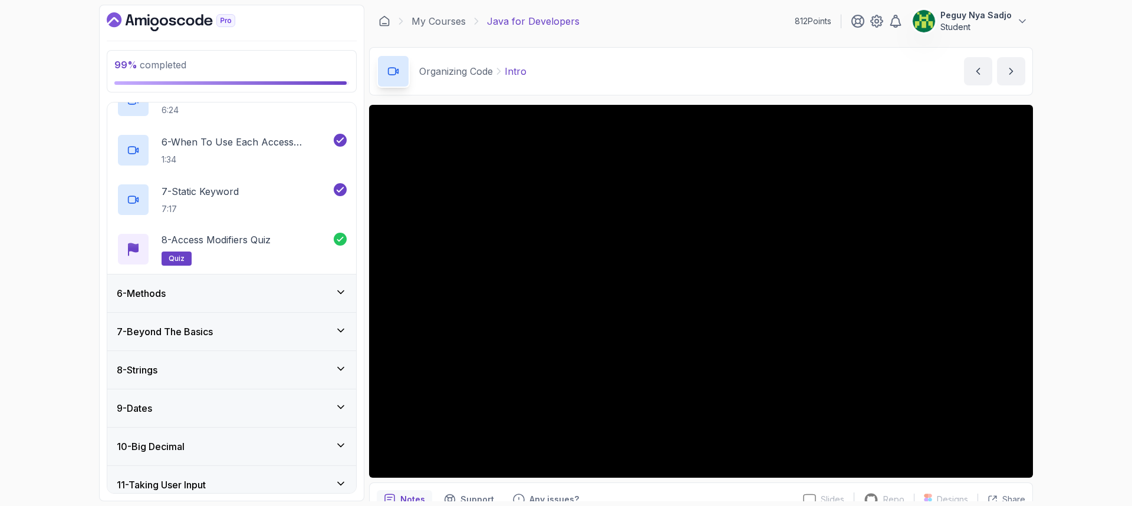
click at [341, 299] on div "6 - Methods" at bounding box center [232, 294] width 230 height 14
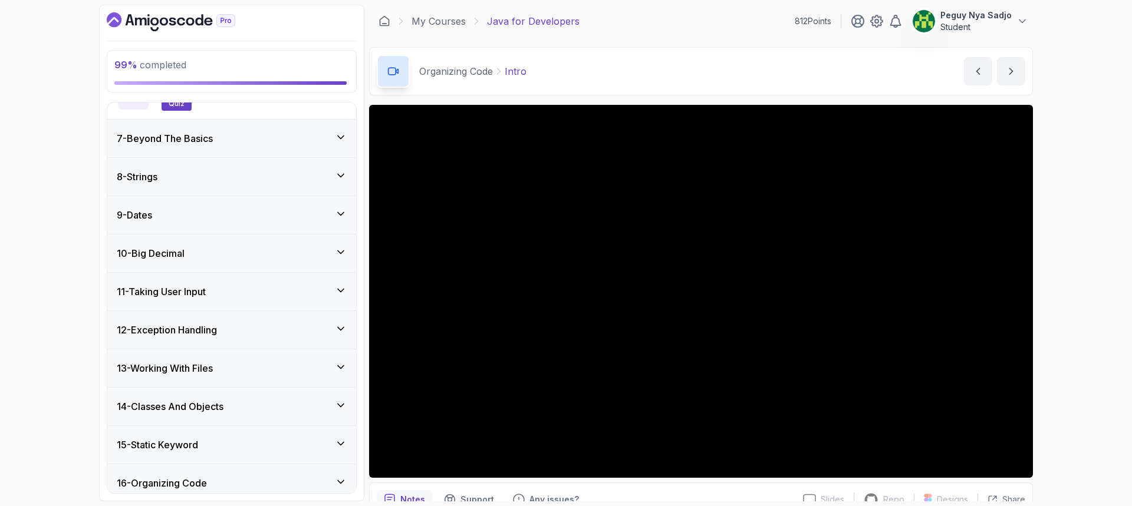
scroll to position [438, 0]
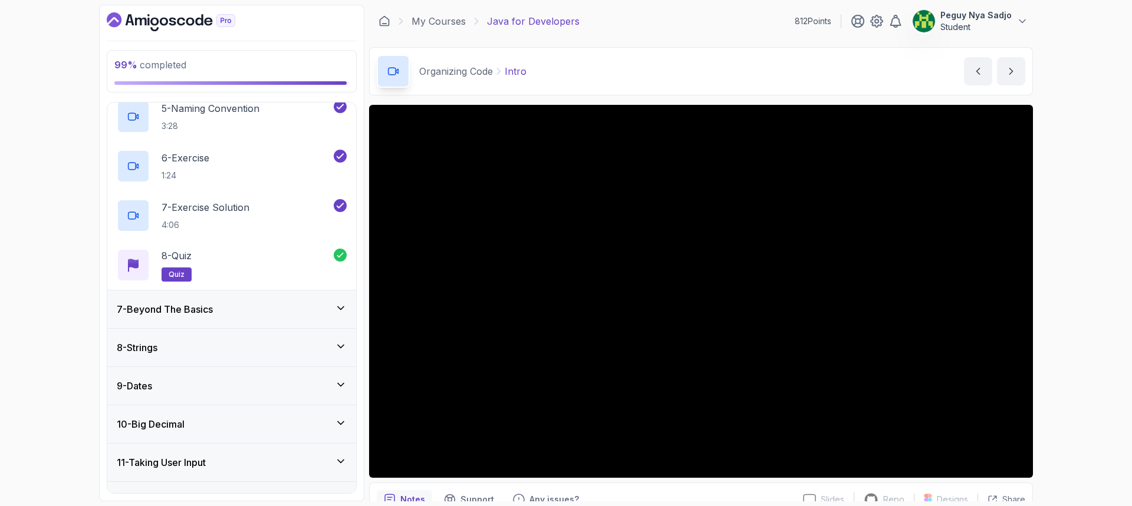
click at [342, 307] on icon at bounding box center [341, 308] width 12 height 12
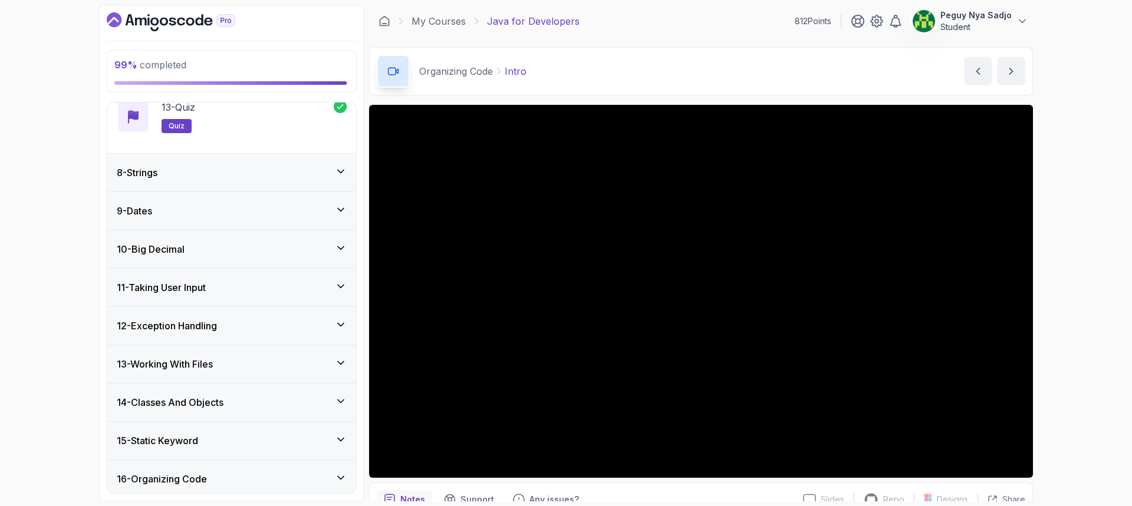
scroll to position [627, 0]
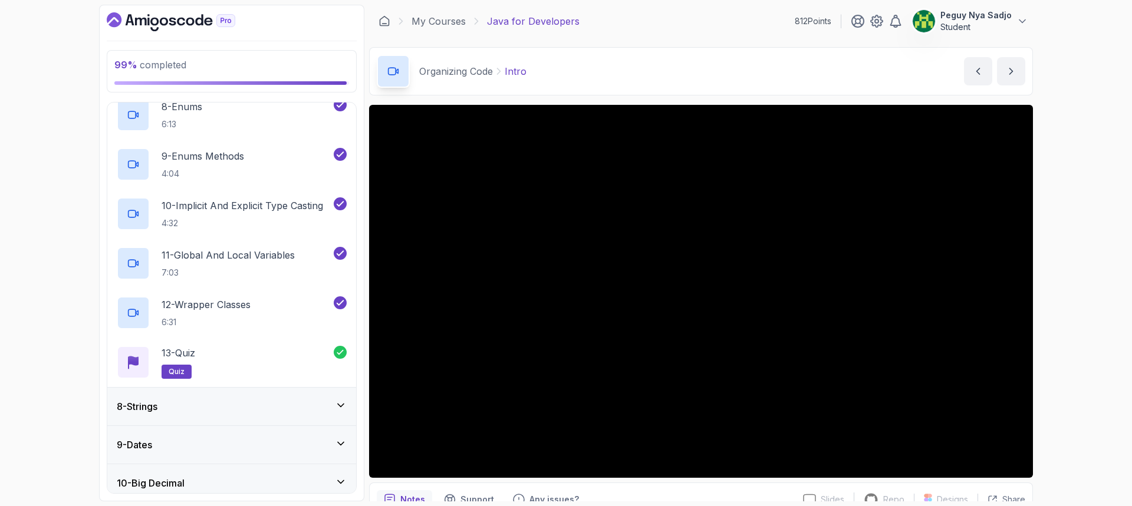
click at [340, 403] on icon at bounding box center [341, 406] width 12 height 12
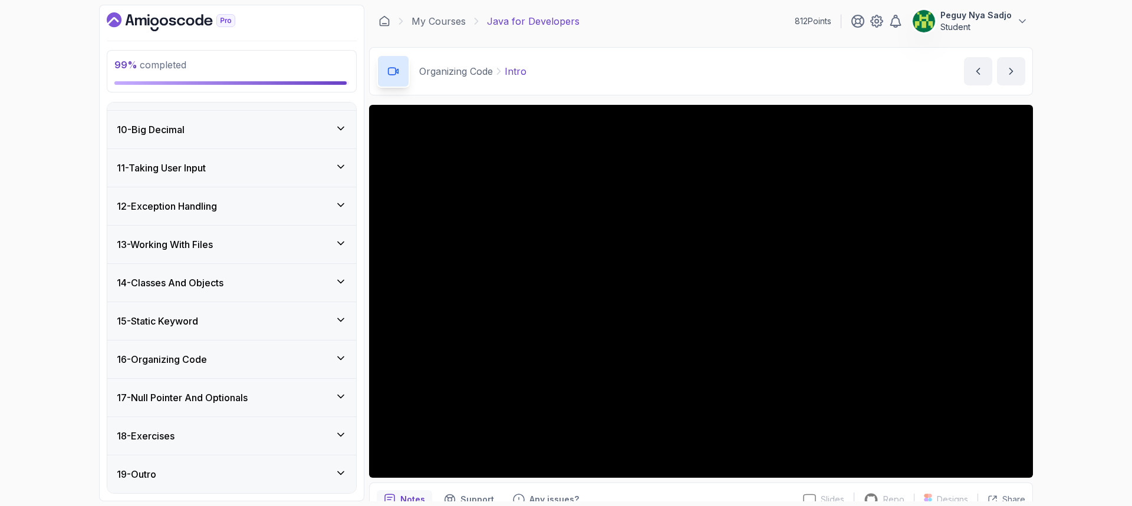
scroll to position [497, 0]
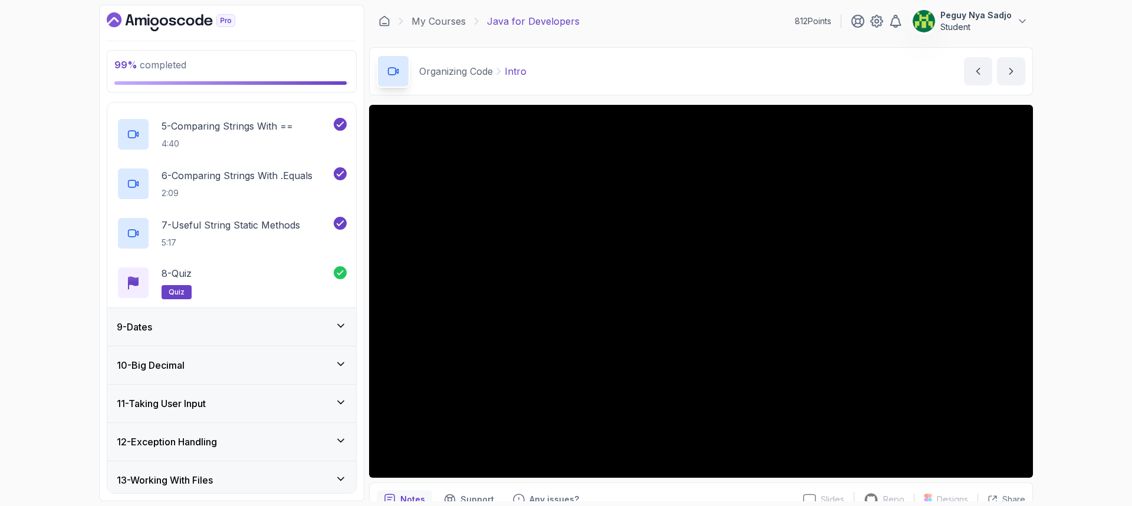
click at [339, 328] on icon at bounding box center [341, 326] width 12 height 12
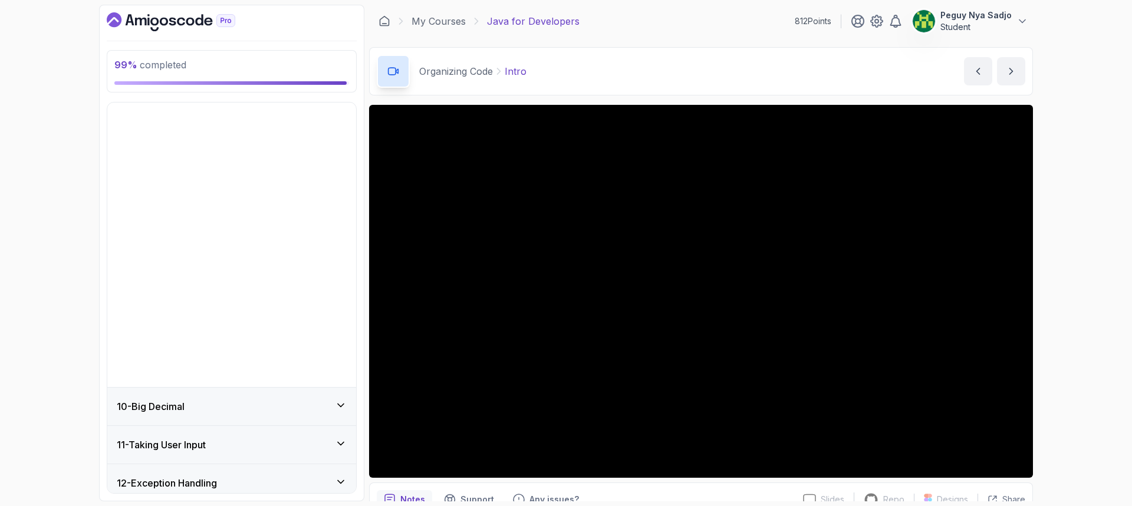
scroll to position [337, 0]
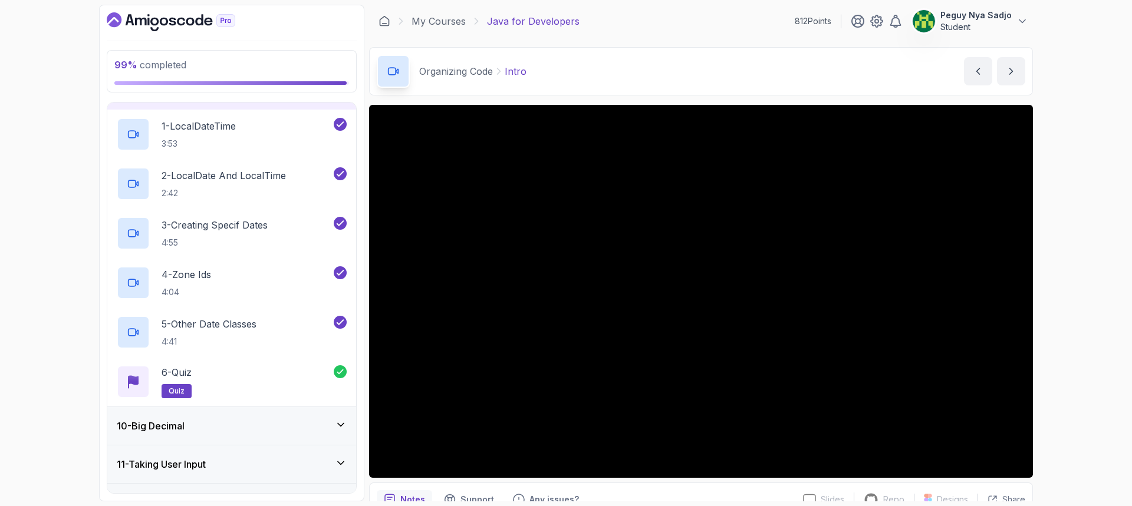
click at [341, 426] on icon at bounding box center [341, 425] width 6 height 3
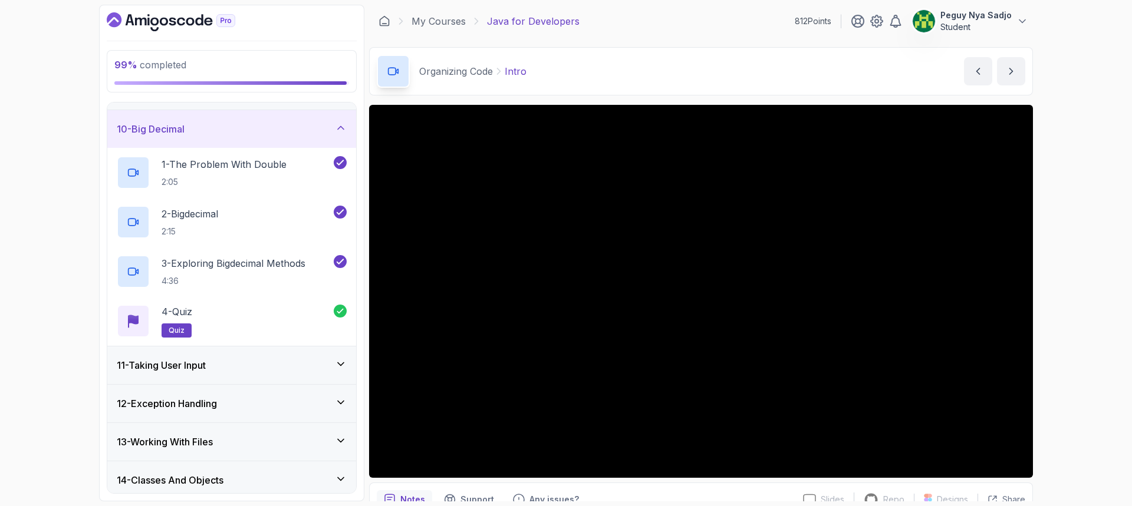
click at [342, 369] on icon at bounding box center [341, 364] width 12 height 12
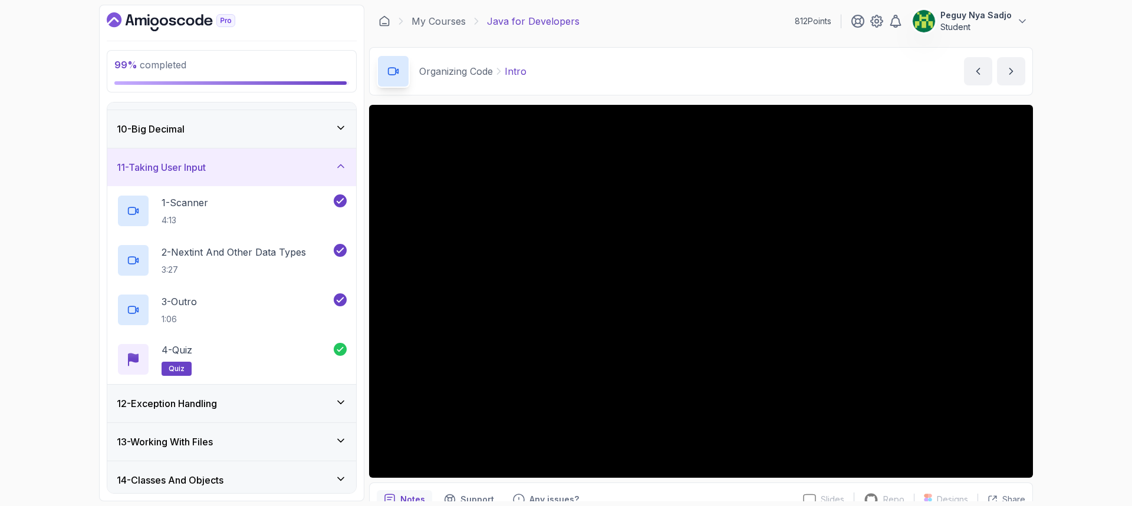
click at [344, 405] on icon at bounding box center [341, 403] width 12 height 12
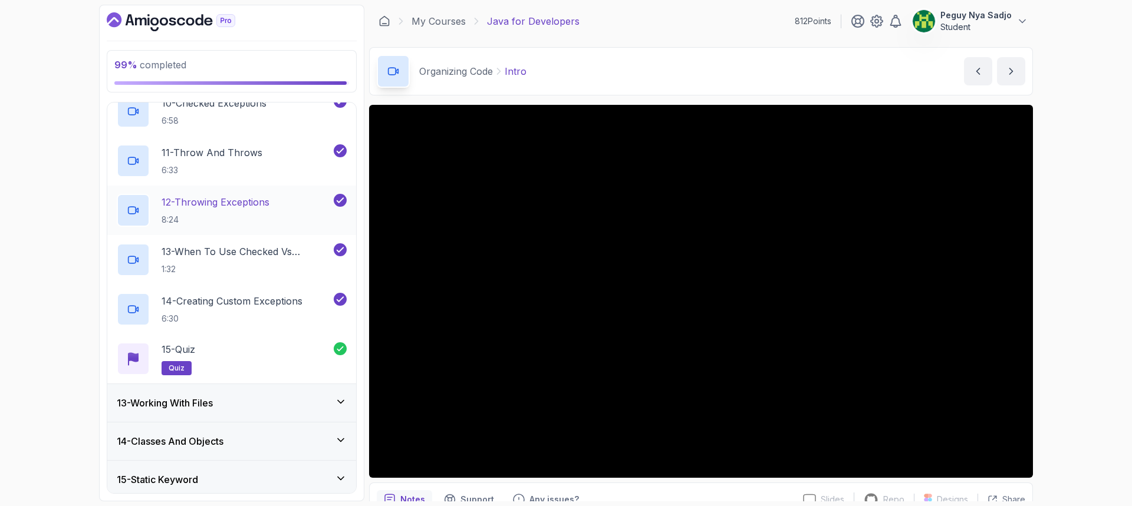
scroll to position [927, 0]
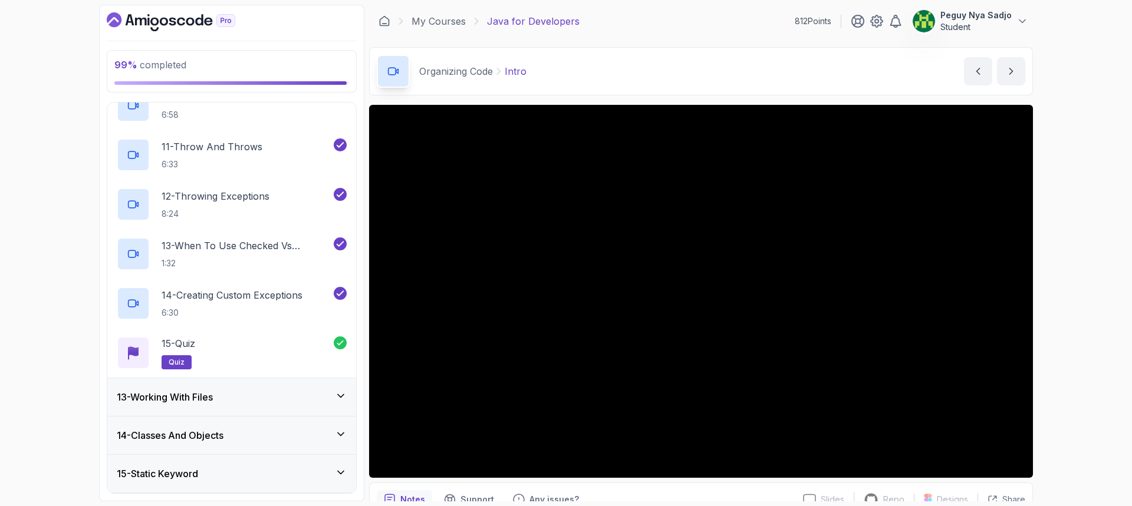
click at [344, 401] on icon at bounding box center [341, 396] width 12 height 12
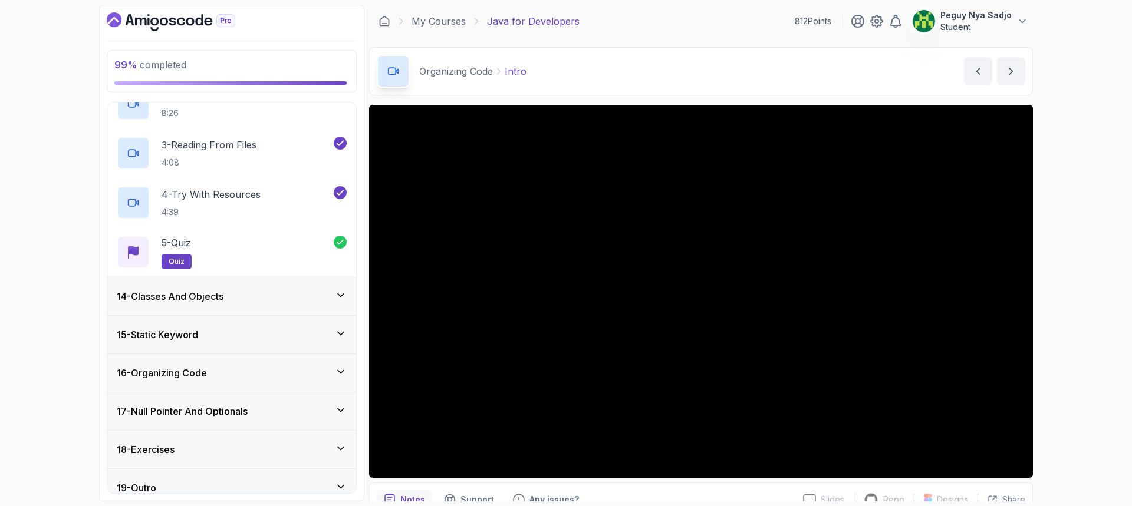
scroll to position [573, 0]
click at [343, 298] on div "14 - Classes And Objects" at bounding box center [232, 294] width 230 height 14
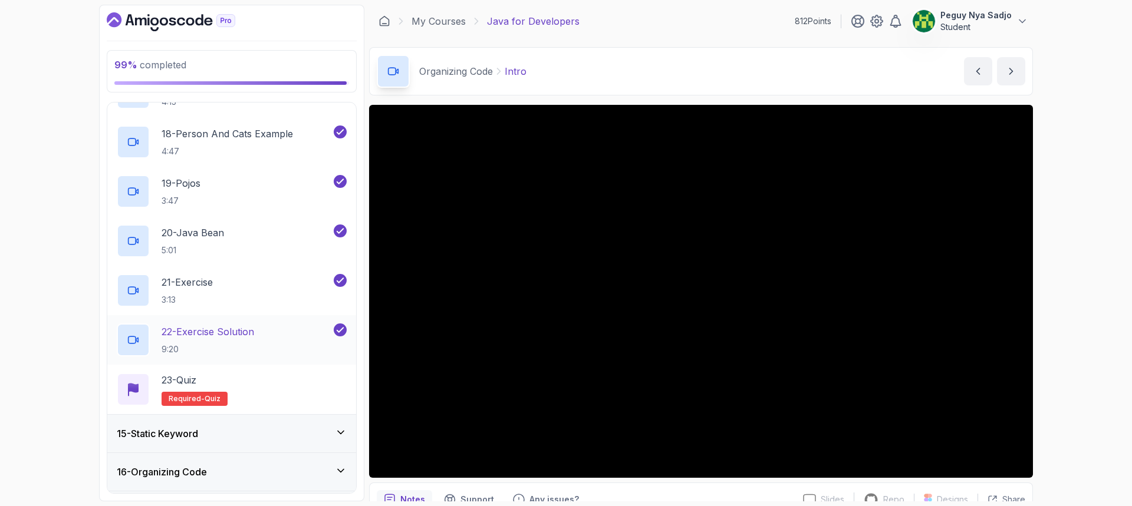
scroll to position [1476, 0]
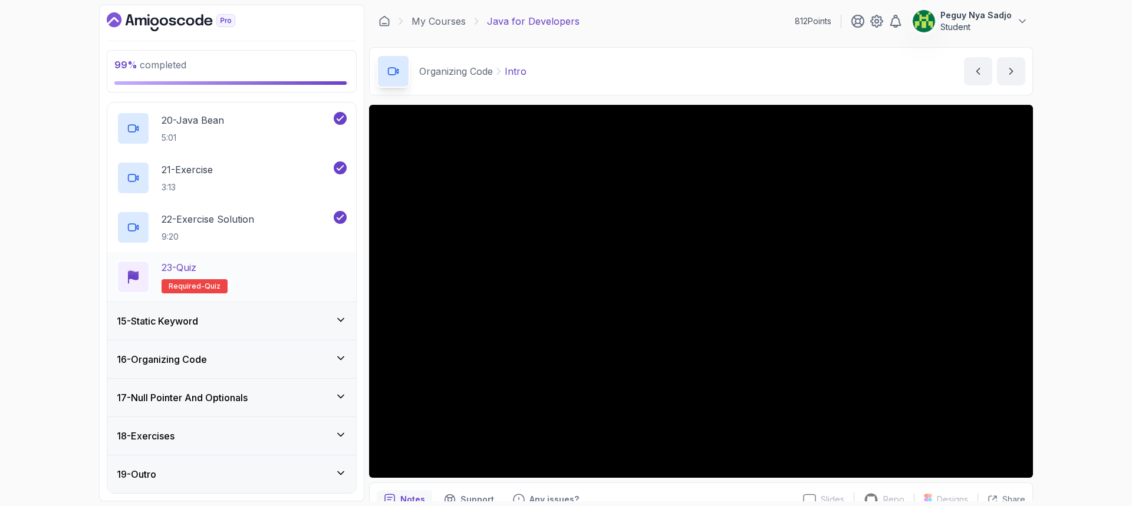
click at [189, 274] on p "23 - Quiz" at bounding box center [179, 268] width 35 height 14
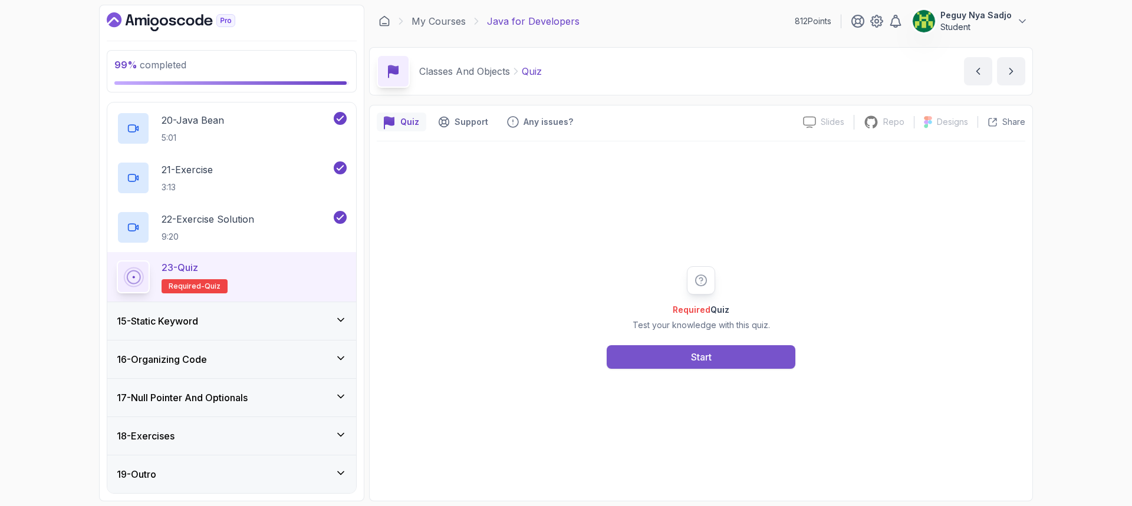
click at [644, 354] on button "Start" at bounding box center [701, 358] width 189 height 24
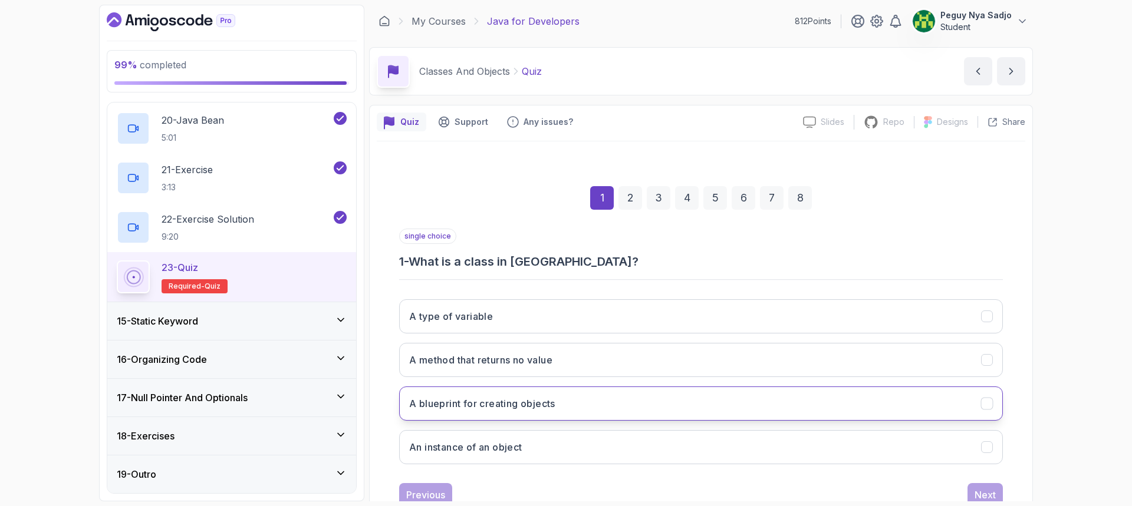
click at [557, 400] on button "A blueprint for creating objects" at bounding box center [701, 404] width 604 height 34
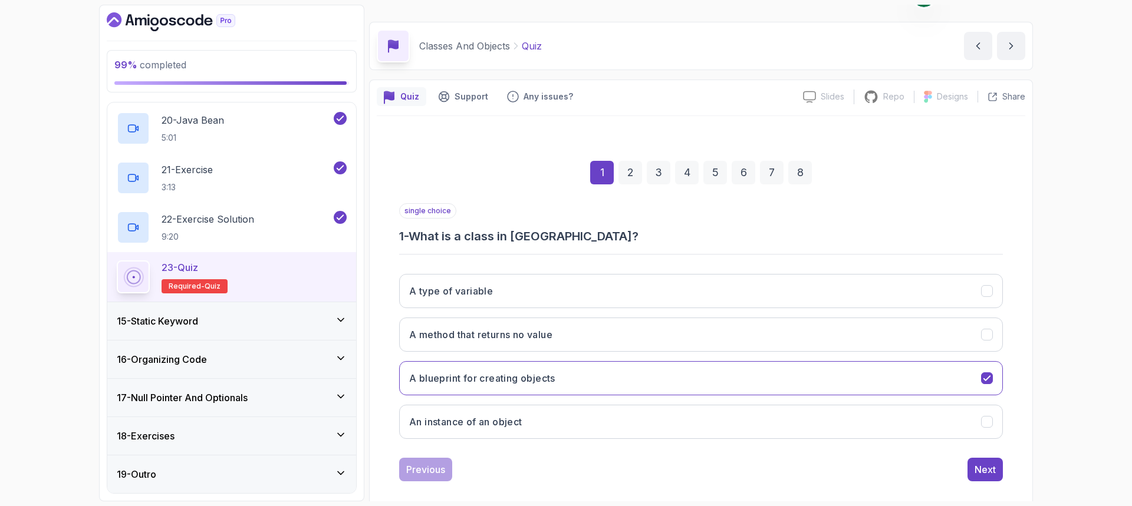
scroll to position [39, 0]
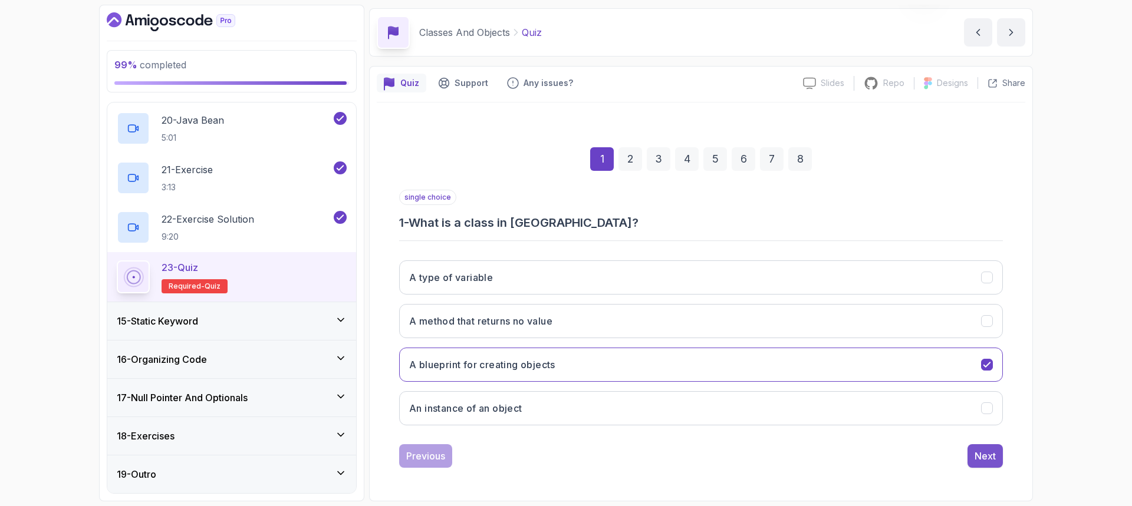
click at [990, 448] on button "Next" at bounding box center [985, 457] width 35 height 24
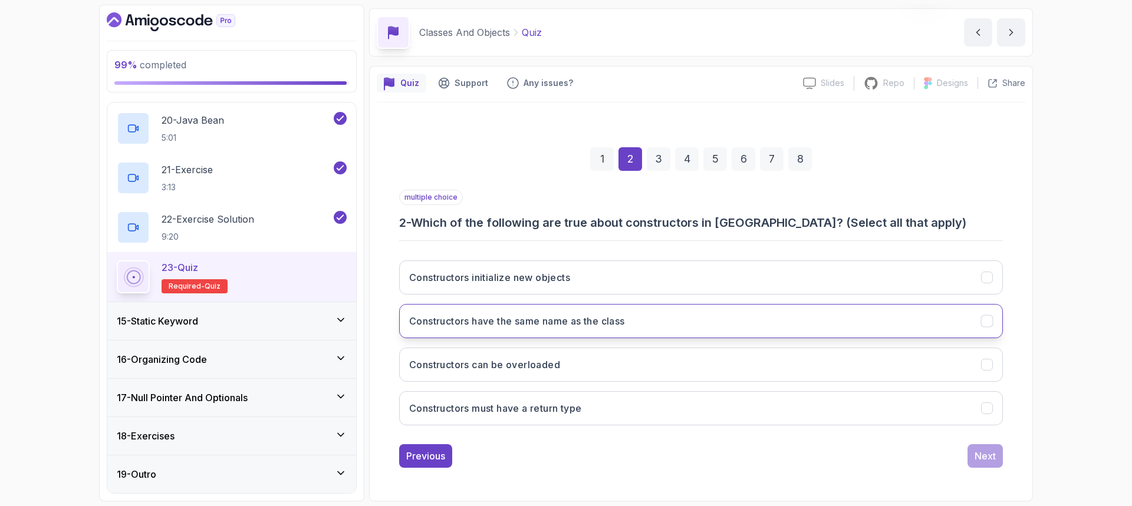
click at [619, 315] on button "Constructors have the same name as the class" at bounding box center [701, 321] width 604 height 34
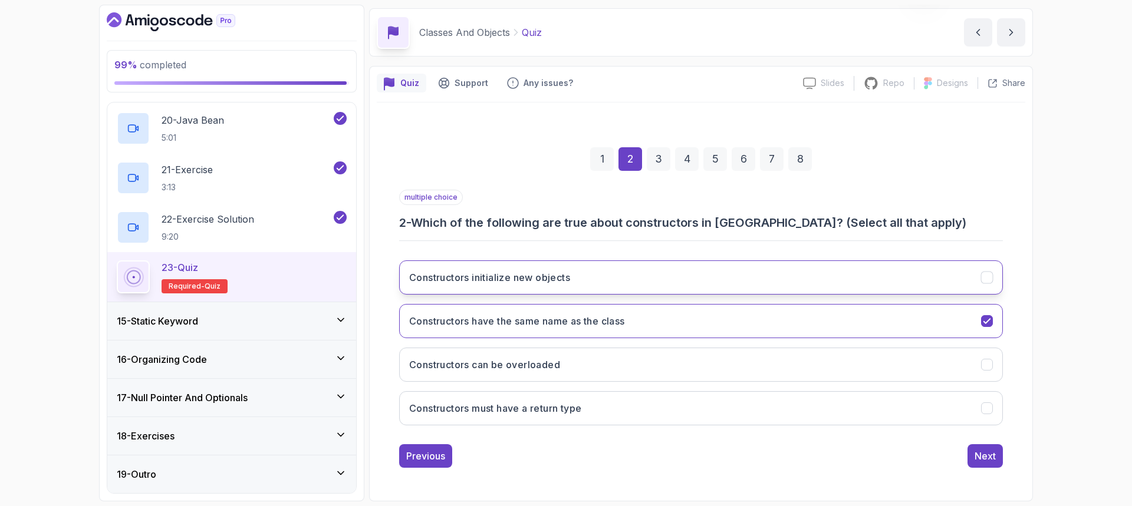
click at [630, 277] on button "Constructors initialize new objects" at bounding box center [701, 278] width 604 height 34
click at [597, 369] on button "Constructors can be overloaded" at bounding box center [701, 365] width 604 height 34
drag, startPoint x: 974, startPoint y: 458, endPoint x: 968, endPoint y: 462, distance: 7.4
click at [974, 459] on button "Next" at bounding box center [985, 457] width 35 height 24
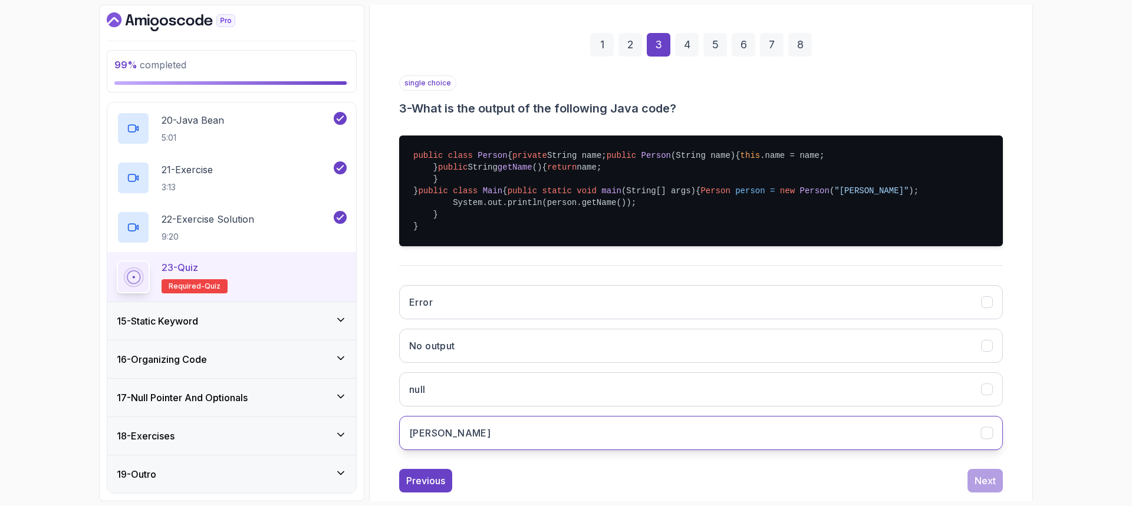
scroll to position [272, 0]
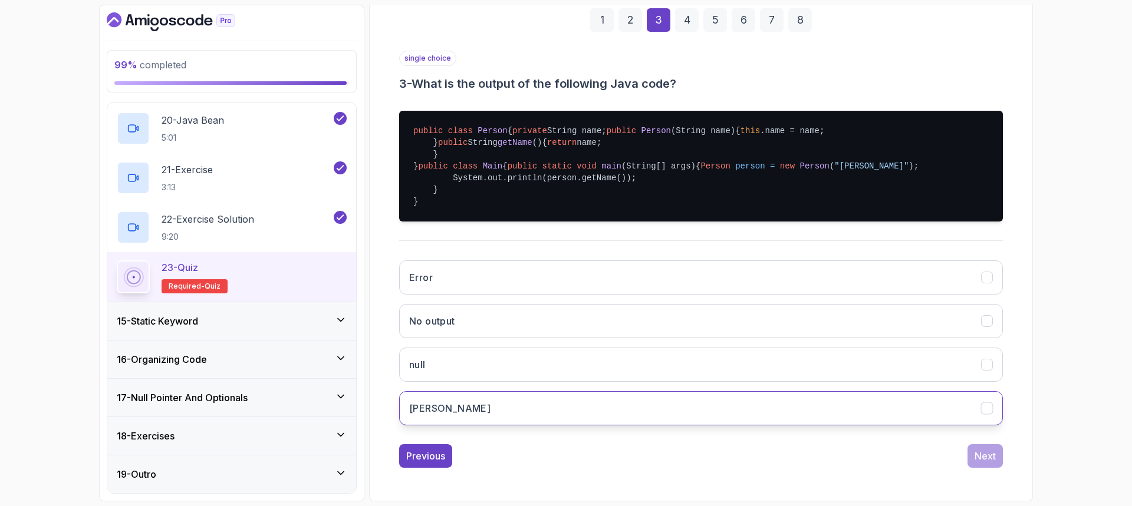
click at [435, 411] on button "Alice" at bounding box center [701, 409] width 604 height 34
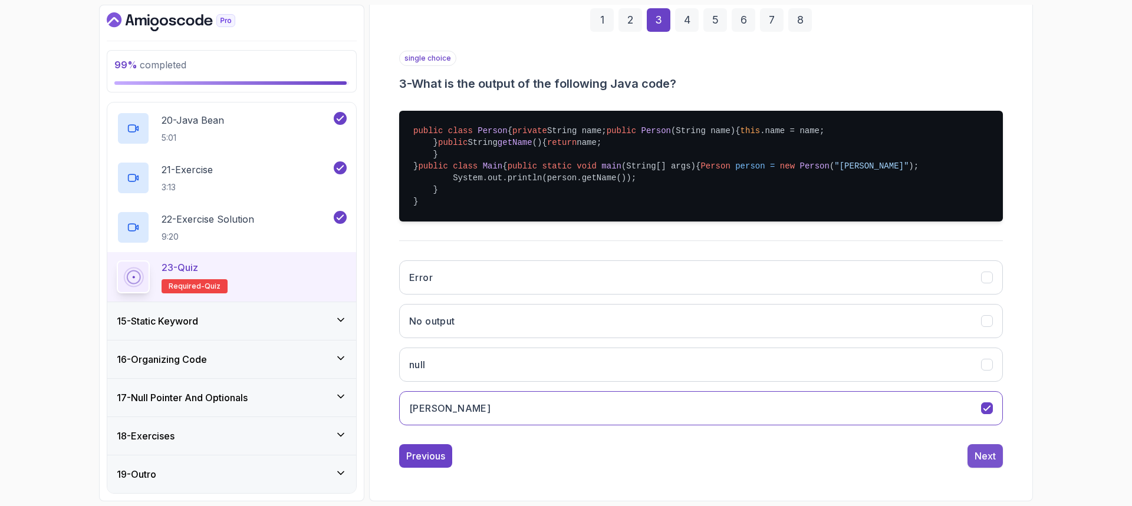
click at [990, 466] on button "Next" at bounding box center [985, 457] width 35 height 24
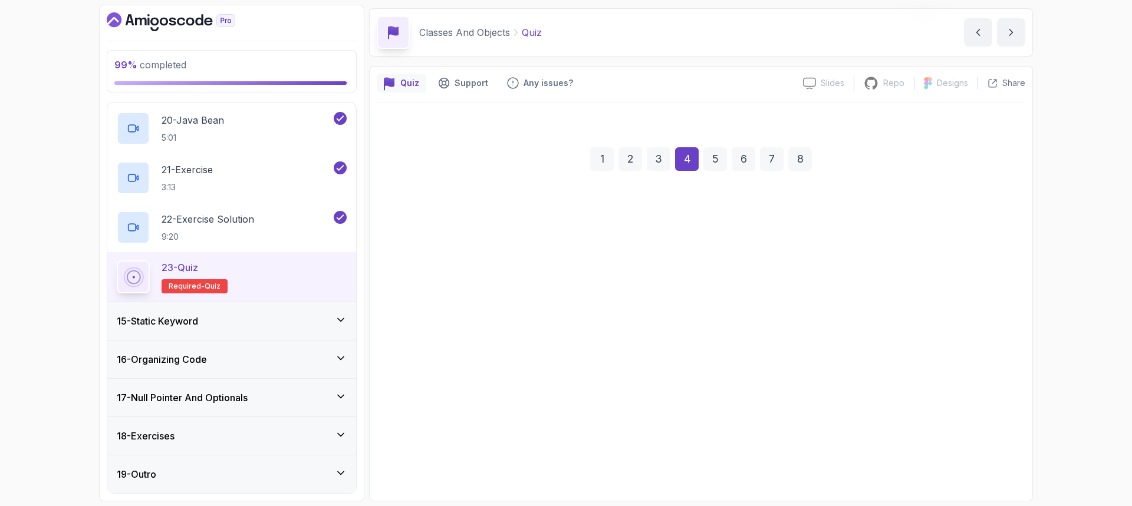
scroll to position [39, 0]
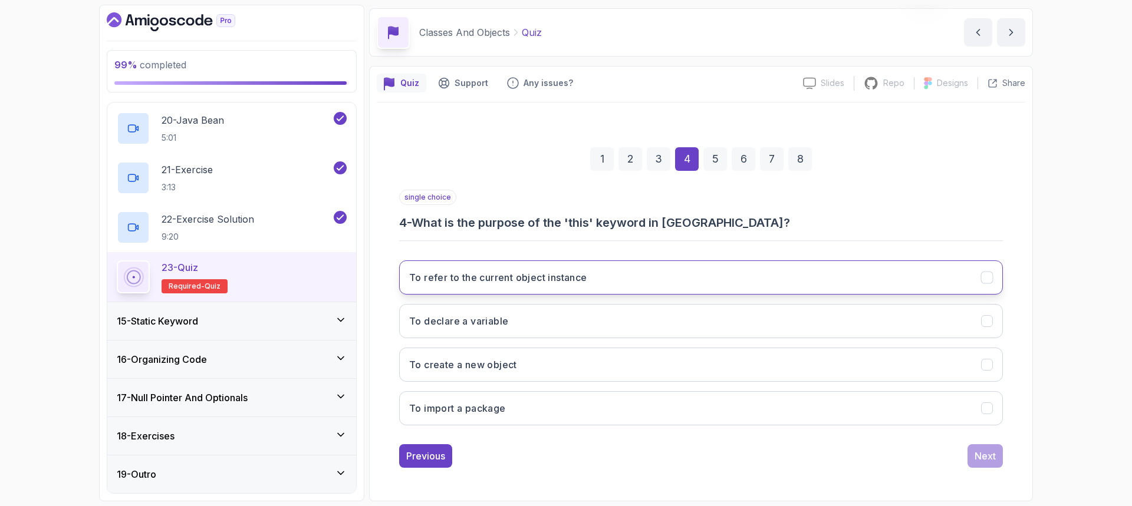
click at [611, 274] on button "To refer to the current object instance" at bounding box center [701, 278] width 604 height 34
click at [983, 457] on div "Next" at bounding box center [985, 456] width 21 height 14
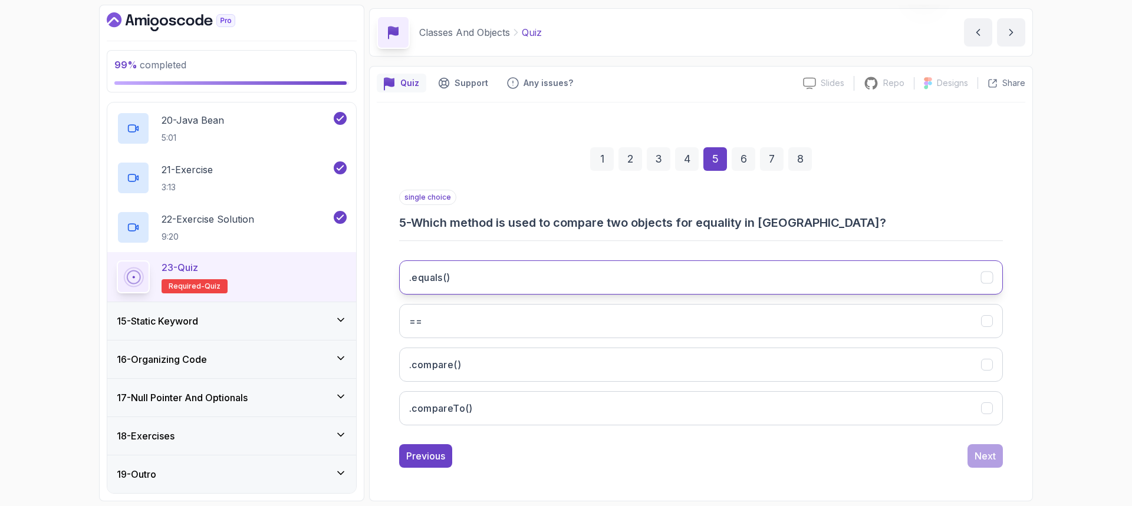
click at [517, 277] on button ".equals()" at bounding box center [701, 278] width 604 height 34
click at [993, 459] on div "Next" at bounding box center [985, 456] width 21 height 14
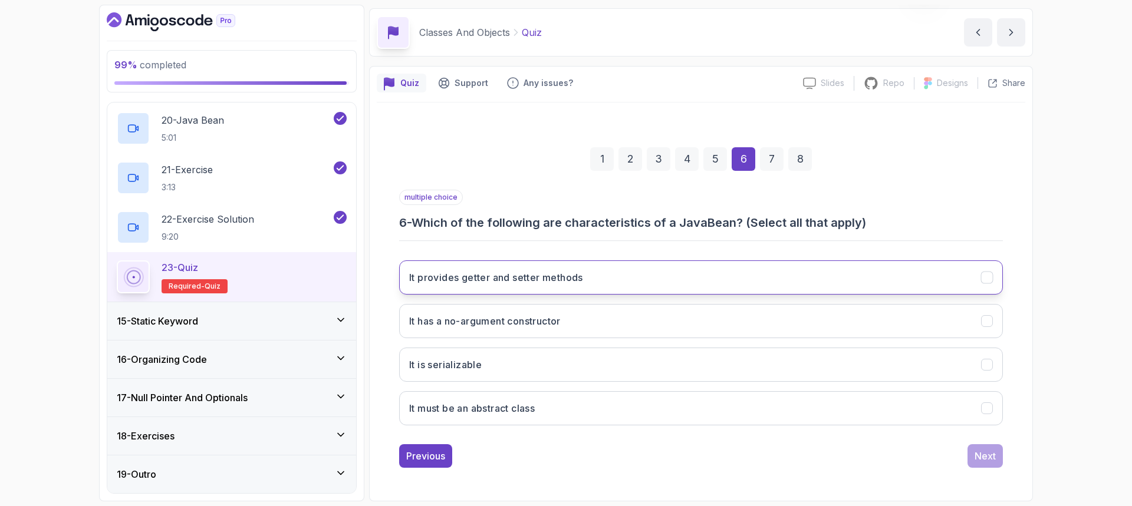
click at [616, 267] on button "It provides getter and setter methods" at bounding box center [701, 278] width 604 height 34
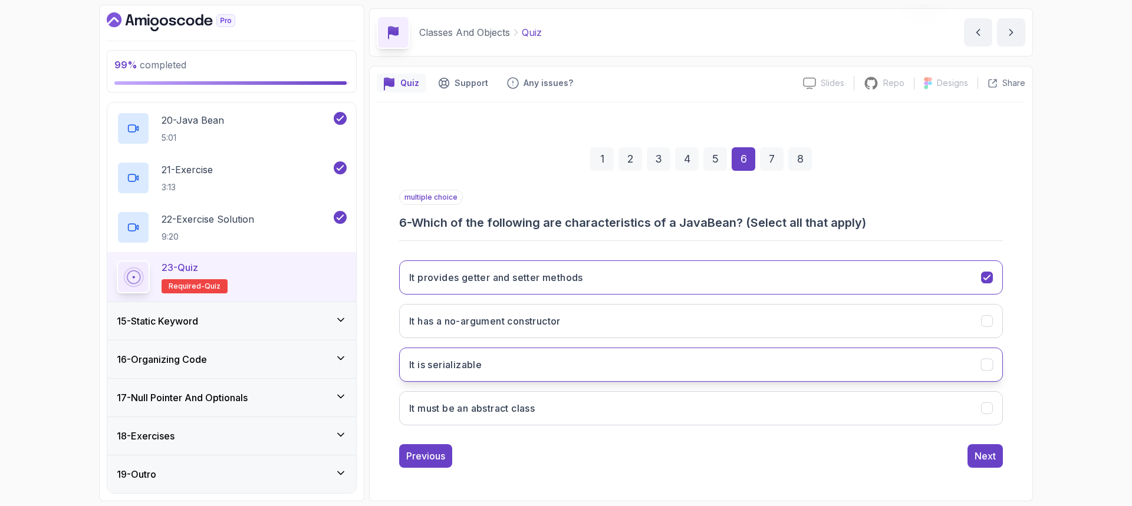
click at [603, 364] on button "It is serializable" at bounding box center [701, 365] width 604 height 34
click at [611, 404] on button "It must be an abstract class" at bounding box center [701, 409] width 604 height 34
click at [970, 457] on button "Next" at bounding box center [985, 457] width 35 height 24
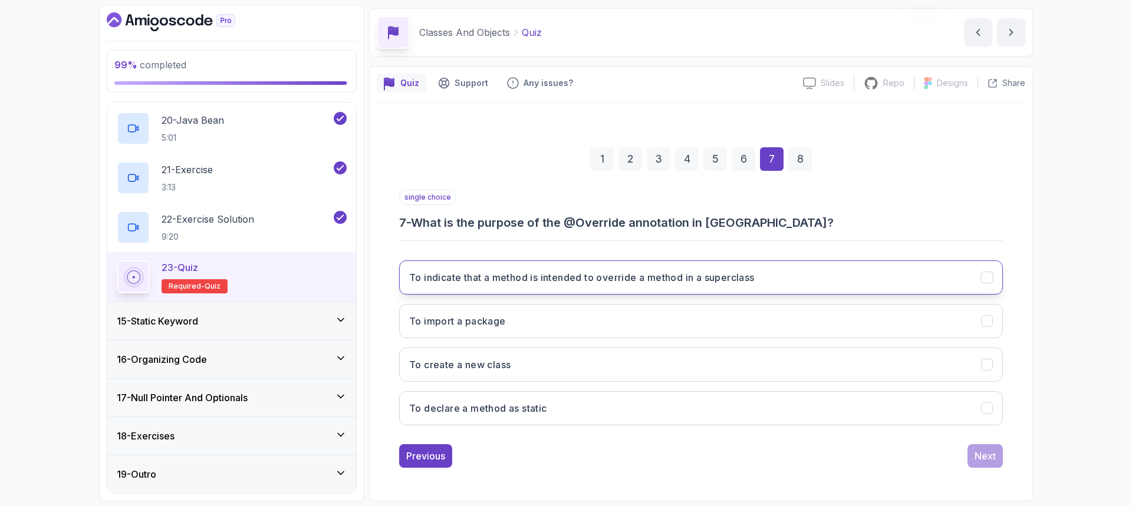
click at [627, 282] on h3 "To indicate that a method is intended to override a method in a superclass" at bounding box center [582, 278] width 346 height 14
click at [986, 456] on div "Next" at bounding box center [985, 456] width 21 height 14
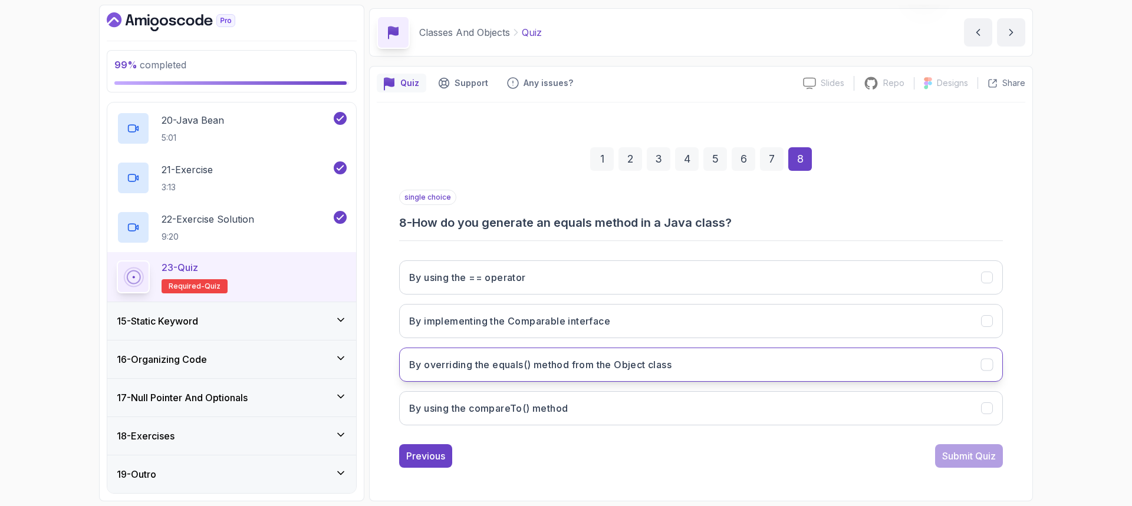
click at [436, 371] on h3 "By overriding the equals() method from the Object class" at bounding box center [540, 365] width 262 height 14
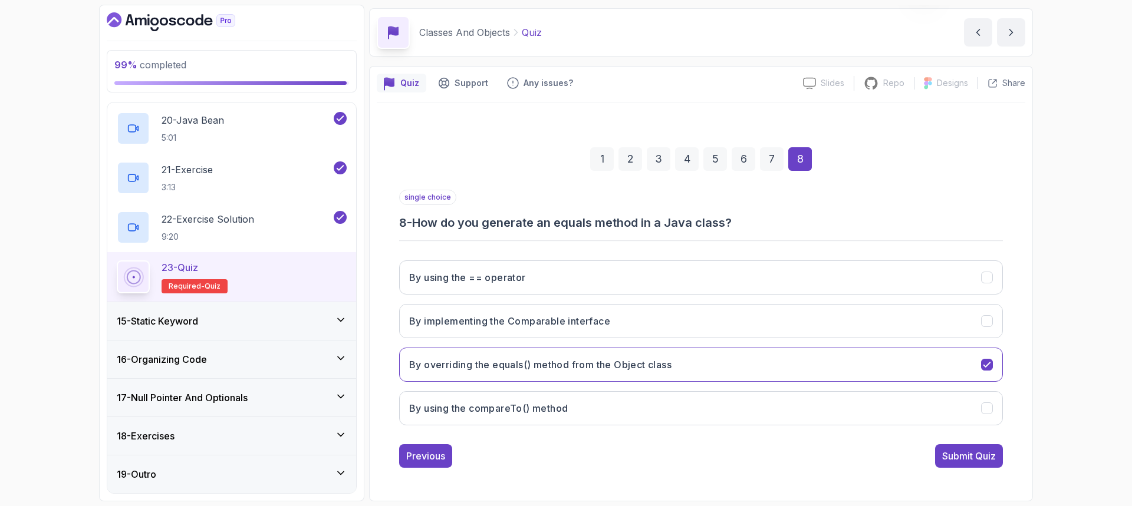
click at [978, 462] on div "Submit Quiz" at bounding box center [969, 456] width 54 height 14
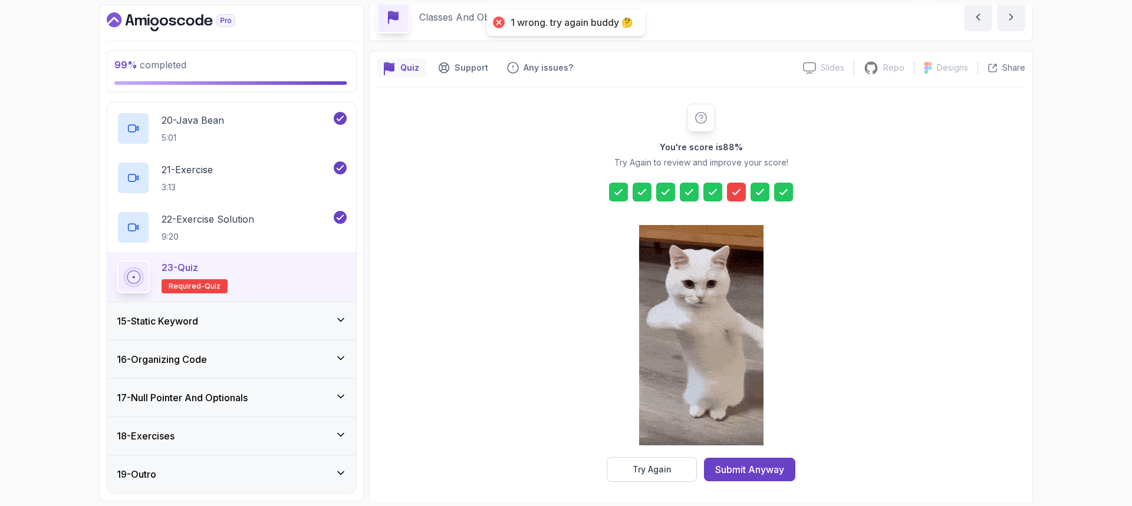
scroll to position [59, 0]
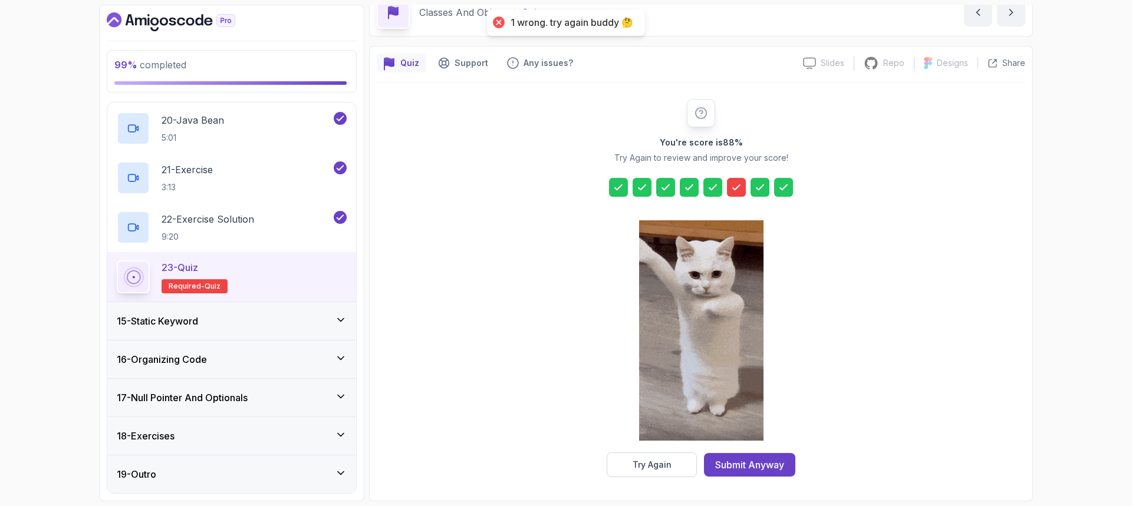
click at [667, 465] on div "Try Again" at bounding box center [652, 465] width 39 height 12
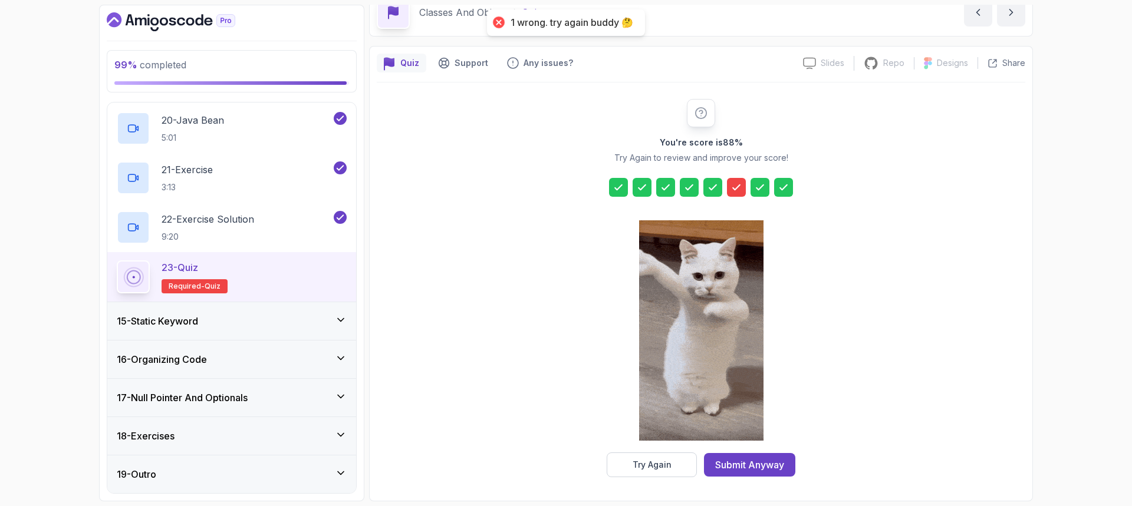
scroll to position [39, 0]
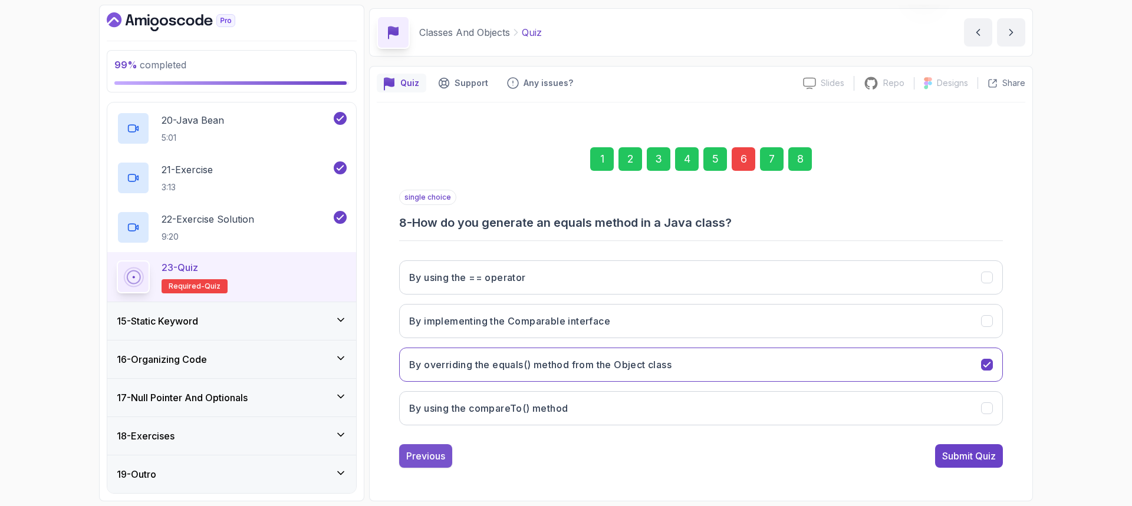
click at [412, 458] on div "Previous" at bounding box center [425, 456] width 39 height 14
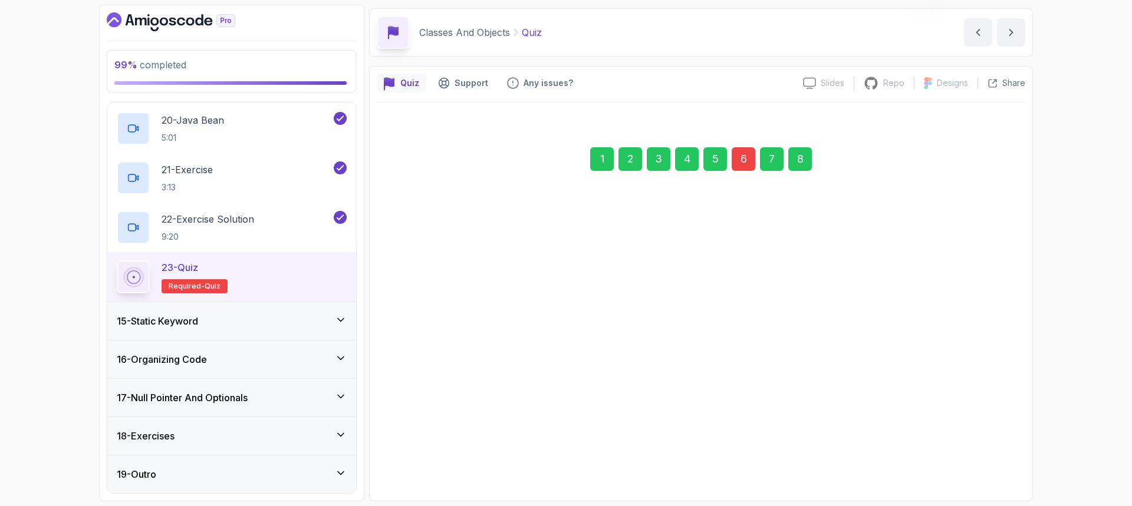
click at [412, 458] on div "Previous" at bounding box center [425, 456] width 39 height 14
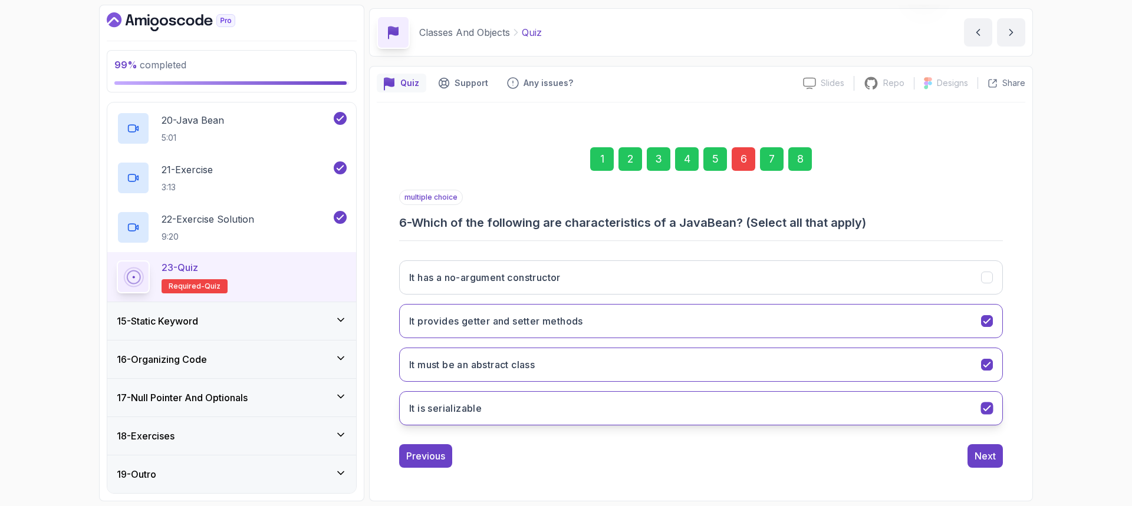
click at [496, 416] on button "It is serializable" at bounding box center [701, 409] width 604 height 34
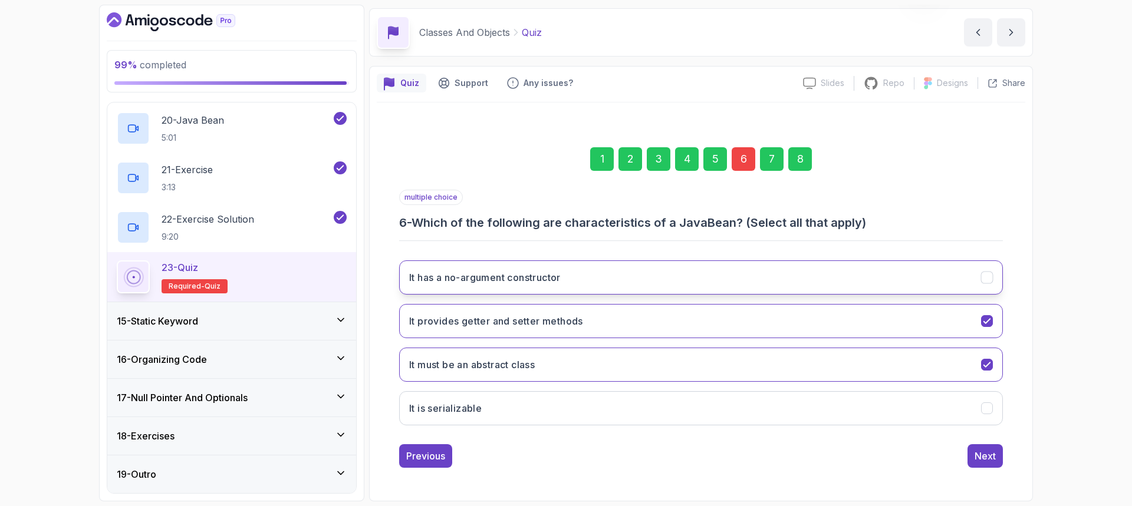
drag, startPoint x: 965, startPoint y: 273, endPoint x: 969, endPoint y: 278, distance: 6.7
click at [965, 273] on button "It has a no-argument constructor" at bounding box center [701, 278] width 604 height 34
click at [983, 456] on div "Next" at bounding box center [985, 456] width 21 height 14
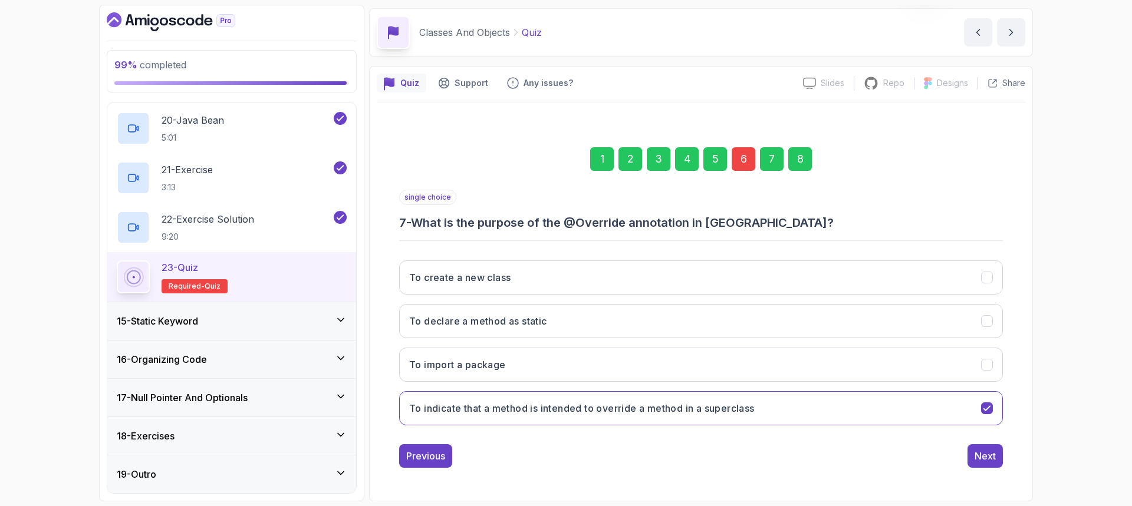
click at [983, 456] on div "Next" at bounding box center [985, 456] width 21 height 14
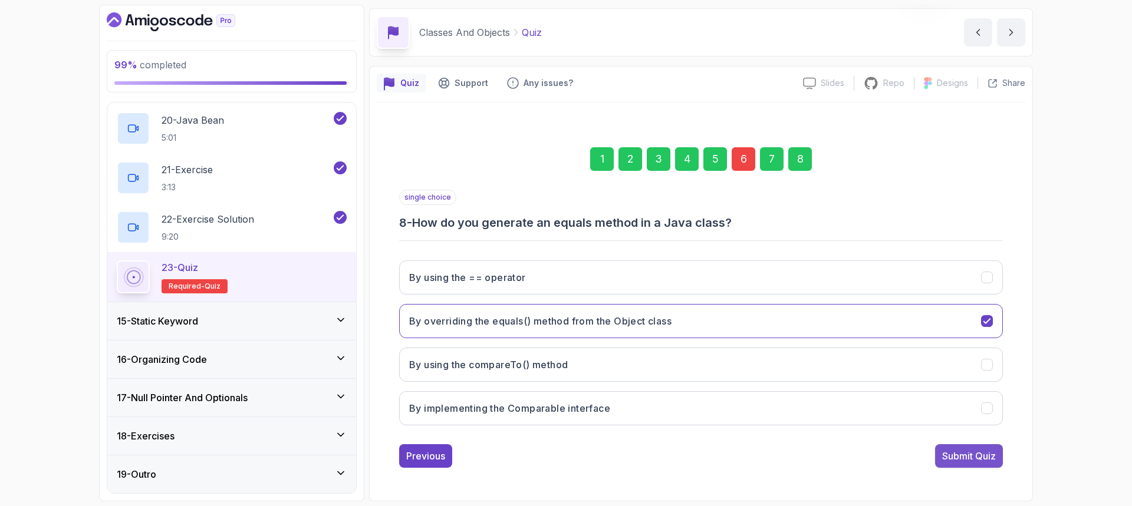
click at [983, 456] on div "Submit Quiz" at bounding box center [969, 456] width 54 height 14
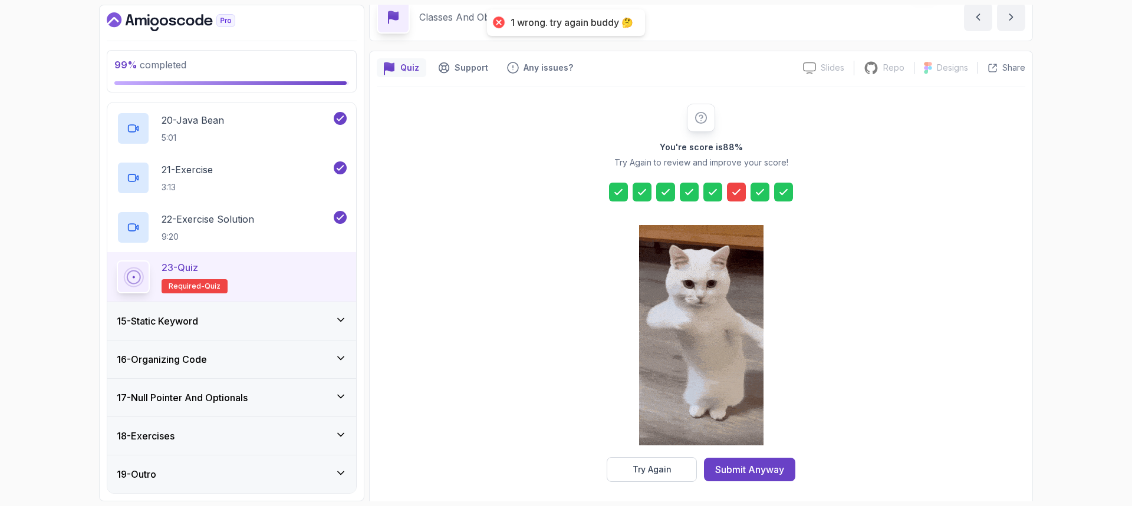
scroll to position [59, 0]
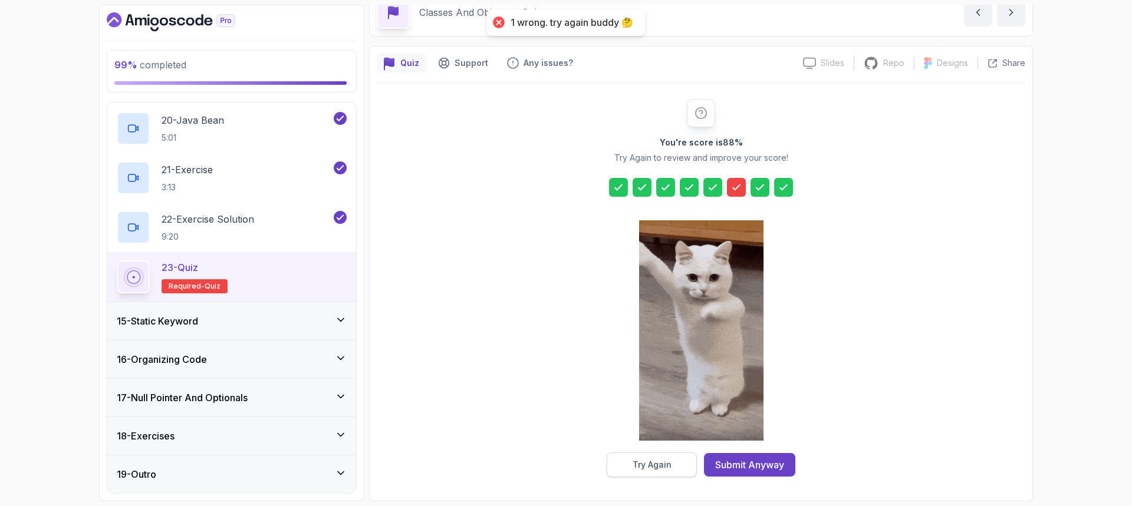
click at [623, 468] on button "Try Again" at bounding box center [652, 465] width 90 height 25
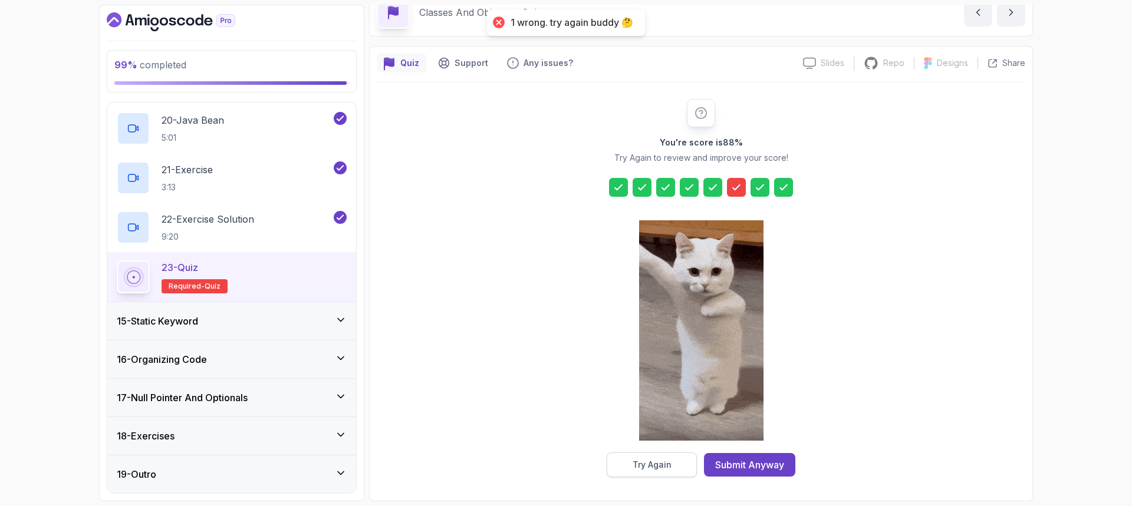
scroll to position [39, 0]
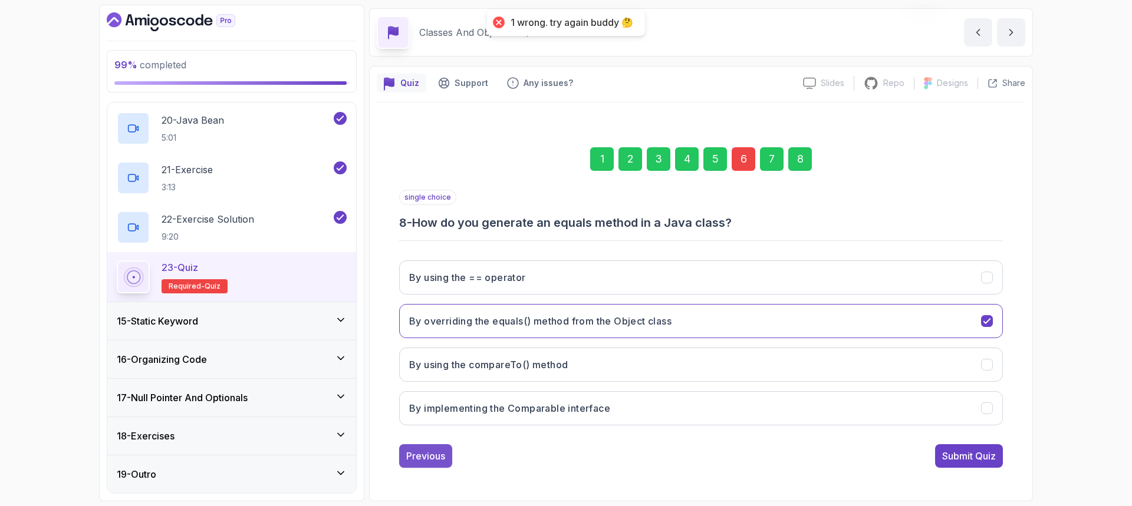
click at [413, 452] on div "Previous" at bounding box center [425, 456] width 39 height 14
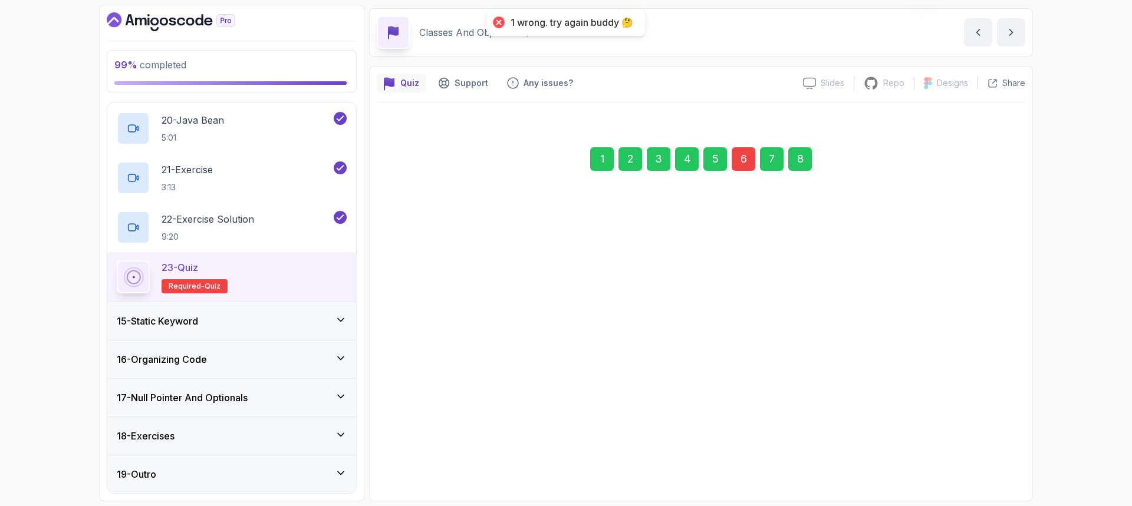
click at [413, 453] on div "Previous" at bounding box center [425, 450] width 39 height 14
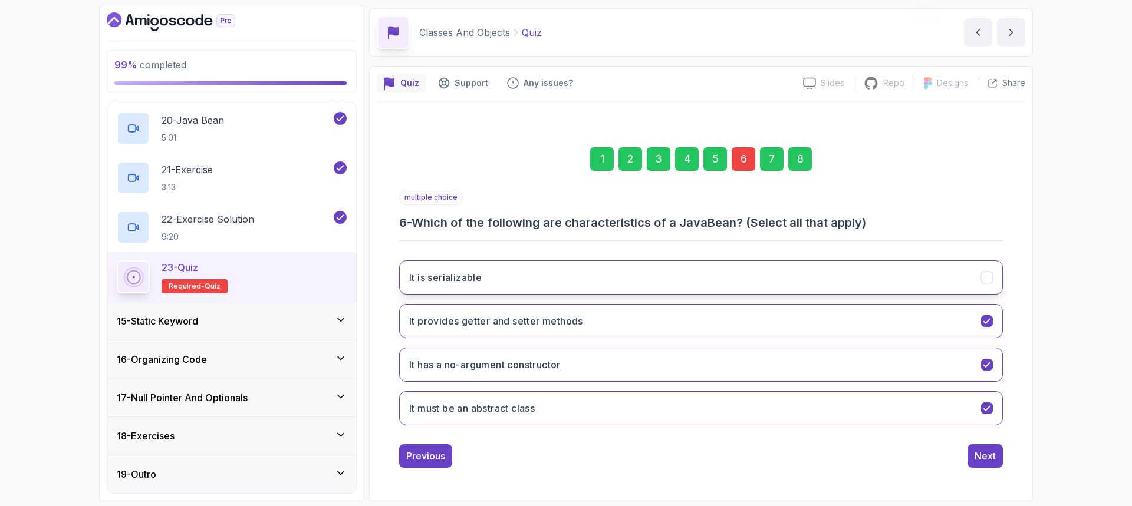
click at [985, 277] on icon "It is serializable" at bounding box center [987, 277] width 11 height 11
click at [987, 369] on icon "It has a no-argument constructor" at bounding box center [987, 365] width 11 height 11
click at [407, 458] on div "Previous" at bounding box center [425, 456] width 39 height 14
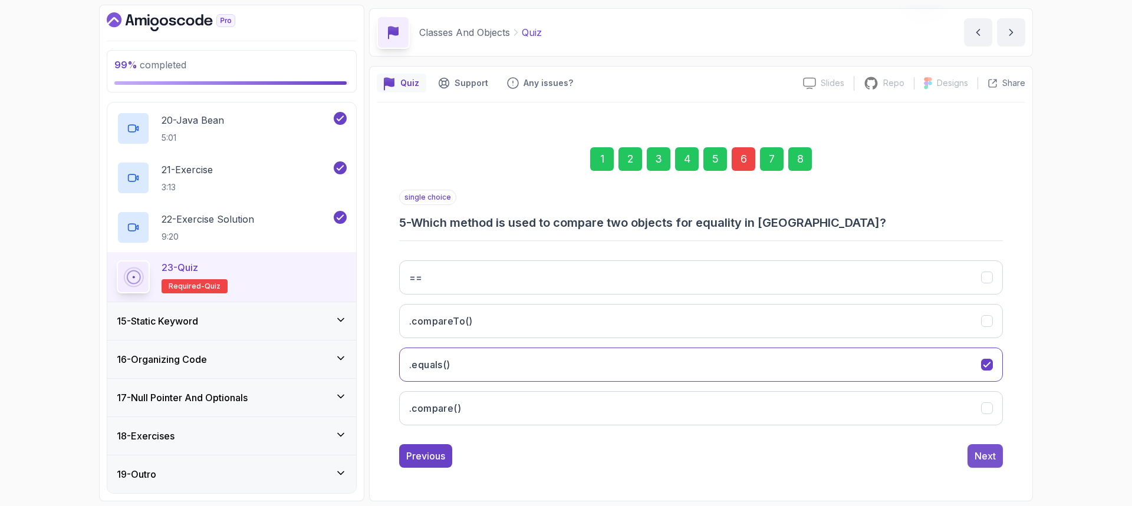
click at [991, 457] on div "Next" at bounding box center [985, 456] width 21 height 14
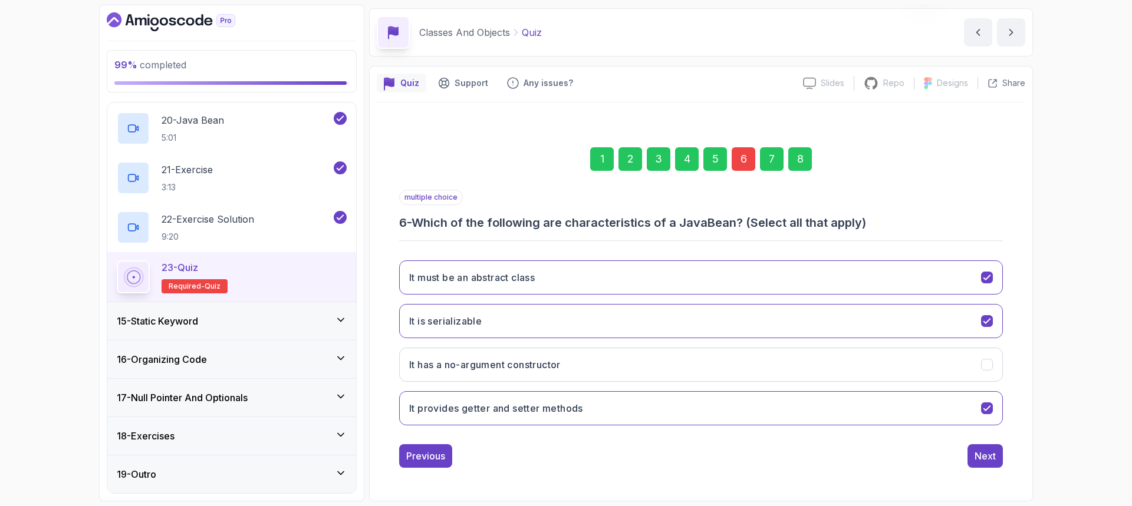
click at [991, 457] on div "Next" at bounding box center [985, 456] width 21 height 14
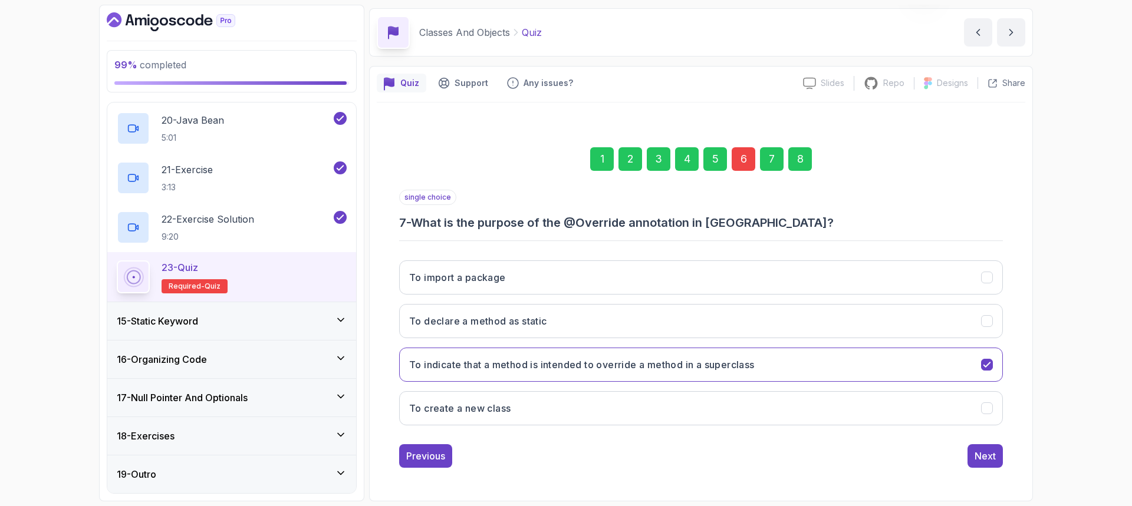
click at [991, 457] on div "Next" at bounding box center [985, 456] width 21 height 14
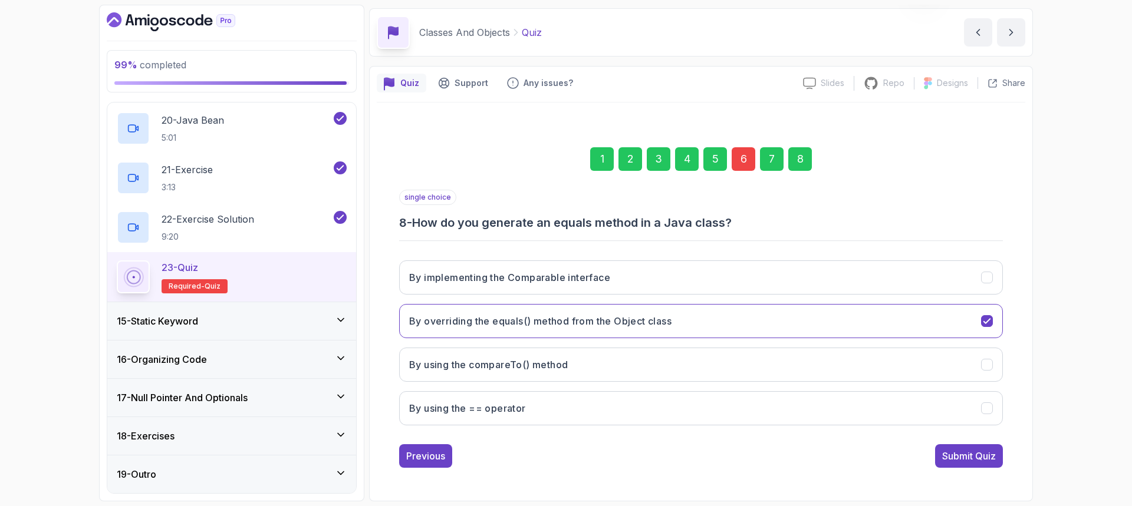
click at [991, 457] on div "Submit Quiz" at bounding box center [969, 456] width 54 height 14
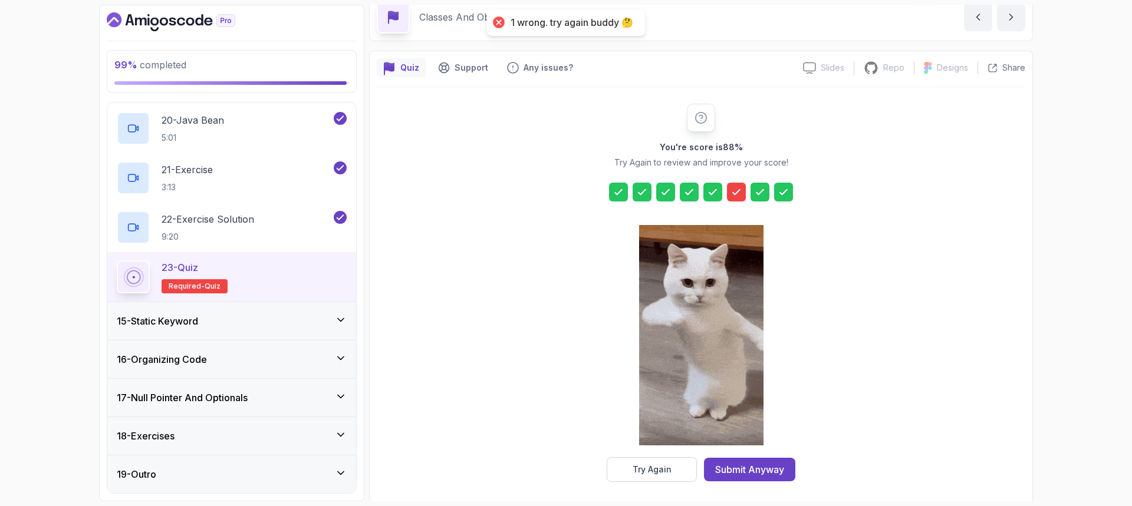
scroll to position [59, 0]
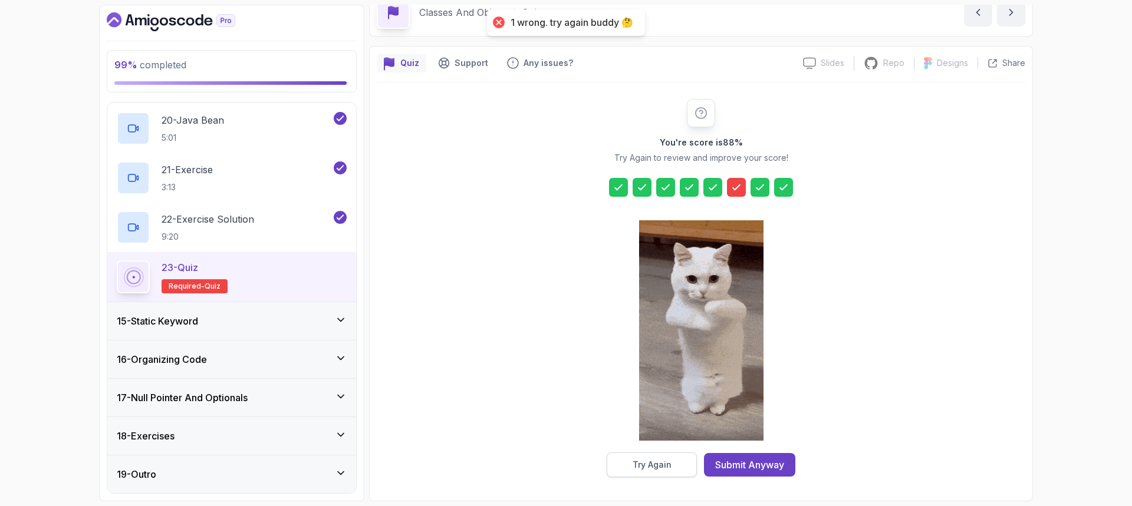
click at [636, 462] on div "Try Again" at bounding box center [652, 465] width 39 height 12
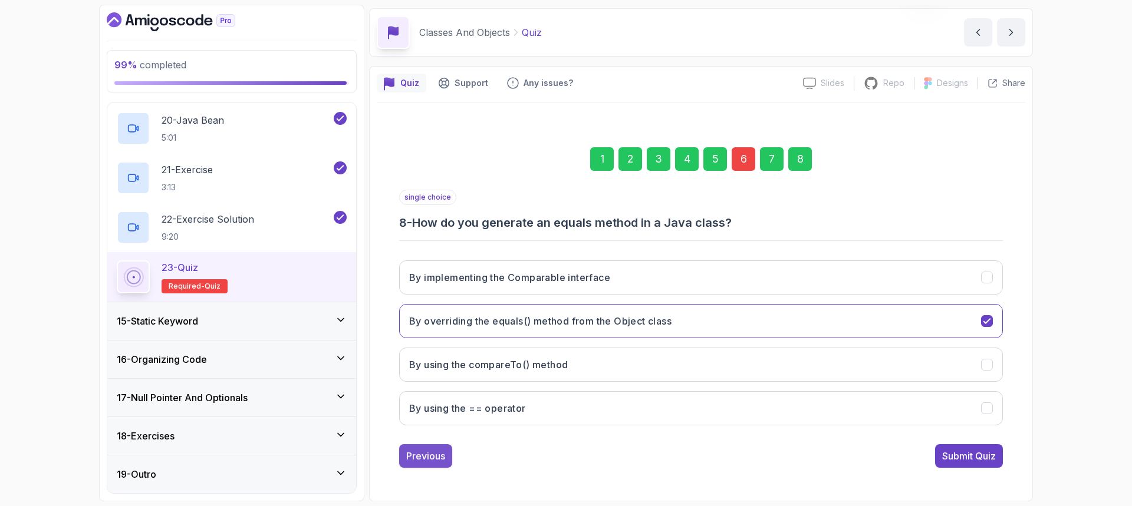
click at [409, 458] on div "Previous" at bounding box center [425, 456] width 39 height 14
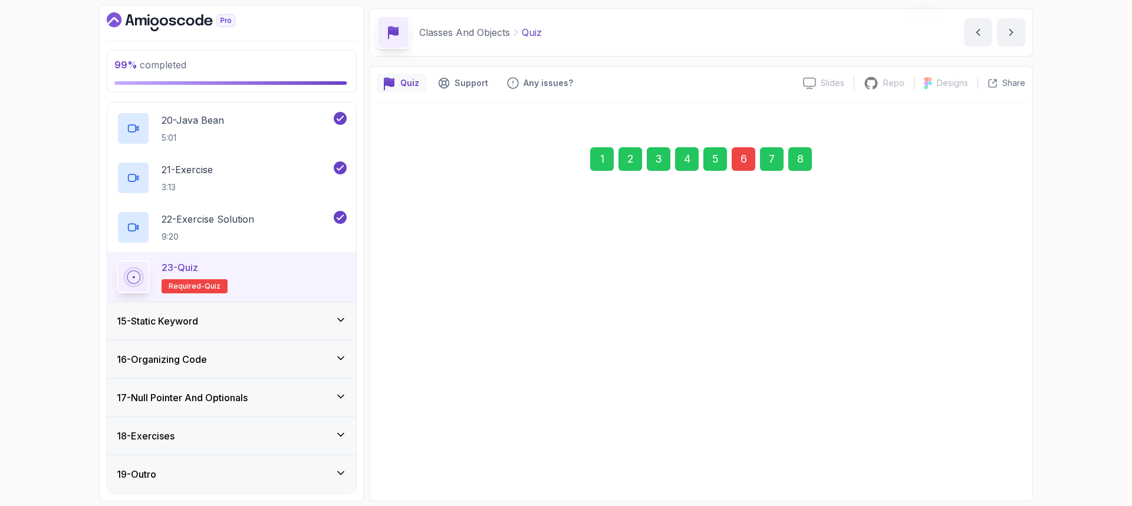
click at [409, 458] on button "Previous" at bounding box center [425, 451] width 53 height 24
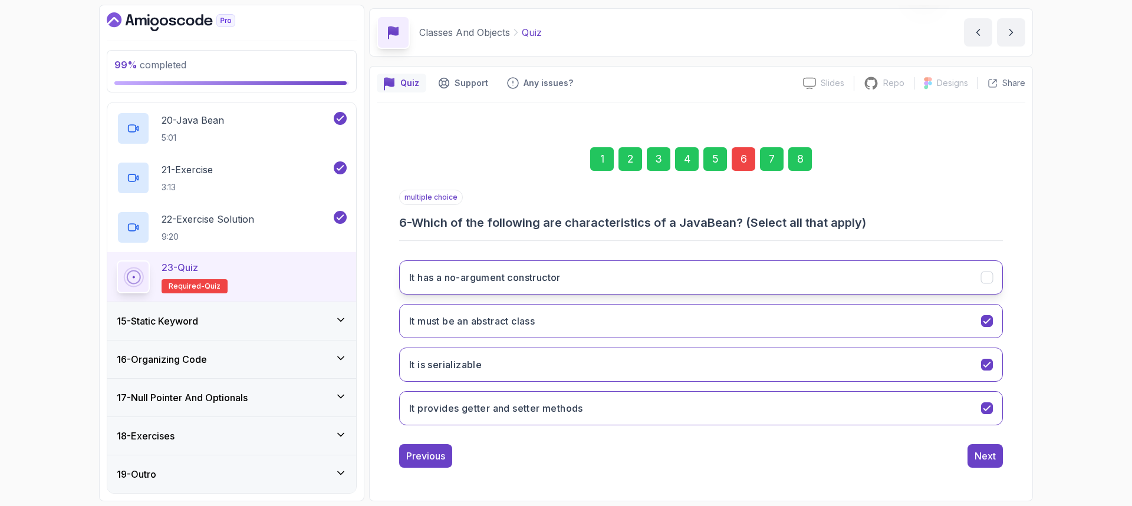
click at [982, 283] on button "It has a no-argument constructor" at bounding box center [701, 278] width 604 height 34
click at [998, 459] on button "Next" at bounding box center [985, 457] width 35 height 24
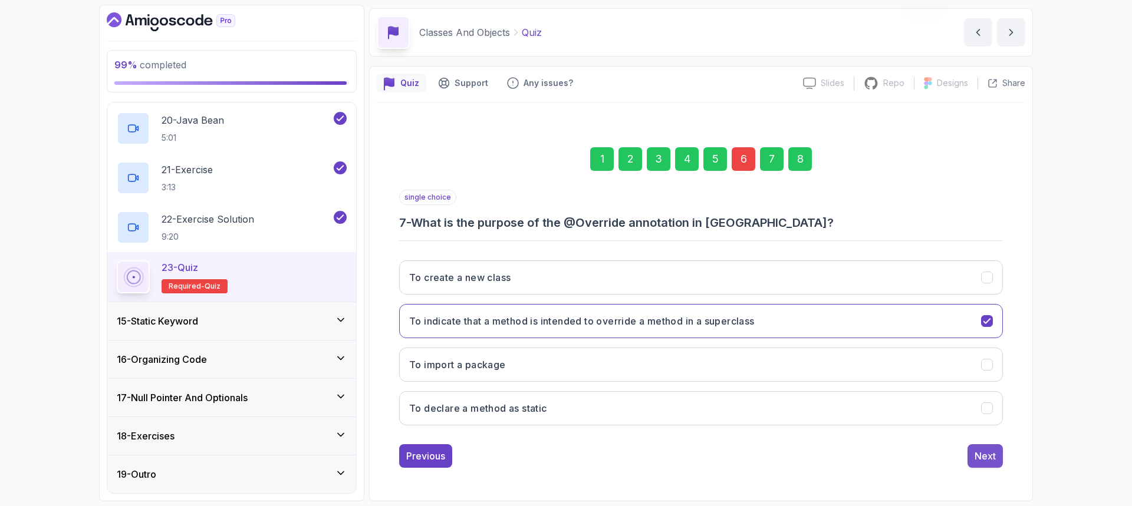
click at [996, 459] on button "Next" at bounding box center [985, 457] width 35 height 24
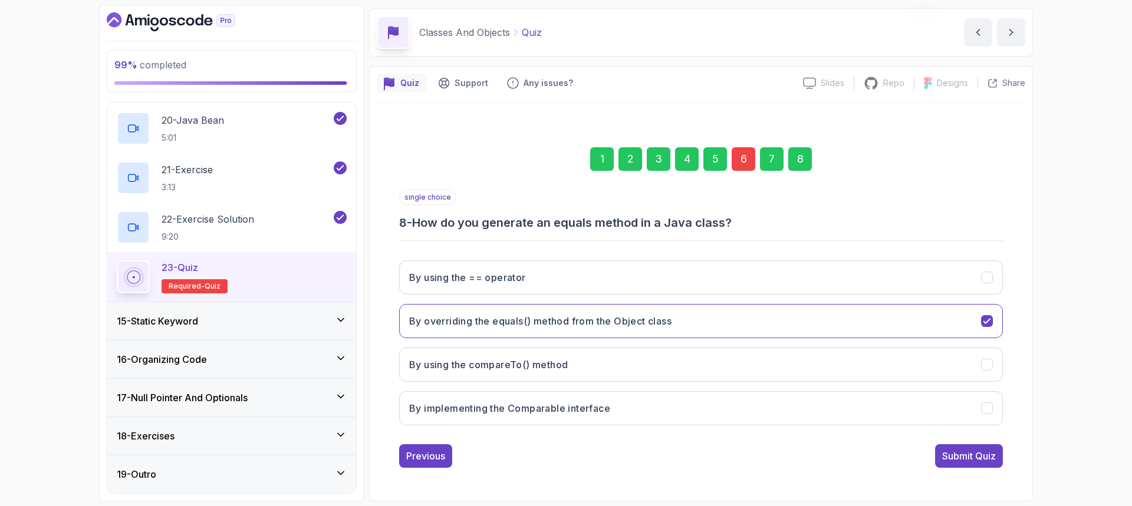
click at [996, 459] on button "Submit Quiz" at bounding box center [969, 457] width 68 height 24
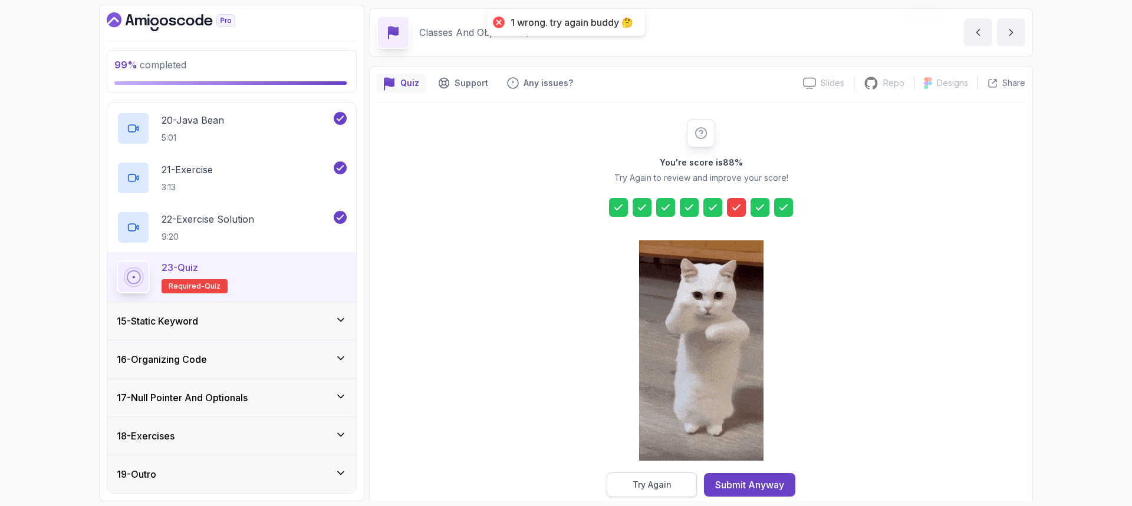
click at [644, 489] on div "Try Again" at bounding box center [652, 485] width 39 height 12
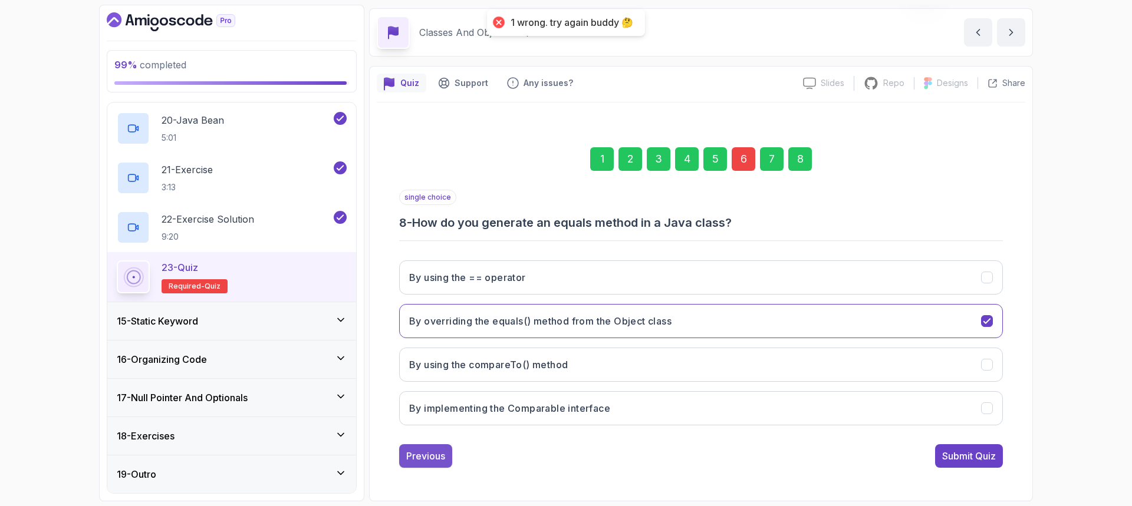
click at [409, 465] on button "Previous" at bounding box center [425, 457] width 53 height 24
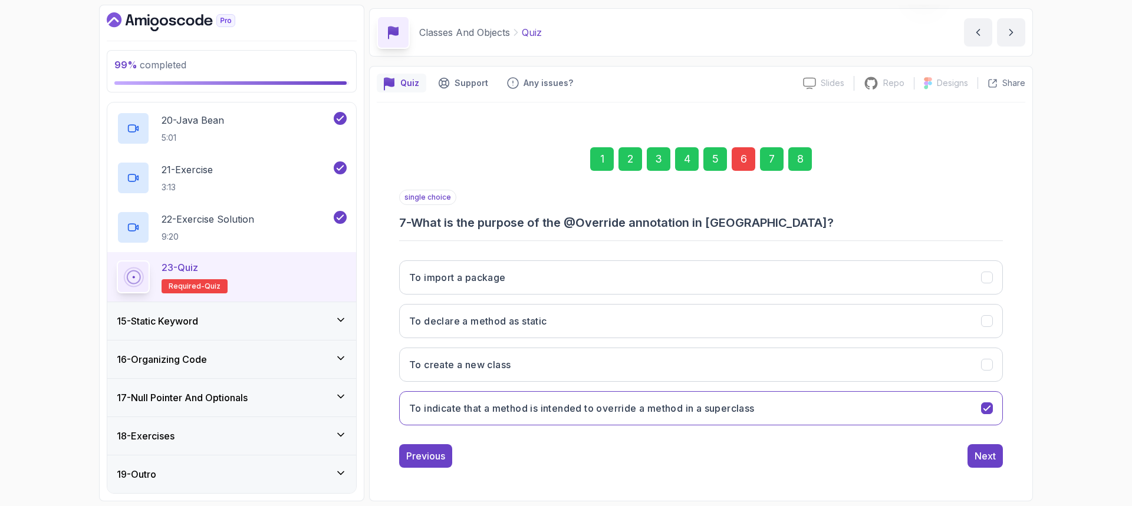
click at [409, 466] on button "Previous" at bounding box center [425, 457] width 53 height 24
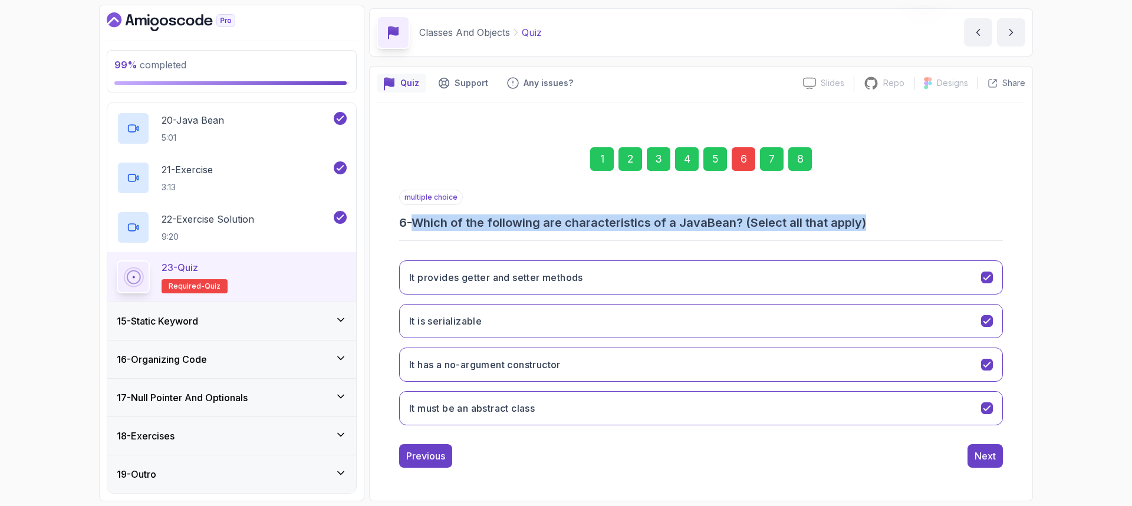
drag, startPoint x: 878, startPoint y: 226, endPoint x: 421, endPoint y: 219, distance: 457.0
click at [421, 219] on h3 "6 - Which of the following are characteristics of a JavaBean? (Select all that …" at bounding box center [701, 223] width 604 height 17
copy h3 "Which of the following are characteristics of a JavaBean? (Select all that appl…"
click at [992, 404] on icon "It must be an abstract class" at bounding box center [987, 408] width 11 height 11
click at [983, 459] on div "Next" at bounding box center [985, 456] width 21 height 14
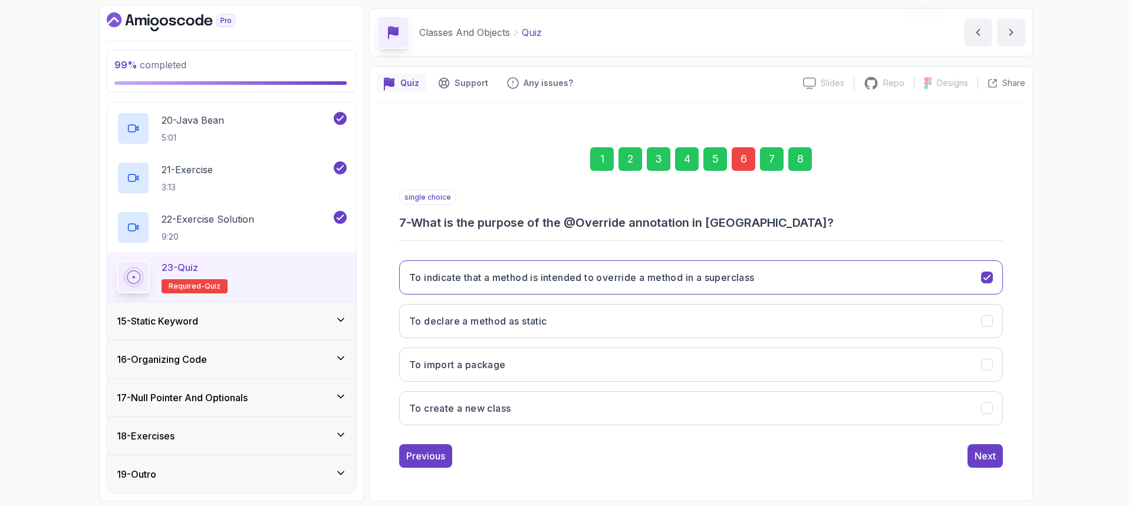
click at [979, 460] on div "Next" at bounding box center [985, 456] width 21 height 14
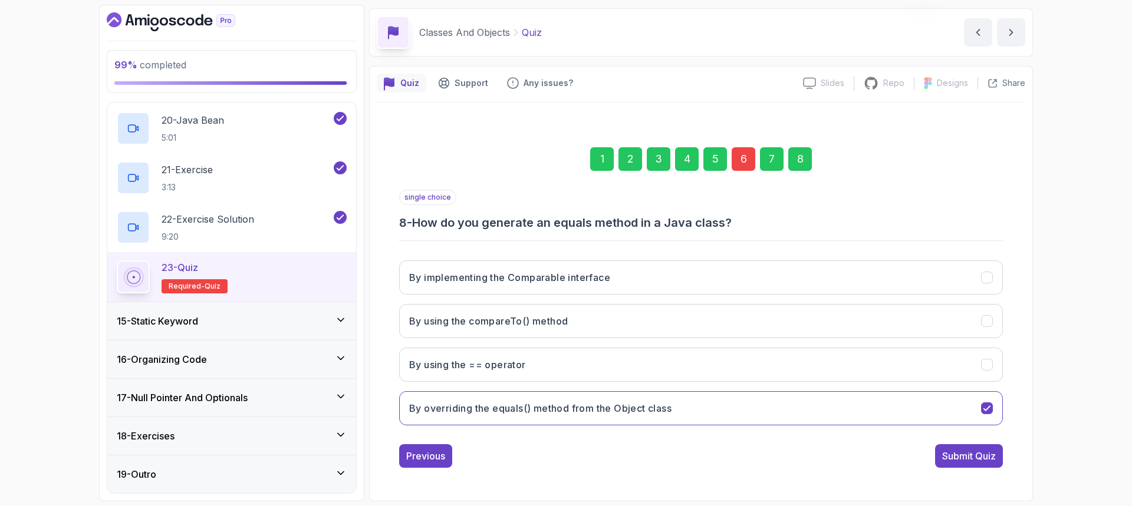
click at [979, 460] on div "Submit Quiz" at bounding box center [969, 456] width 54 height 14
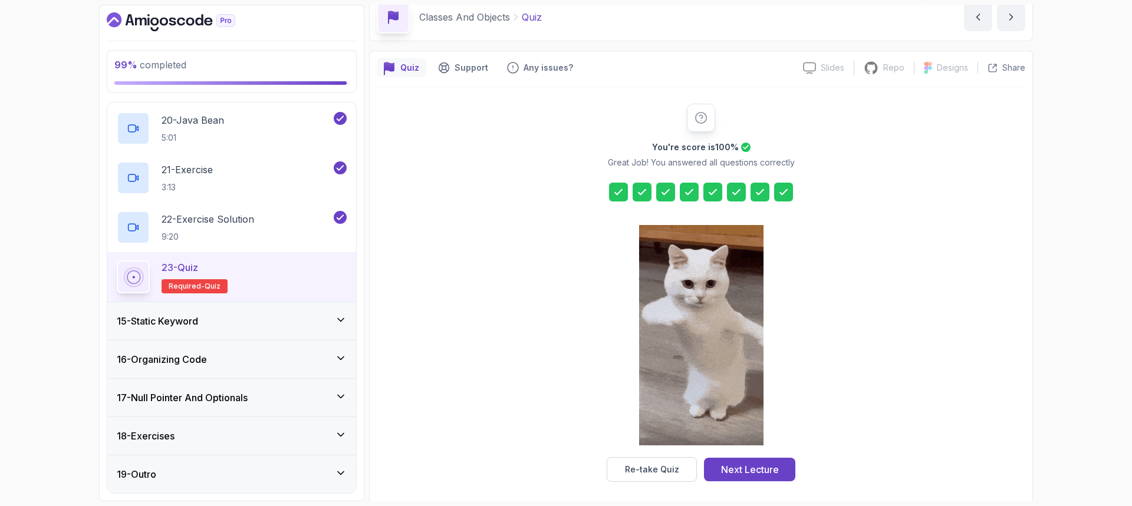
scroll to position [59, 0]
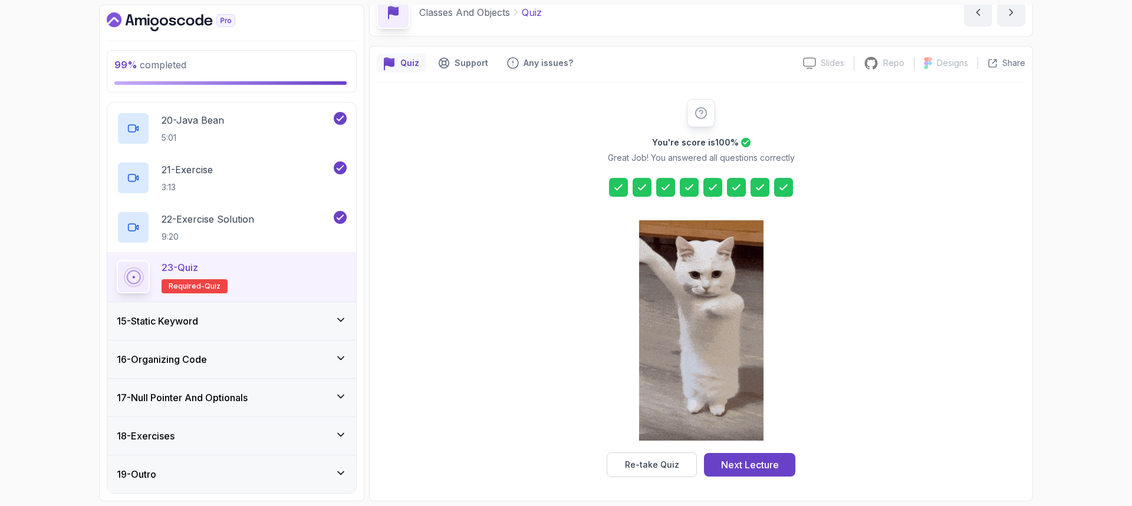
click at [736, 462] on div "Next Lecture" at bounding box center [750, 465] width 58 height 14
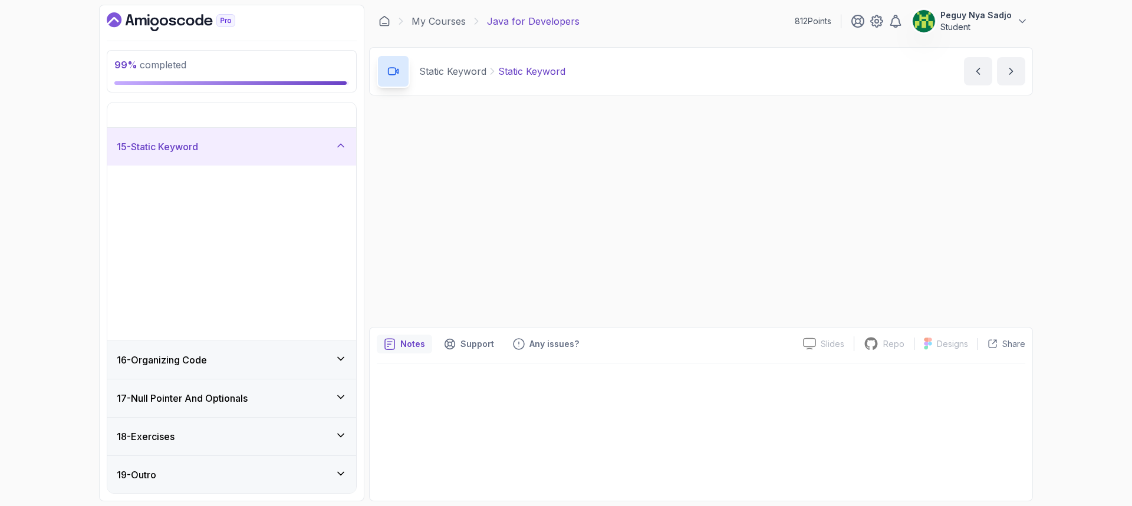
scroll to position [337, 0]
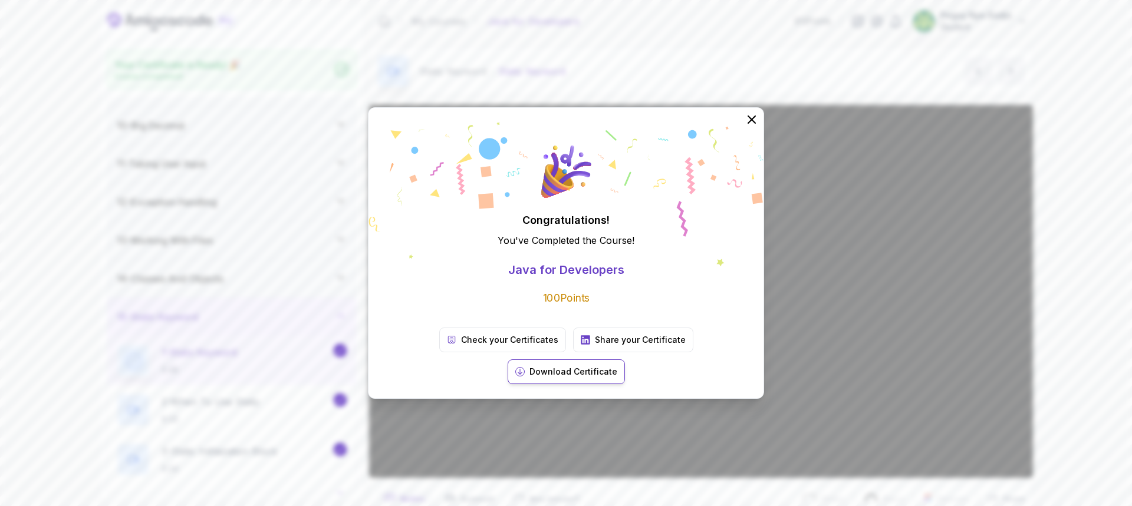
click at [617, 366] on p "Download Certificate" at bounding box center [573, 372] width 88 height 12
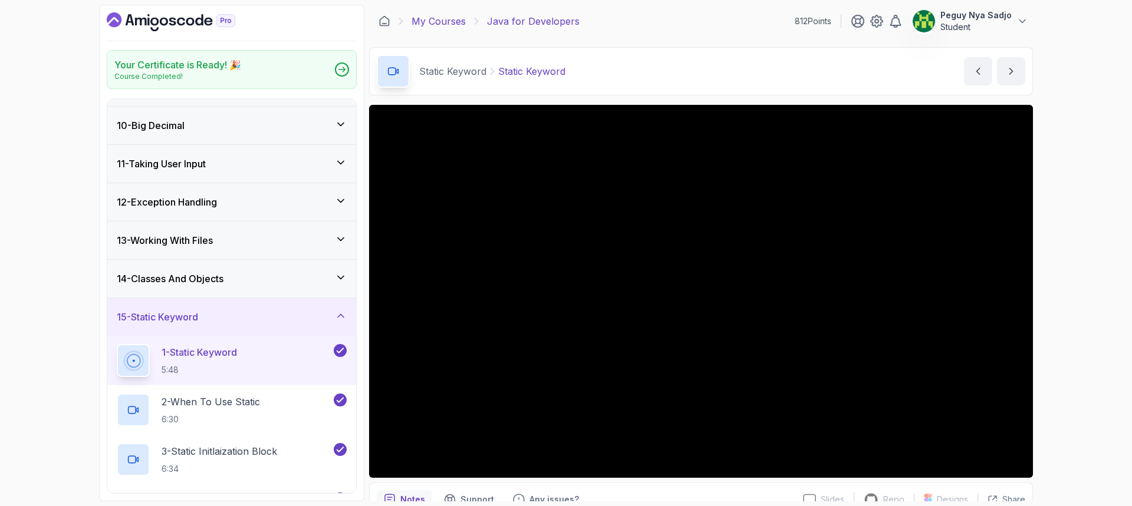
click at [443, 23] on link "My Courses" at bounding box center [439, 21] width 54 height 14
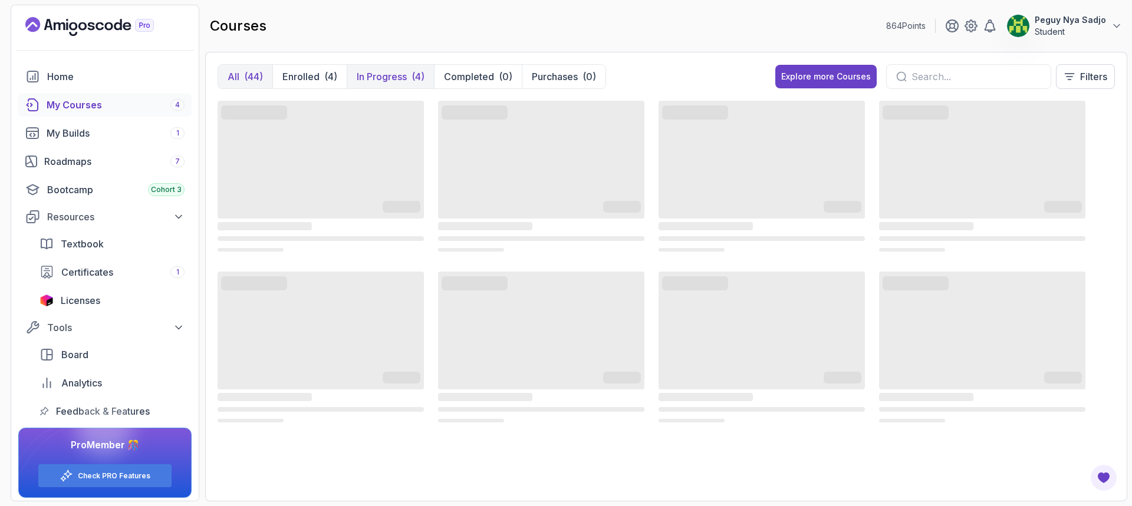
click at [389, 79] on p "In Progress" at bounding box center [382, 77] width 50 height 14
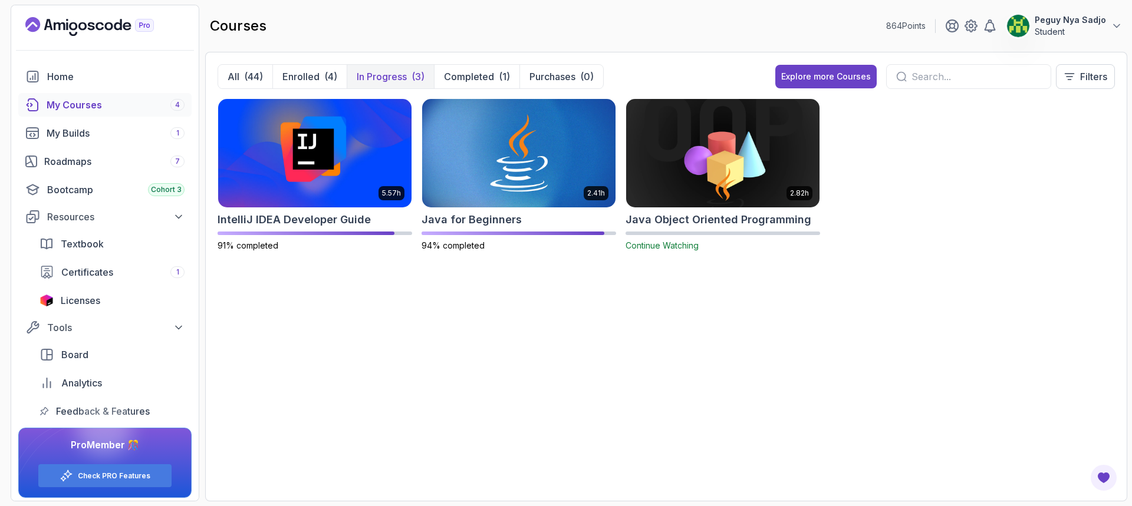
click at [521, 284] on div "5.57h IntelliJ IDEA Developer Guide 91% completed 2.41h Java for Beginners 94% …" at bounding box center [666, 293] width 897 height 391
